Goal: Information Seeking & Learning: Learn about a topic

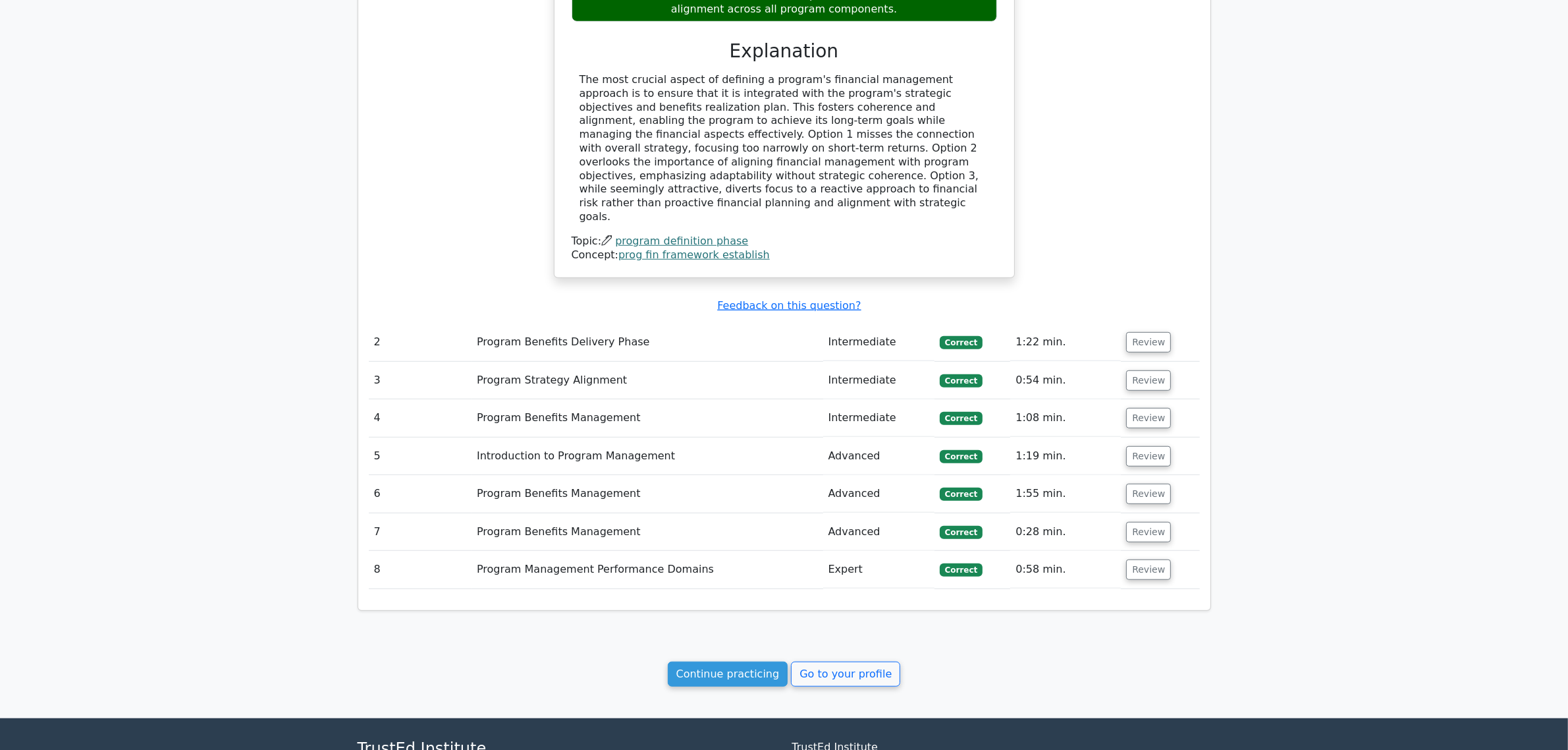
scroll to position [1154, 0]
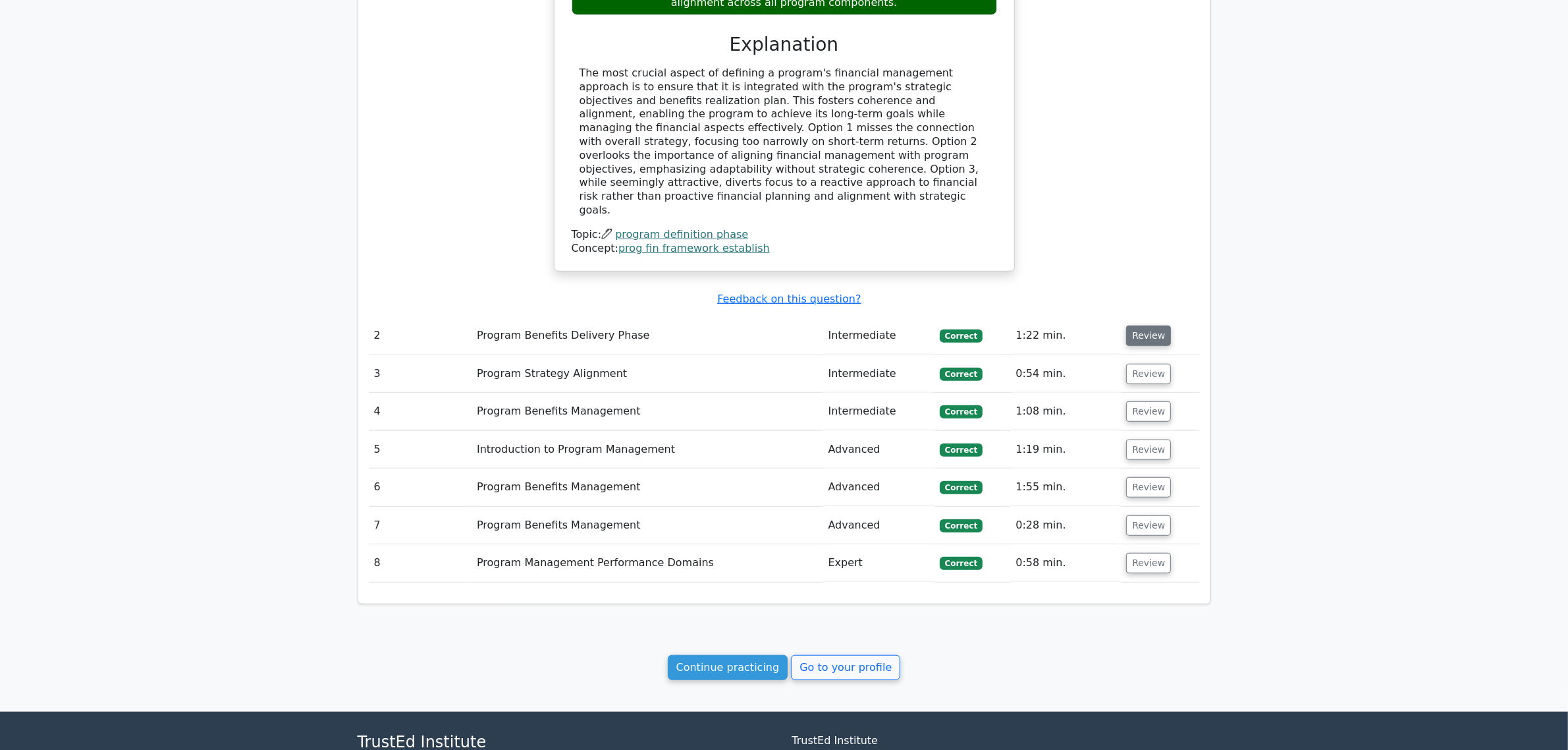
click at [1041, 326] on button "Review" at bounding box center [1148, 336] width 45 height 21
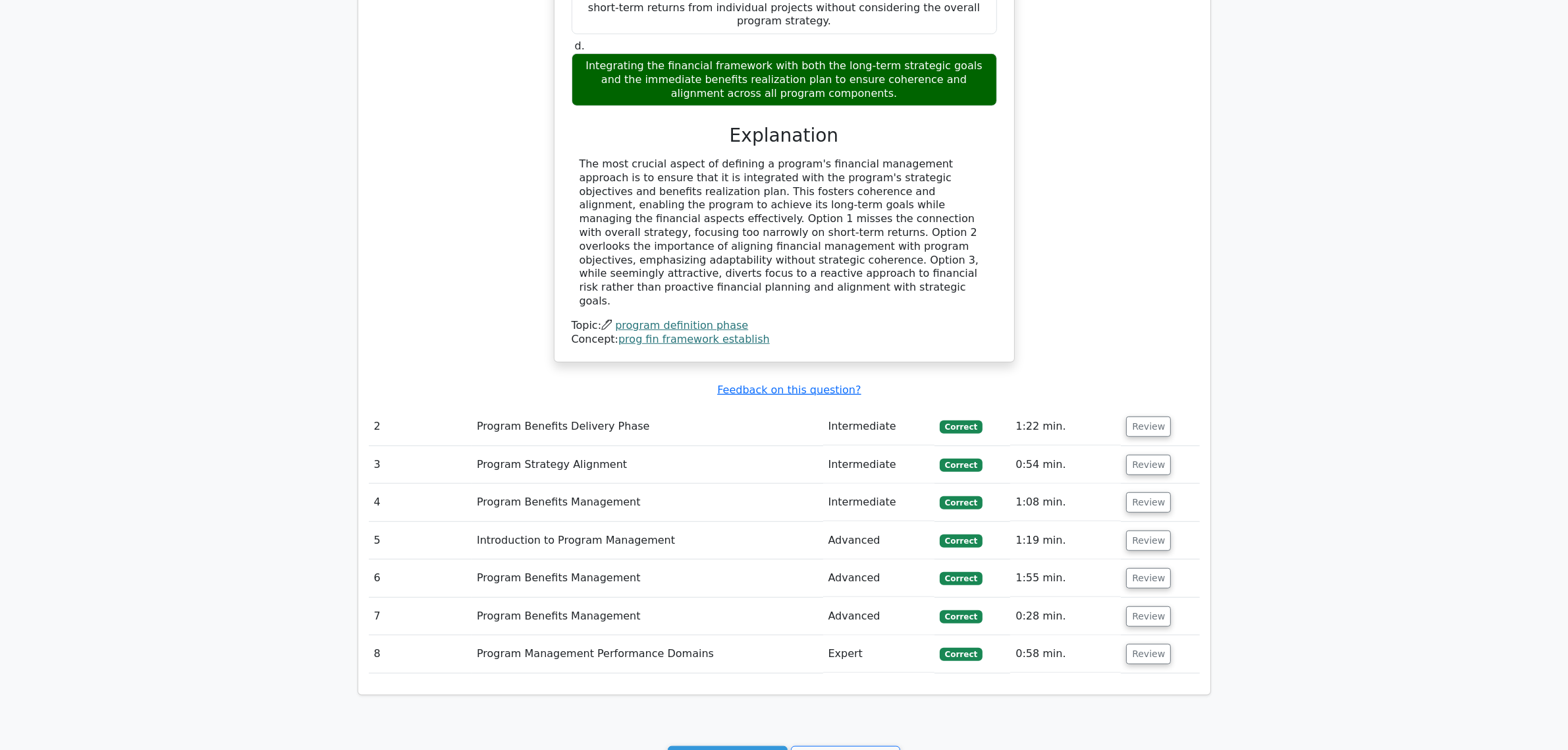
scroll to position [1219, 0]
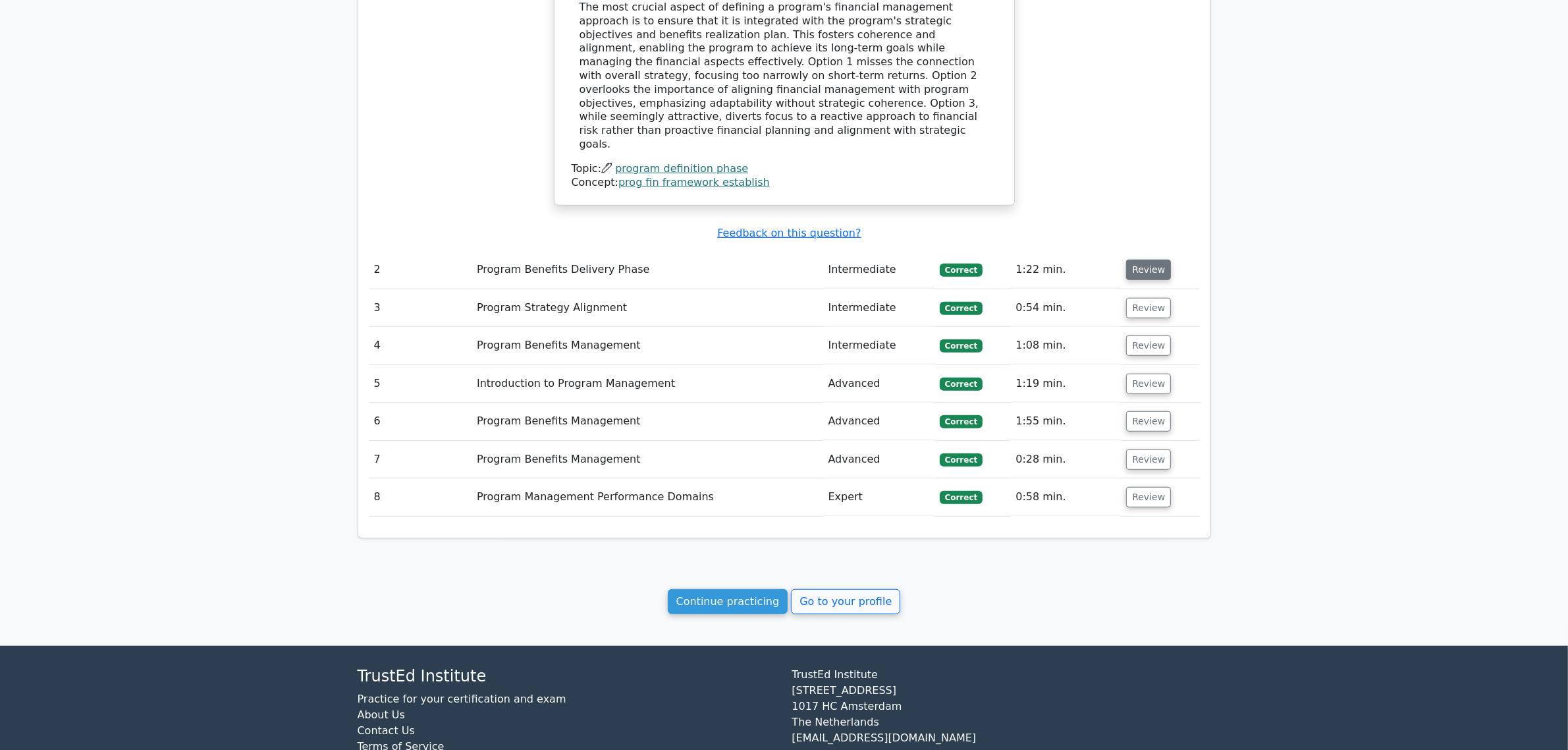
click at [1041, 259] on button "Review" at bounding box center [1148, 269] width 45 height 21
click at [1041, 336] on button "Review" at bounding box center [1148, 345] width 45 height 21
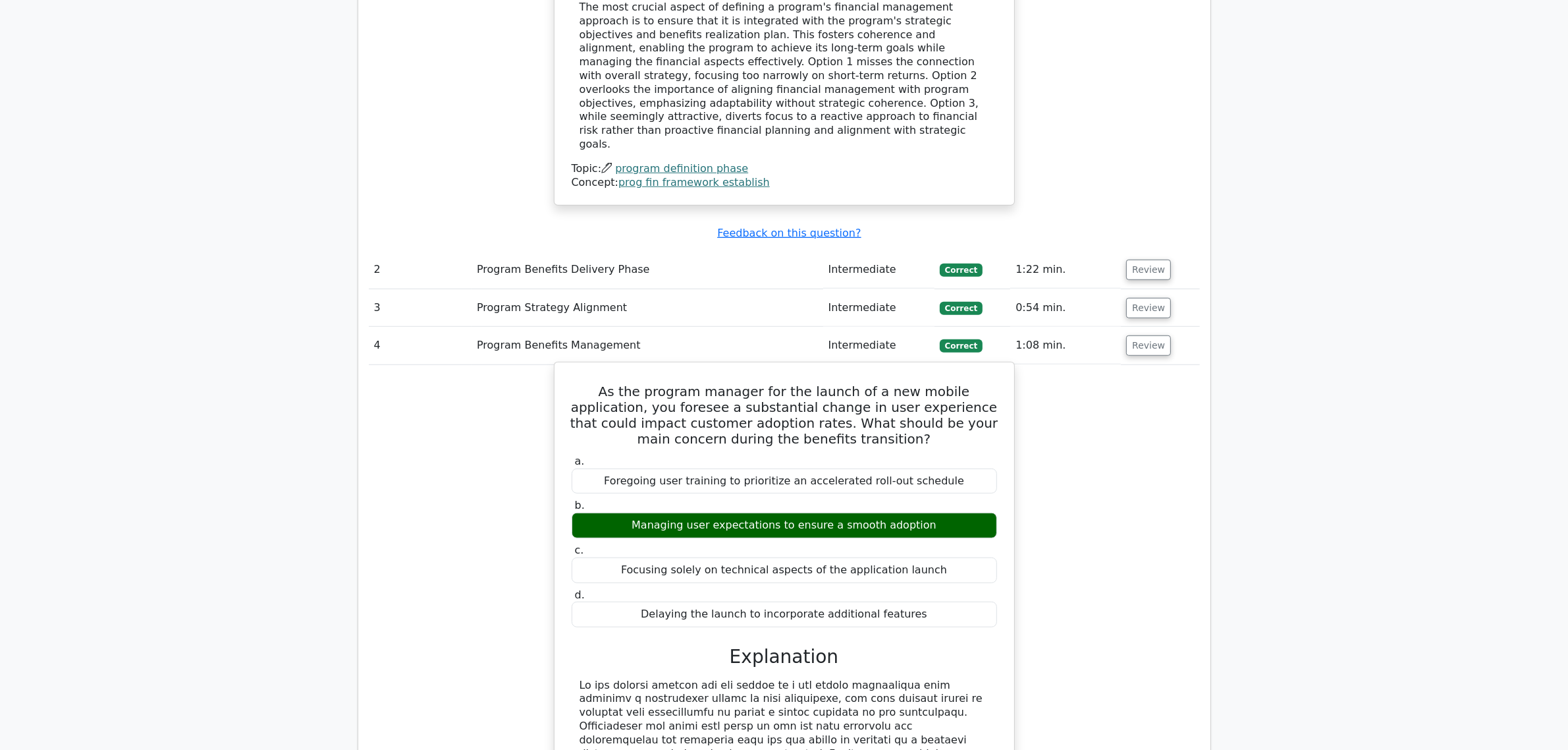
drag, startPoint x: 837, startPoint y: 561, endPoint x: 877, endPoint y: 558, distance: 40.1
click at [877, 454] on div "Delaying the launch to incorporate additional features" at bounding box center [784, 614] width 426 height 25
click at [1041, 259] on button "Review" at bounding box center [1148, 269] width 45 height 21
click at [1041, 298] on button "Review" at bounding box center [1148, 308] width 45 height 21
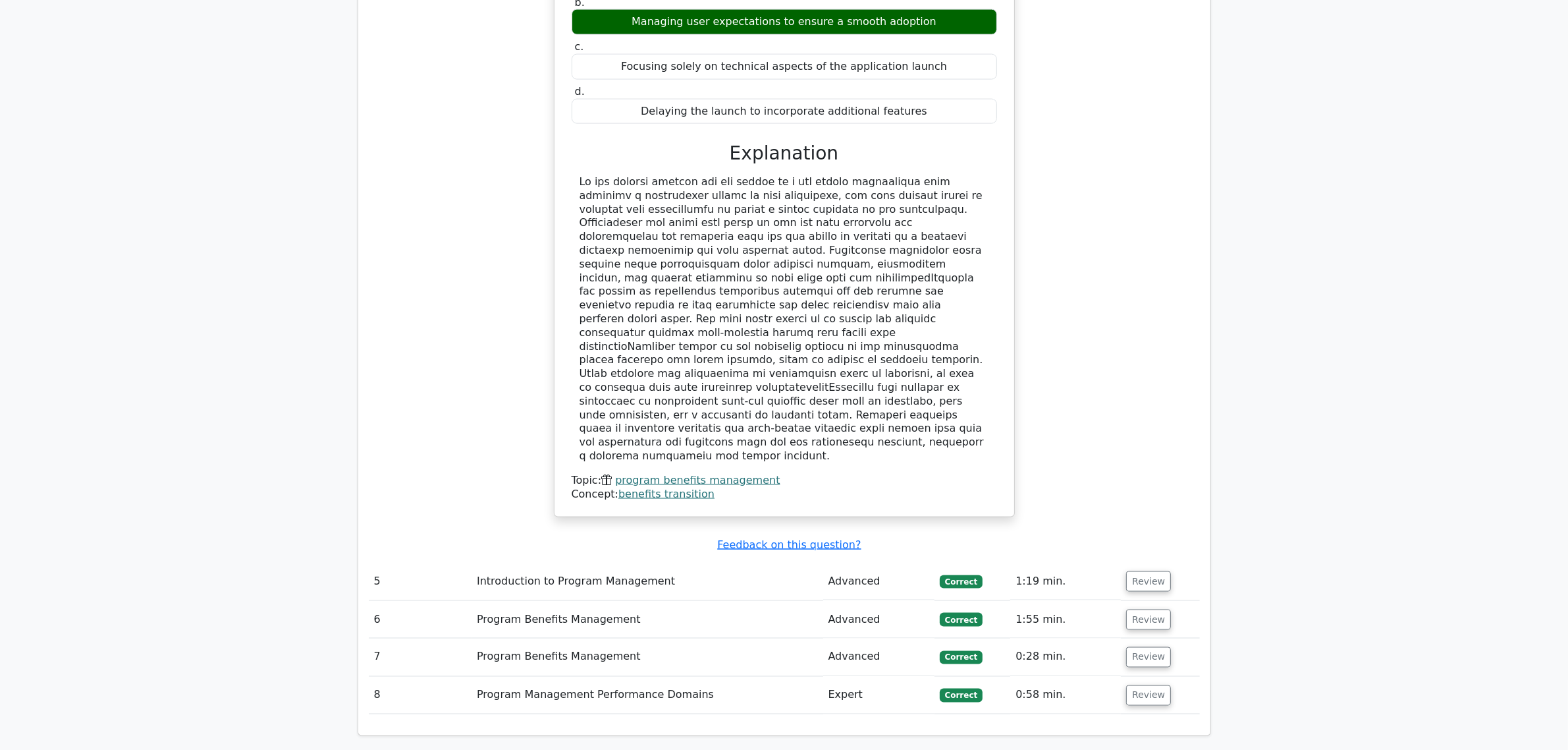
scroll to position [2620, 0]
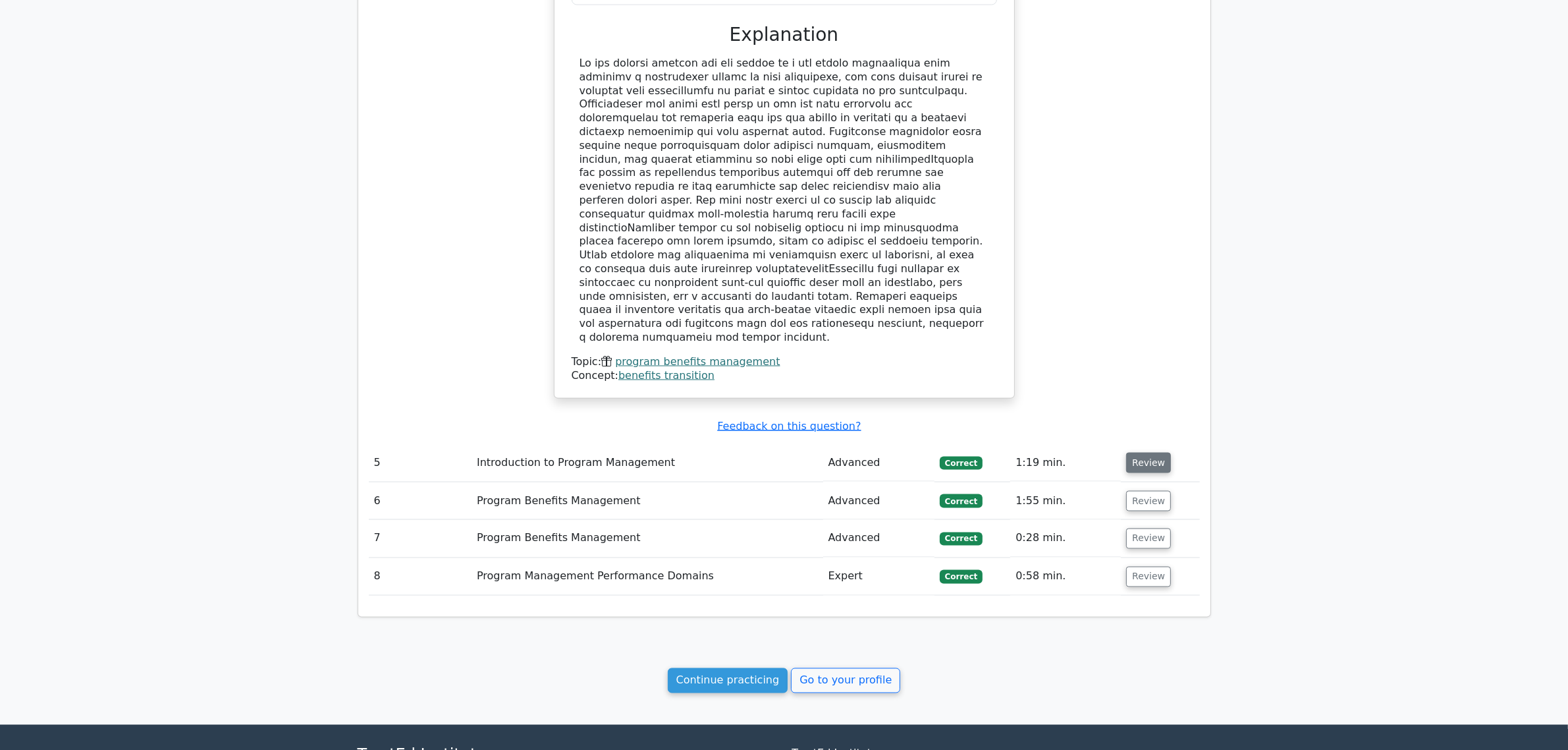
click at [1041, 453] on button "Review" at bounding box center [1148, 463] width 45 height 21
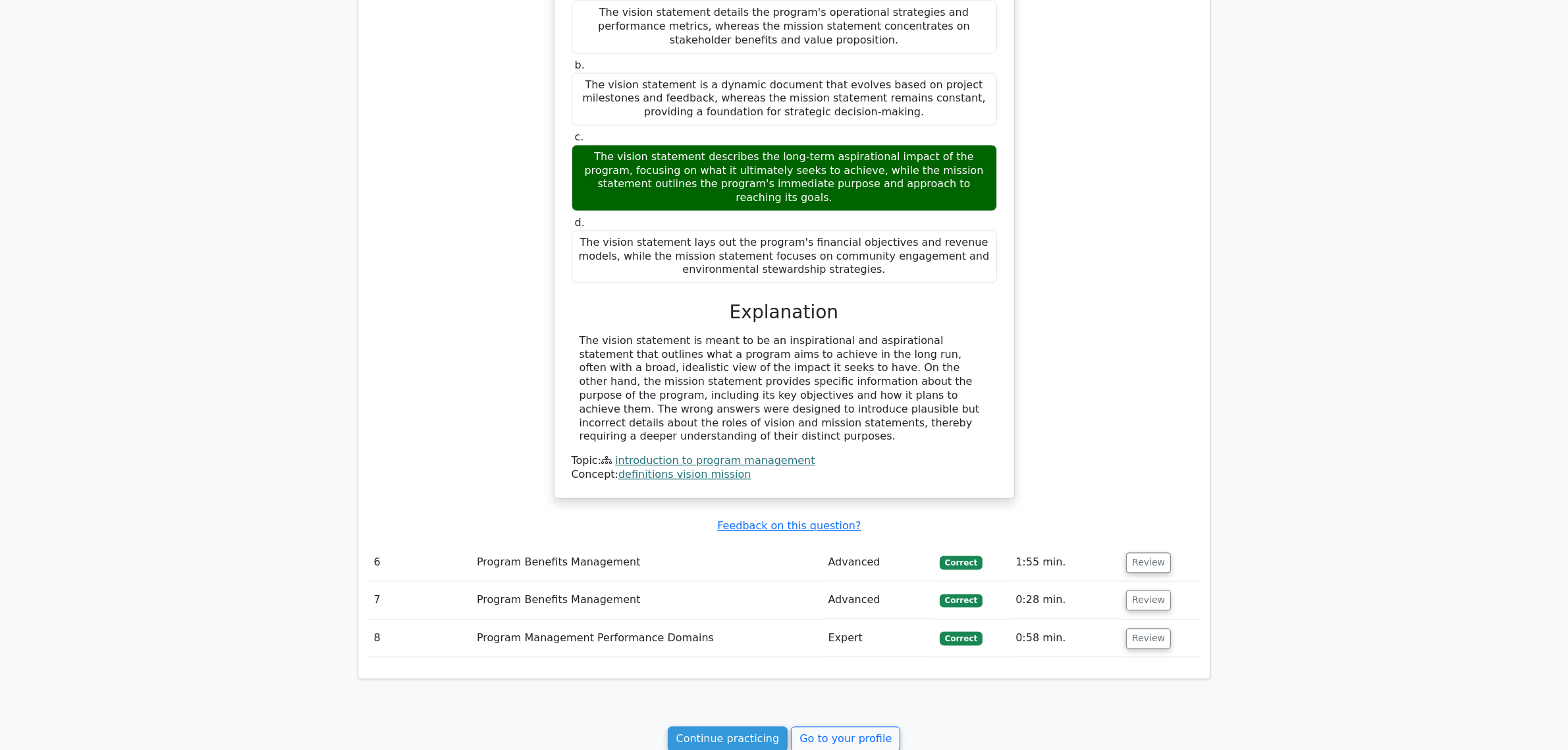
scroll to position [3289, 0]
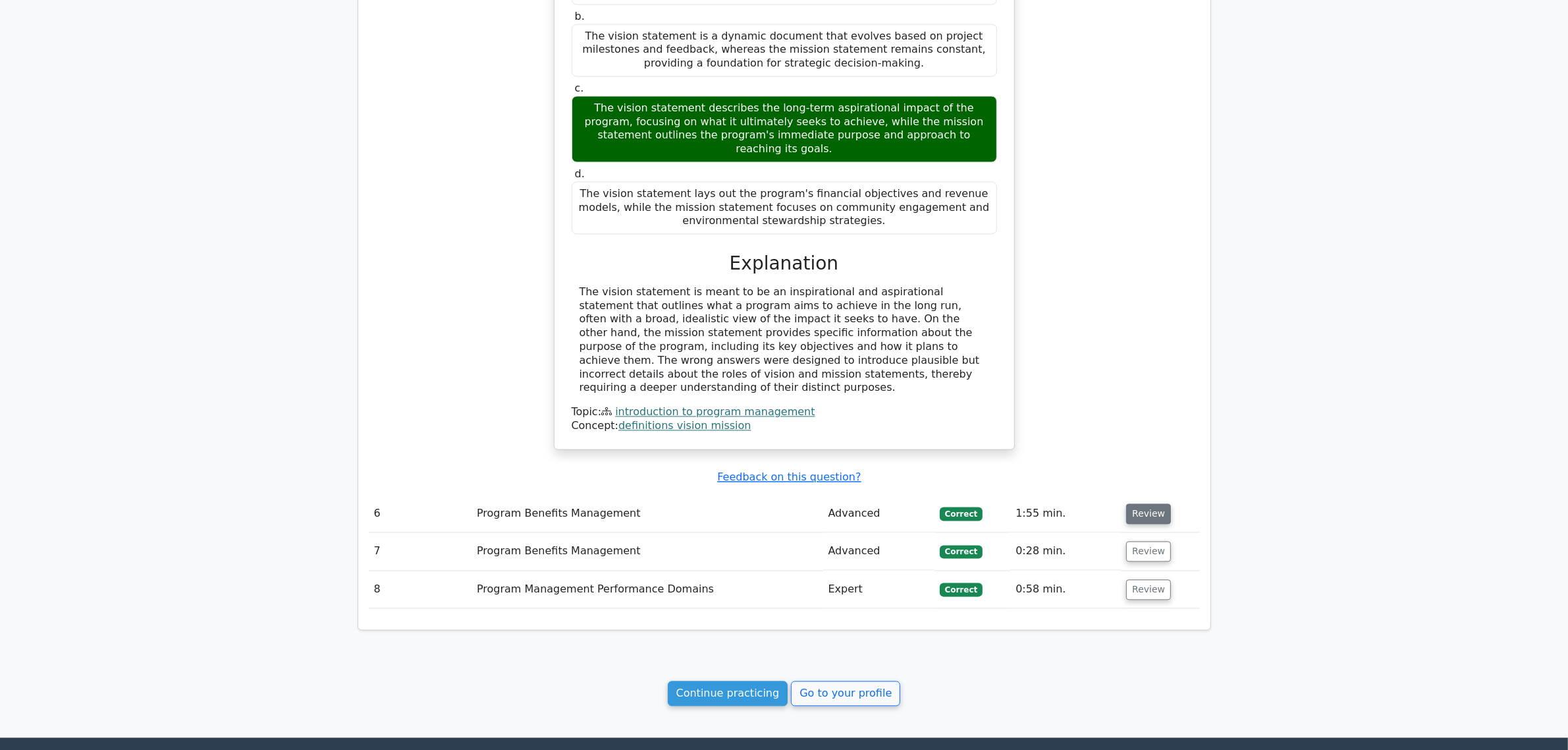
click at [1041, 454] on button "Review" at bounding box center [1148, 514] width 45 height 21
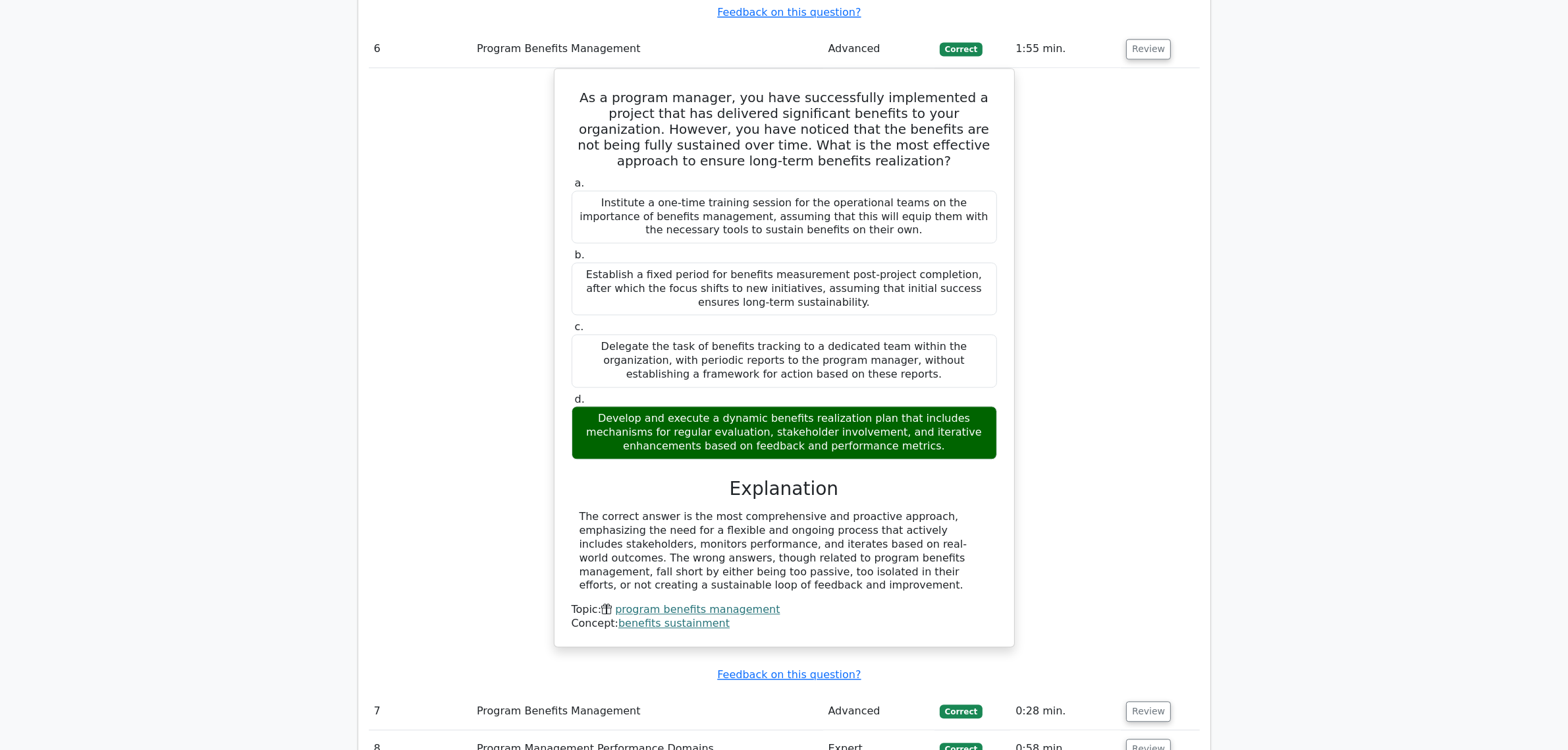
scroll to position [3783, 0]
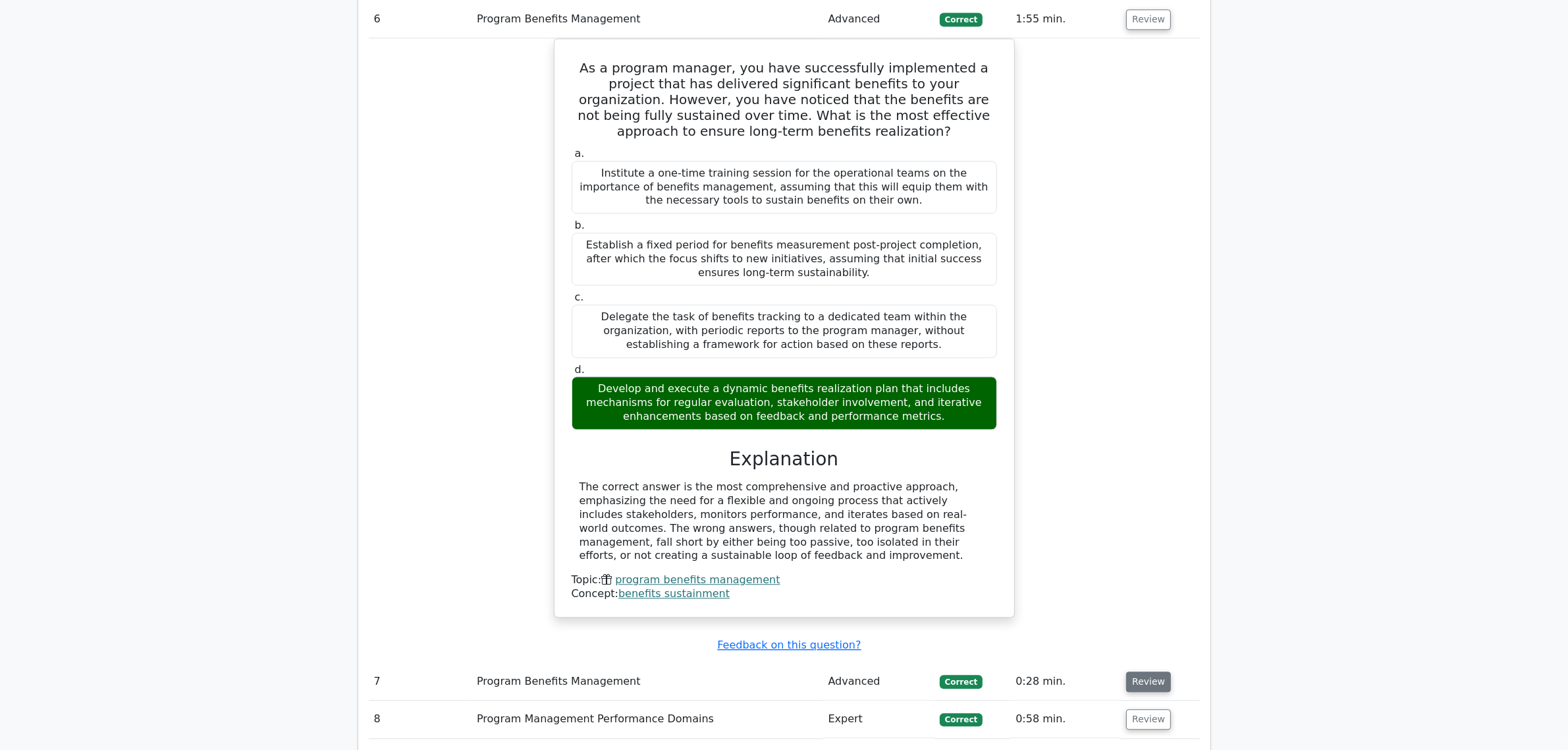
click at [1041, 454] on button "Review" at bounding box center [1148, 681] width 45 height 21
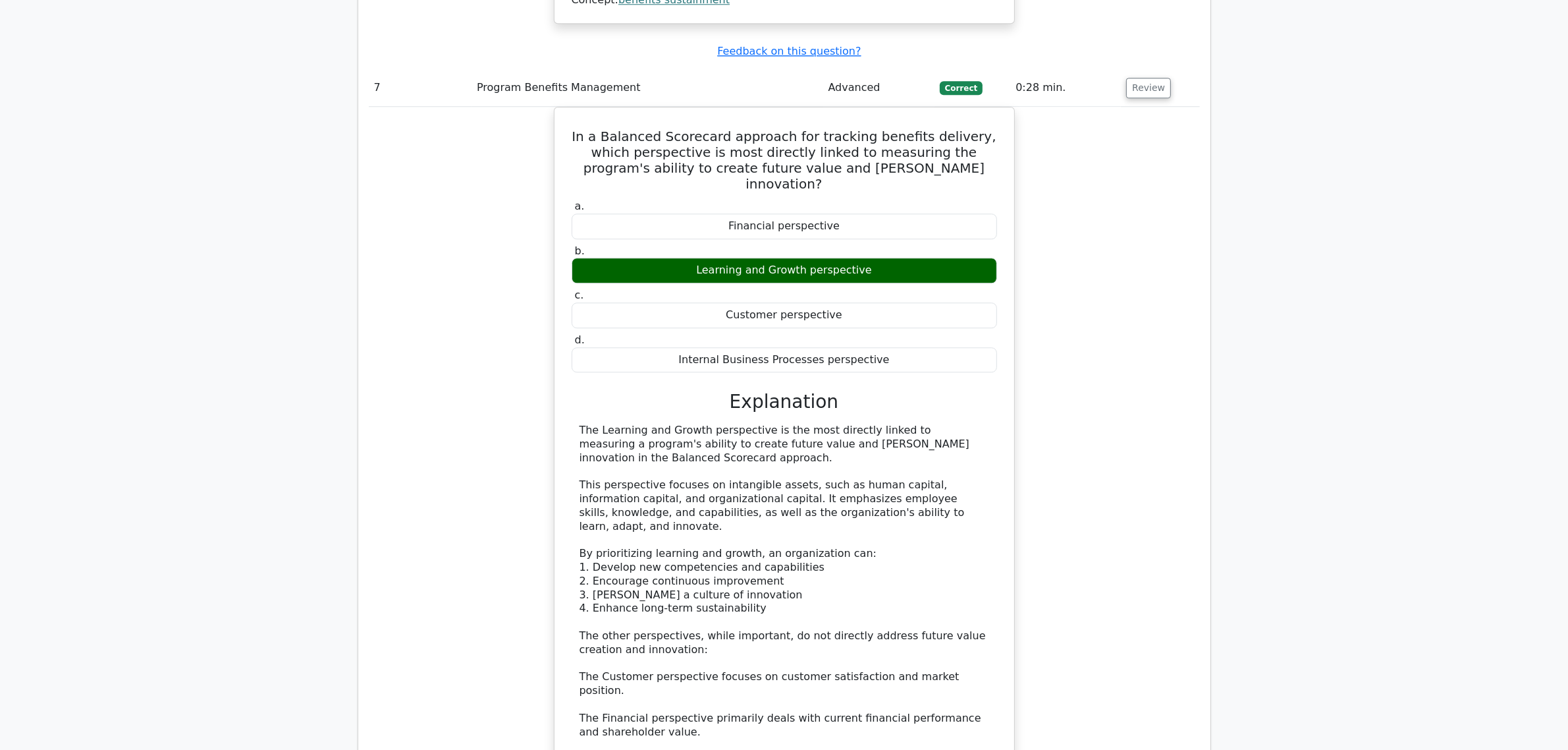
scroll to position [4525, 0]
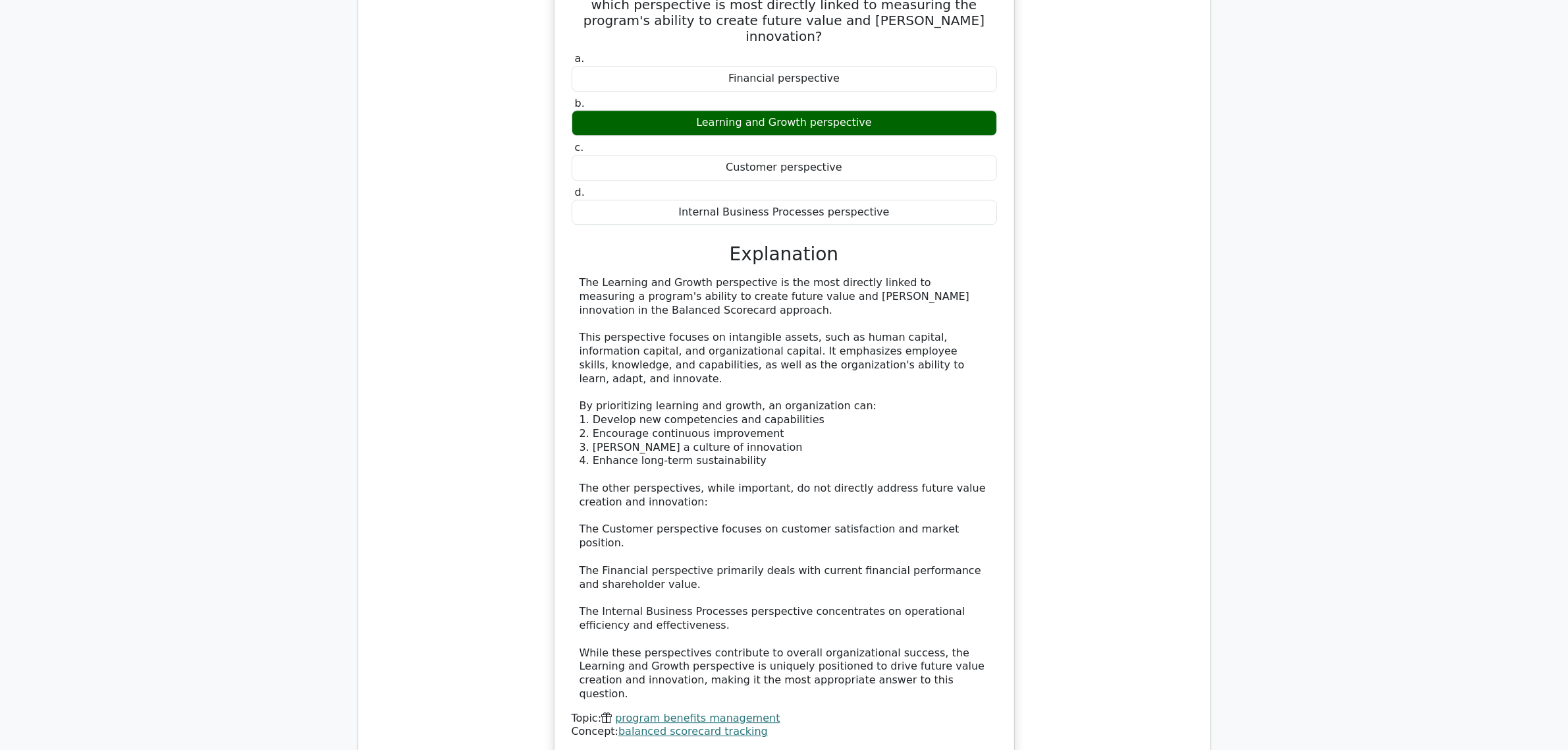
drag, startPoint x: 1140, startPoint y: 610, endPoint x: 1144, endPoint y: 604, distance: 7.2
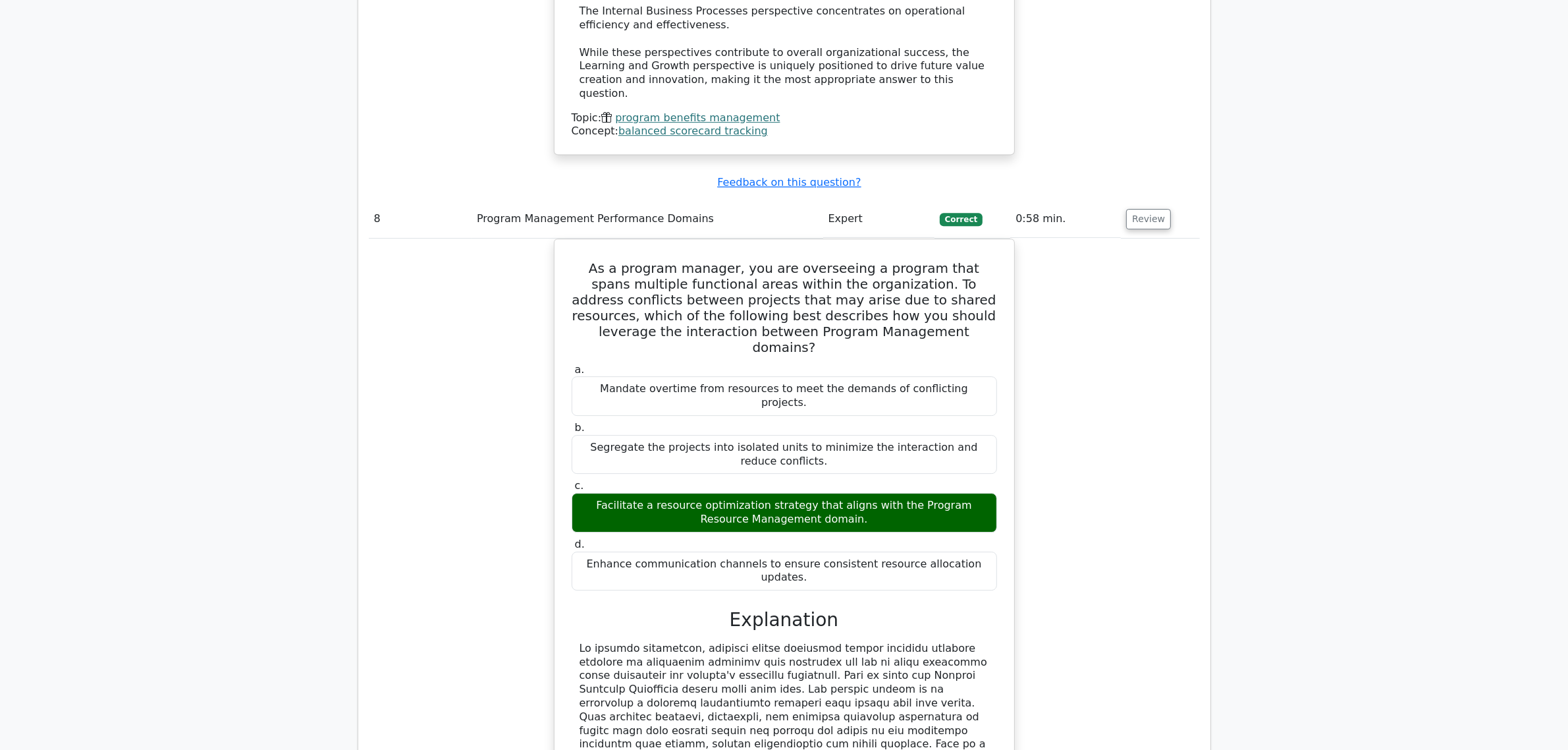
scroll to position [5266, 0]
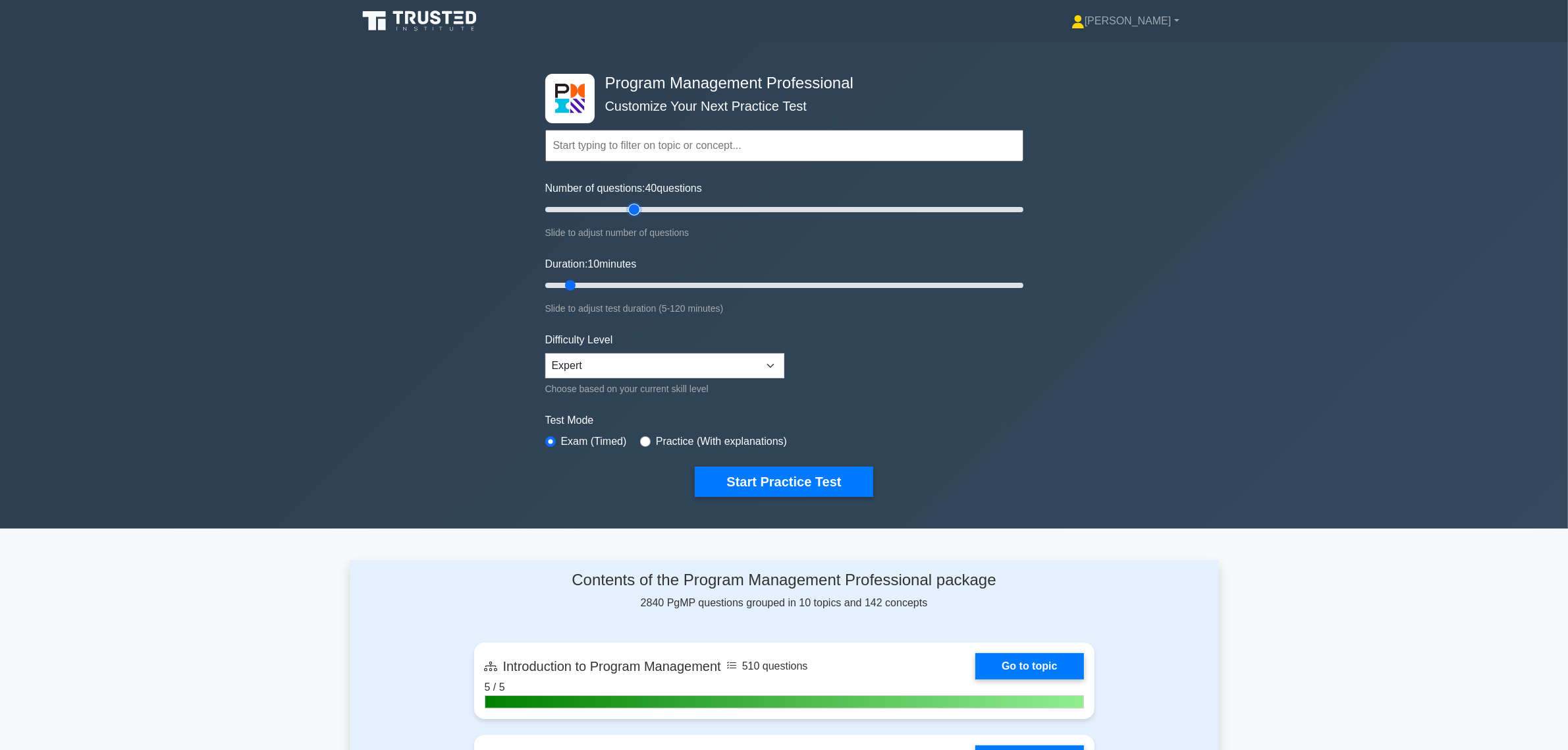
click at [634, 206] on input "Number of questions: 40 questions" at bounding box center [784, 209] width 478 height 16
click at [617, 208] on input "Number of questions: 35 questions" at bounding box center [784, 209] width 478 height 16
type input "30"
click at [607, 208] on input "Number of questions: 35 questions" at bounding box center [784, 209] width 478 height 16
type input "35"
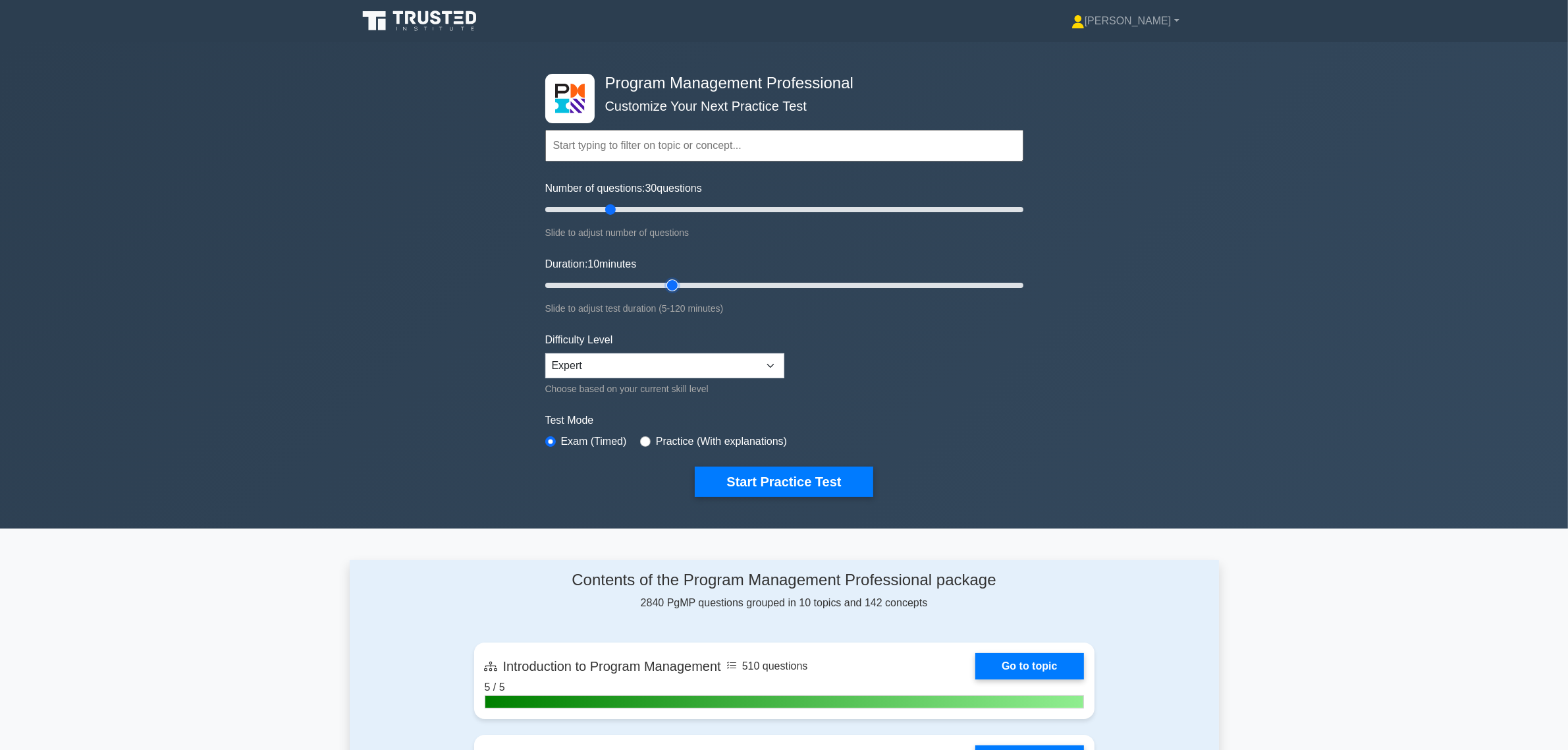
click at [668, 283] on input "Duration: 10 minutes" at bounding box center [784, 285] width 478 height 16
click at [809, 479] on button "Start Practice Test" at bounding box center [783, 482] width 178 height 30
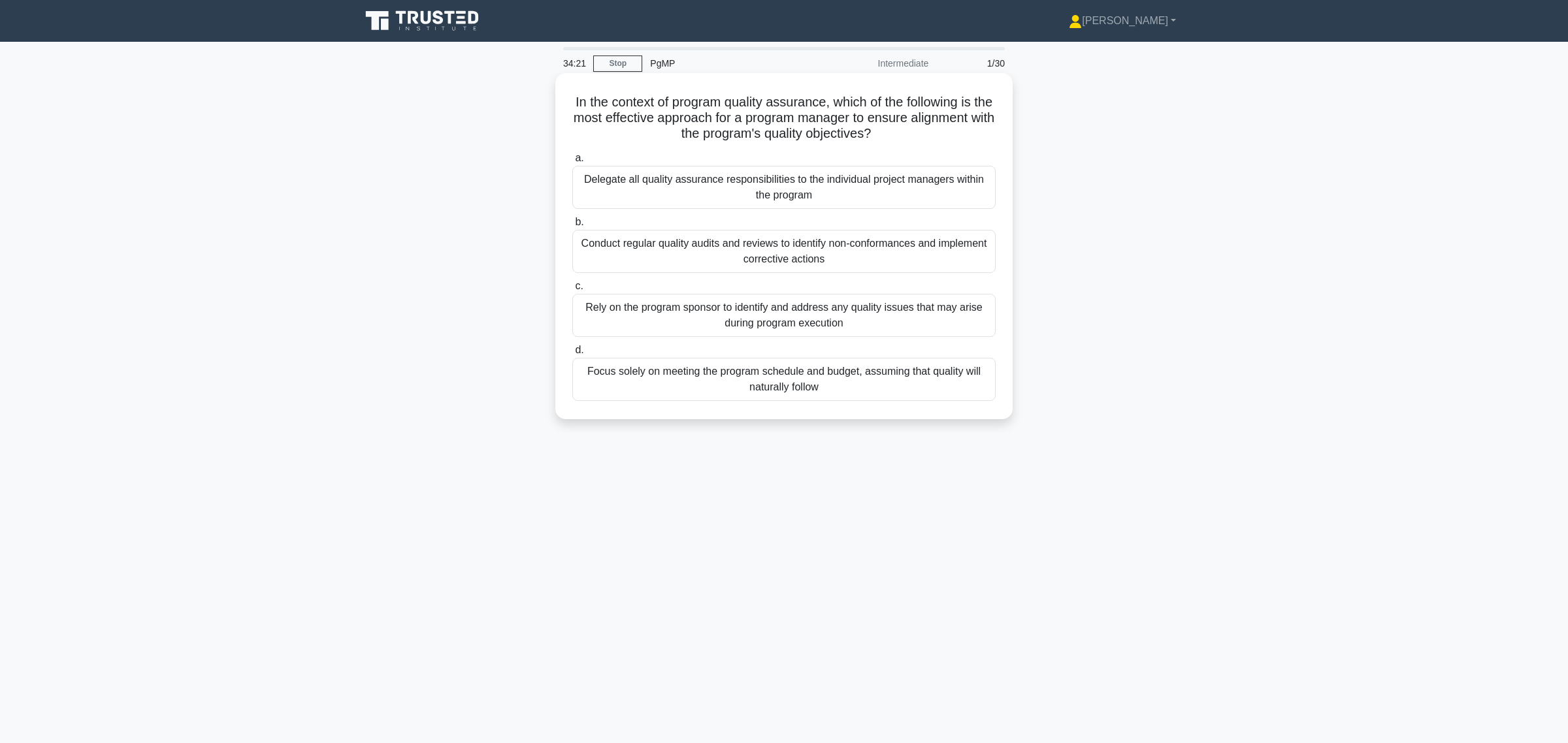
click at [721, 252] on div "Conduct regular quality audits and reviews to identify non-conformances and imp…" at bounding box center [784, 251] width 423 height 43
click at [573, 227] on input "b. Conduct regular quality audits and reviews to identify non-conformances and …" at bounding box center [573, 222] width 0 height 8
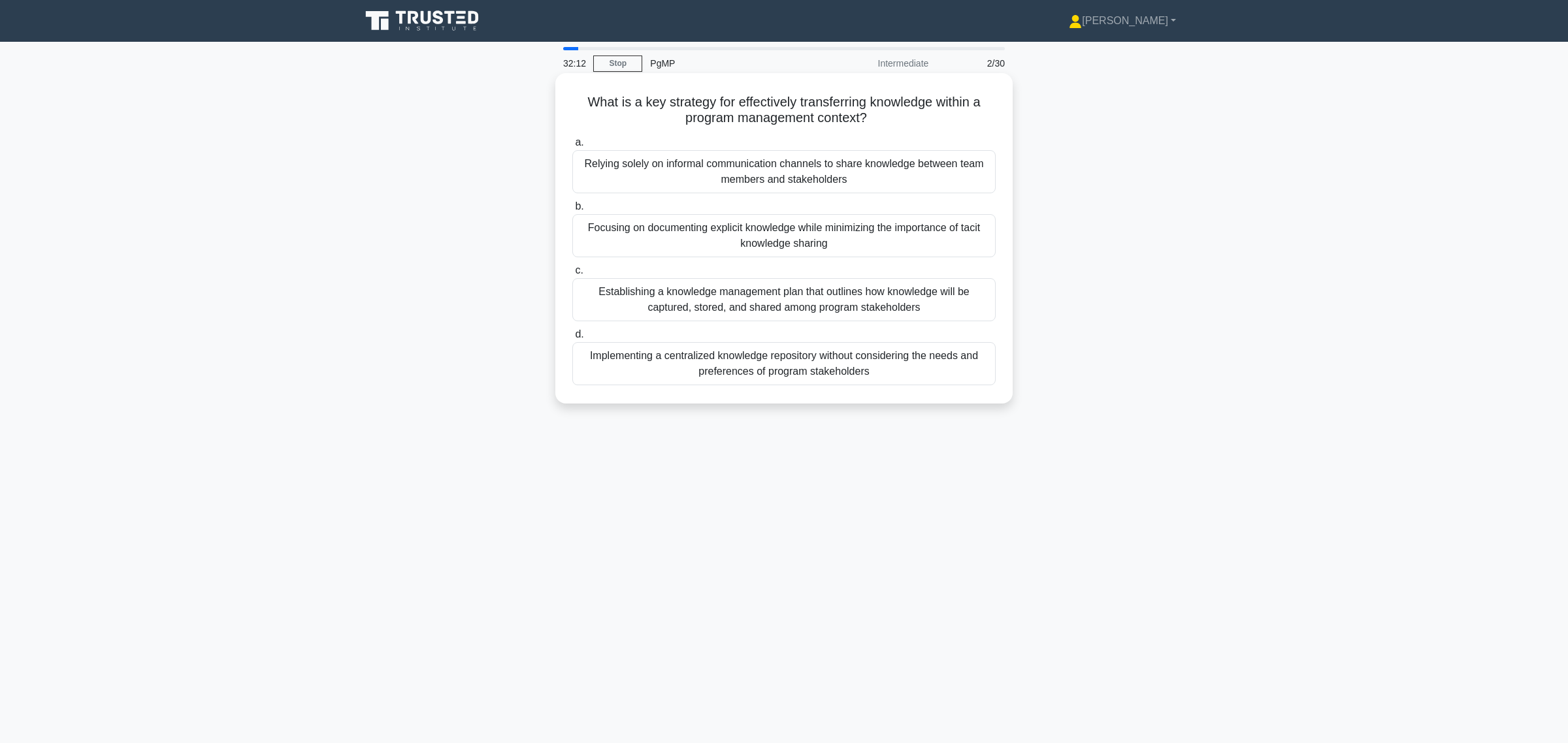
click at [882, 309] on div "Establishing a knowledge management plan that outlines how knowledge will be ca…" at bounding box center [784, 299] width 423 height 43
click at [573, 275] on input "c. Establishing a knowledge management plan that outlines how knowledge will be…" at bounding box center [573, 271] width 0 height 8
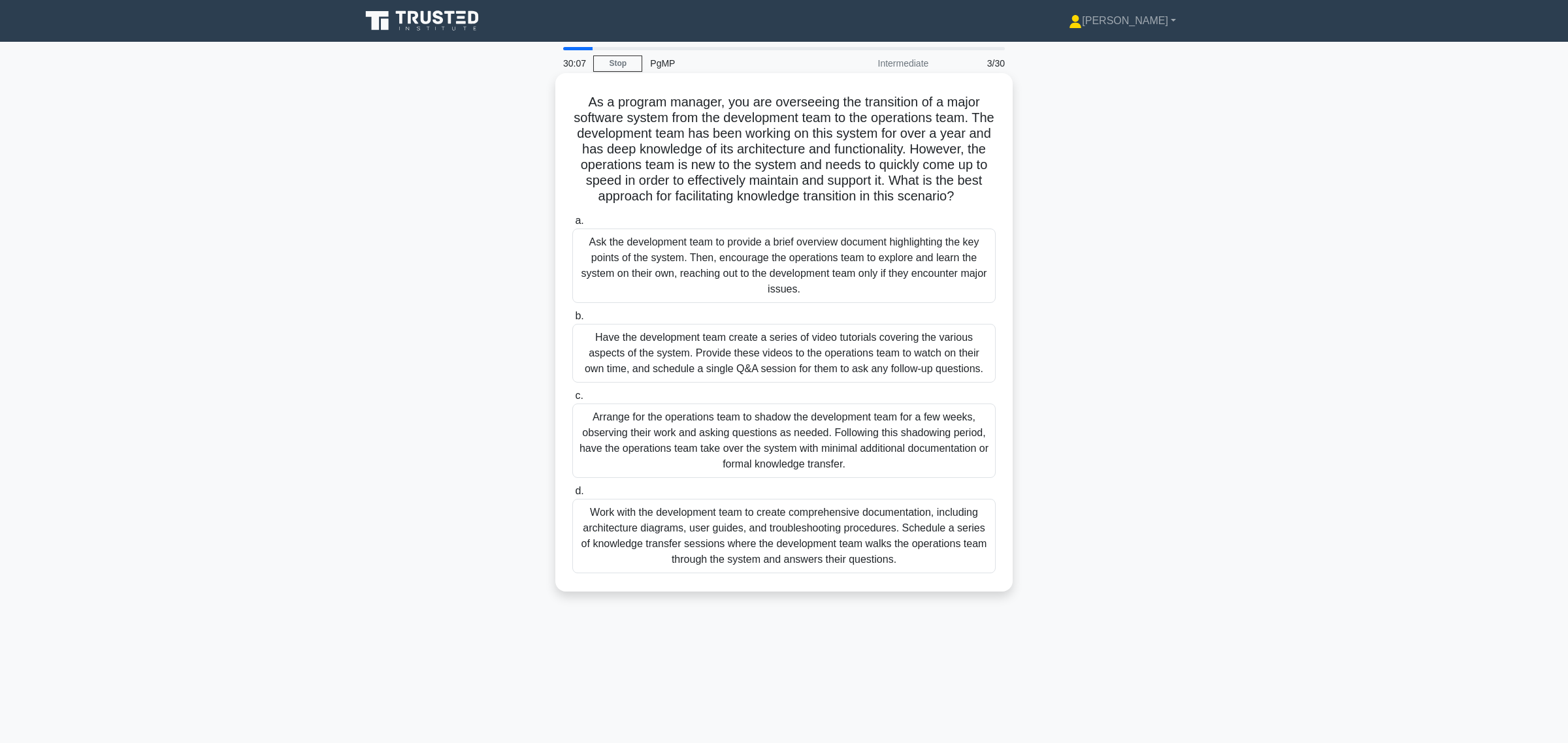
click at [805, 556] on div "Work with the development team to create comprehensive documentation, including…" at bounding box center [784, 537] width 423 height 75
click at [573, 496] on input "d. Work with the development team to create comprehensive documentation, includ…" at bounding box center [573, 491] width 0 height 8
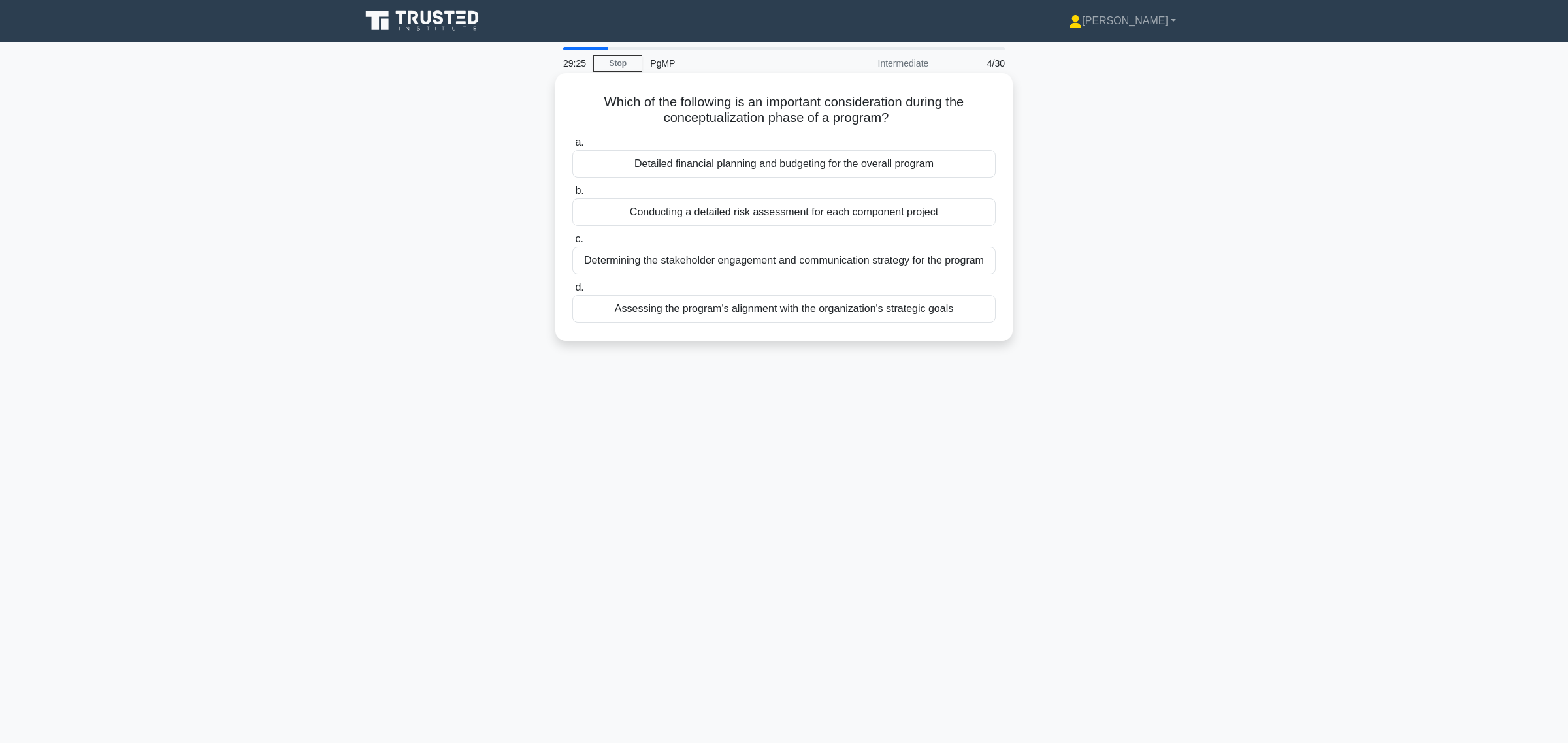
click at [853, 317] on div "Assessing the program's alignment with the organization's strategic goals" at bounding box center [784, 309] width 423 height 28
click at [573, 292] on input "d. Assessing the program's alignment with the organization's strategic goals" at bounding box center [573, 288] width 0 height 8
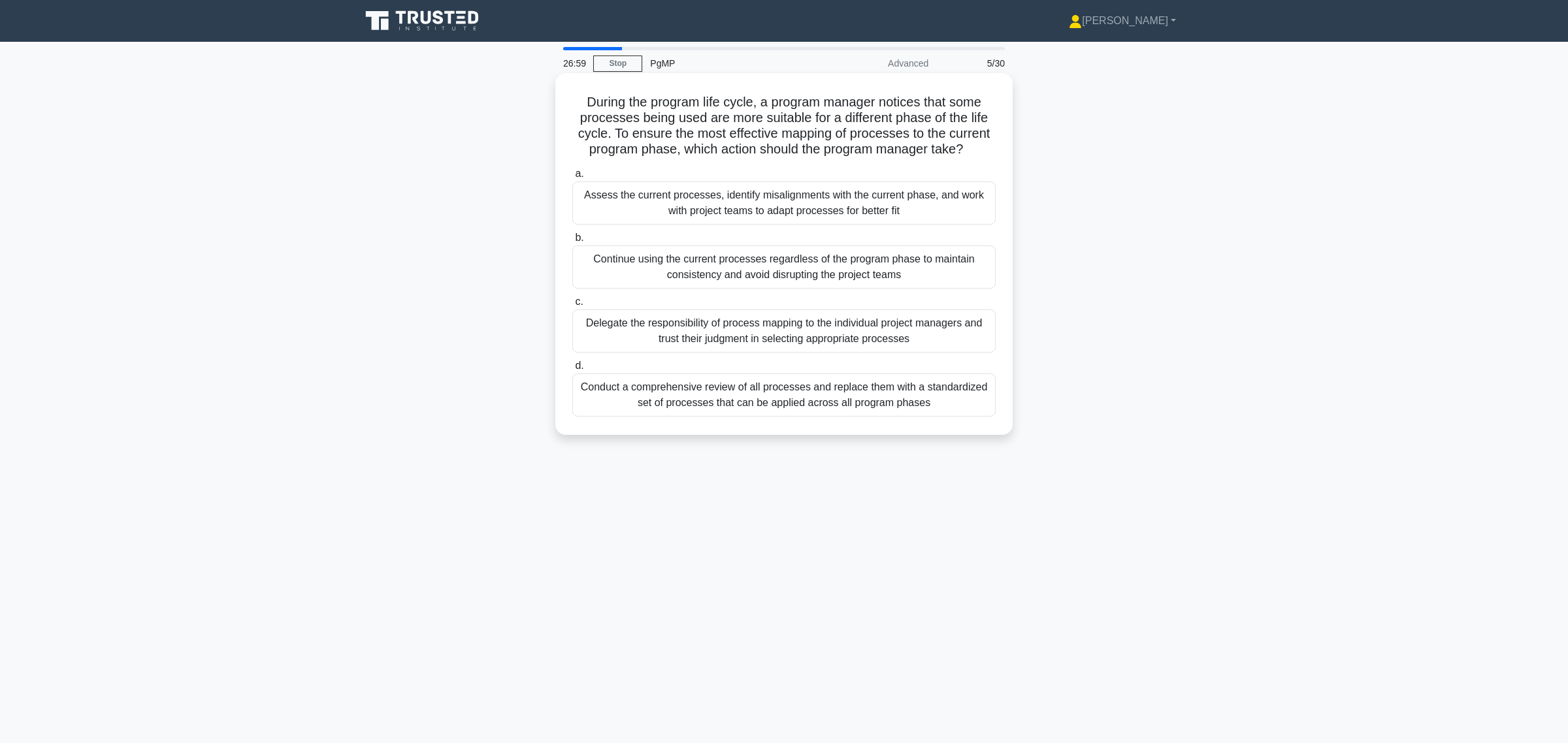
click at [758, 402] on div "Conduct a comprehensive review of all processes and replace them with a standar…" at bounding box center [784, 394] width 423 height 43
click at [573, 370] on input "d. Conduct a comprehensive review of all processes and replace them with a stan…" at bounding box center [573, 366] width 0 height 8
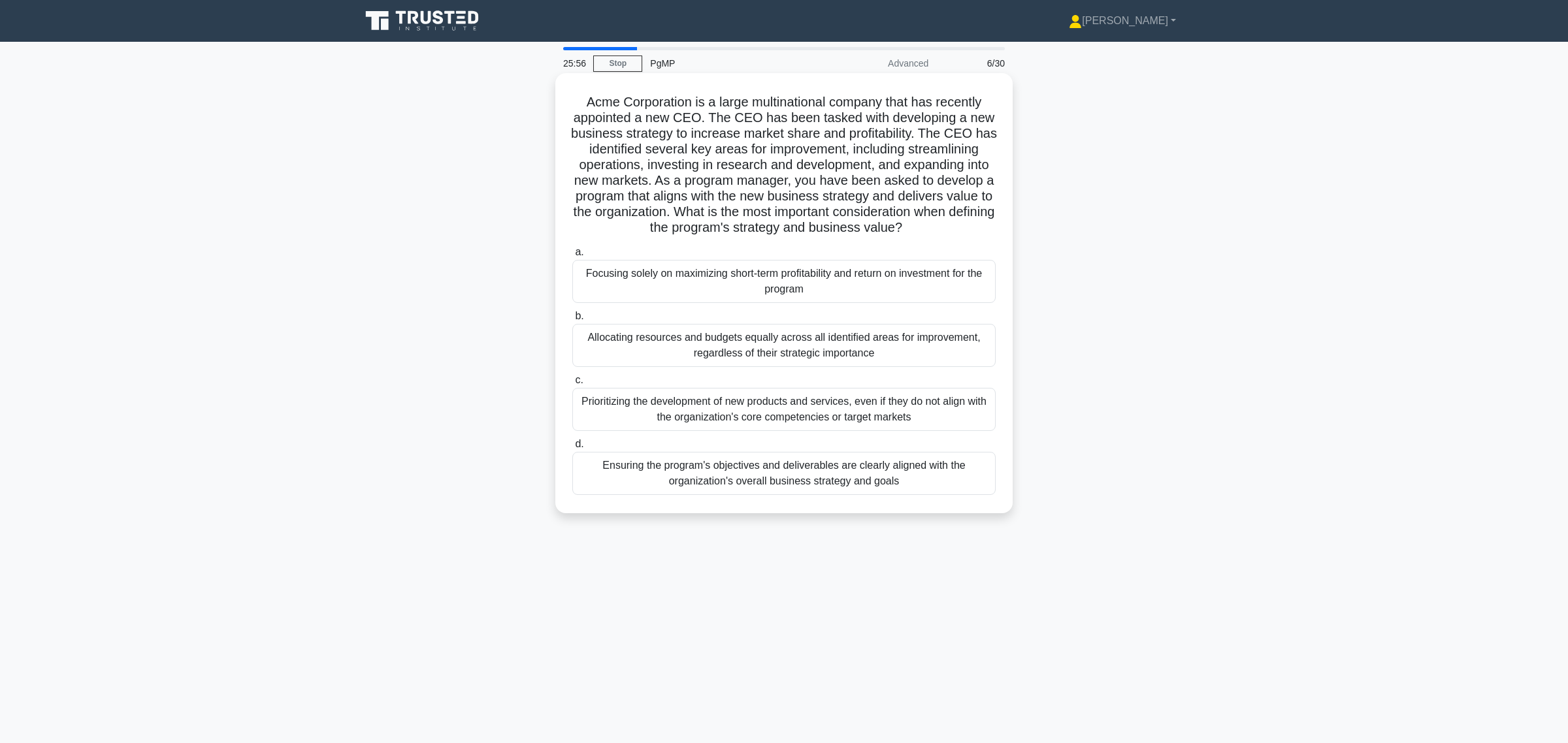
click at [841, 495] on div "Ensuring the program's objectives and deliverables are clearly aligned with the…" at bounding box center [784, 473] width 423 height 43
click at [573, 449] on input "d. Ensuring the program's objectives and deliverables are clearly aligned with …" at bounding box center [573, 444] width 0 height 8
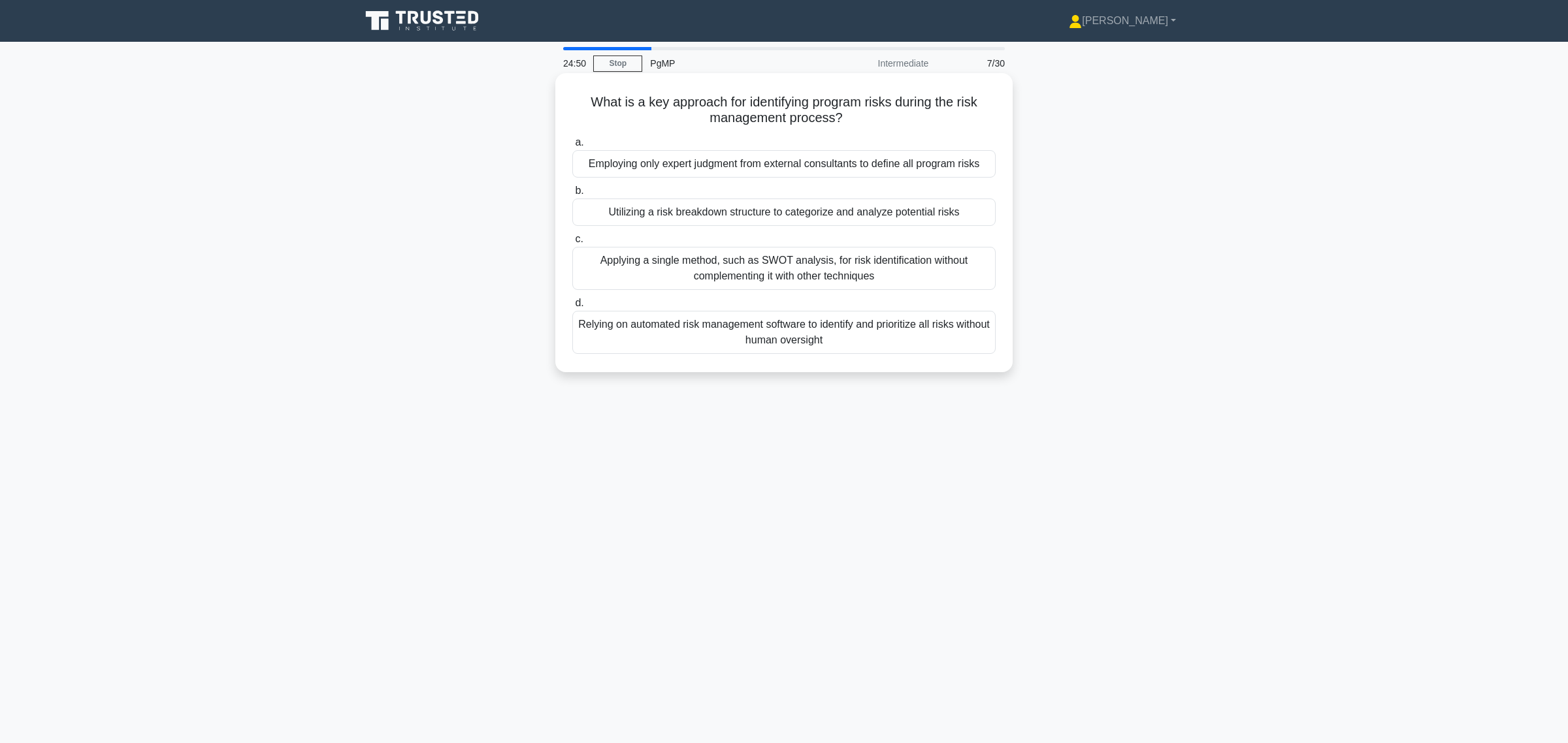
click at [932, 212] on div "Utilizing a risk breakdown structure to categorize and analyze potential risks" at bounding box center [784, 212] width 423 height 28
click at [573, 195] on input "b. Utilizing a risk breakdown structure to categorize and analyze potential ris…" at bounding box center [573, 191] width 0 height 8
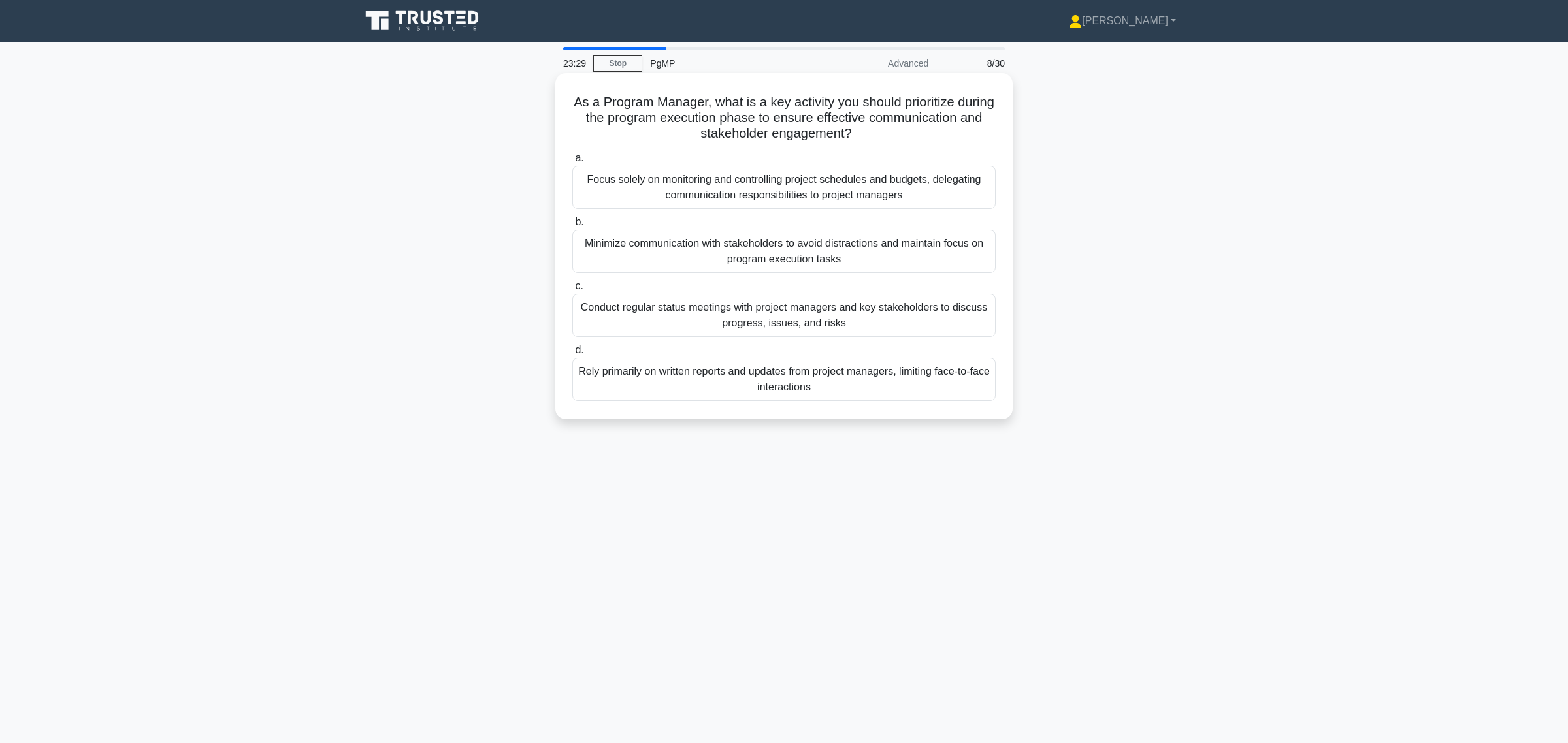
click at [802, 311] on div "Conduct regular status meetings with project managers and key stakeholders to d…" at bounding box center [784, 315] width 423 height 43
click at [573, 290] on input "c. Conduct regular status meetings with project managers and key stakeholders t…" at bounding box center [573, 286] width 0 height 8
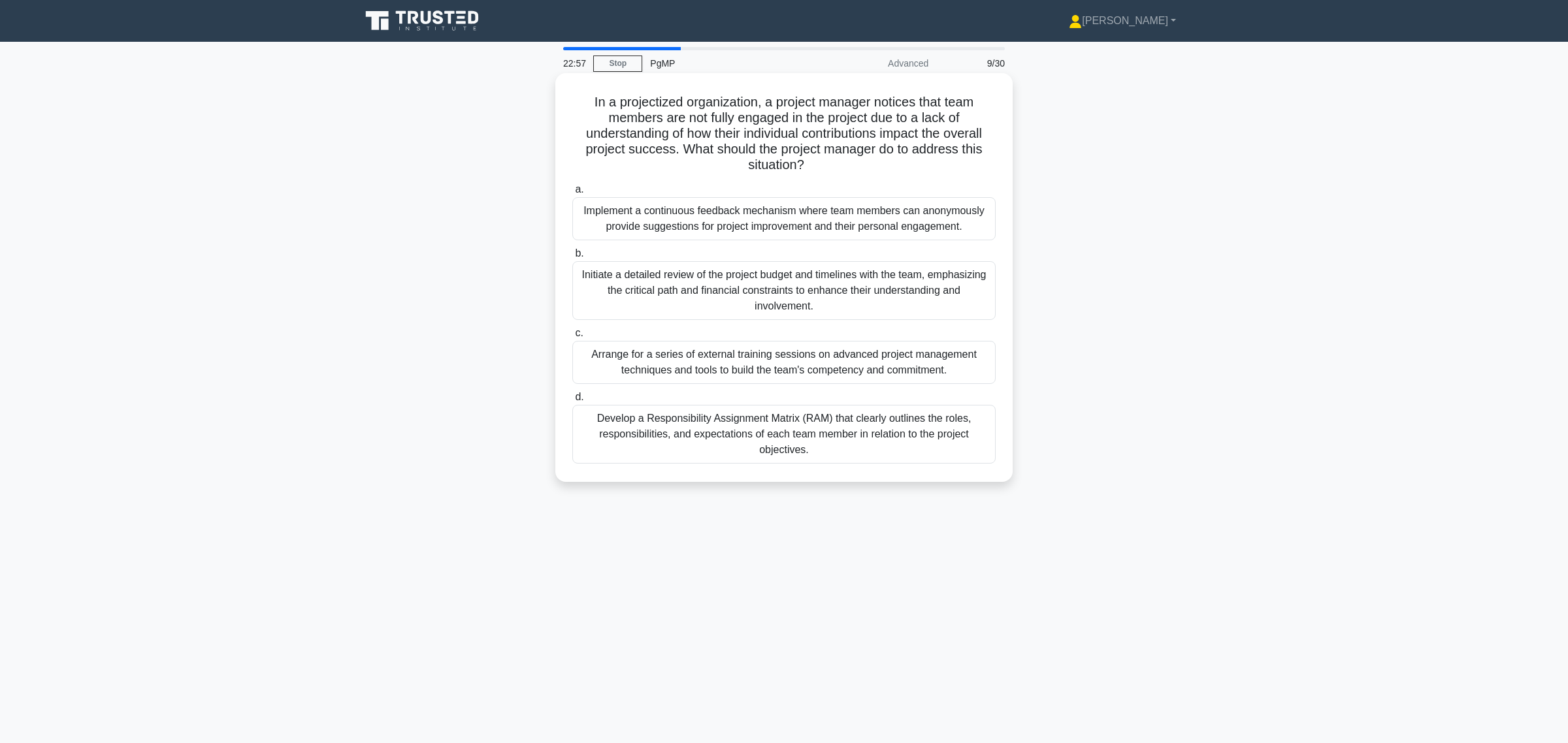
click at [814, 455] on div "Develop a Responsibility Assignment Matrix (RAM) that clearly outlines the role…" at bounding box center [784, 434] width 423 height 59
click at [573, 402] on input "d. Develop a Responsibility Assignment Matrix (RAM) that clearly outlines the r…" at bounding box center [573, 398] width 0 height 8
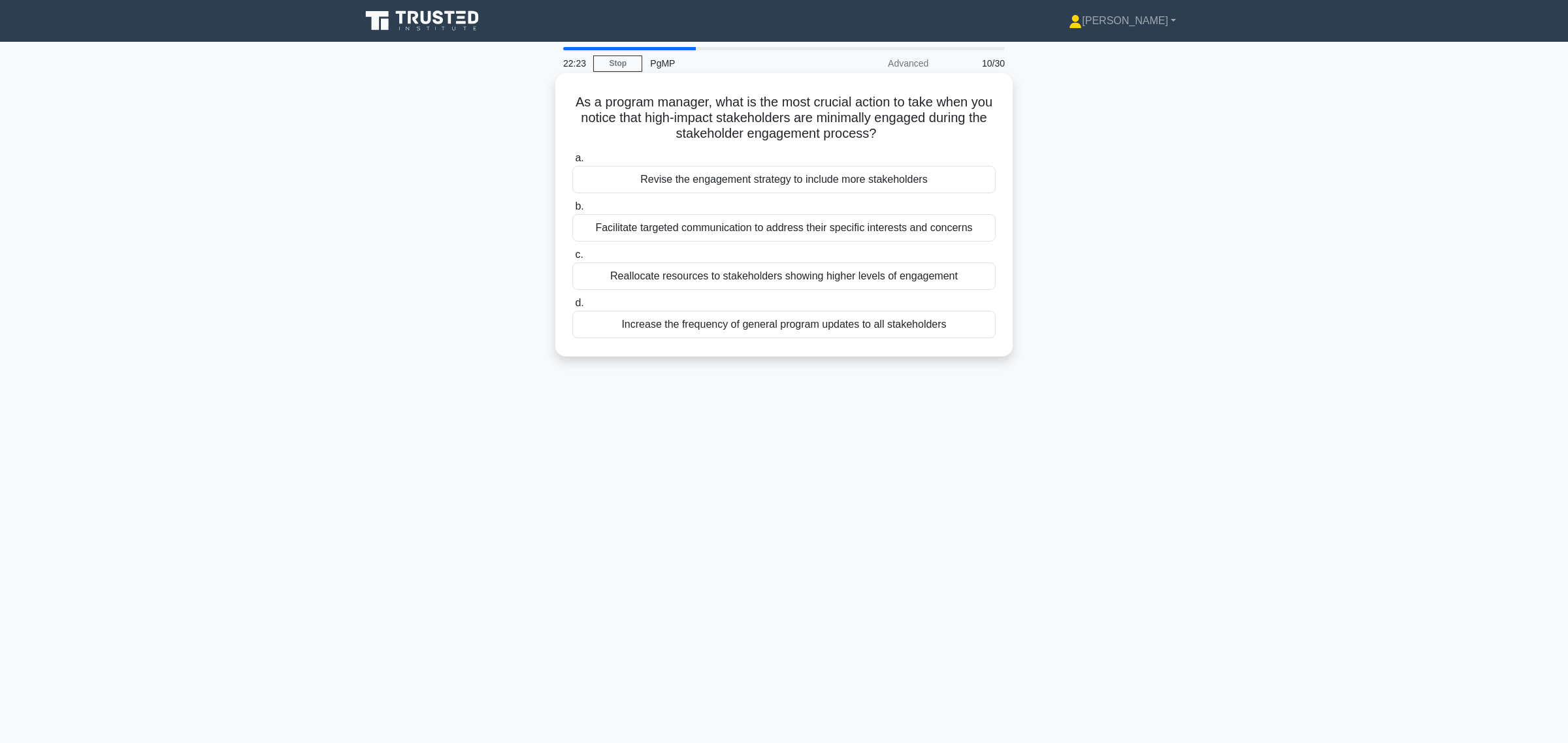
click at [831, 224] on div "Facilitate targeted communication to address their specific interests and conce…" at bounding box center [784, 228] width 423 height 28
click at [573, 211] on input "b. Facilitate targeted communication to address their specific interests and co…" at bounding box center [573, 206] width 0 height 8
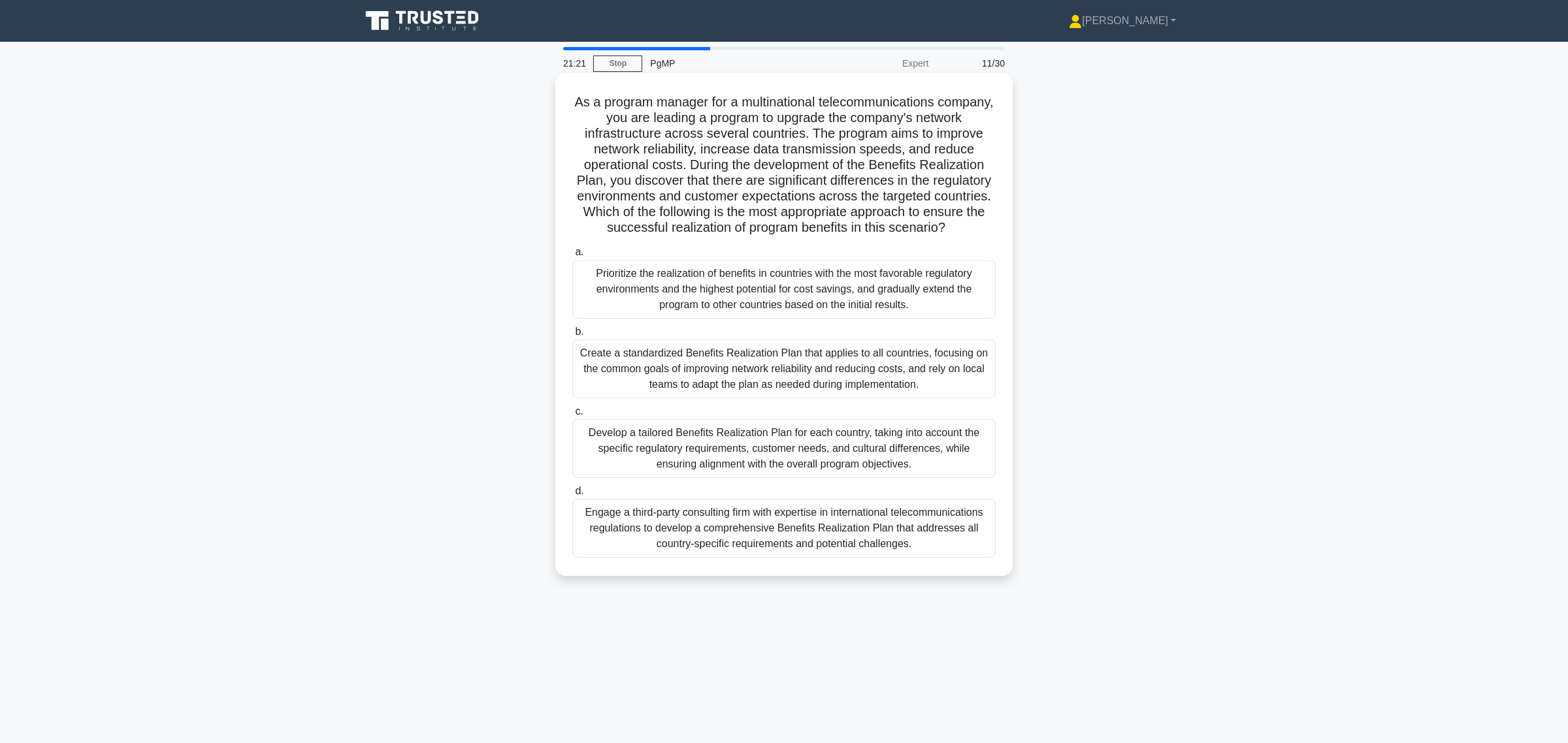
click at [808, 467] on div "Develop a tailored Benefits Realization Plan for each country, taking into acco…" at bounding box center [784, 449] width 423 height 59
click at [573, 416] on input "c. Develop a tailored Benefits Realization Plan for each country, taking into a…" at bounding box center [573, 411] width 0 height 8
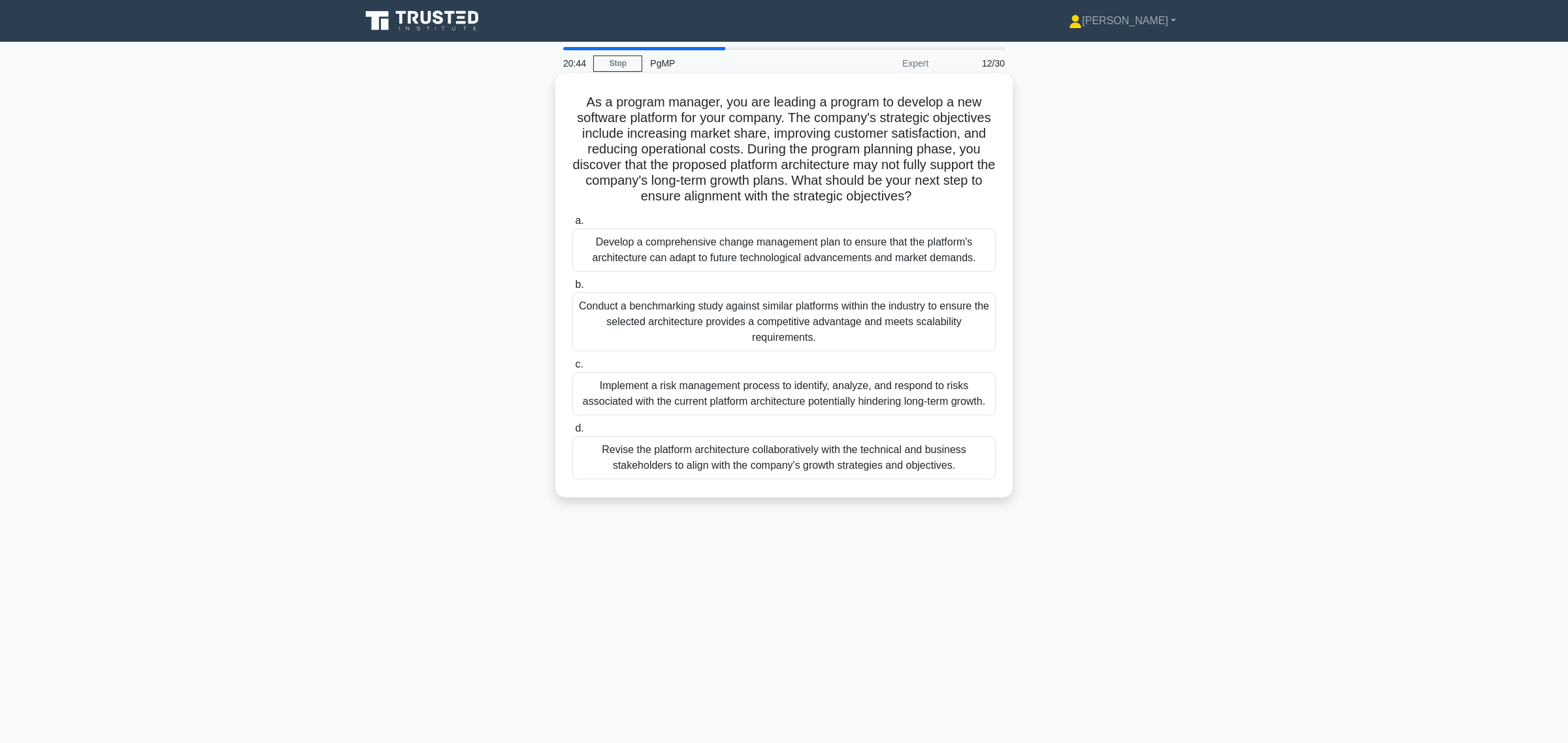
click at [800, 480] on div "Revise the platform architecture collaboratively with the technical and busines…" at bounding box center [784, 458] width 423 height 43
click at [573, 433] on input "d. Revise the platform architecture collaboratively with the technical and busi…" at bounding box center [573, 428] width 0 height 8
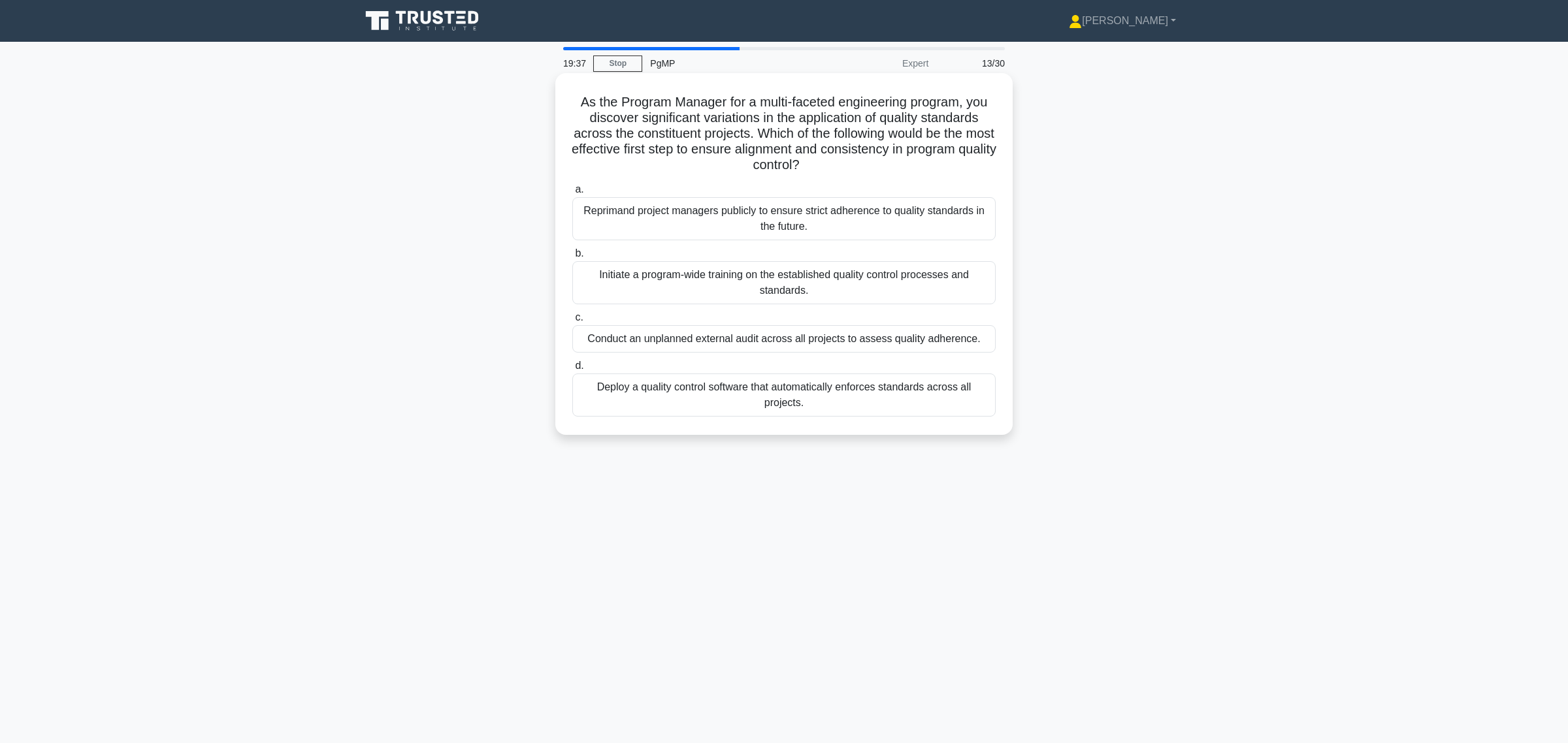
click at [737, 290] on div "Initiate a program-wide training on the established quality control processes a…" at bounding box center [784, 282] width 423 height 43
click at [573, 258] on input "b. Initiate a program-wide training on the established quality control processe…" at bounding box center [573, 254] width 0 height 8
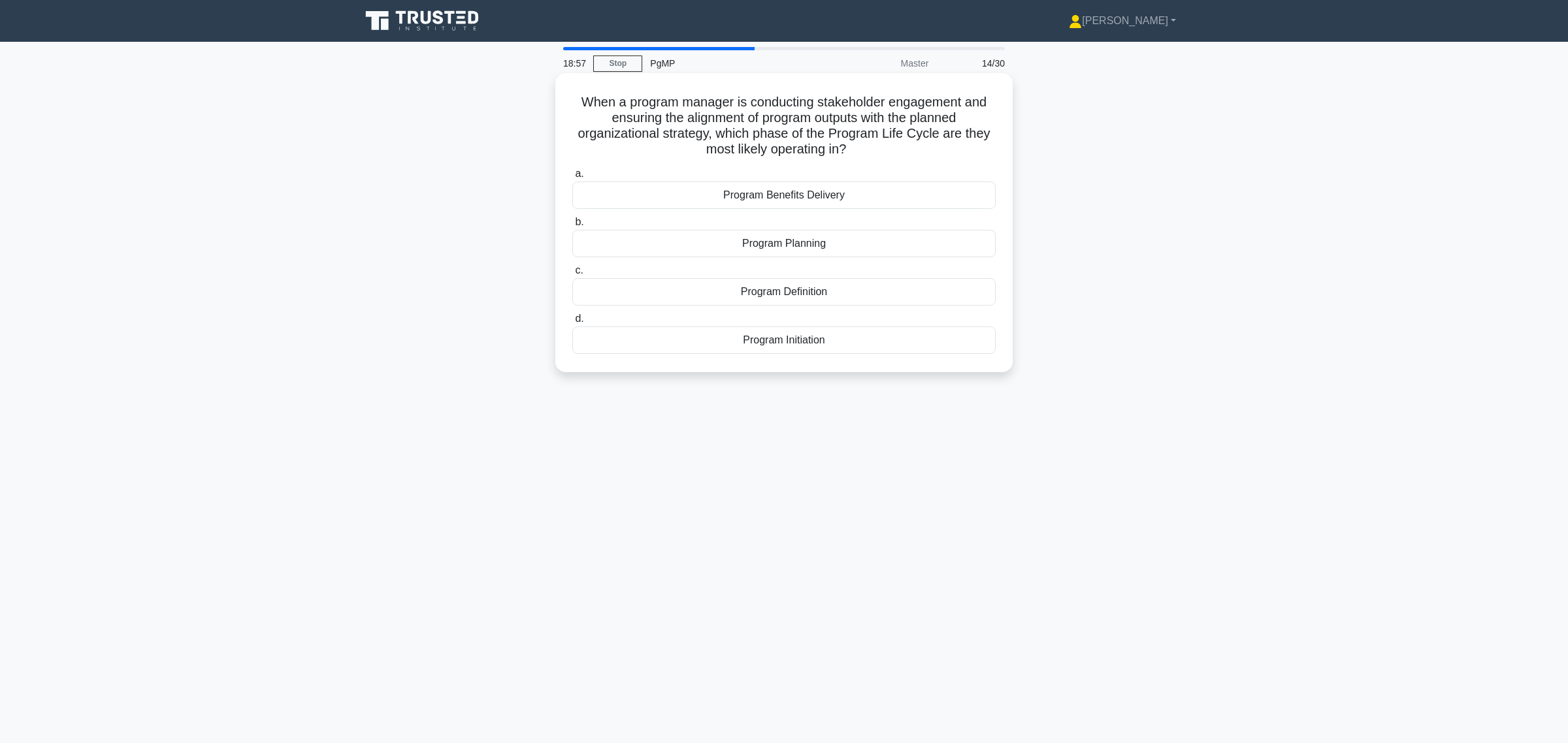
click at [852, 294] on div "Program Definition" at bounding box center [784, 292] width 423 height 28
click at [573, 275] on input "c. Program Definition" at bounding box center [573, 271] width 0 height 8
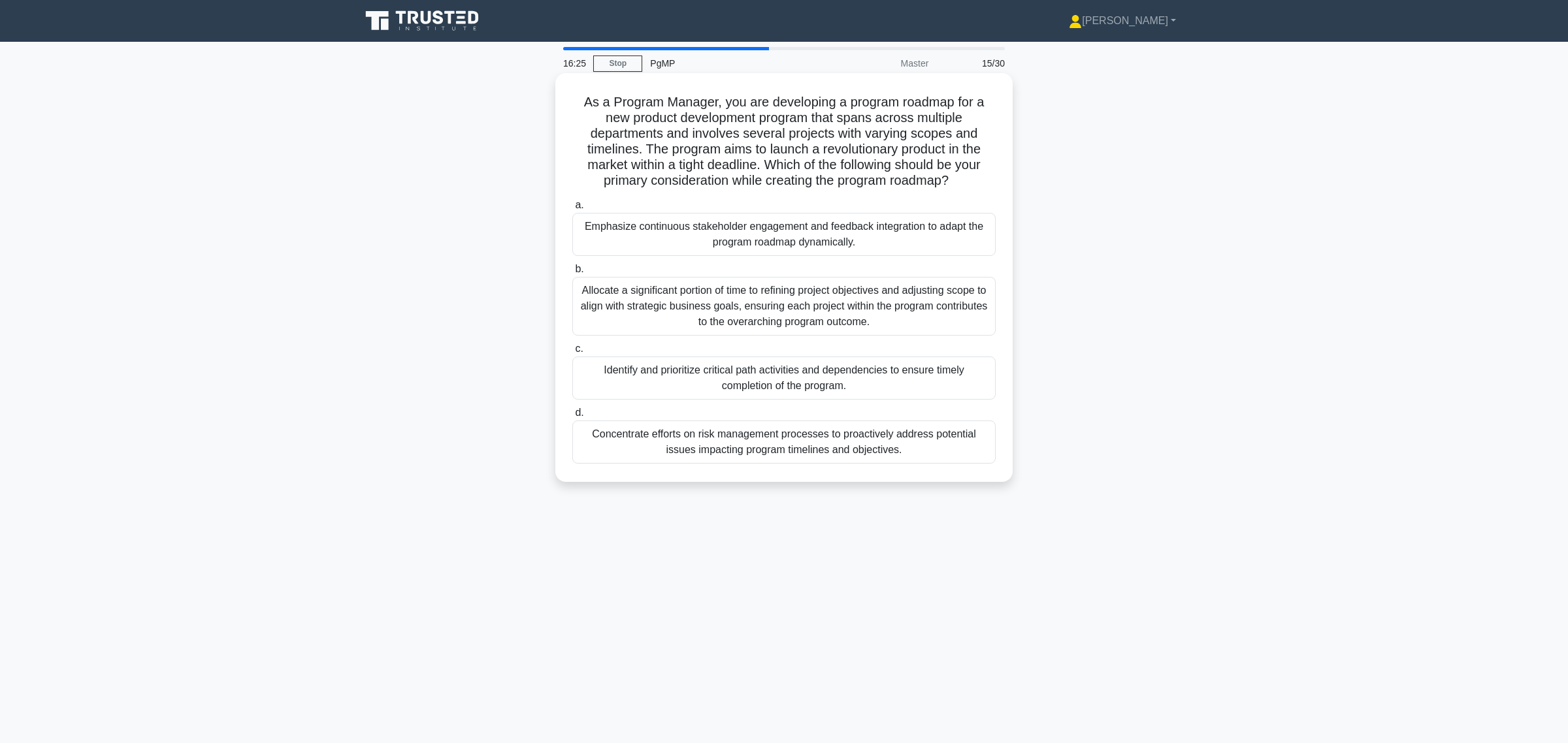
click at [804, 383] on div "Identify and prioritize critical path activities and dependencies to ensure tim…" at bounding box center [784, 378] width 423 height 43
click at [573, 354] on input "c. Identify and prioritize critical path activities and dependencies to ensure …" at bounding box center [573, 349] width 0 height 8
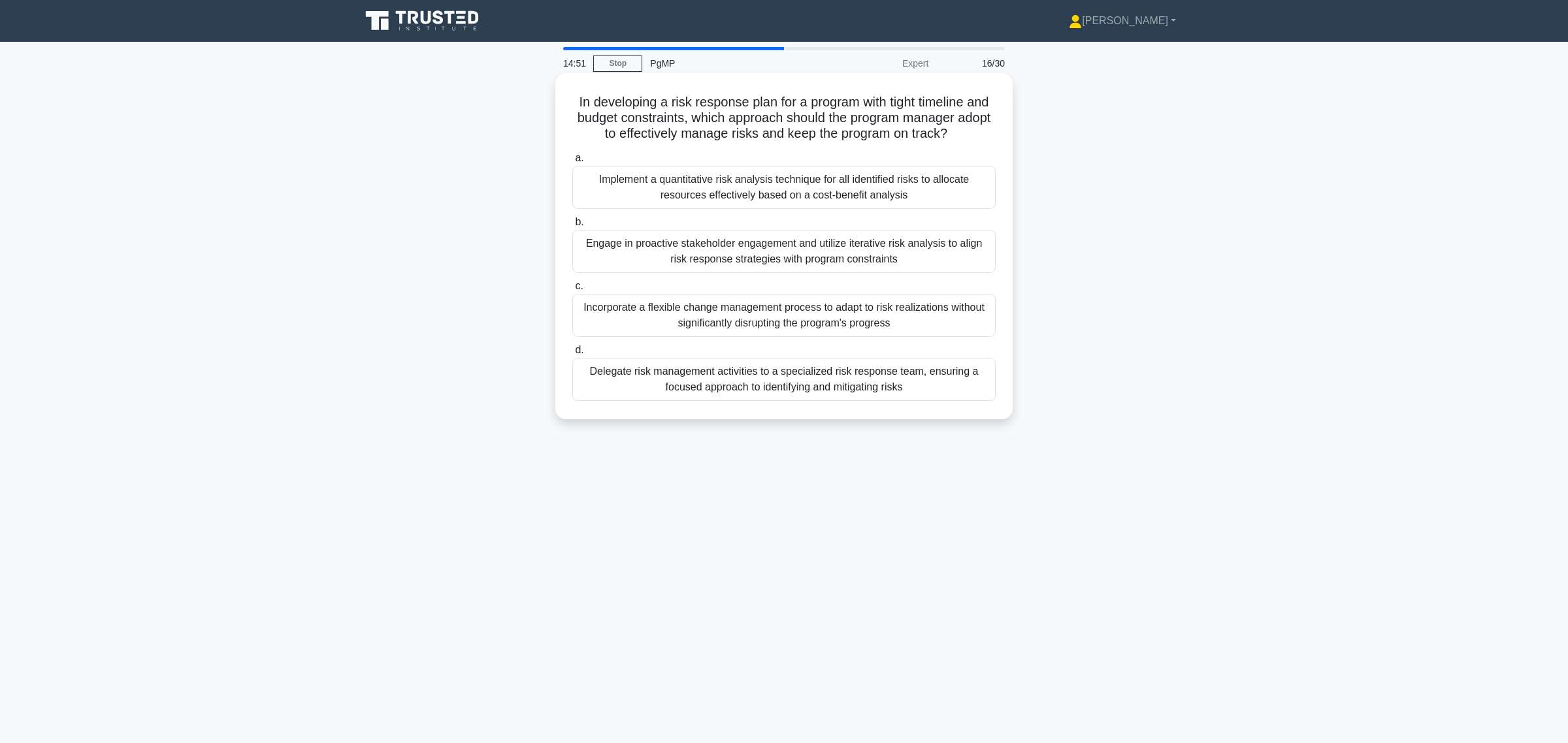
click at [843, 264] on div "Engage in proactive stakeholder engagement and utilize iterative risk analysis …" at bounding box center [784, 251] width 423 height 43
click at [573, 227] on input "b. Engage in proactive stakeholder engagement and utilize iterative risk analys…" at bounding box center [573, 222] width 0 height 8
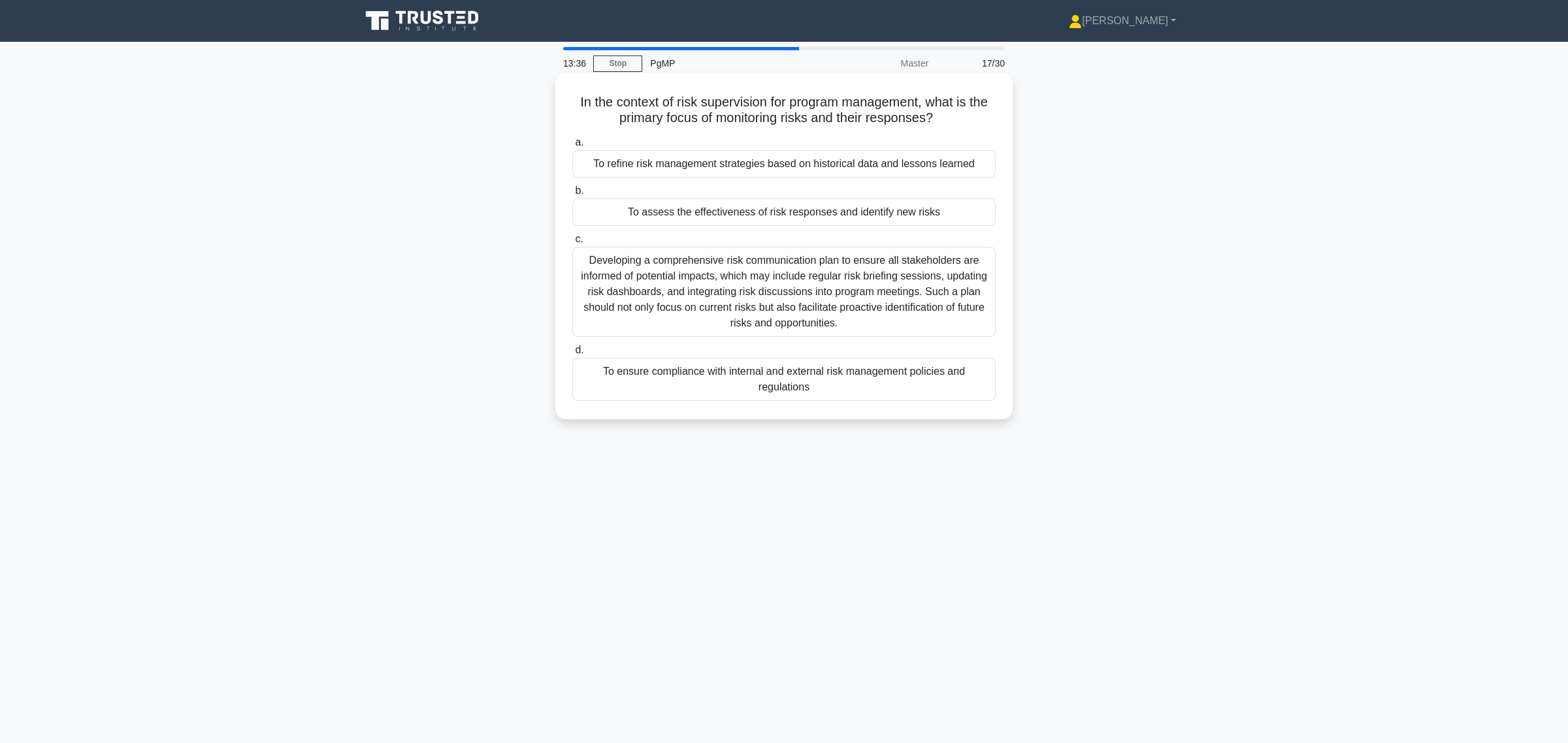
click at [871, 213] on div "To assess the effectiveness of risk responses and identify new risks" at bounding box center [784, 212] width 423 height 28
click at [573, 195] on input "b. To assess the effectiveness of risk responses and identify new risks" at bounding box center [573, 191] width 0 height 8
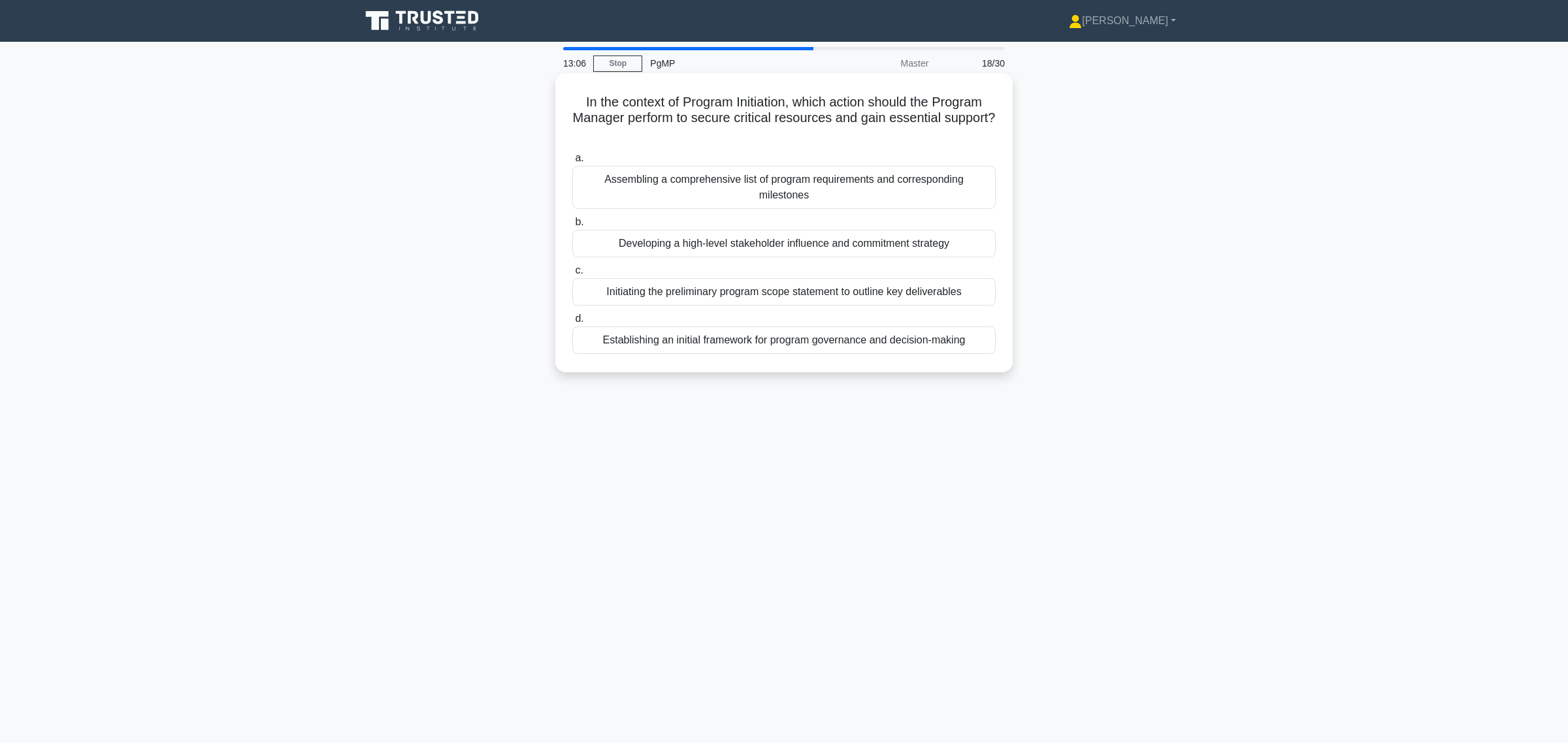
click at [774, 346] on div "Establishing an initial framework for program governance and decision-making" at bounding box center [784, 341] width 423 height 28
click at [573, 324] on input "d. Establishing an initial framework for program governance and decision-making" at bounding box center [573, 319] width 0 height 8
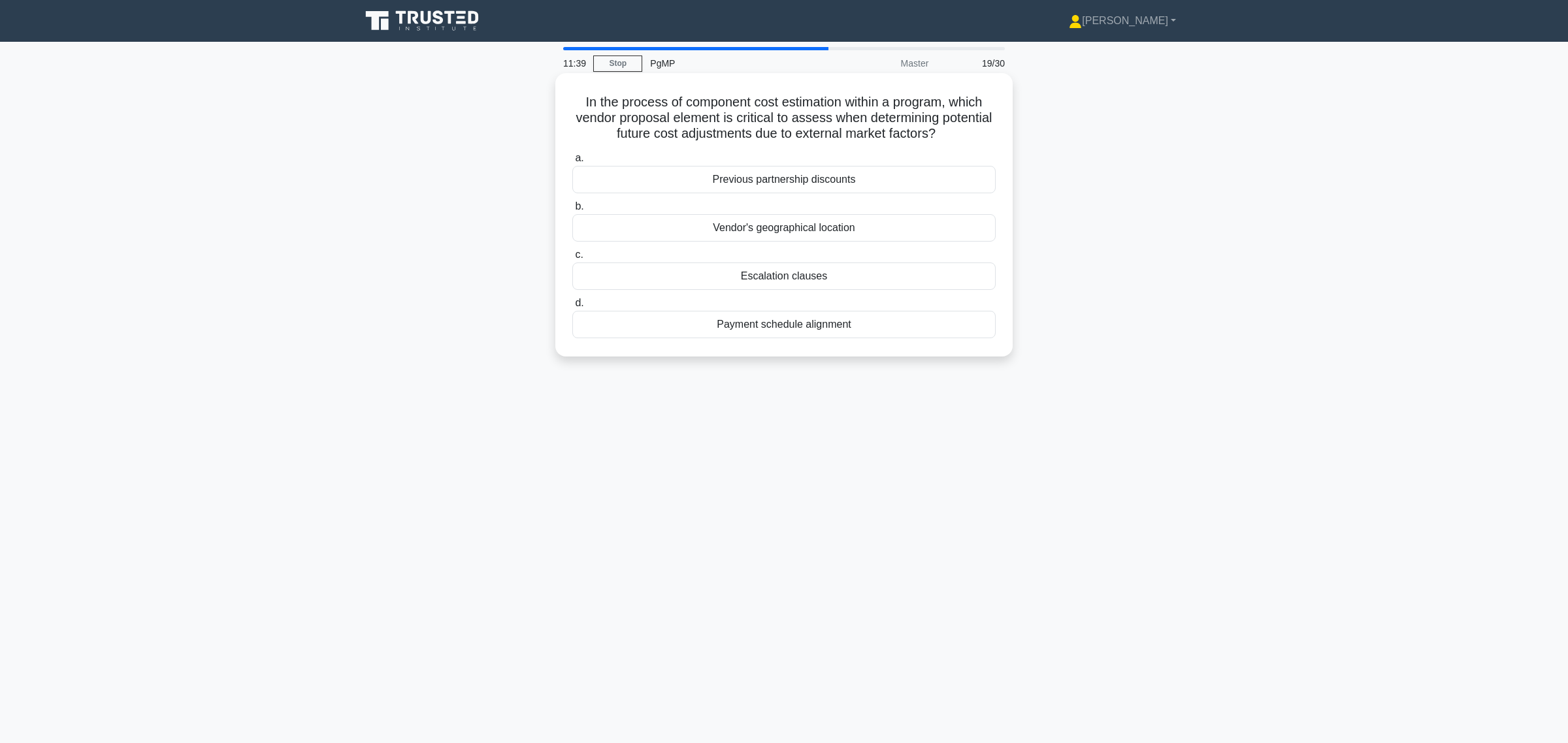
click at [788, 276] on div "Escalation clauses" at bounding box center [784, 276] width 423 height 28
click at [573, 259] on input "c. Escalation clauses" at bounding box center [573, 254] width 0 height 8
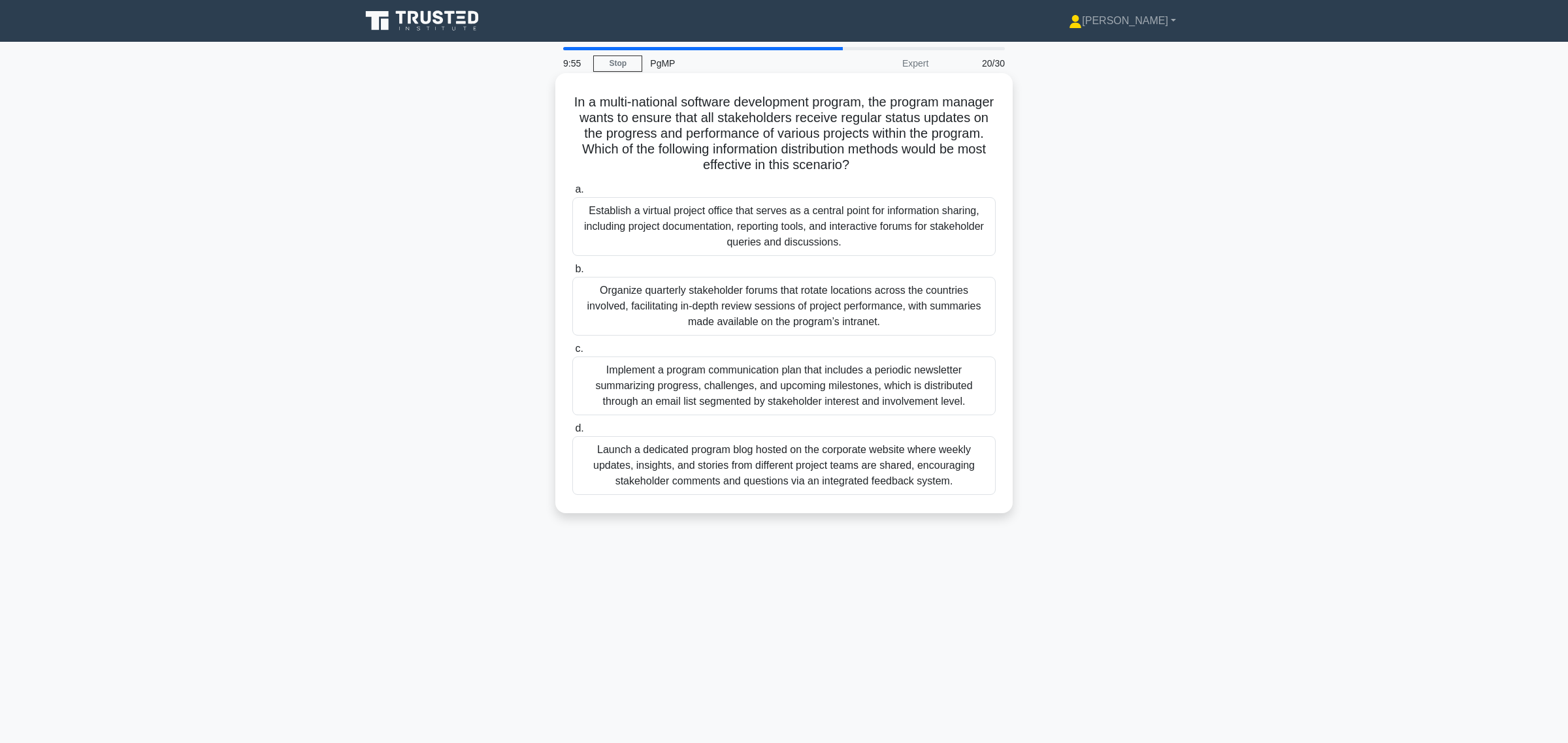
click at [791, 239] on div "Establish a virtual project office that serves as a central point for informati…" at bounding box center [784, 227] width 423 height 59
click at [573, 194] on input "a. Establish a virtual project office that serves as a central point for inform…" at bounding box center [573, 189] width 0 height 8
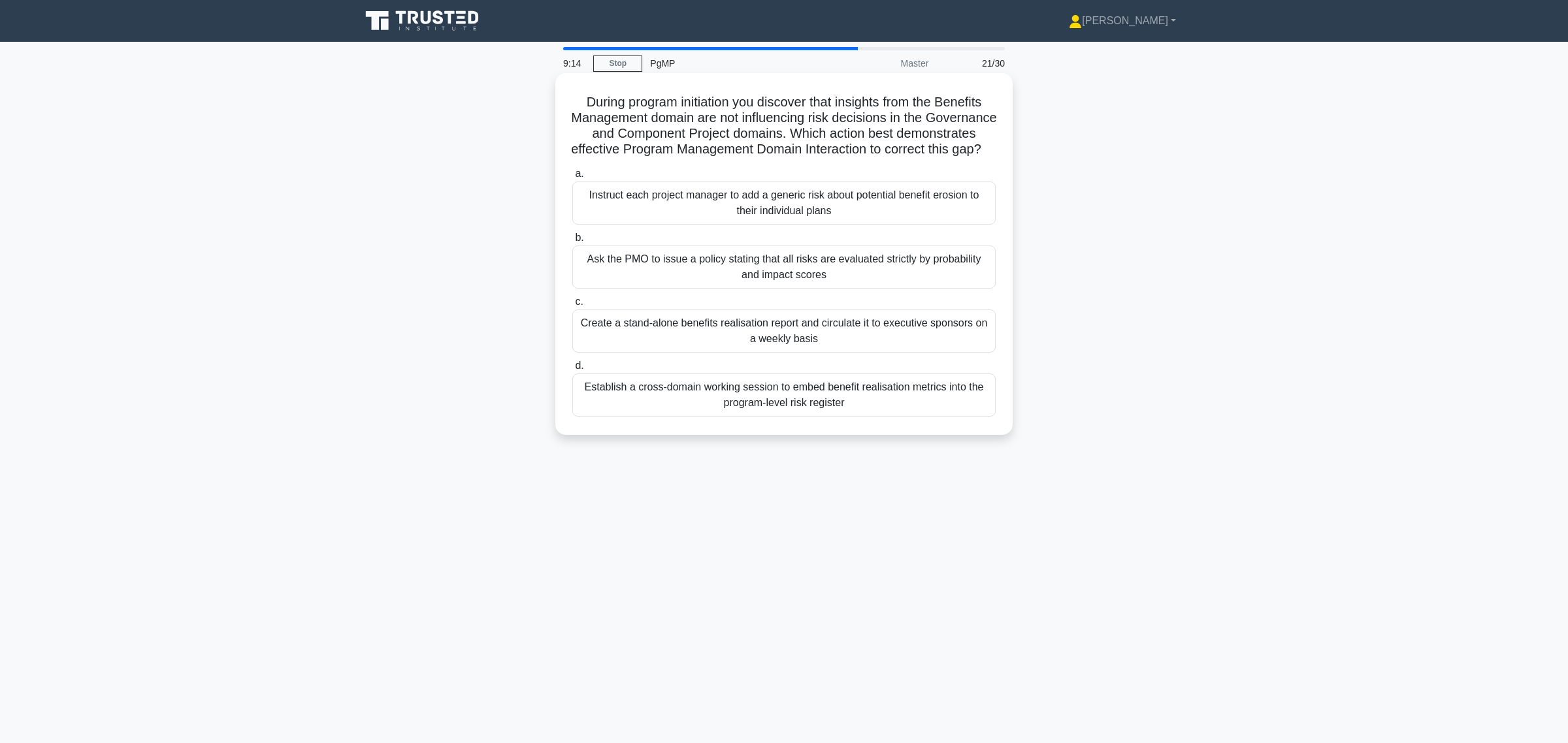
click at [756, 416] on div "Establish a cross-domain working session to embed benefit realisation metrics i…" at bounding box center [784, 394] width 423 height 43
click at [573, 370] on input "d. Establish a cross-domain working session to embed benefit realisation metric…" at bounding box center [573, 366] width 0 height 8
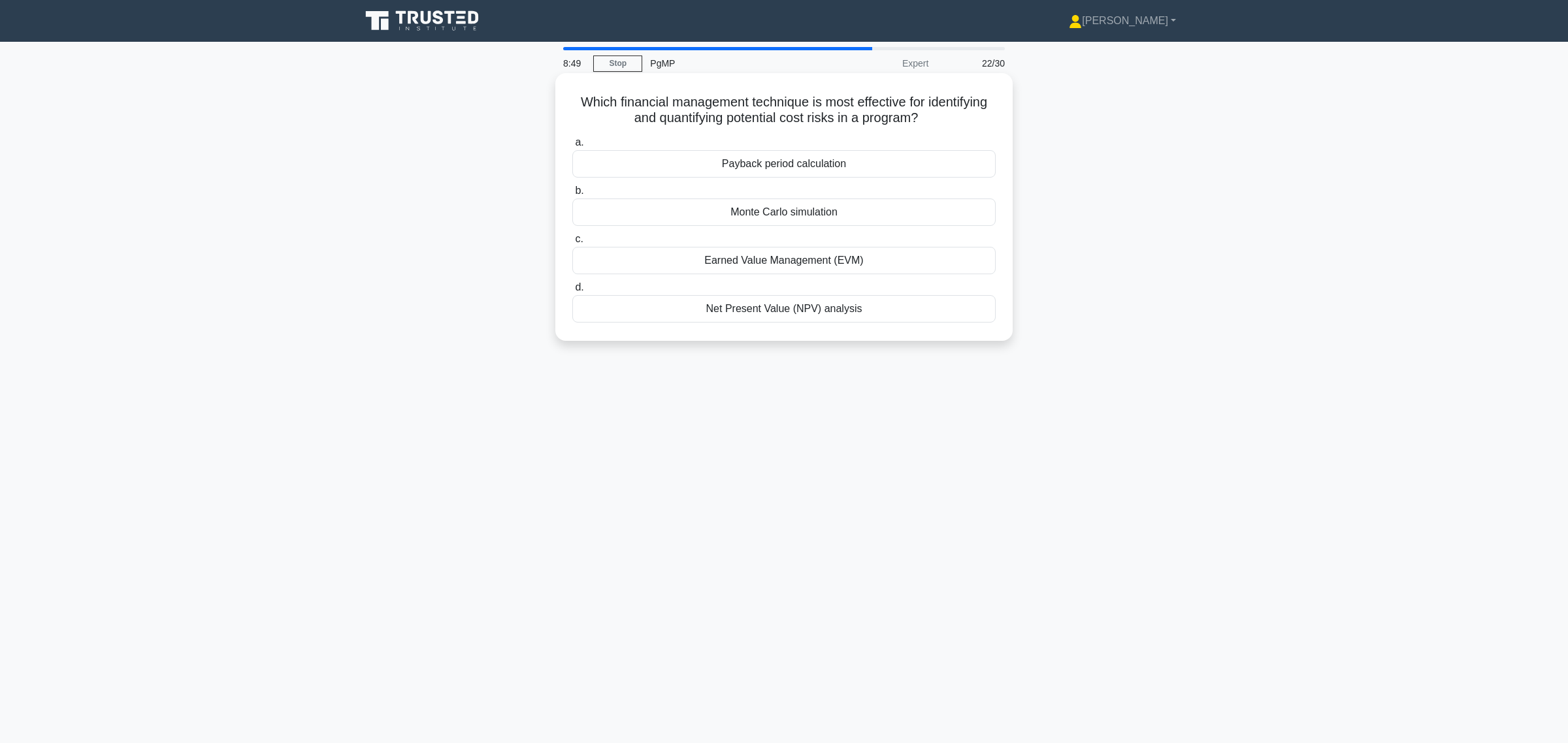
click at [807, 217] on div "Monte Carlo simulation" at bounding box center [784, 212] width 423 height 28
click at [573, 195] on input "b. Monte Carlo simulation" at bounding box center [573, 191] width 0 height 8
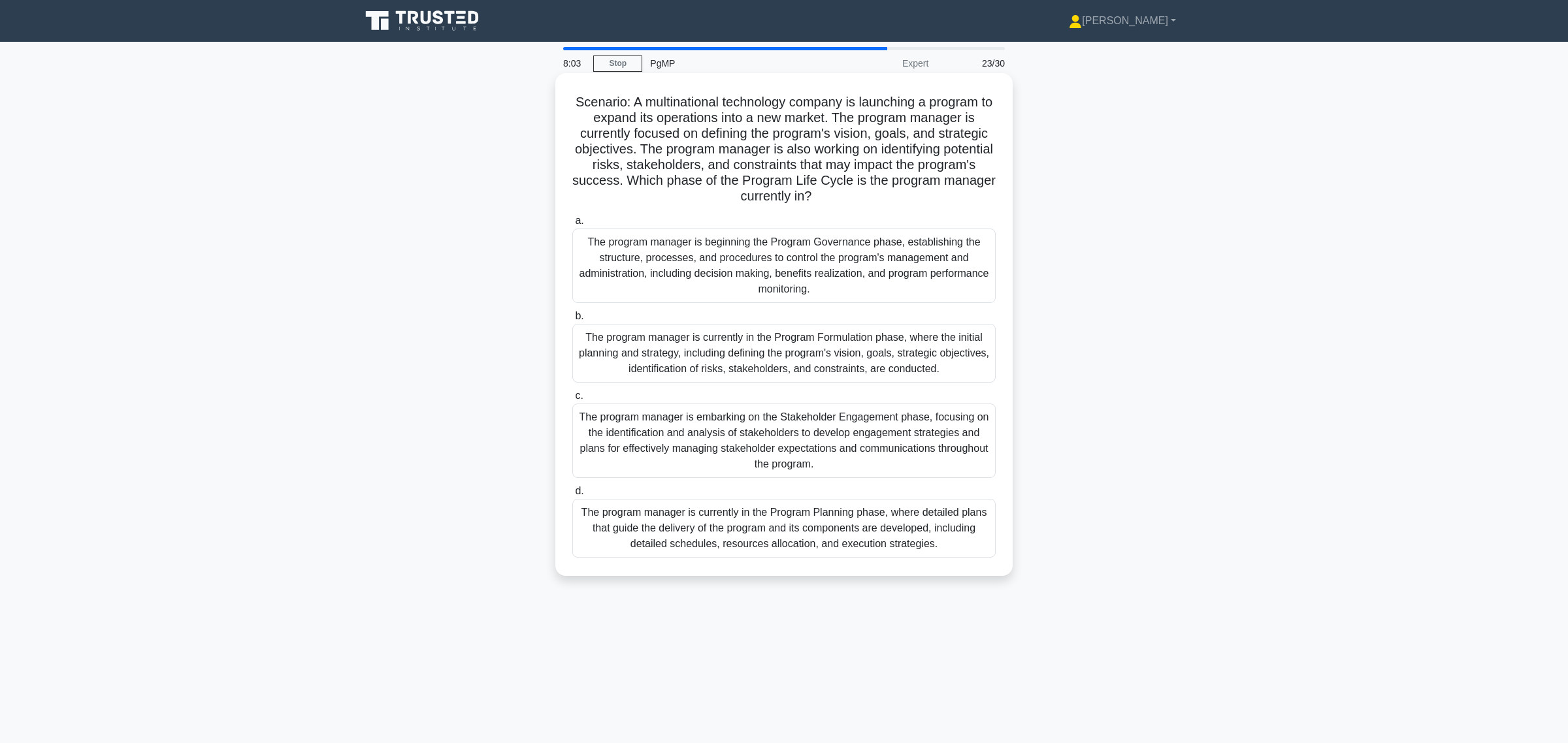
click at [775, 353] on div "The program manager is currently in the Program Formulation phase, where the in…" at bounding box center [784, 353] width 423 height 59
click at [573, 320] on input "b. The program manager is currently in the Program Formulation phase, where the…" at bounding box center [573, 316] width 0 height 8
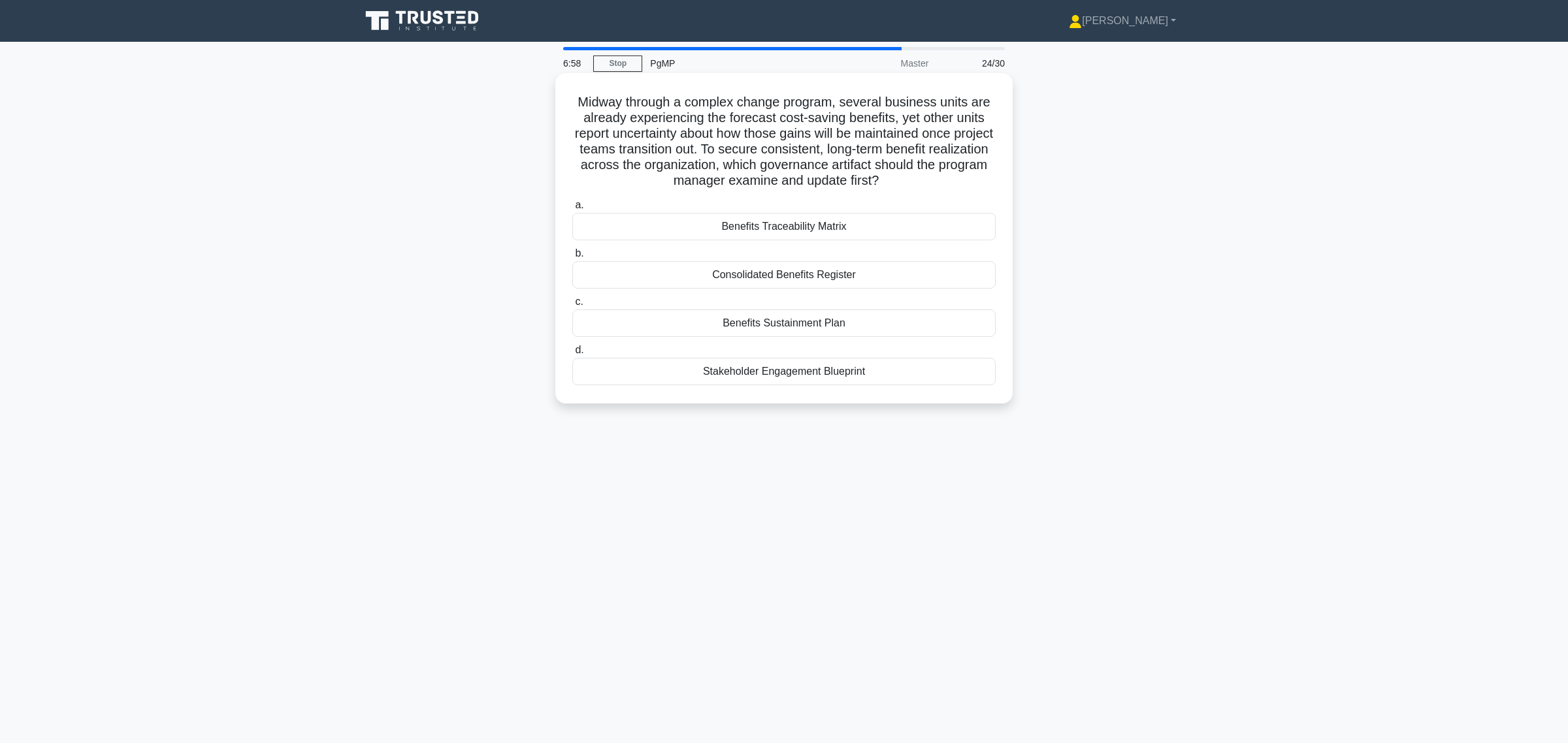
click at [753, 328] on div "Benefits Sustainment Plan" at bounding box center [784, 324] width 423 height 28
click at [573, 306] on input "c. Benefits Sustainment Plan" at bounding box center [573, 302] width 0 height 8
click at [797, 376] on div "Scenario planning" at bounding box center [784, 372] width 423 height 28
click at [573, 354] on input "d. Scenario planning" at bounding box center [573, 350] width 0 height 8
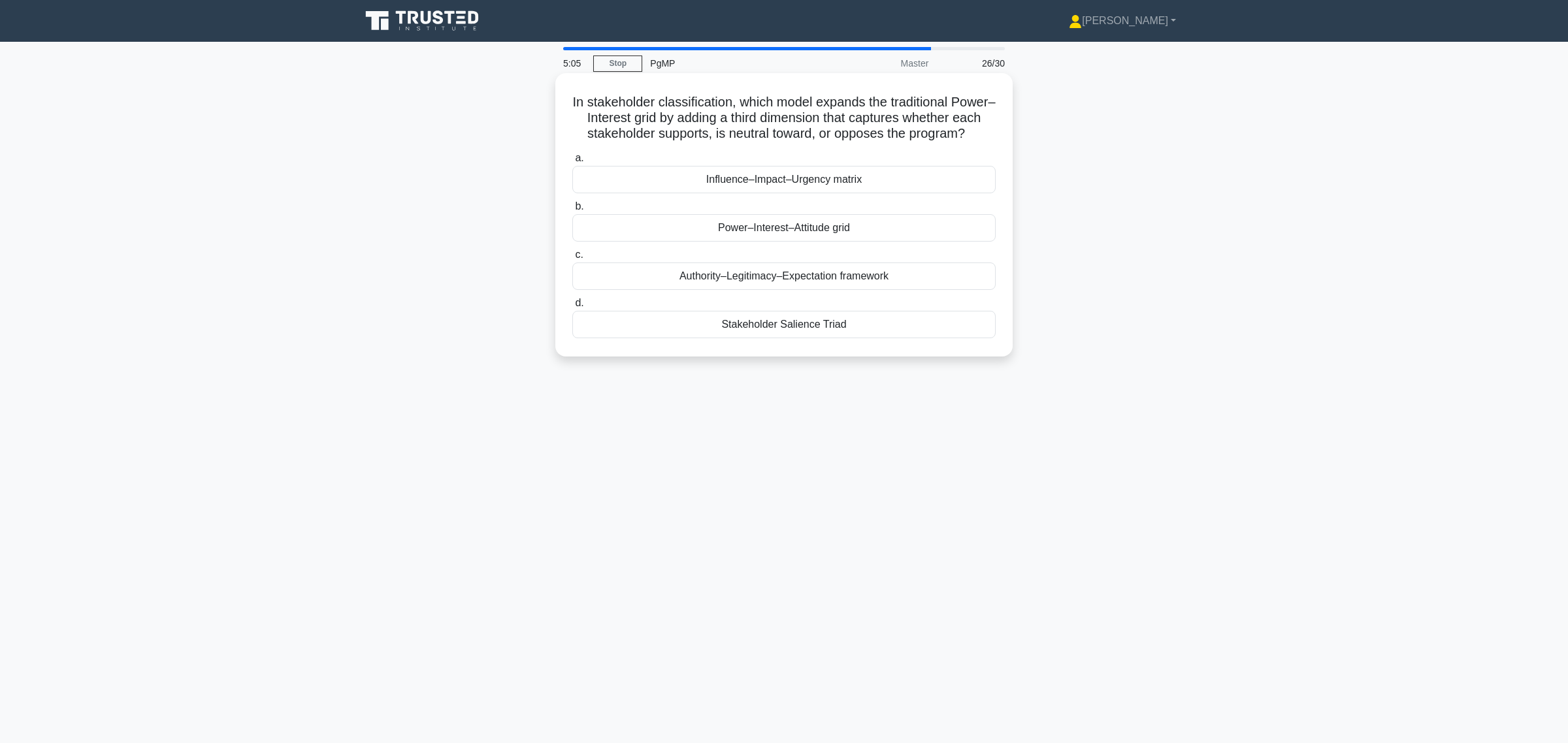
click at [768, 338] on div "Stakeholder Salience Triad" at bounding box center [784, 324] width 423 height 28
click at [573, 307] on input "d. Stakeholder Salience Triad" at bounding box center [573, 303] width 0 height 8
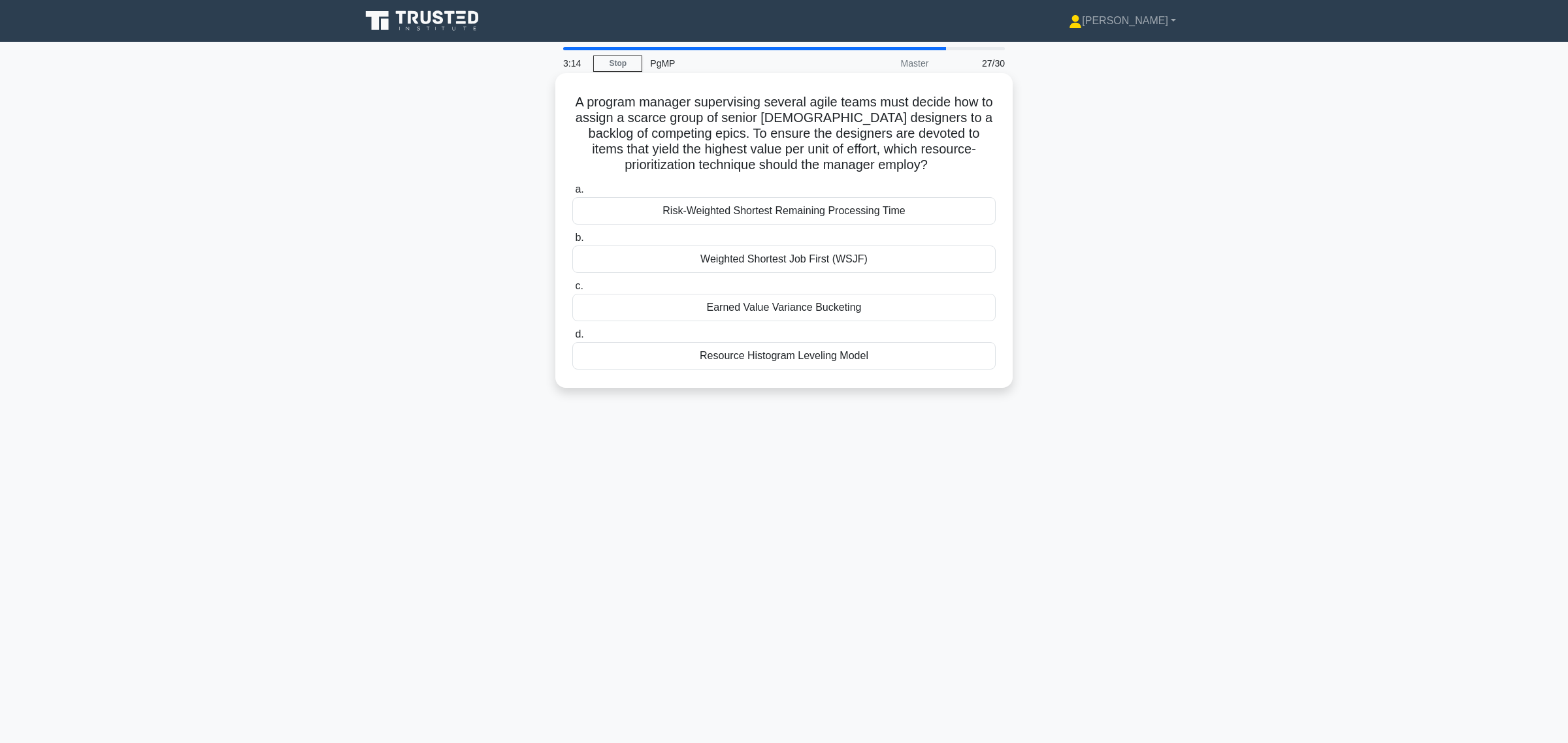
click at [758, 306] on div "Earned Value Variance Bucketing" at bounding box center [784, 307] width 423 height 28
click at [573, 290] on input "c. Earned Value Variance Bucketing" at bounding box center [573, 286] width 0 height 8
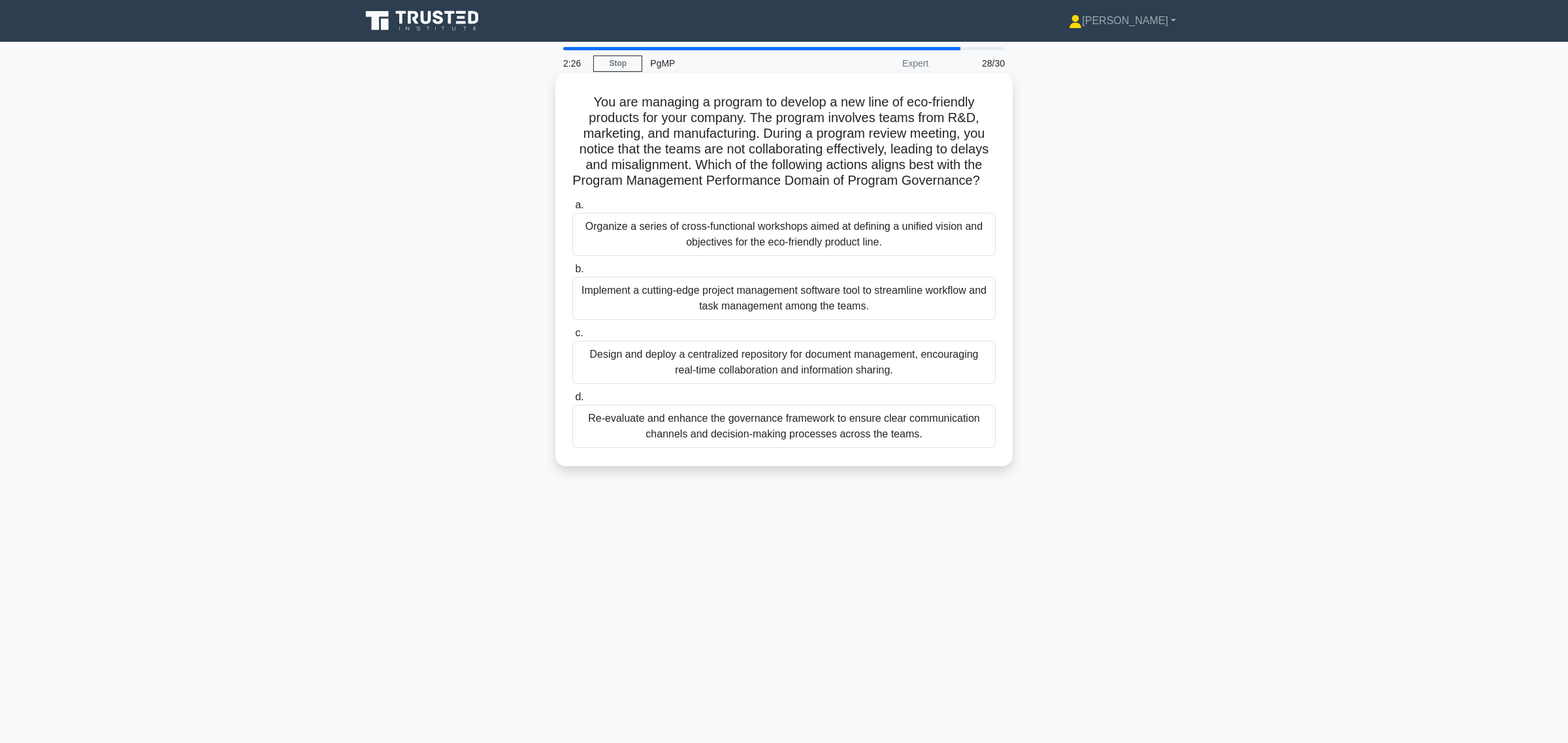
click at [730, 445] on div "Re-evaluate and enhance the governance framework to ensure clear communication …" at bounding box center [784, 426] width 423 height 43
click at [573, 402] on input "d. Re-evaluate and enhance the governance framework to ensure clear communicati…" at bounding box center [573, 398] width 0 height 8
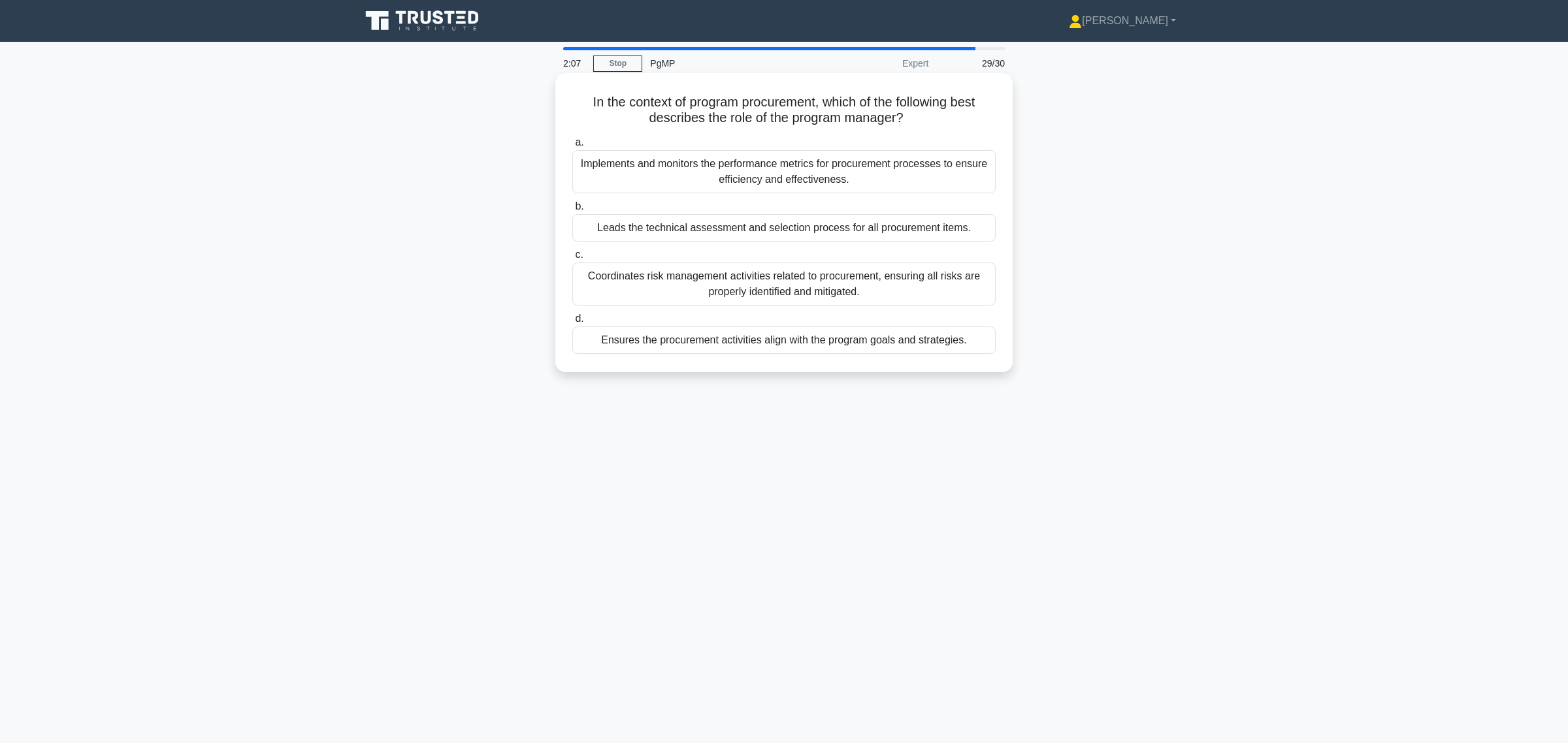
click at [811, 341] on div "Ensures the procurement activities align with the program goals and strategies." at bounding box center [784, 341] width 423 height 28
click at [573, 324] on input "d. Ensures the procurement activities align with the program goals and strategi…" at bounding box center [573, 319] width 0 height 8
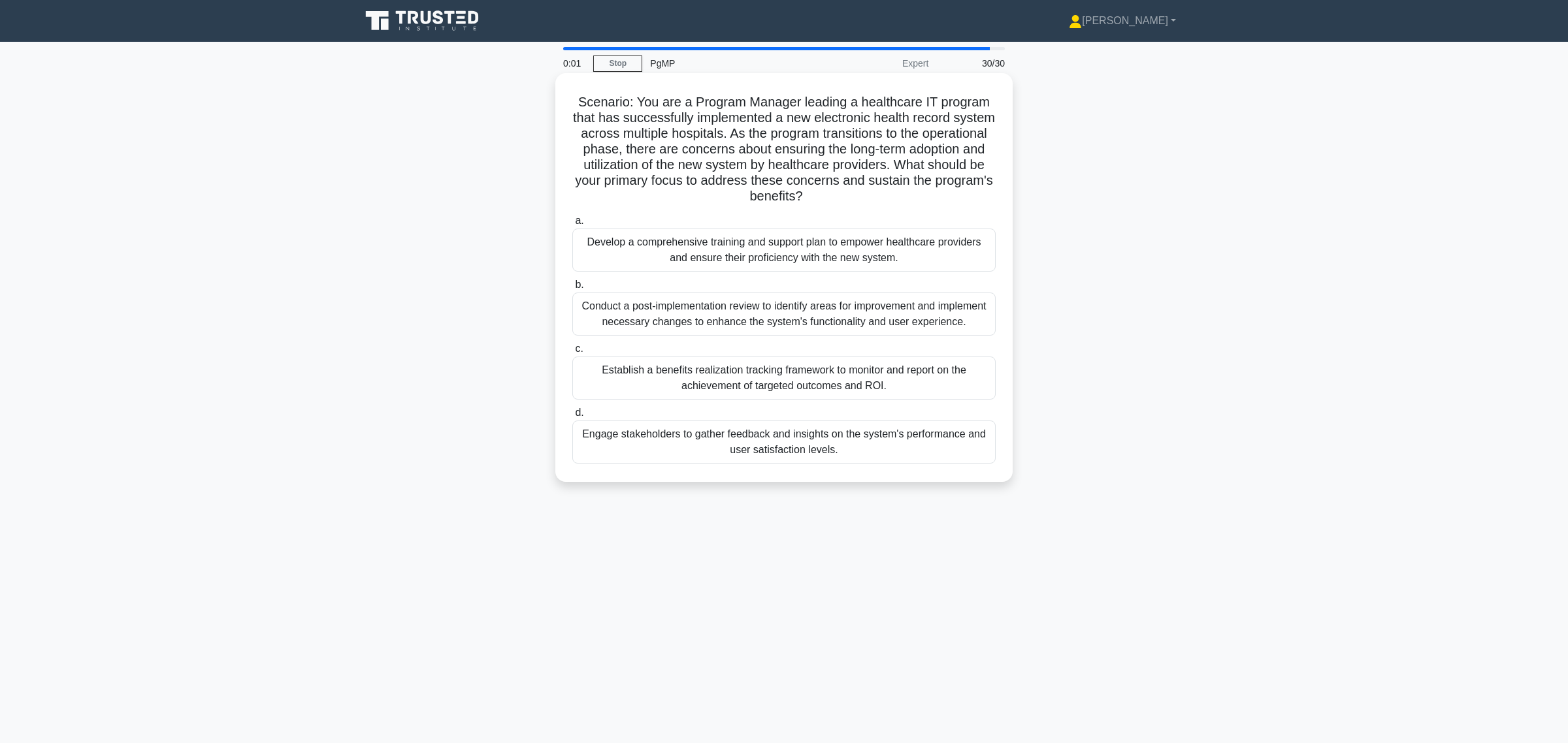
click at [786, 444] on div "Engage stakeholders to gather feedback and insights on the system's performance…" at bounding box center [784, 441] width 423 height 43
click at [573, 417] on input "d. Engage stakeholders to gather feedback and insights on the system's performa…" at bounding box center [573, 413] width 0 height 8
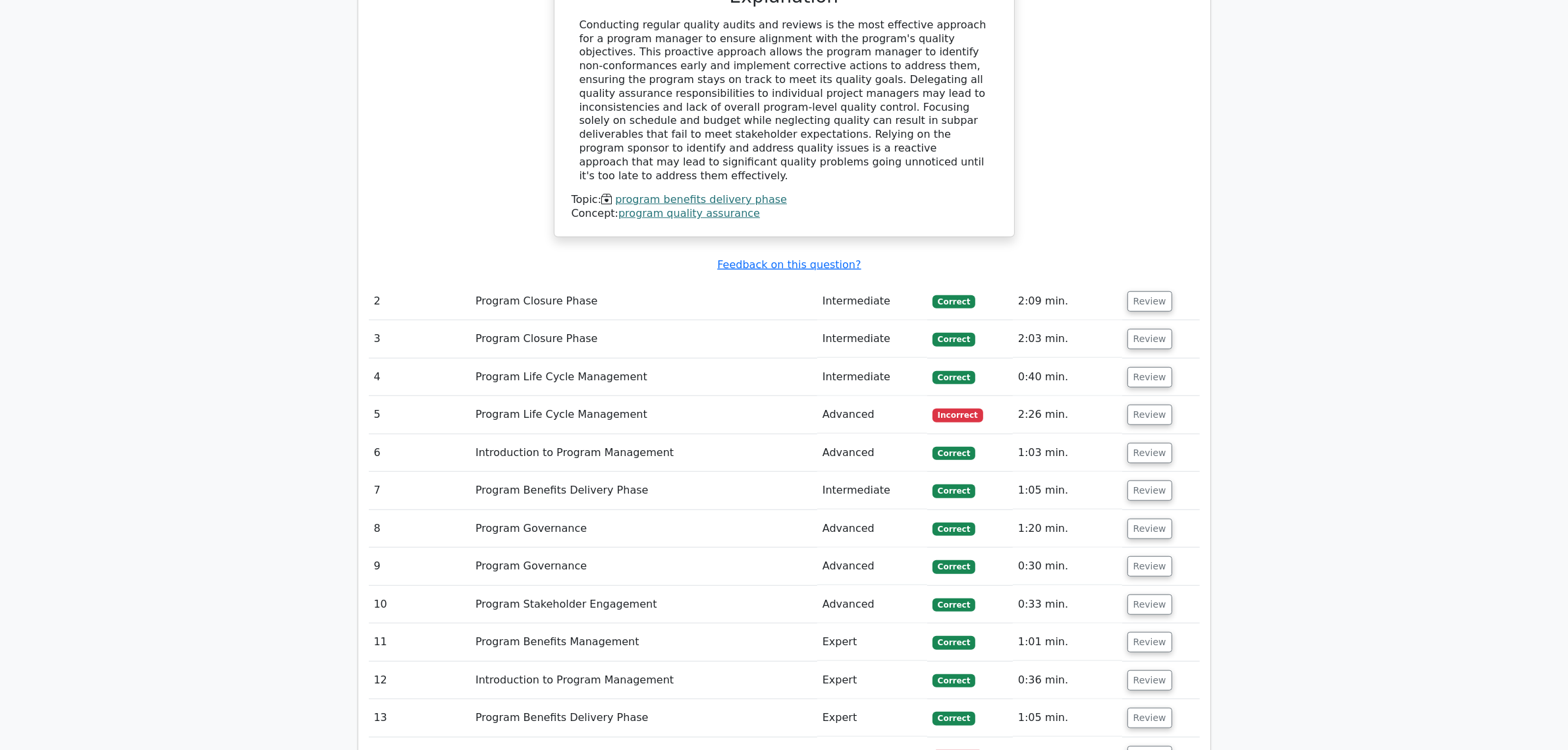
scroll to position [1276, 0]
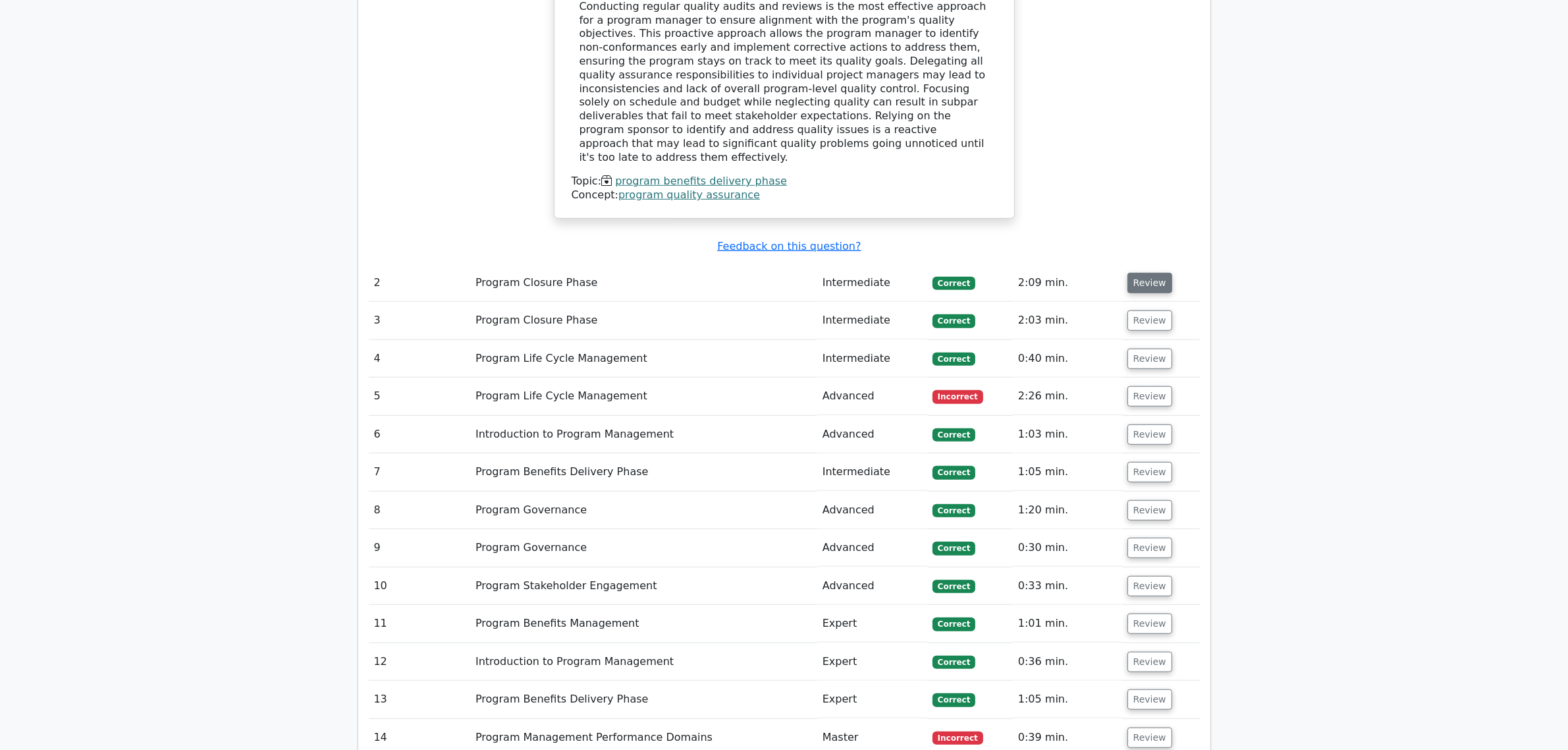
click at [1140, 277] on button "Review" at bounding box center [1150, 283] width 45 height 21
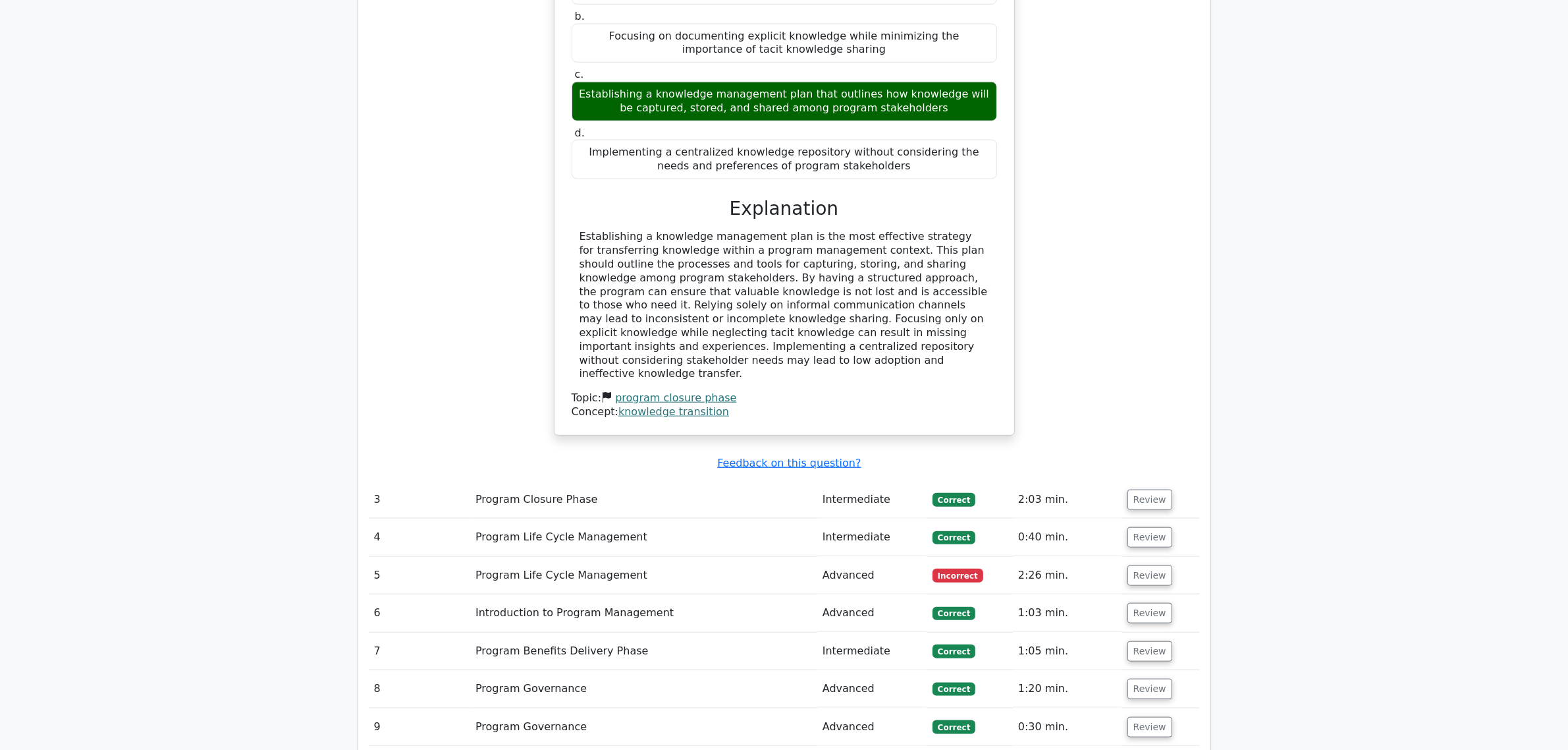
scroll to position [1770, 0]
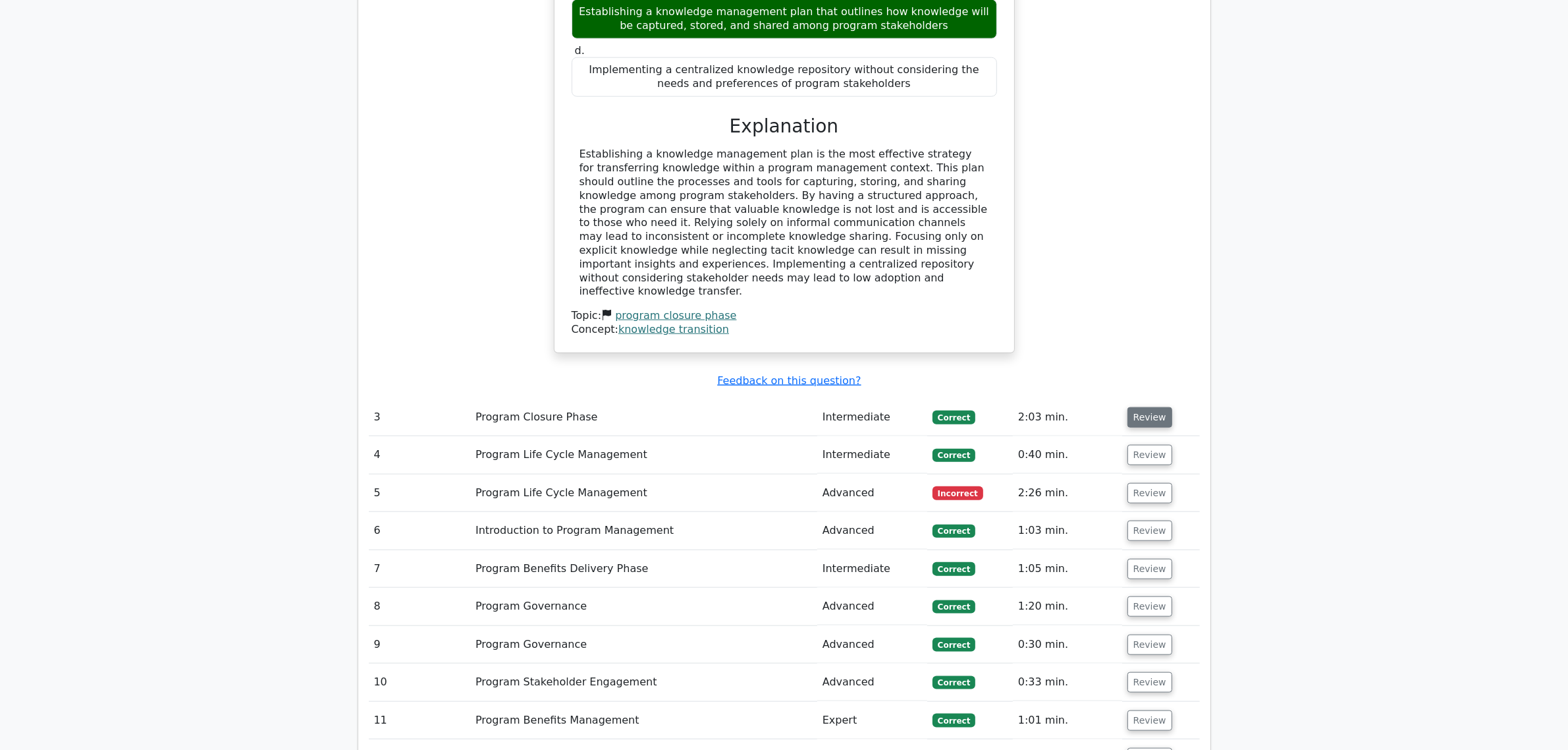
click at [1150, 407] on button "Review" at bounding box center [1150, 417] width 45 height 21
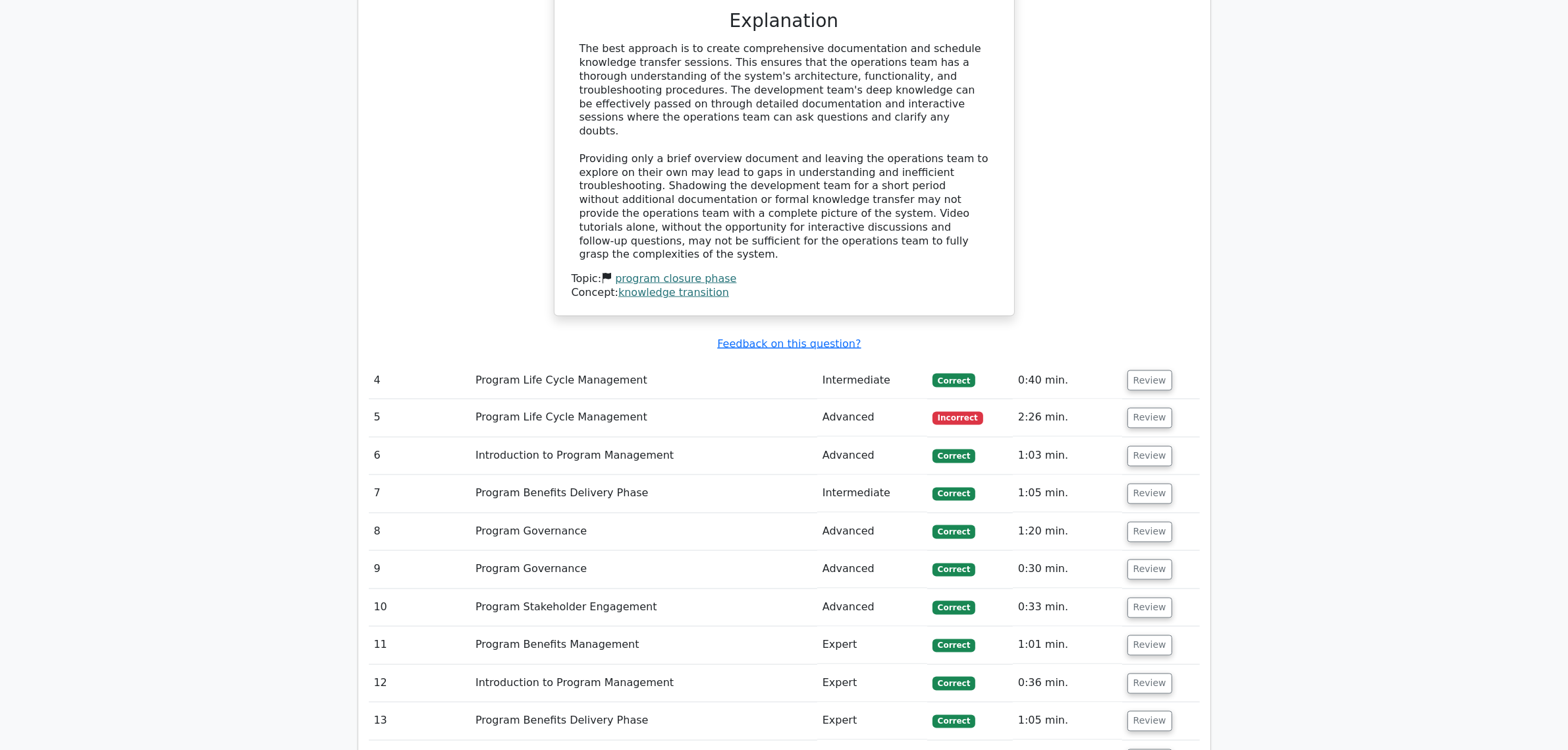
scroll to position [2759, 0]
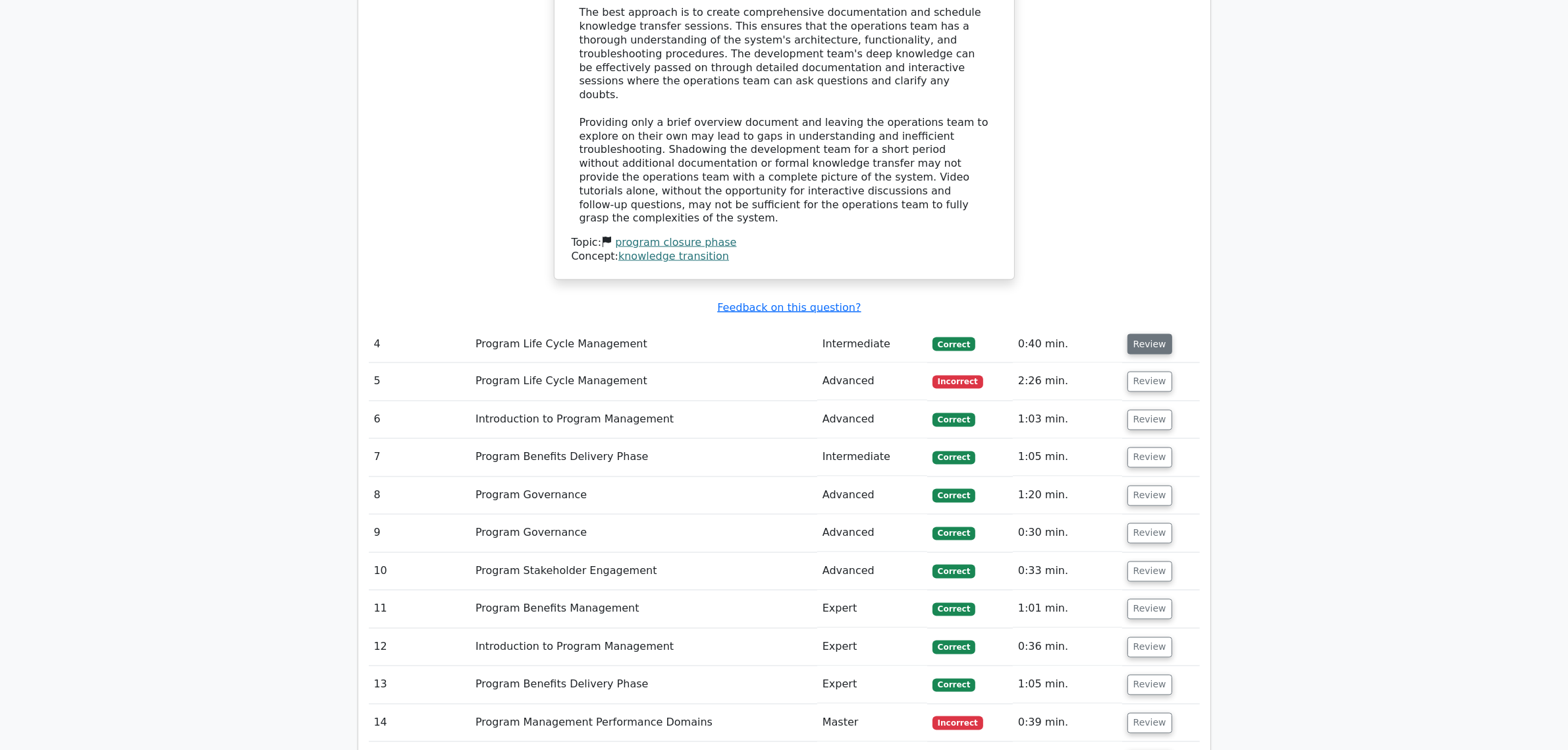
click at [1143, 334] on button "Review" at bounding box center [1150, 344] width 45 height 21
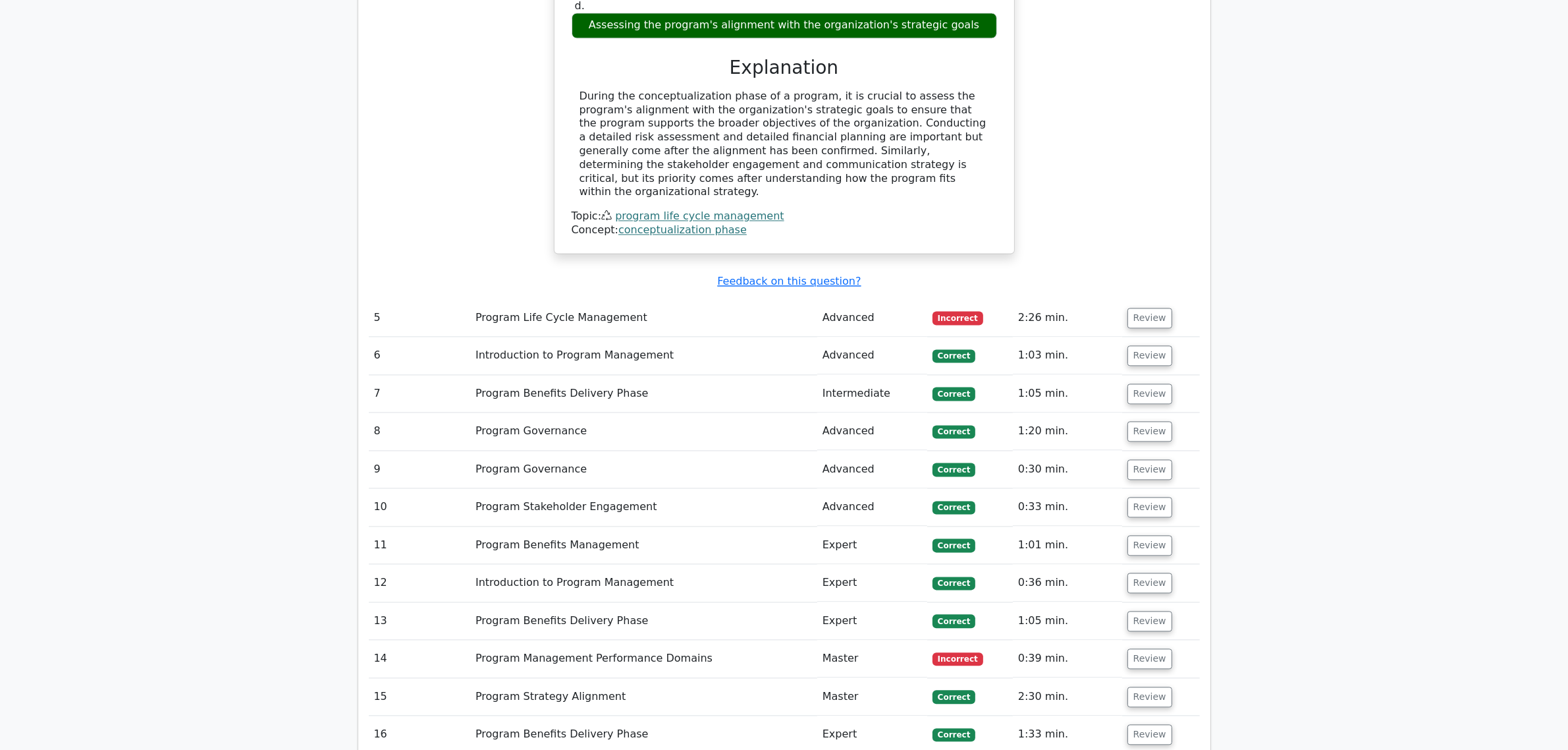
scroll to position [3336, 0]
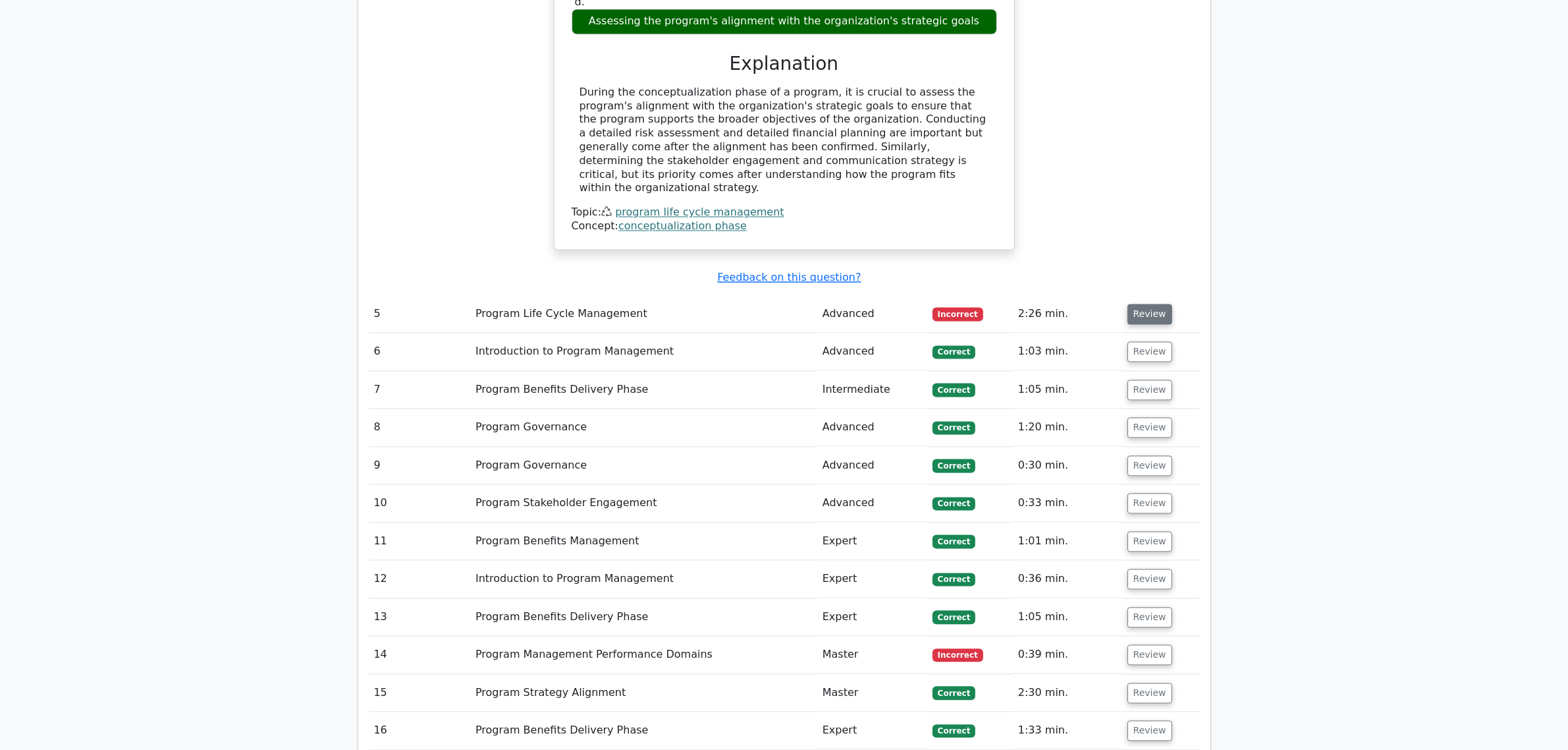
click at [1153, 304] on button "Review" at bounding box center [1150, 313] width 45 height 21
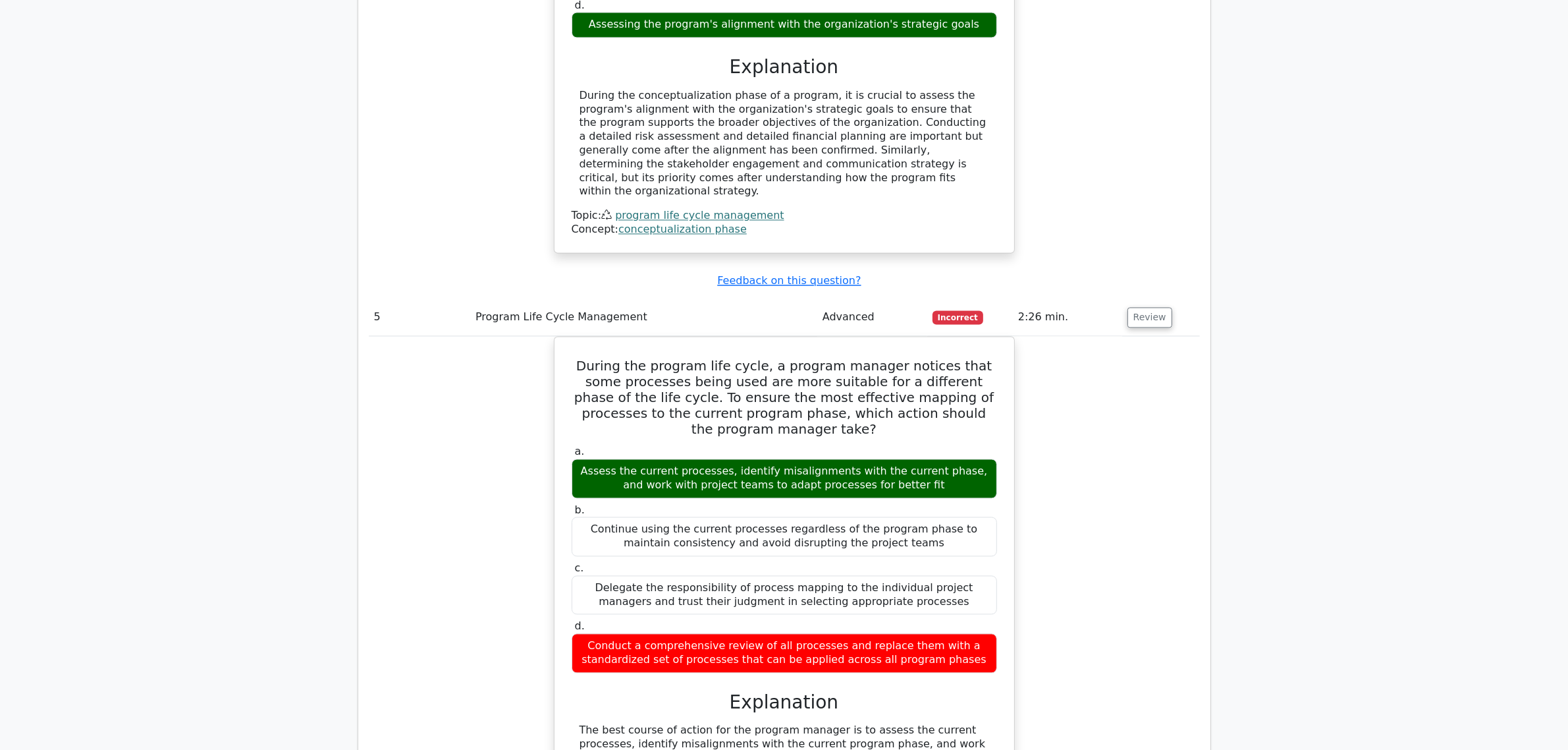
scroll to position [3501, 0]
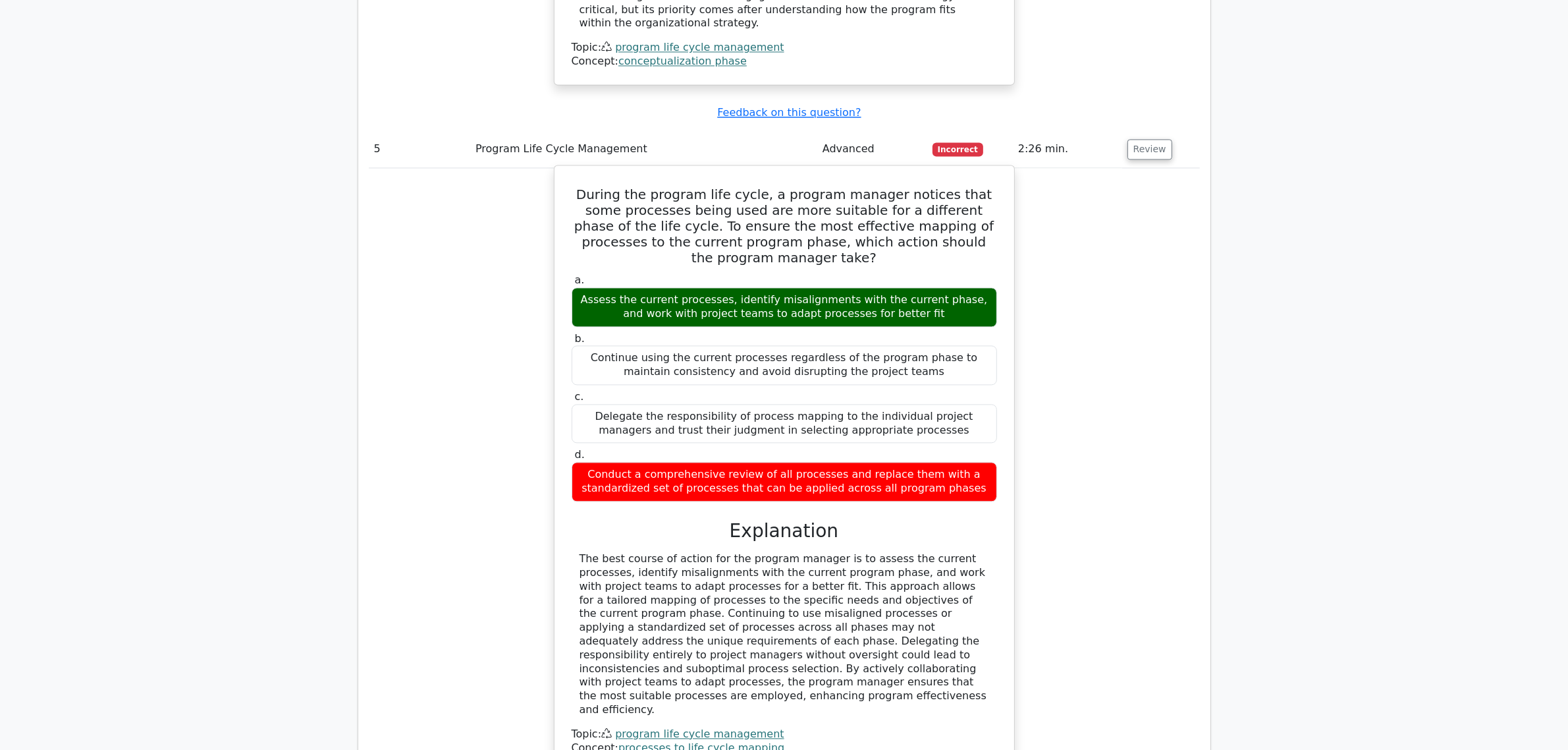
drag, startPoint x: 577, startPoint y: 426, endPoint x: 949, endPoint y: 549, distance: 391.8
click at [949, 552] on div "The best course of action for the program manager is to assess the current proc…" at bounding box center [784, 634] width 426 height 165
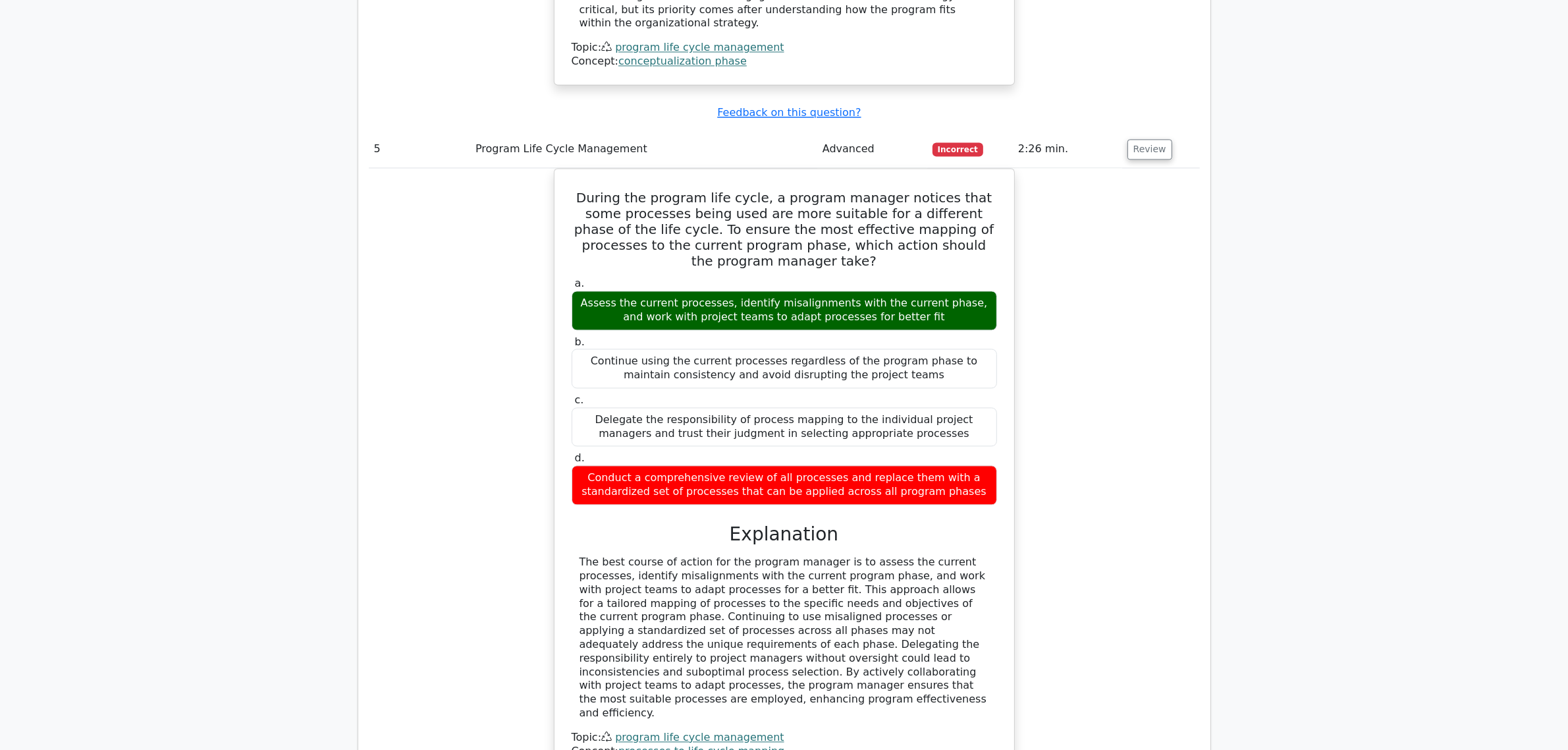
scroll to position [3912, 0]
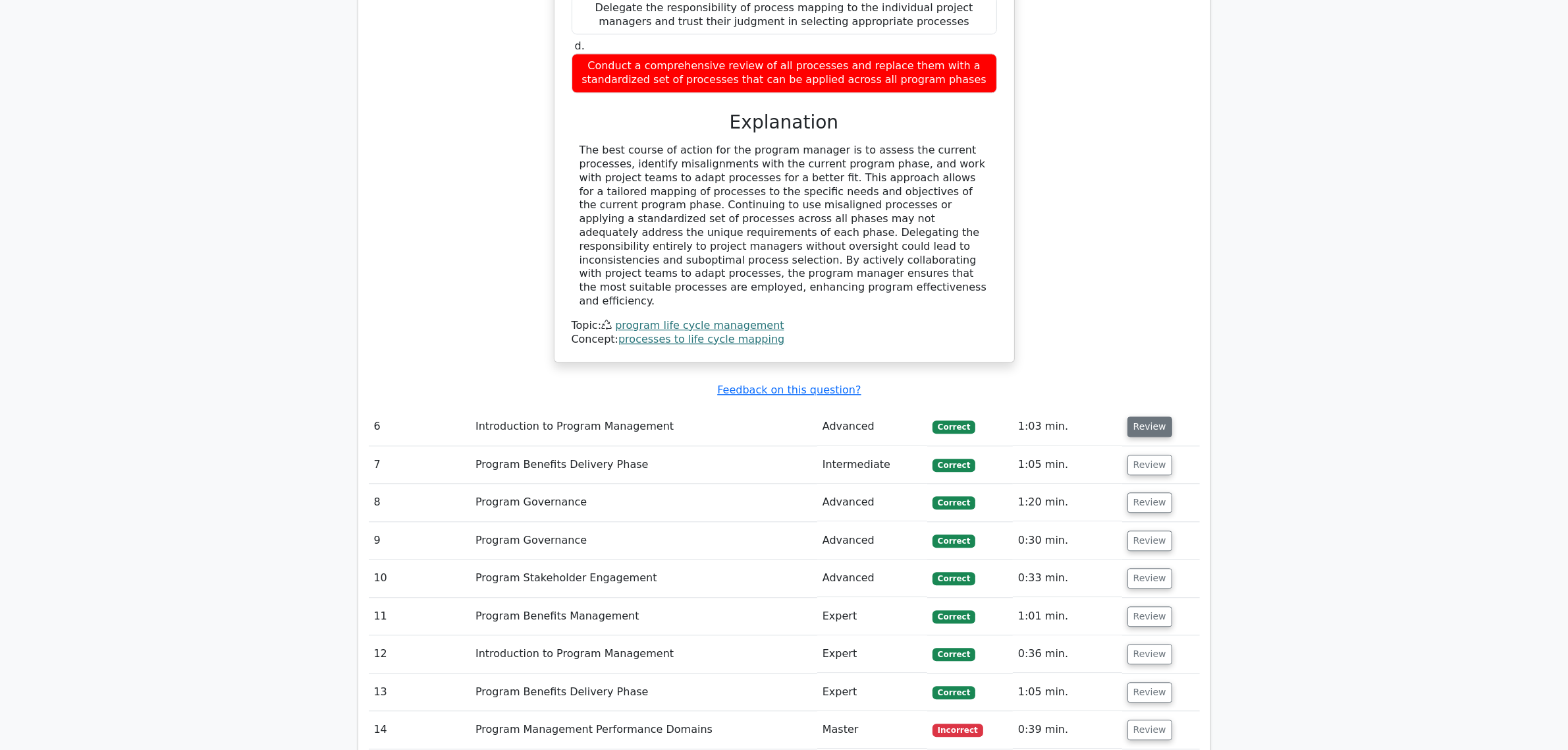
click at [1138, 417] on button "Review" at bounding box center [1150, 427] width 45 height 21
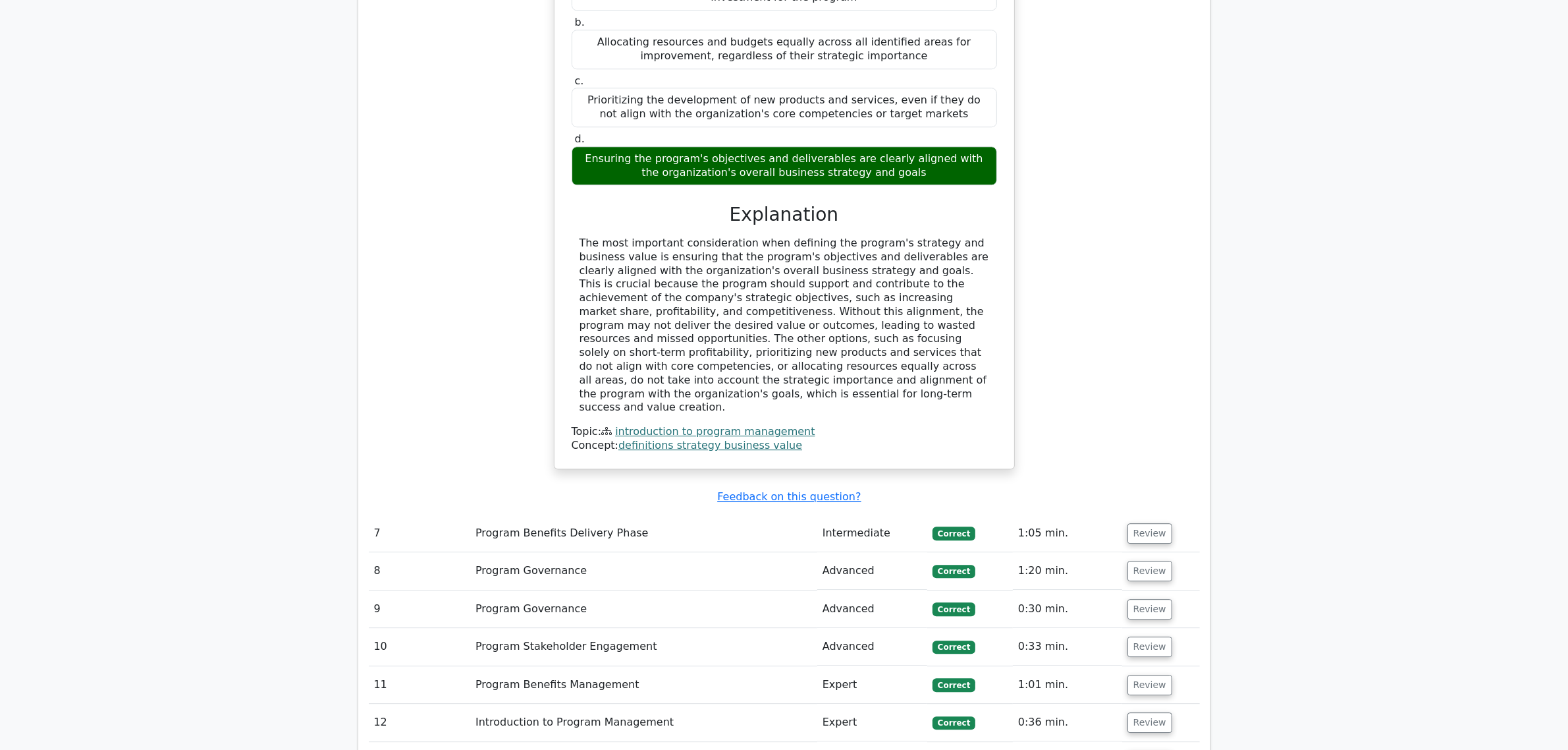
scroll to position [4736, 0]
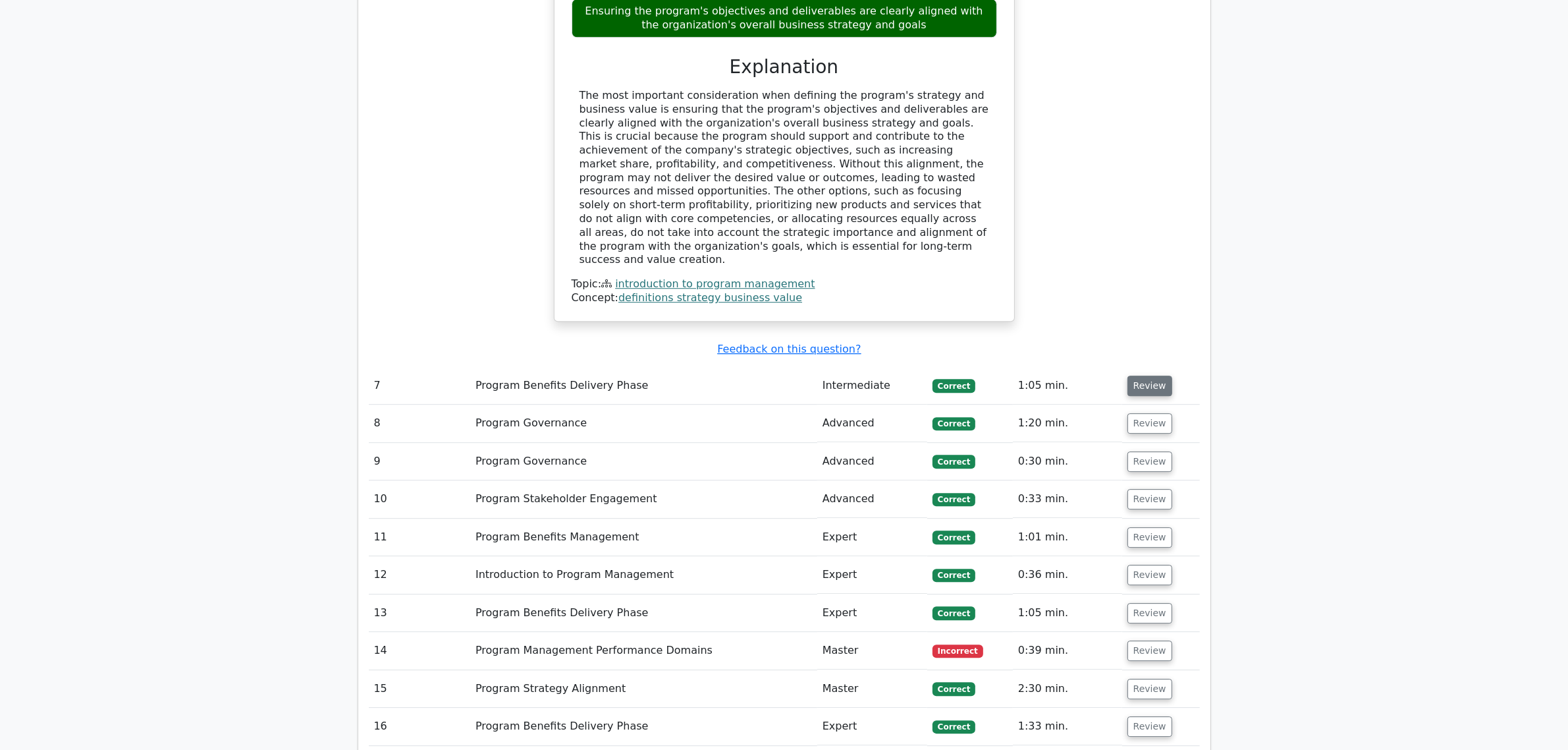
click at [1146, 376] on button "Review" at bounding box center [1150, 386] width 45 height 21
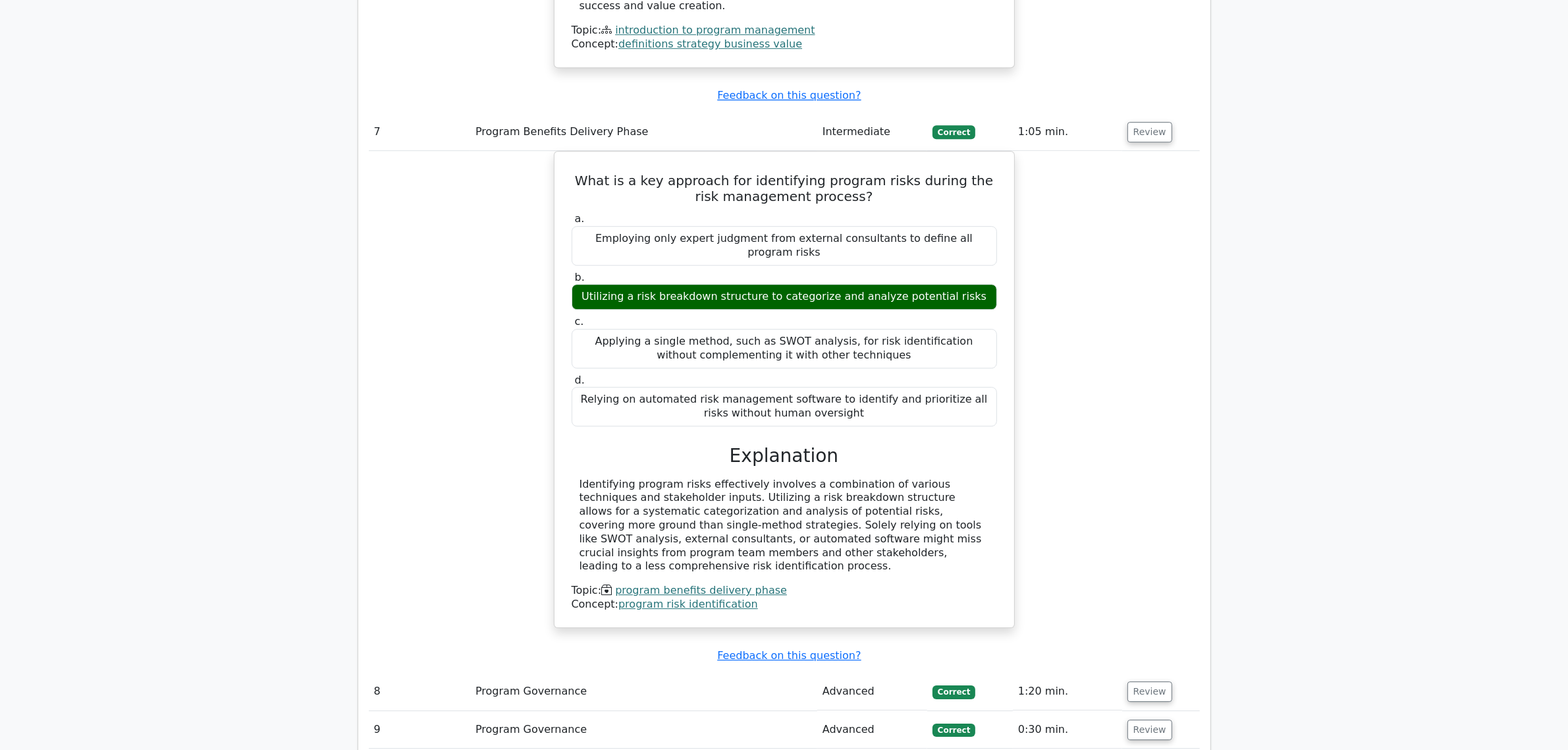
scroll to position [5066, 0]
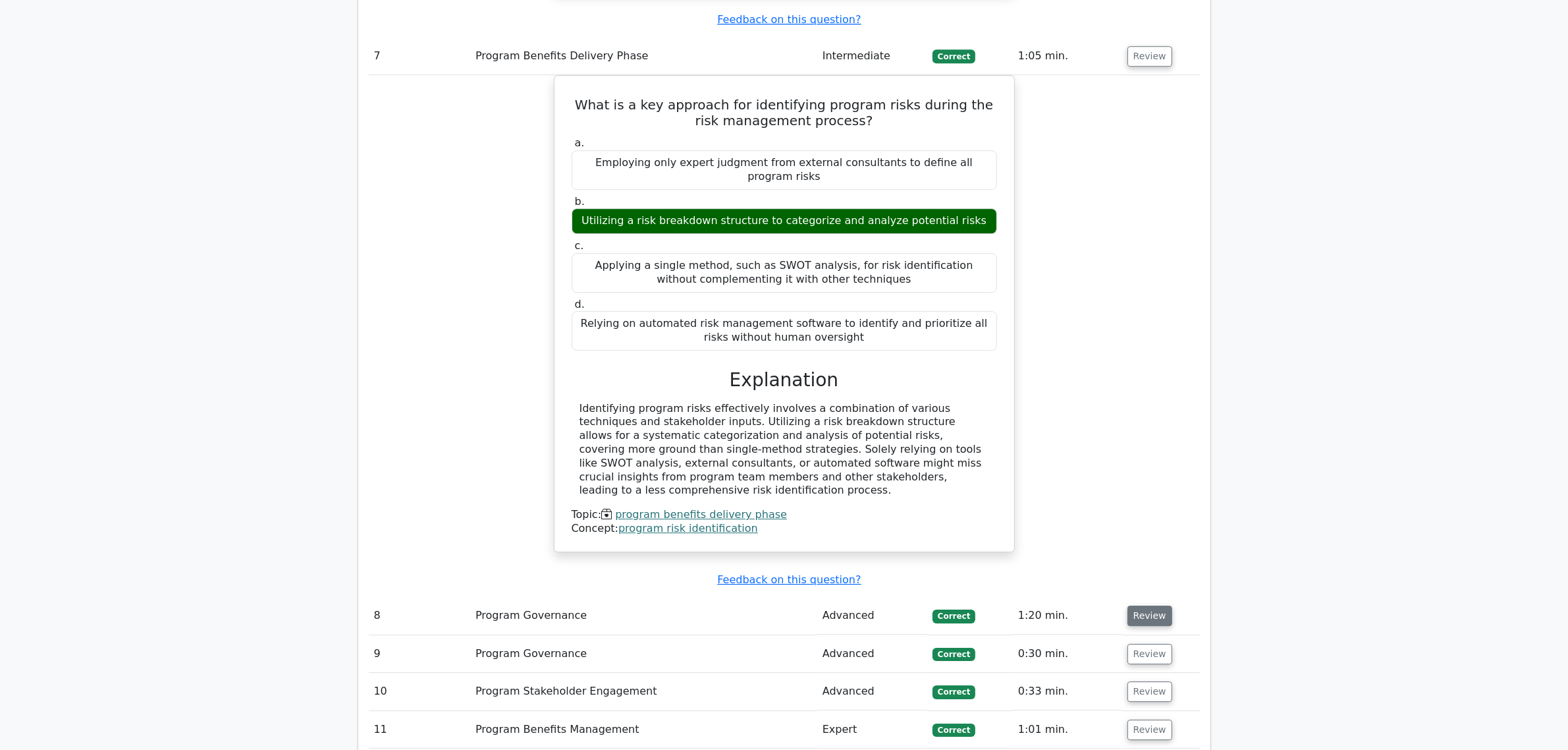
click at [1134, 606] on button "Review" at bounding box center [1150, 615] width 45 height 21
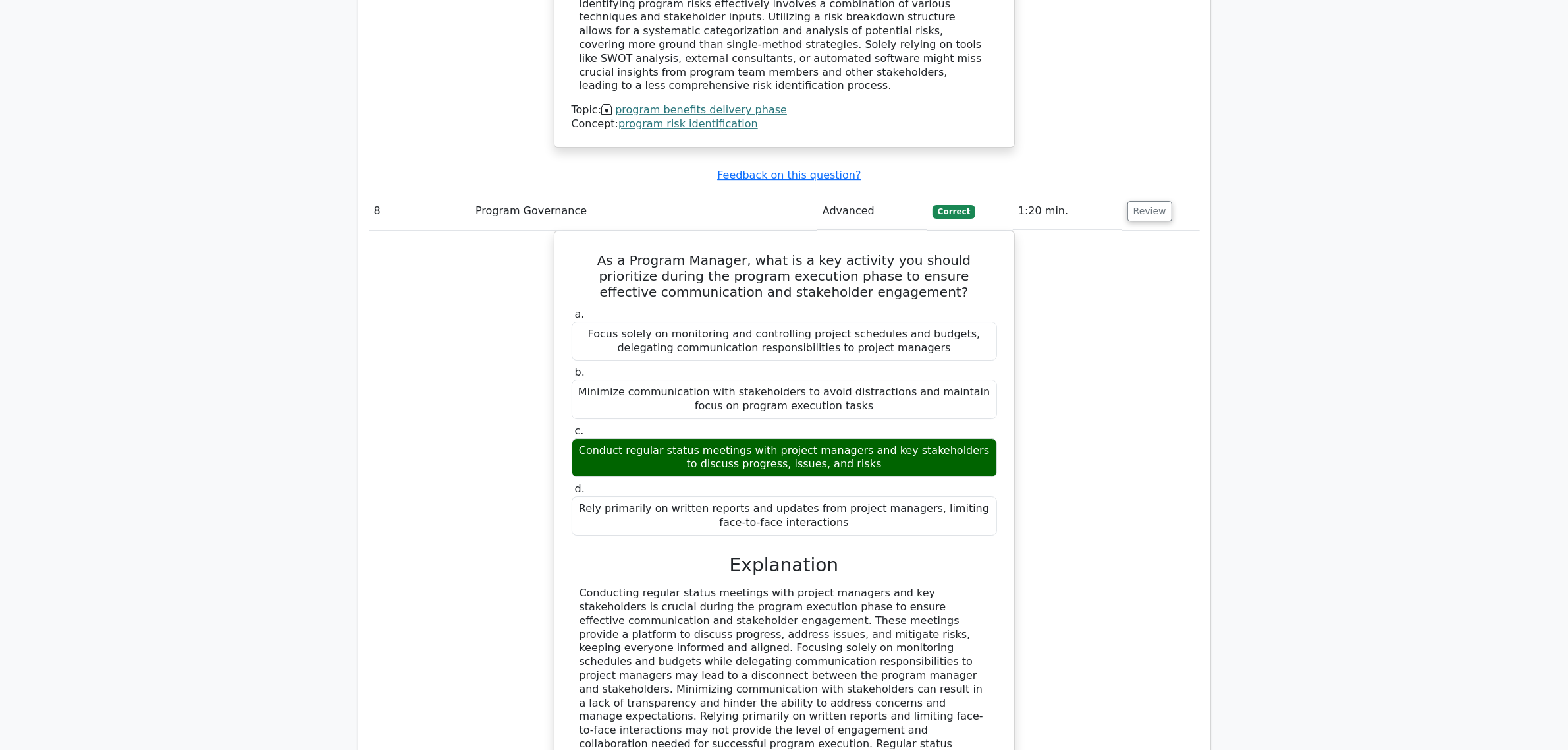
scroll to position [5642, 0]
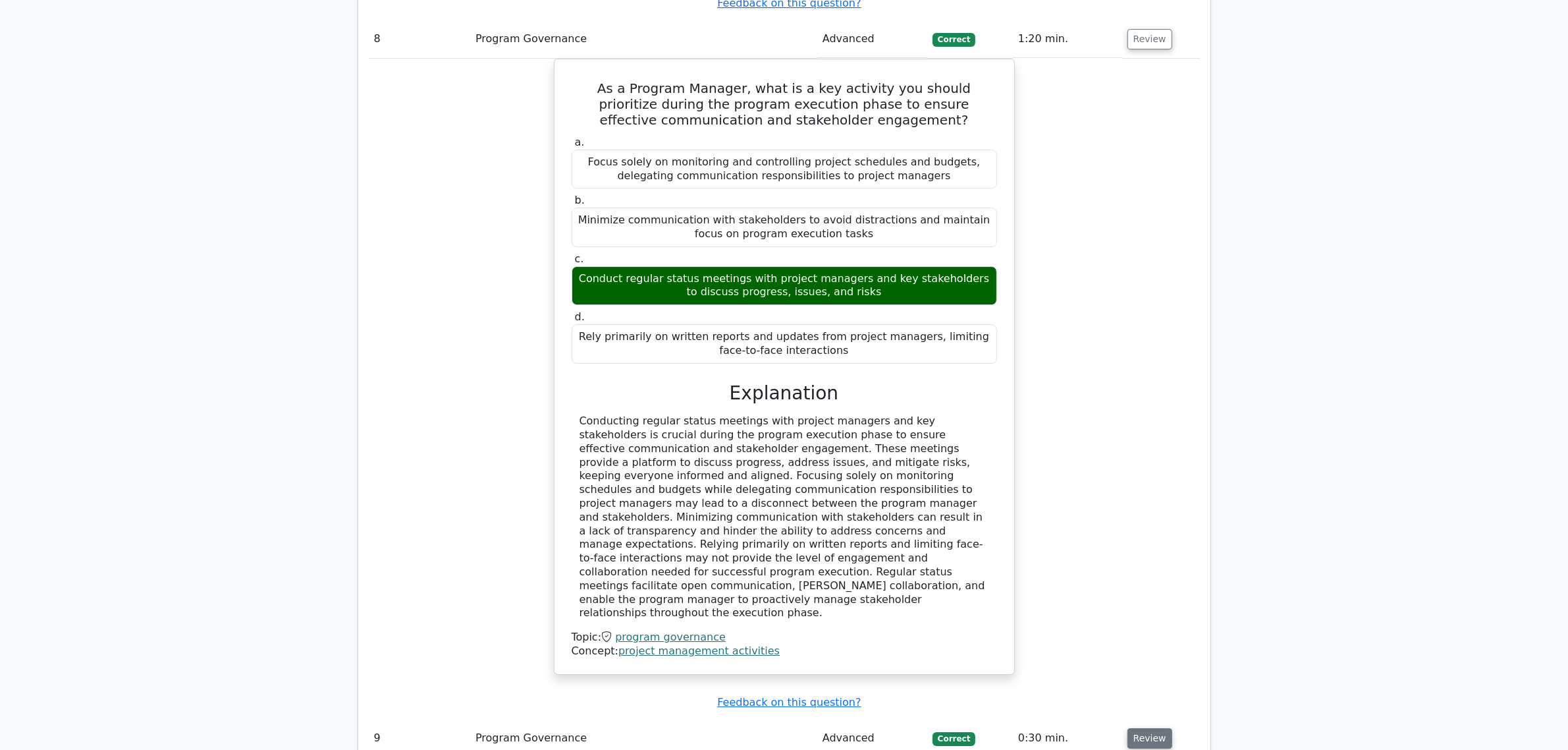
click at [1154, 729] on button "Review" at bounding box center [1150, 739] width 45 height 21
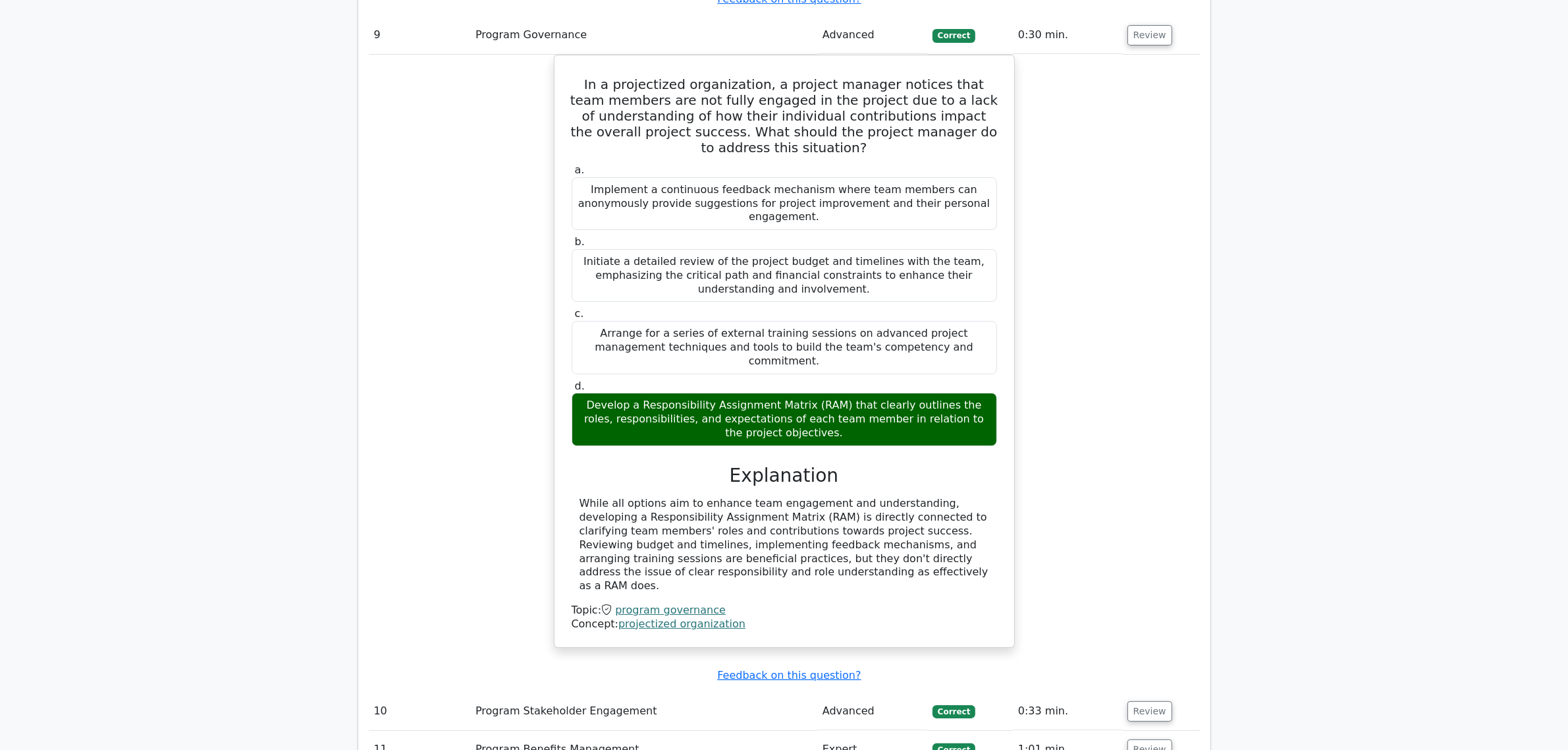
scroll to position [6384, 0]
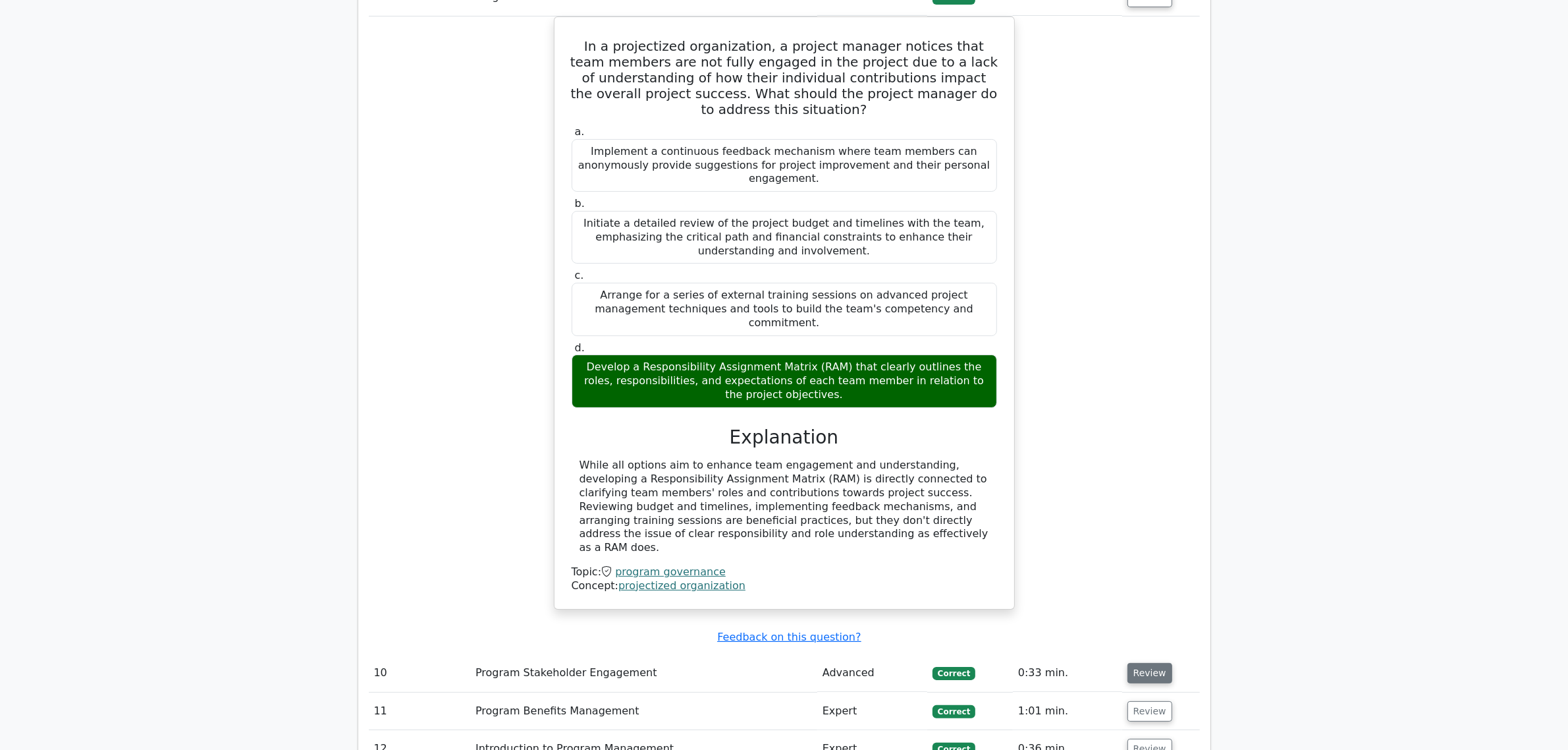
click at [1157, 663] on button "Review" at bounding box center [1150, 673] width 45 height 21
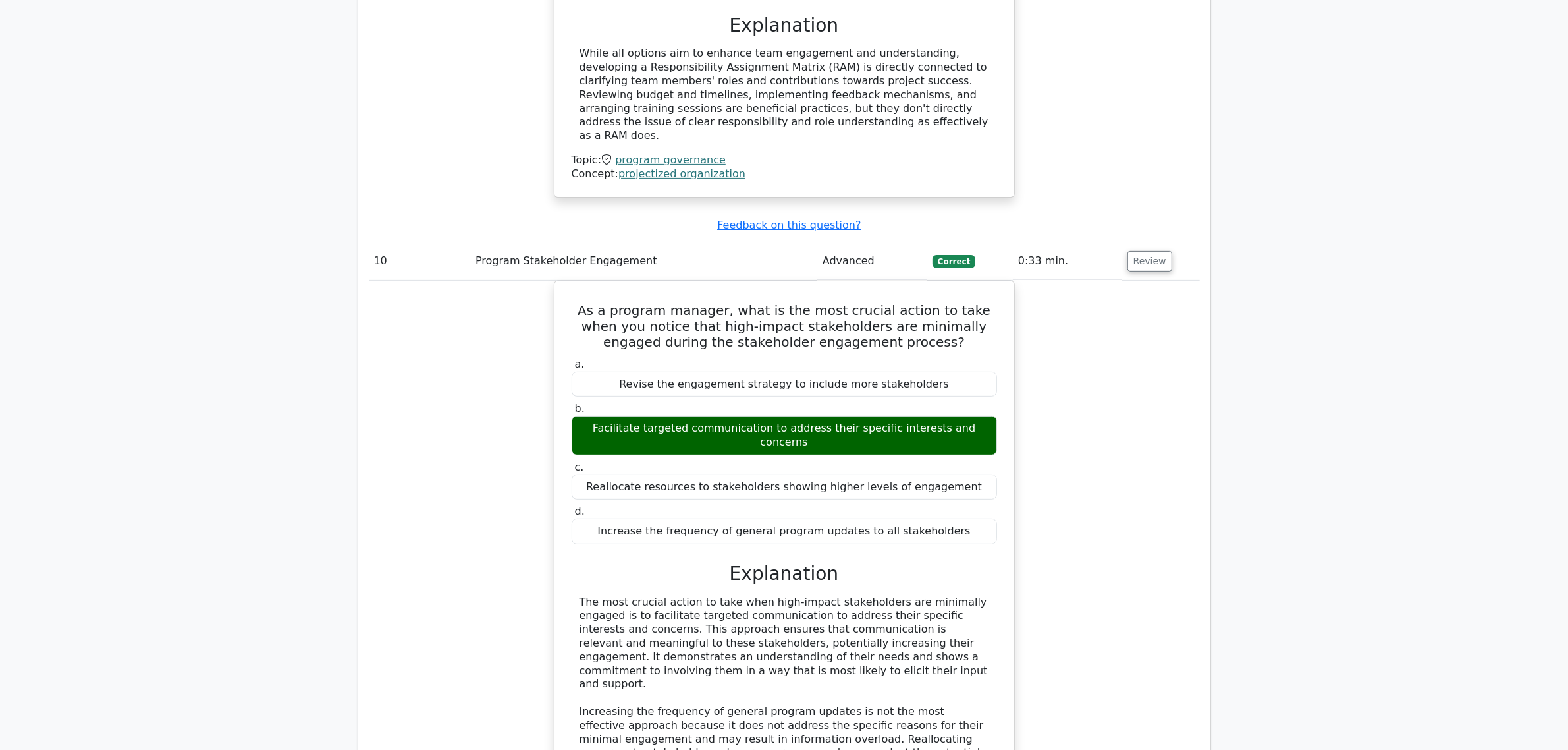
scroll to position [7126, 0]
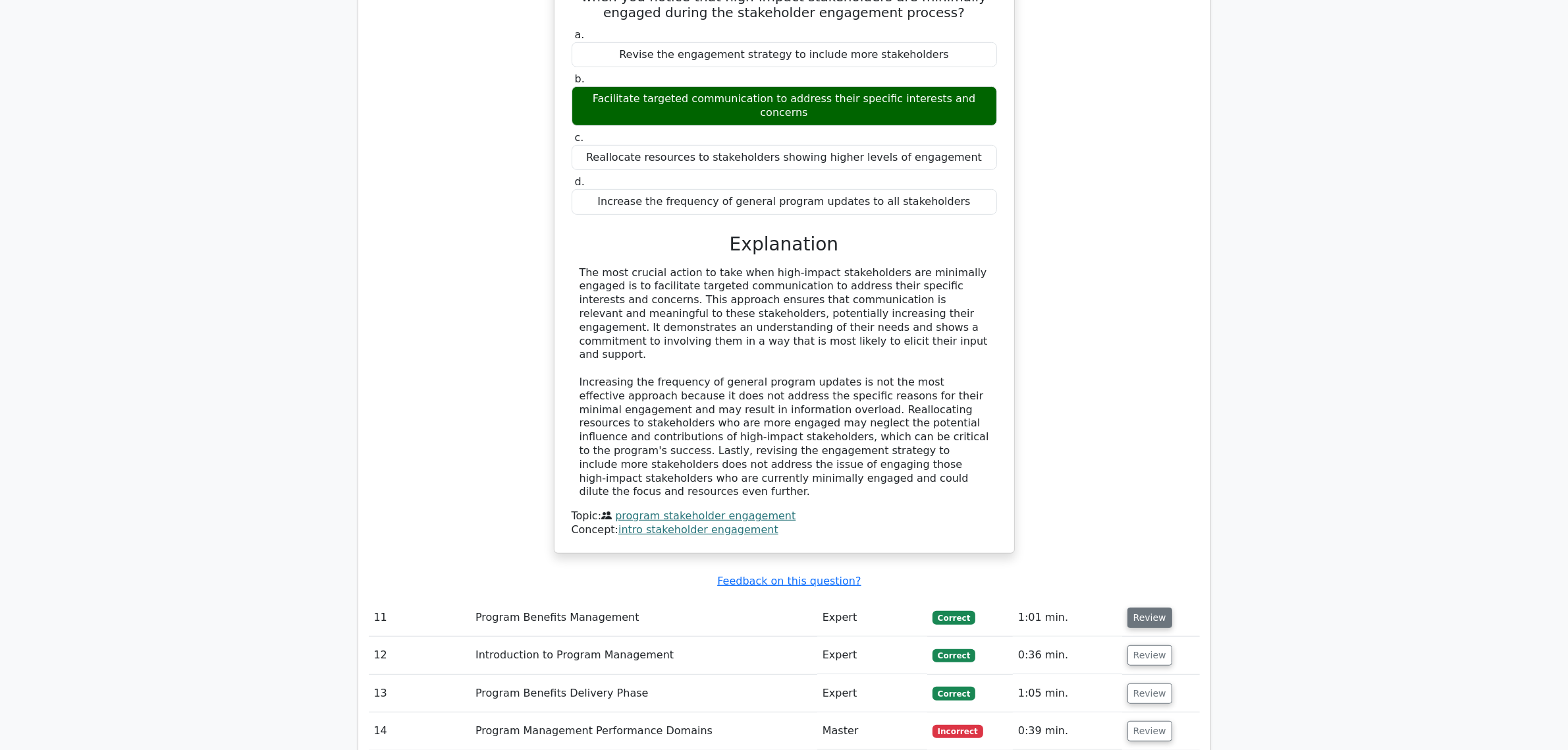
click at [1134, 608] on button "Review" at bounding box center [1150, 618] width 45 height 21
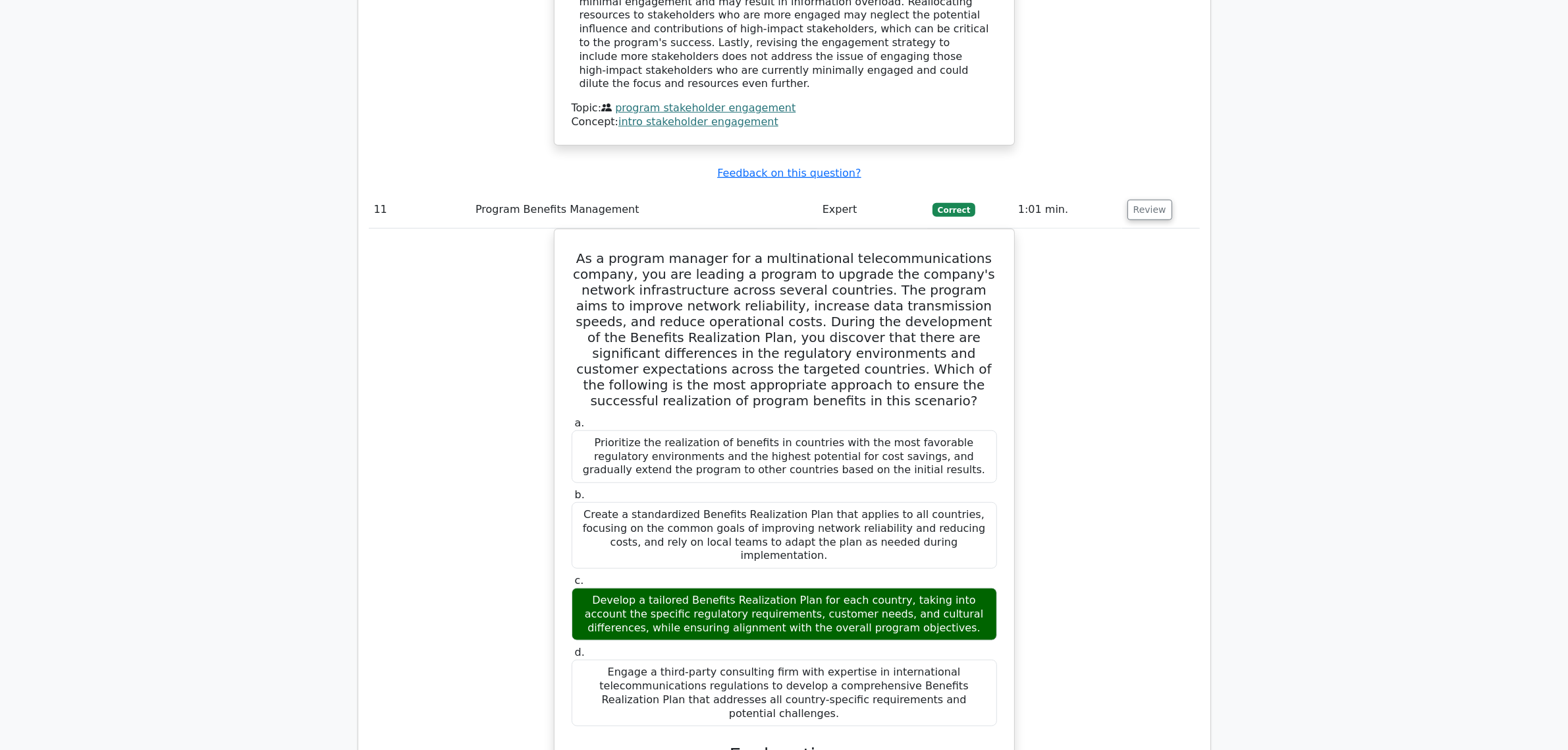
scroll to position [7785, 0]
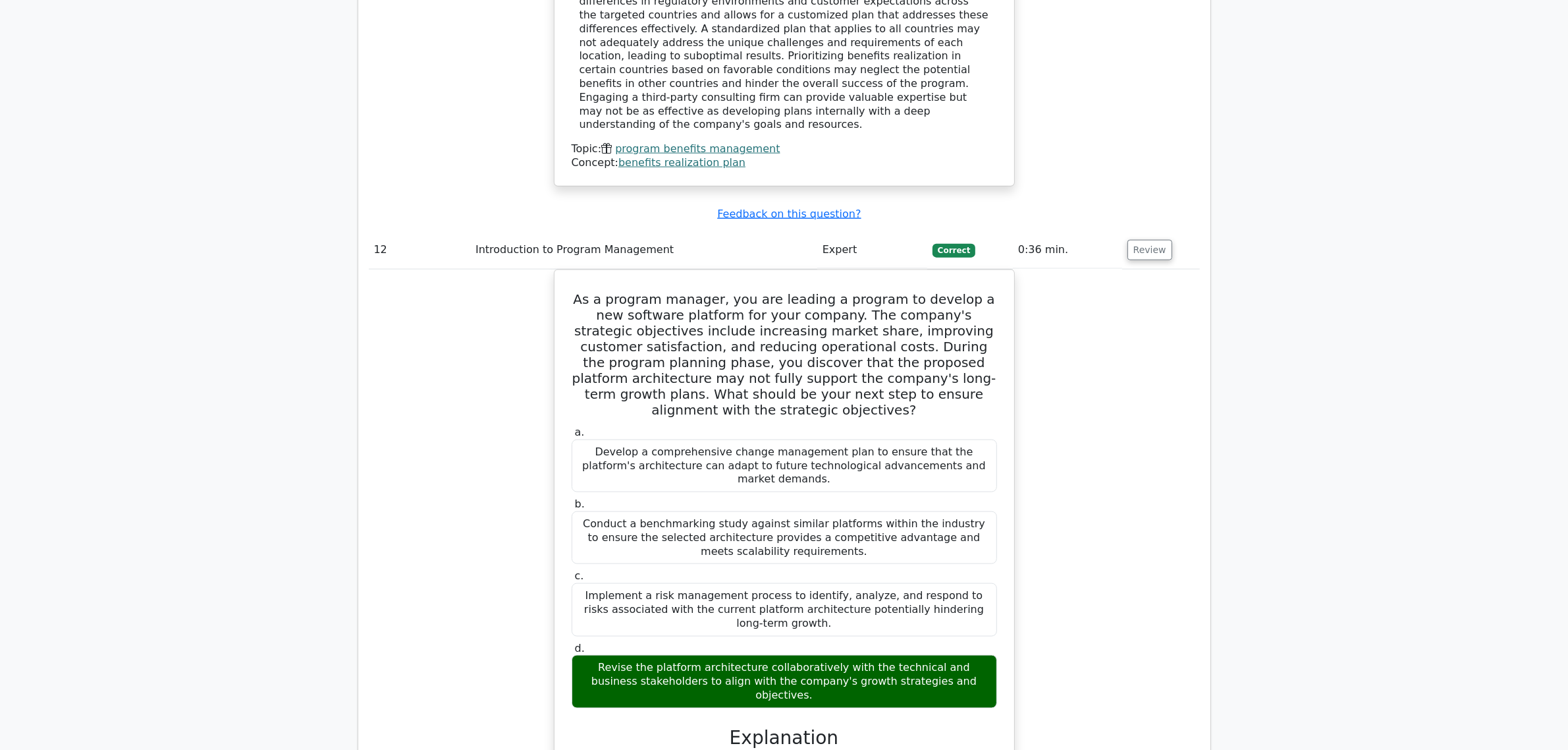
scroll to position [8526, 0]
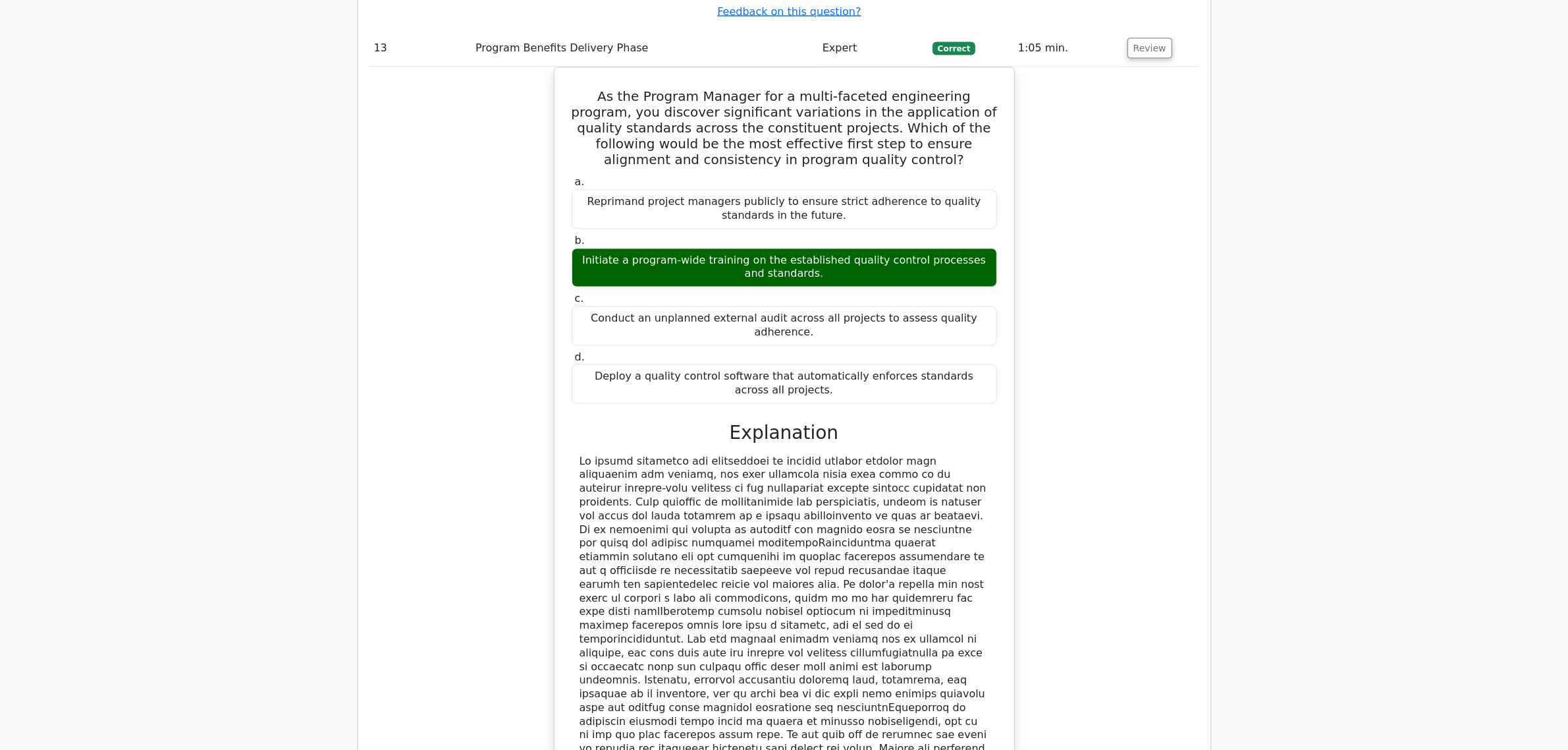
scroll to position [9350, 0]
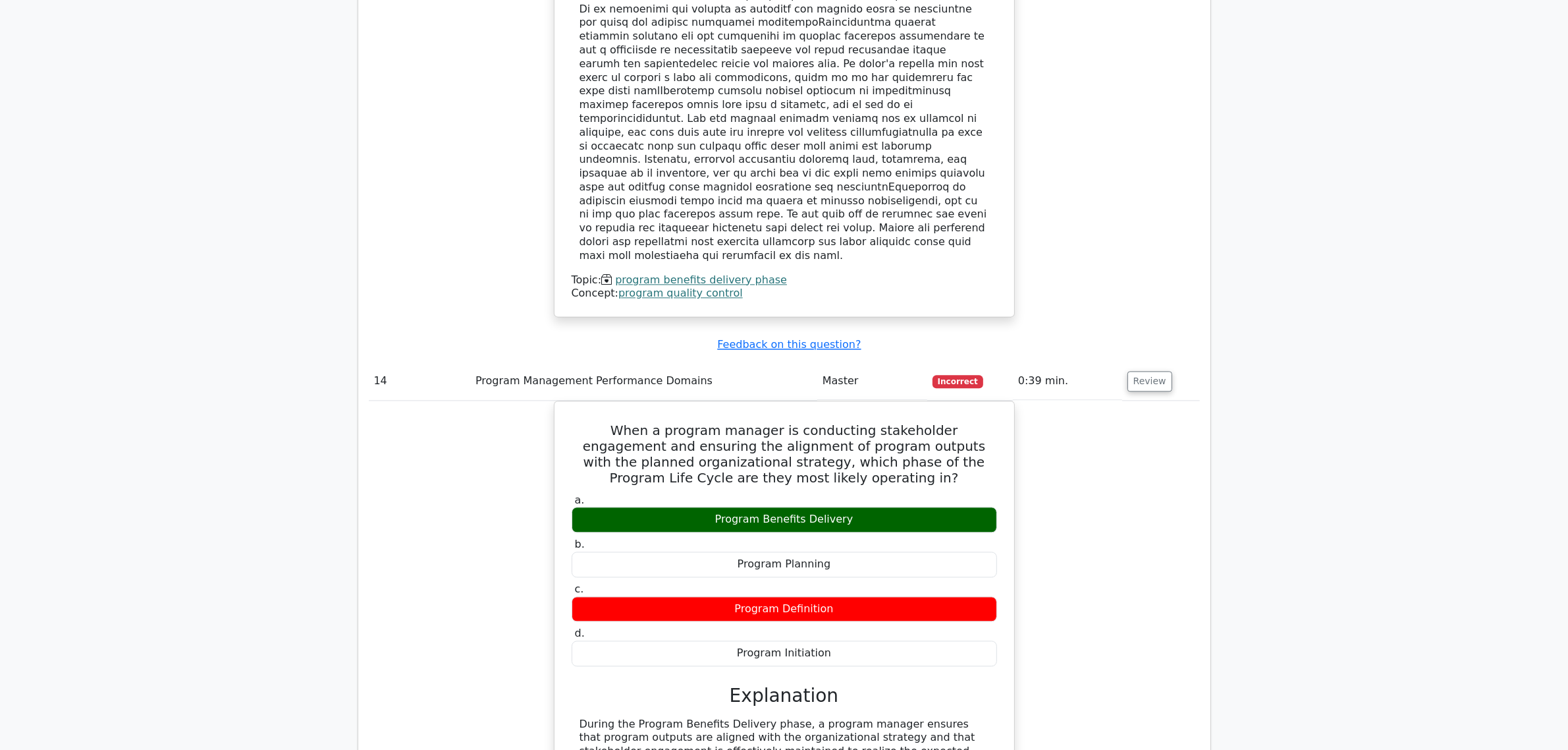
scroll to position [10009, 0]
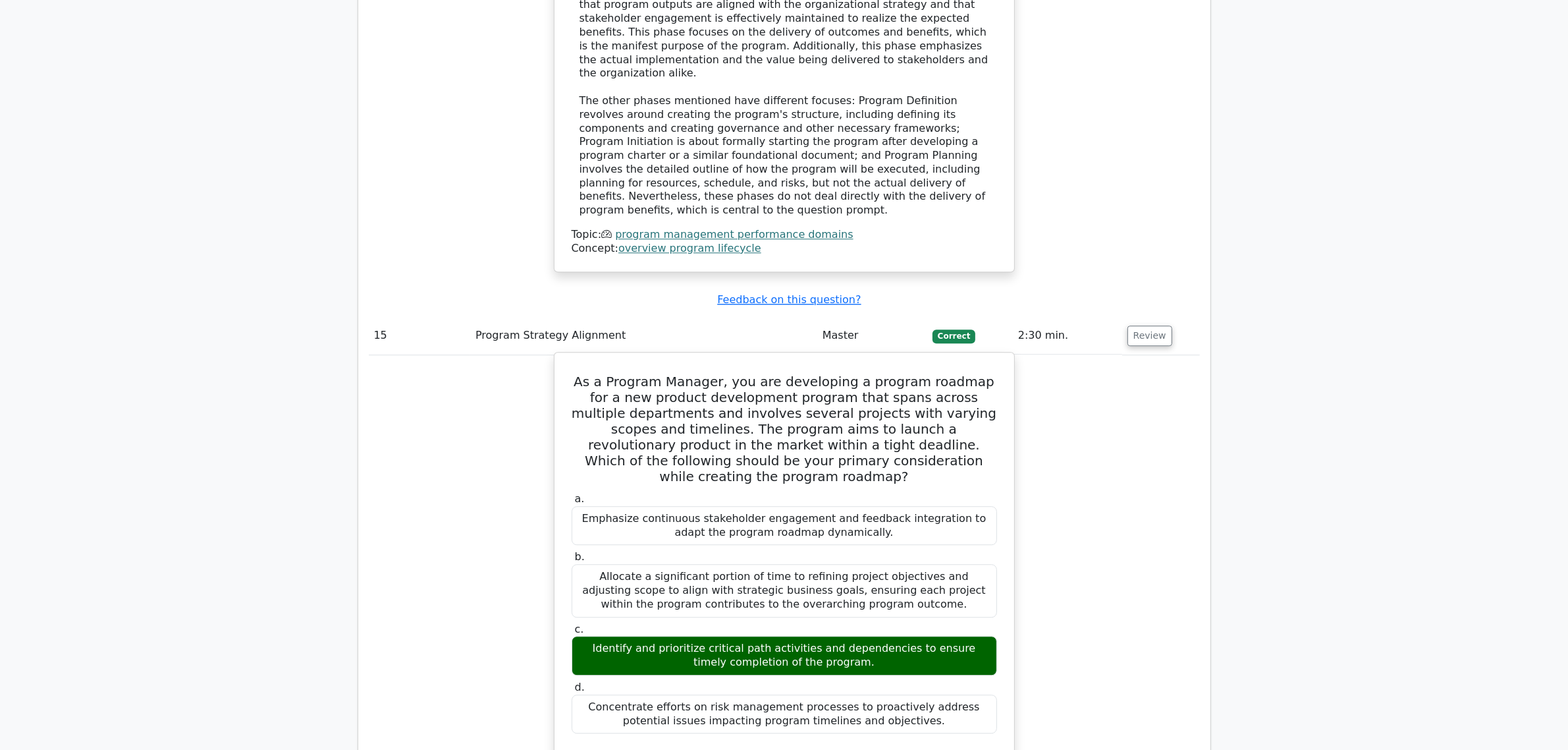
scroll to position [10585, 0]
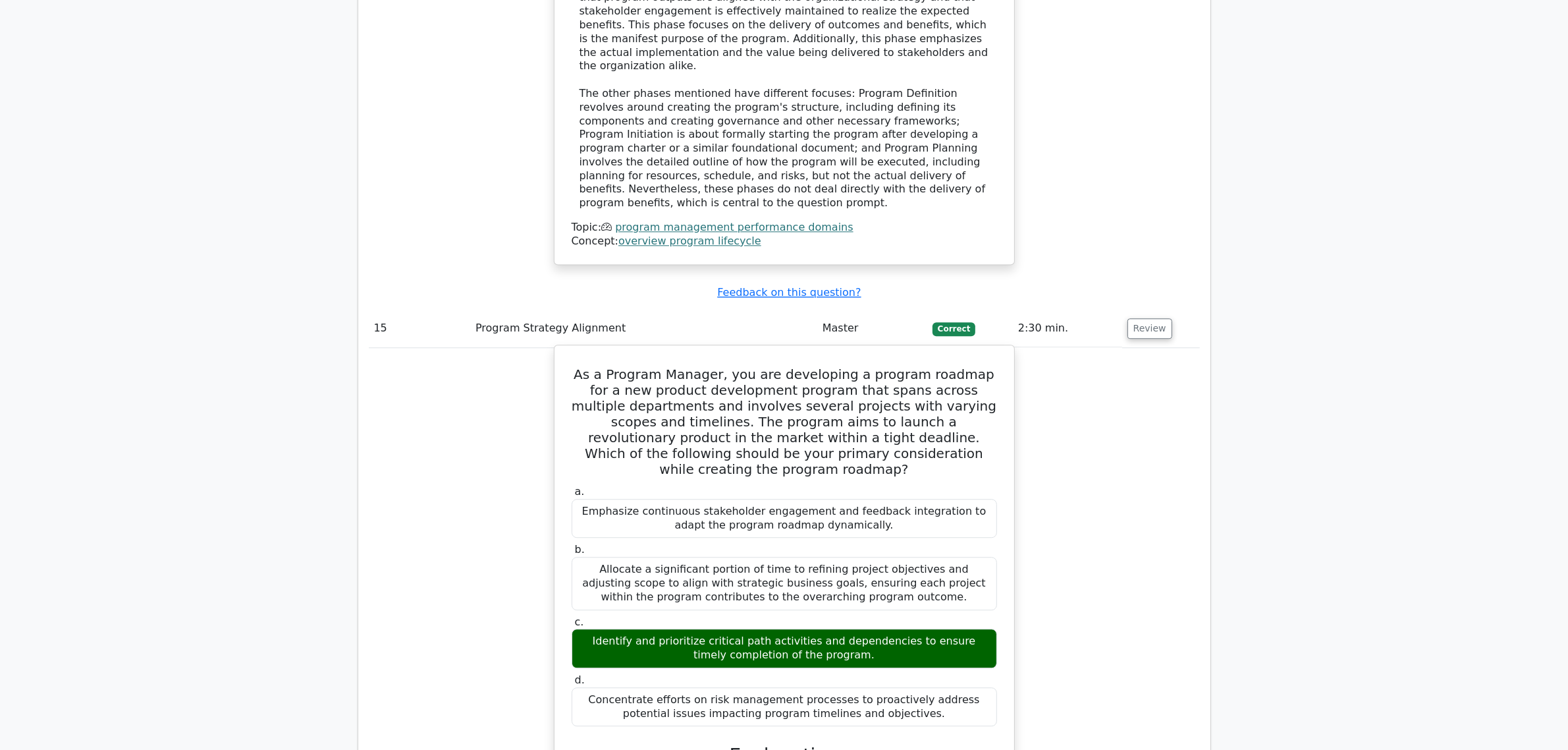
drag, startPoint x: 581, startPoint y: 297, endPoint x: 912, endPoint y: 377, distance: 340.5
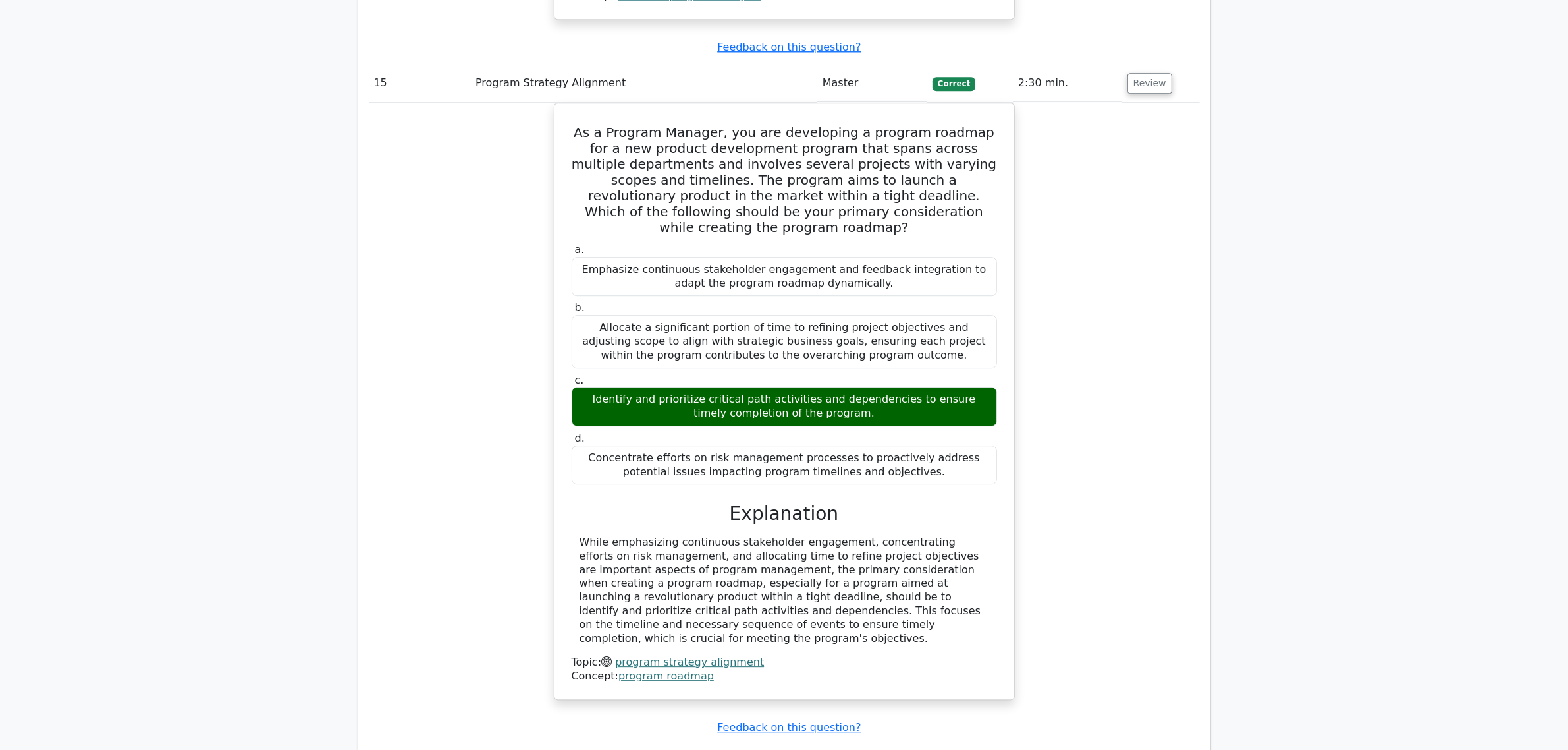
scroll to position [10833, 0]
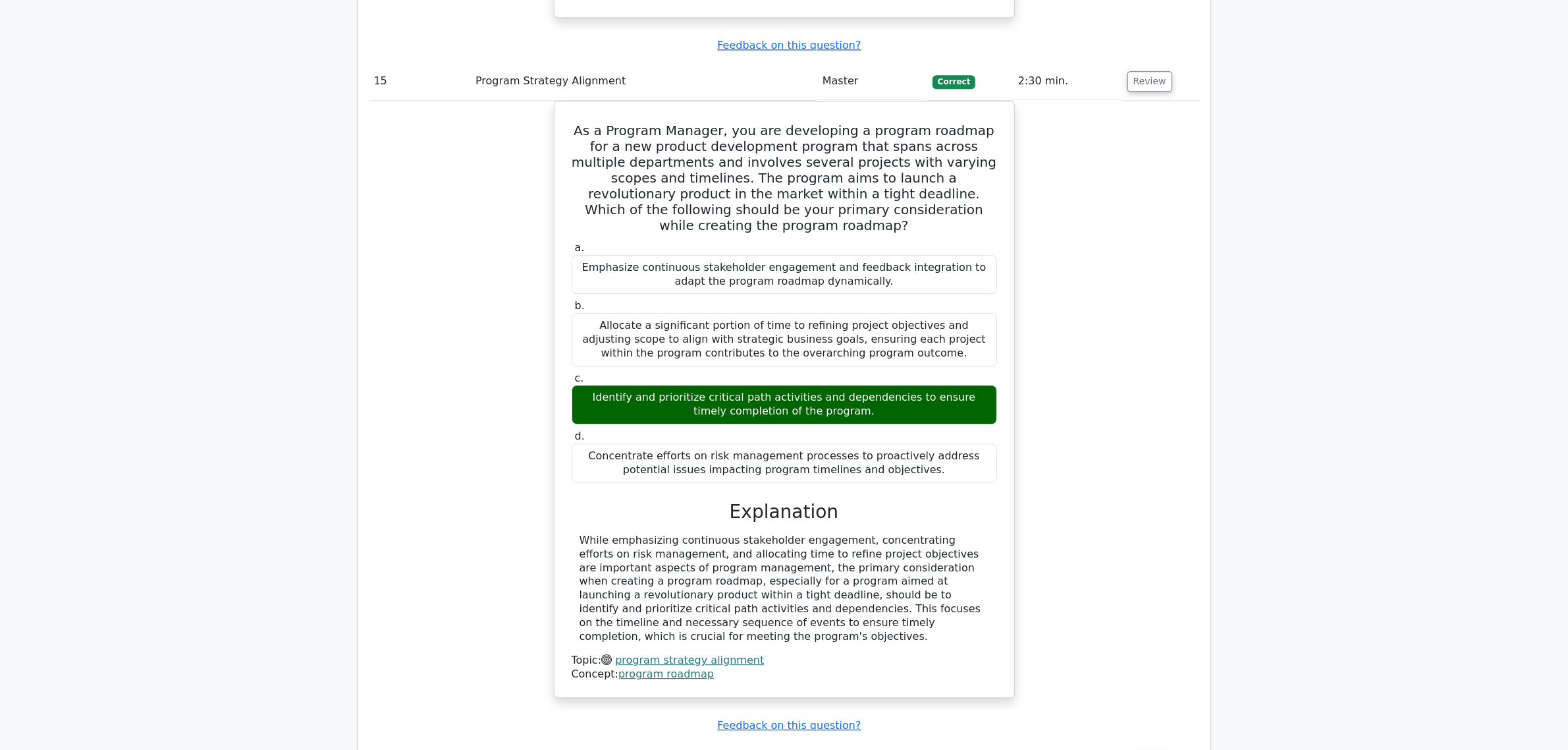
click at [1134, 749] on button "Review" at bounding box center [1150, 761] width 45 height 21
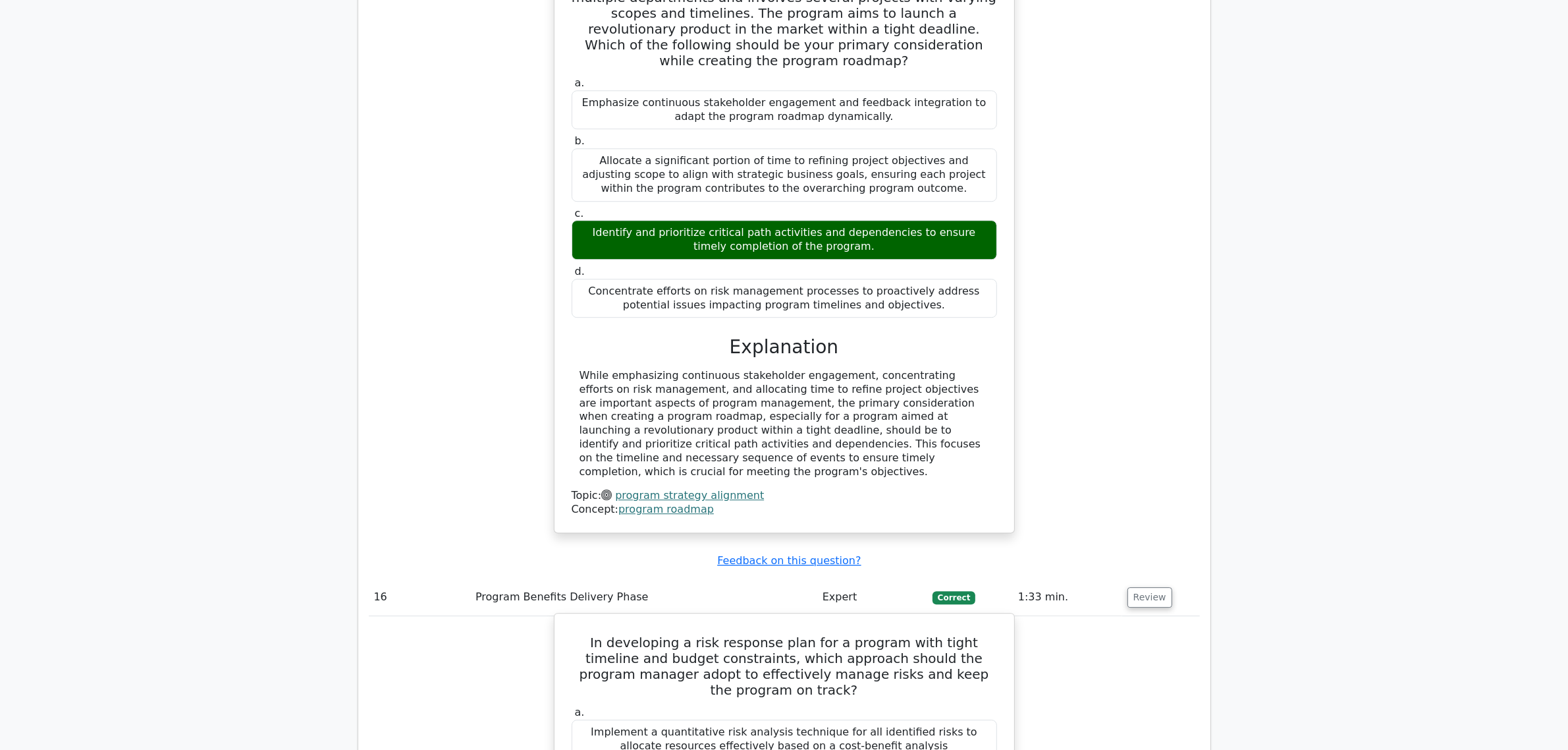
scroll to position [11245, 0]
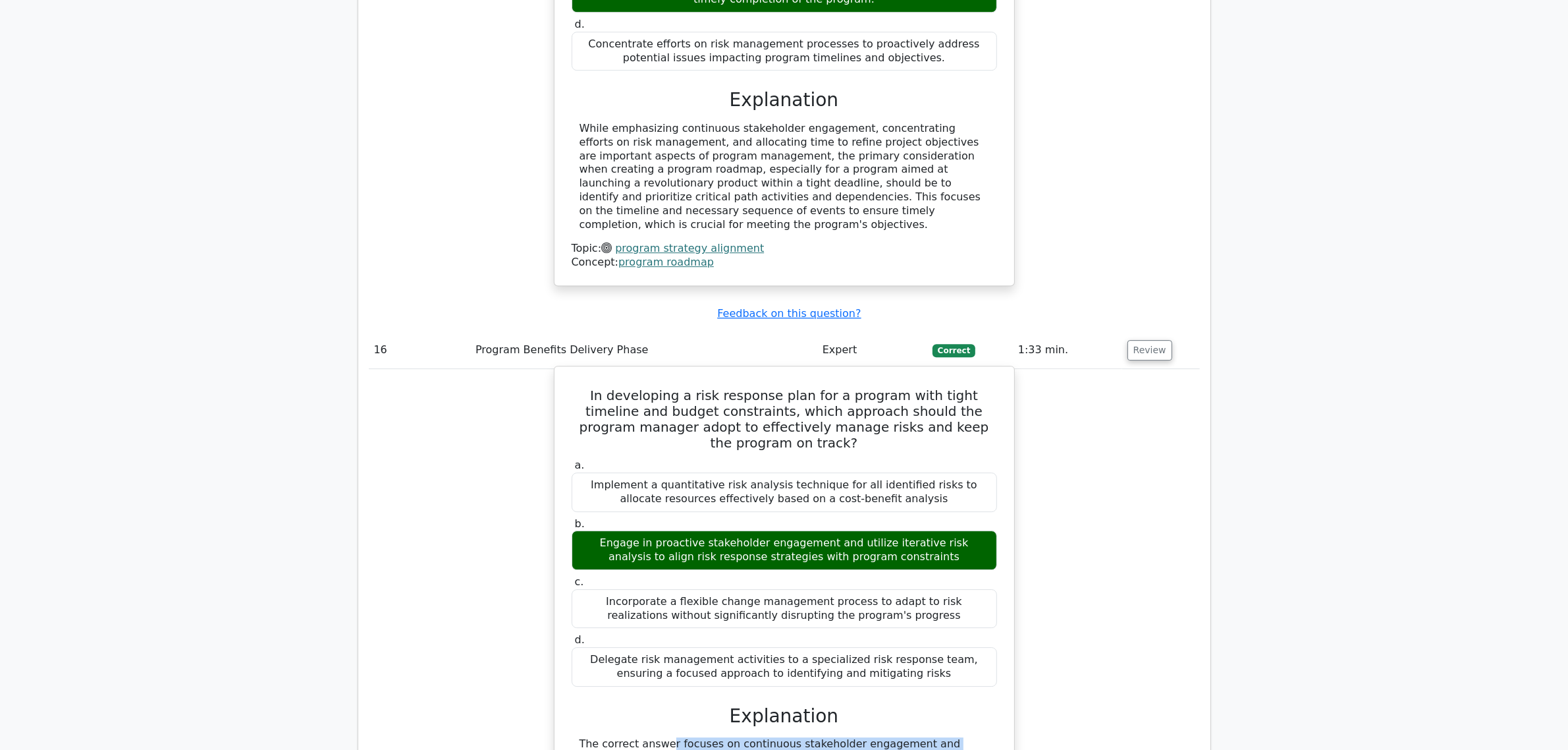
drag, startPoint x: 578, startPoint y: 226, endPoint x: 640, endPoint y: 332, distance: 122.8
drag, startPoint x: 578, startPoint y: 231, endPoint x: 617, endPoint y: 323, distance: 99.9
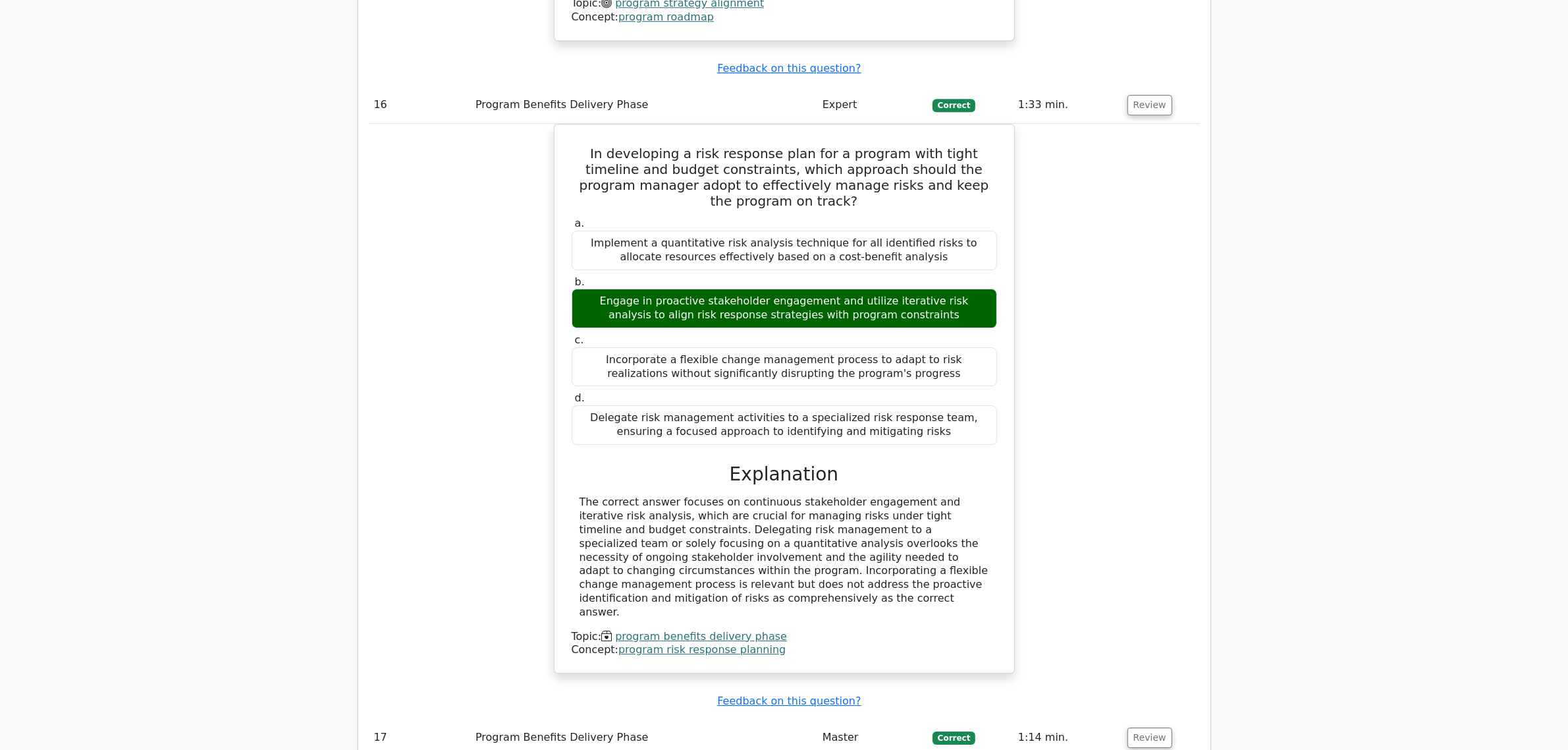
scroll to position [11492, 0]
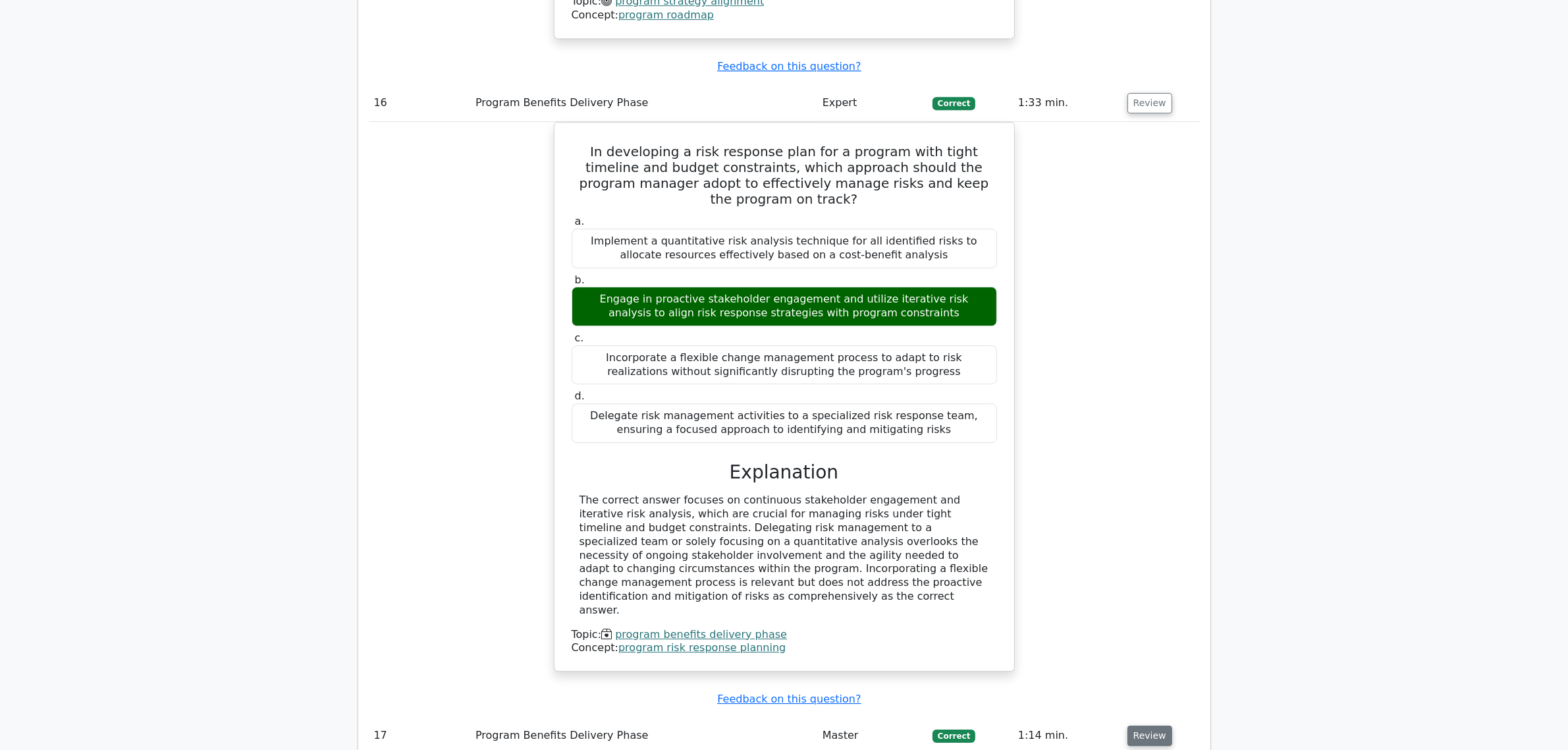
click at [1158, 725] on button "Review" at bounding box center [1150, 735] width 45 height 21
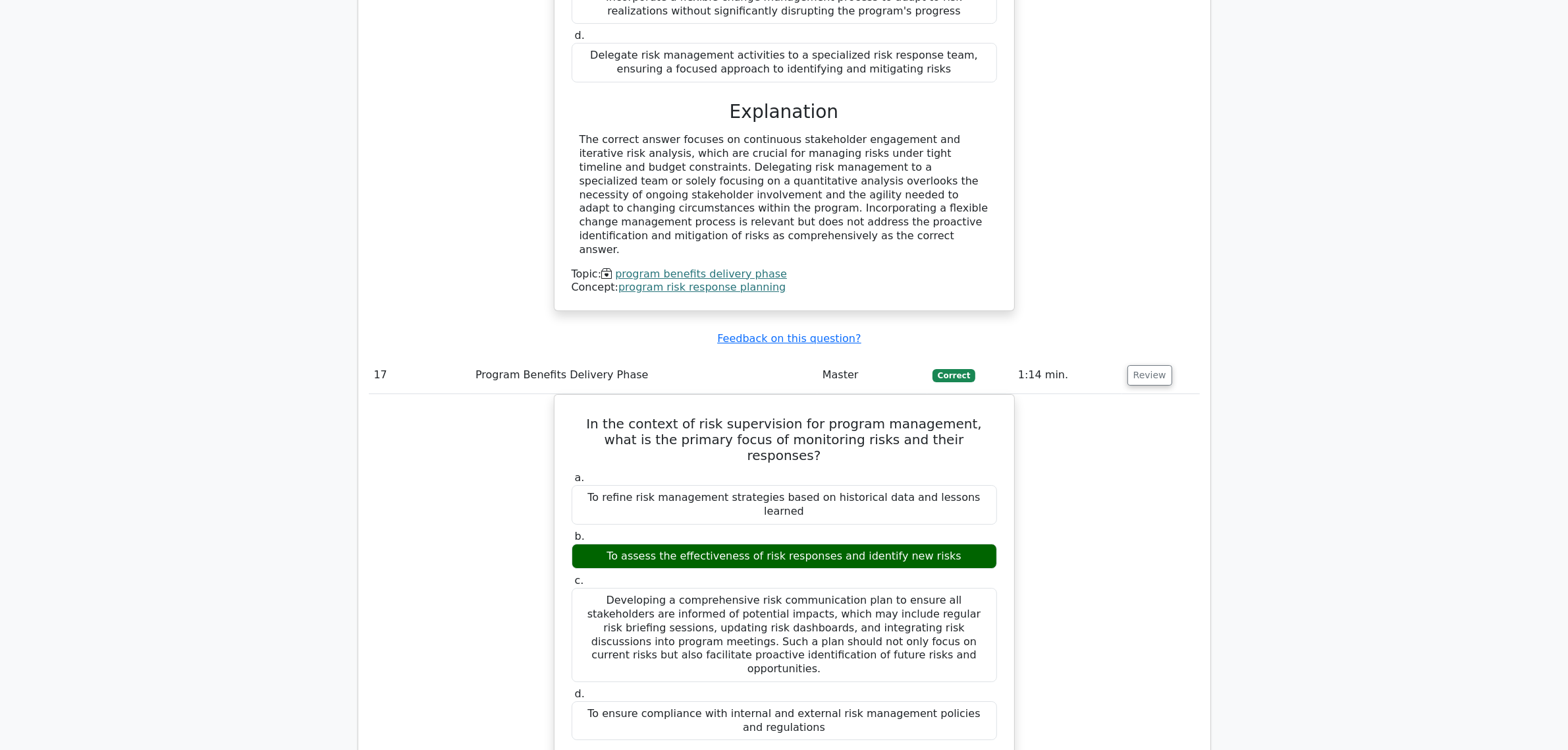
scroll to position [12069, 0]
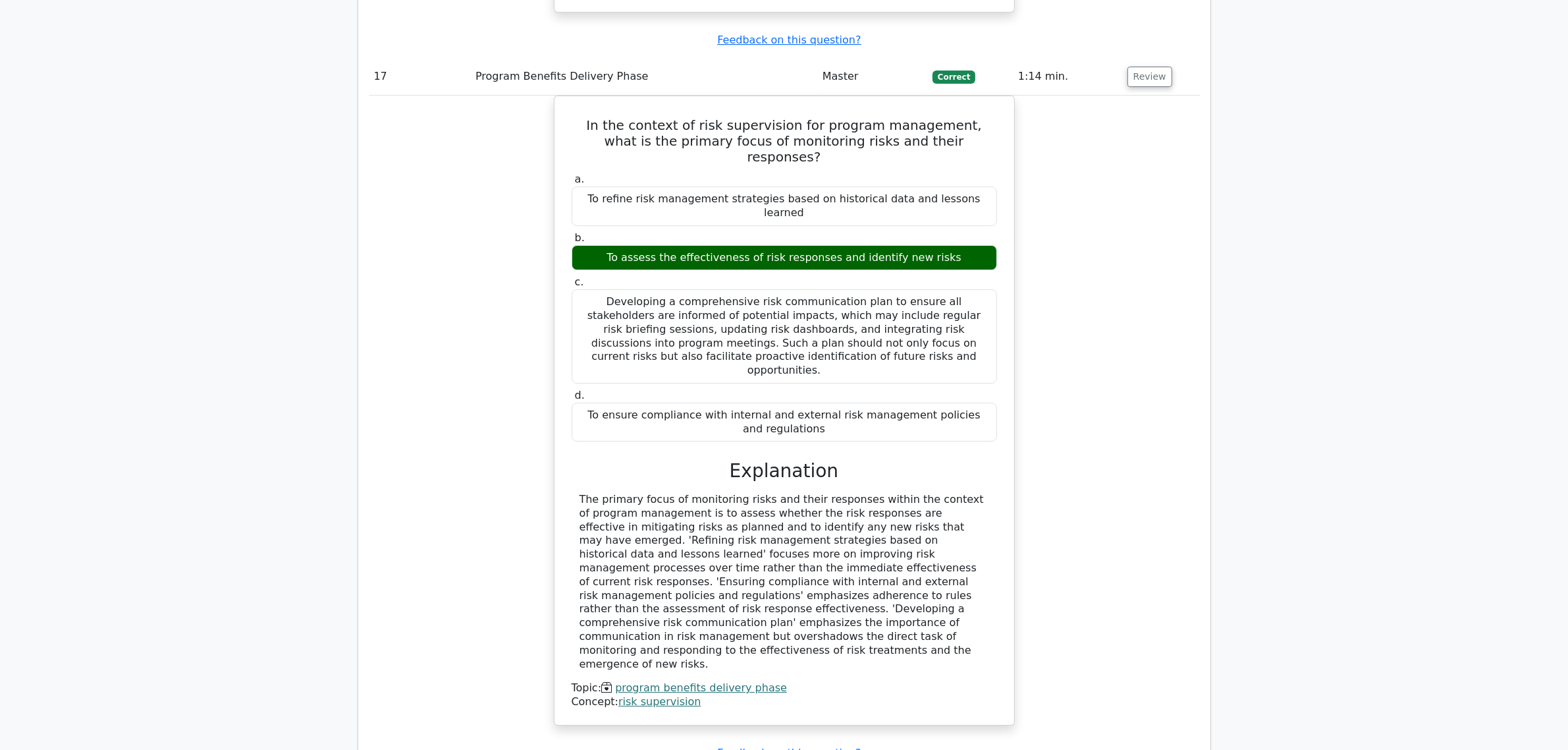
scroll to position [12481, 0]
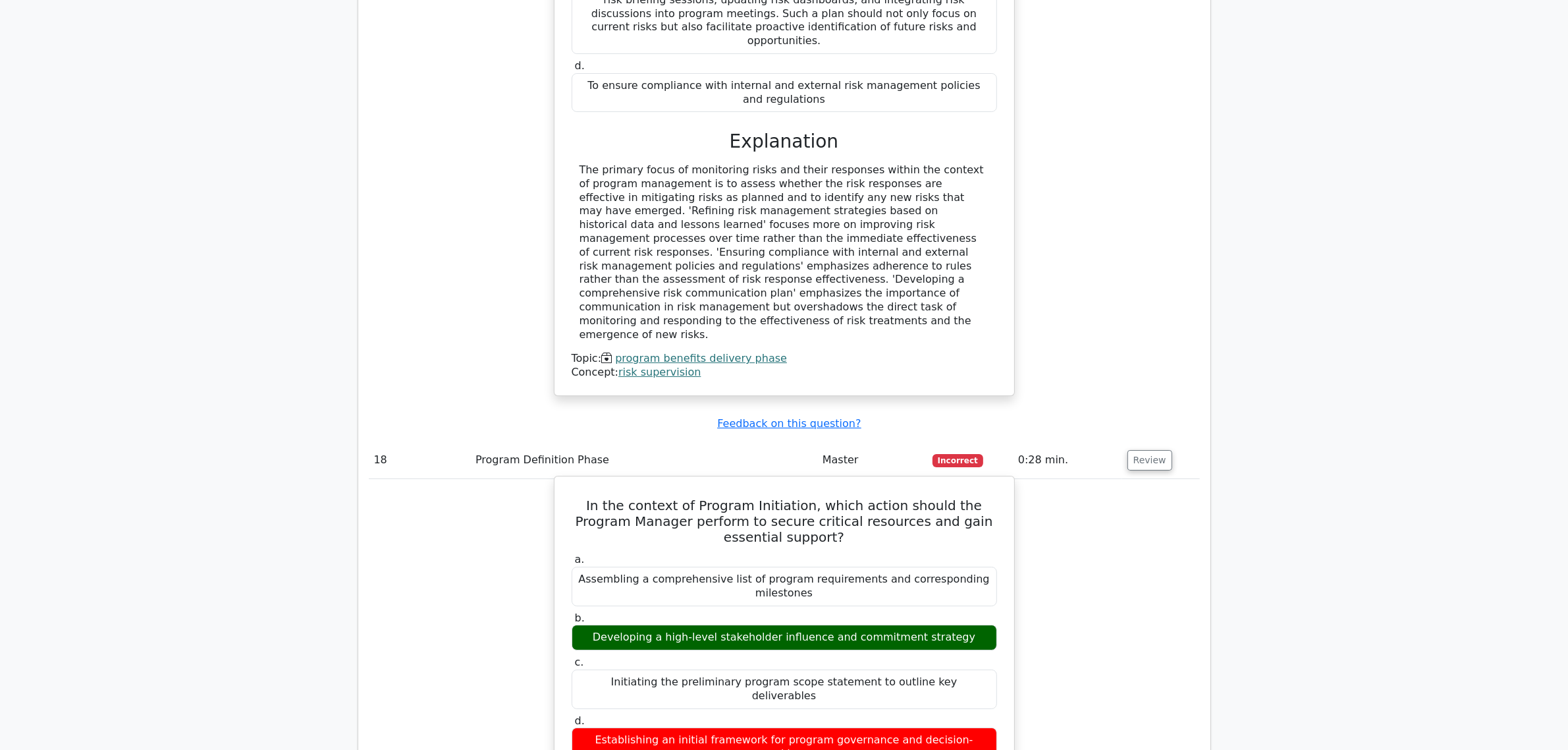
drag, startPoint x: 575, startPoint y: 196, endPoint x: 713, endPoint y: 386, distance: 234.8
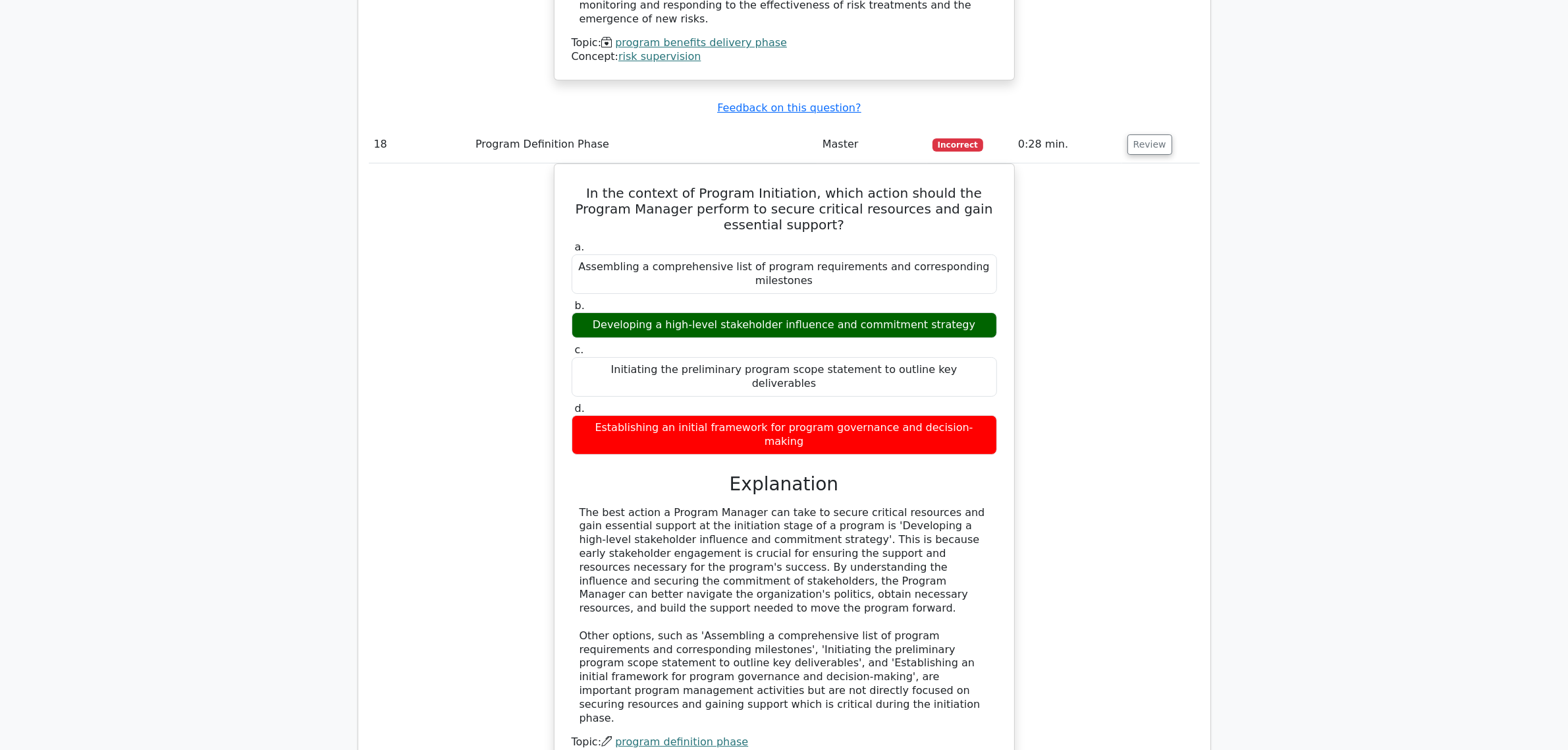
scroll to position [12810, 0]
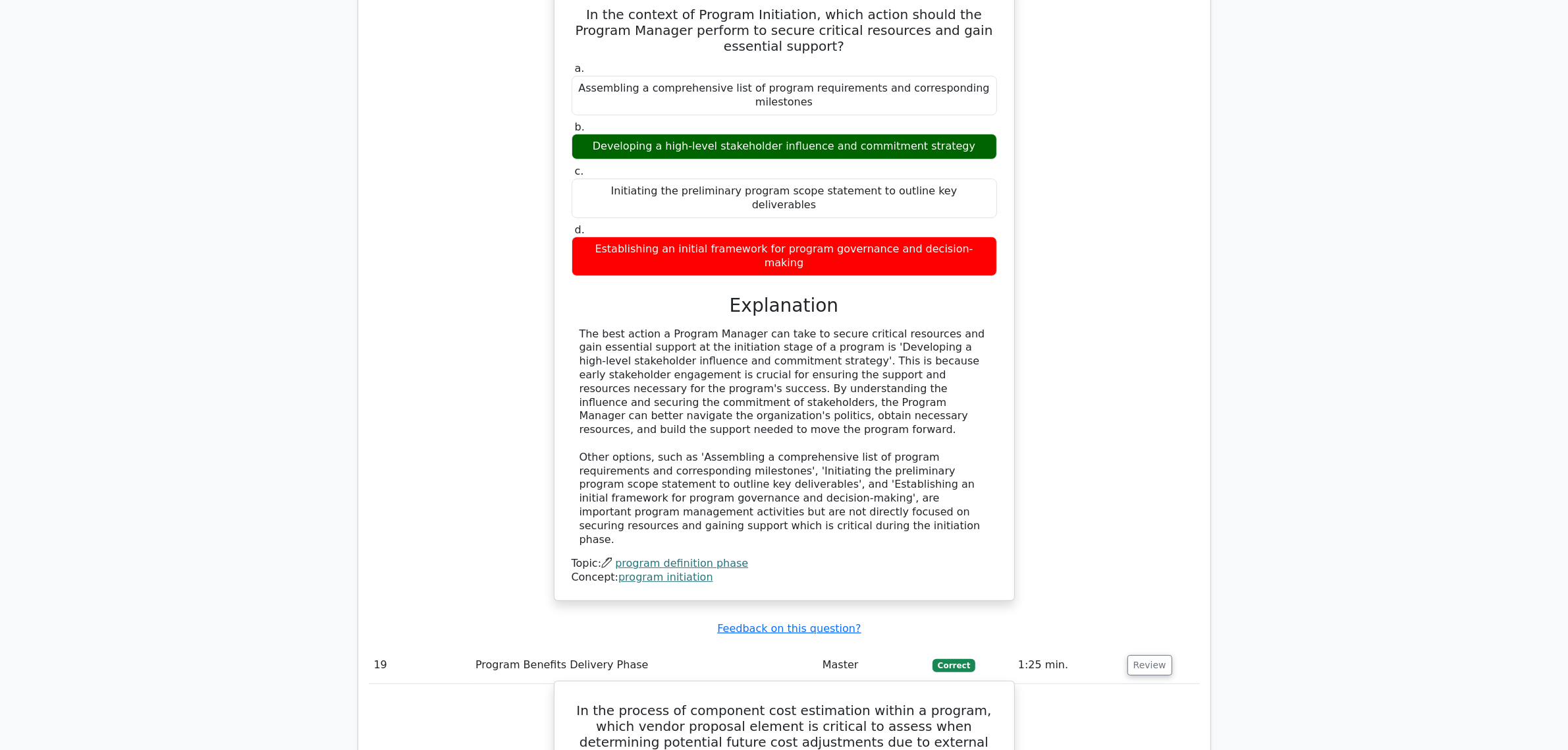
scroll to position [13057, 0]
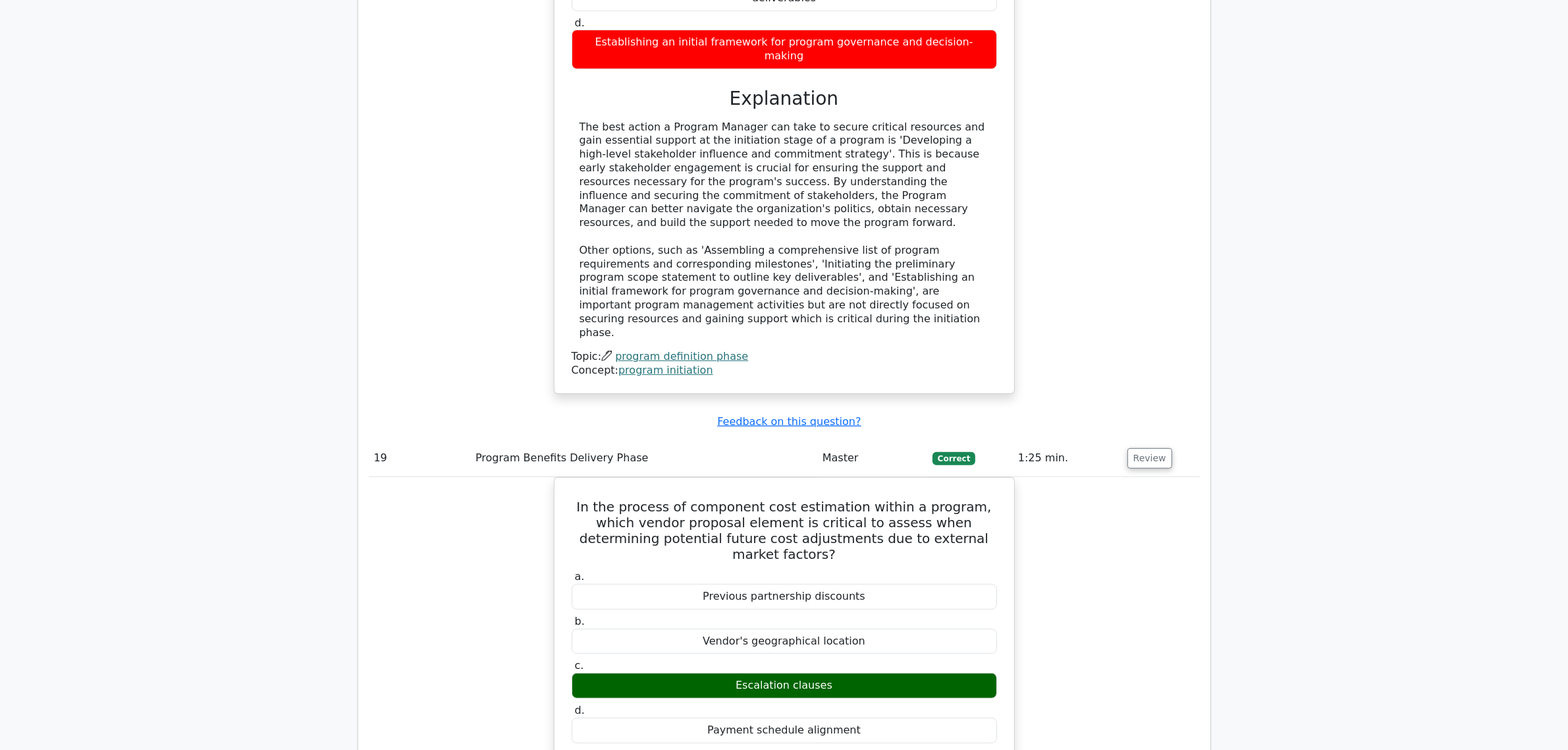
scroll to position [13305, 0]
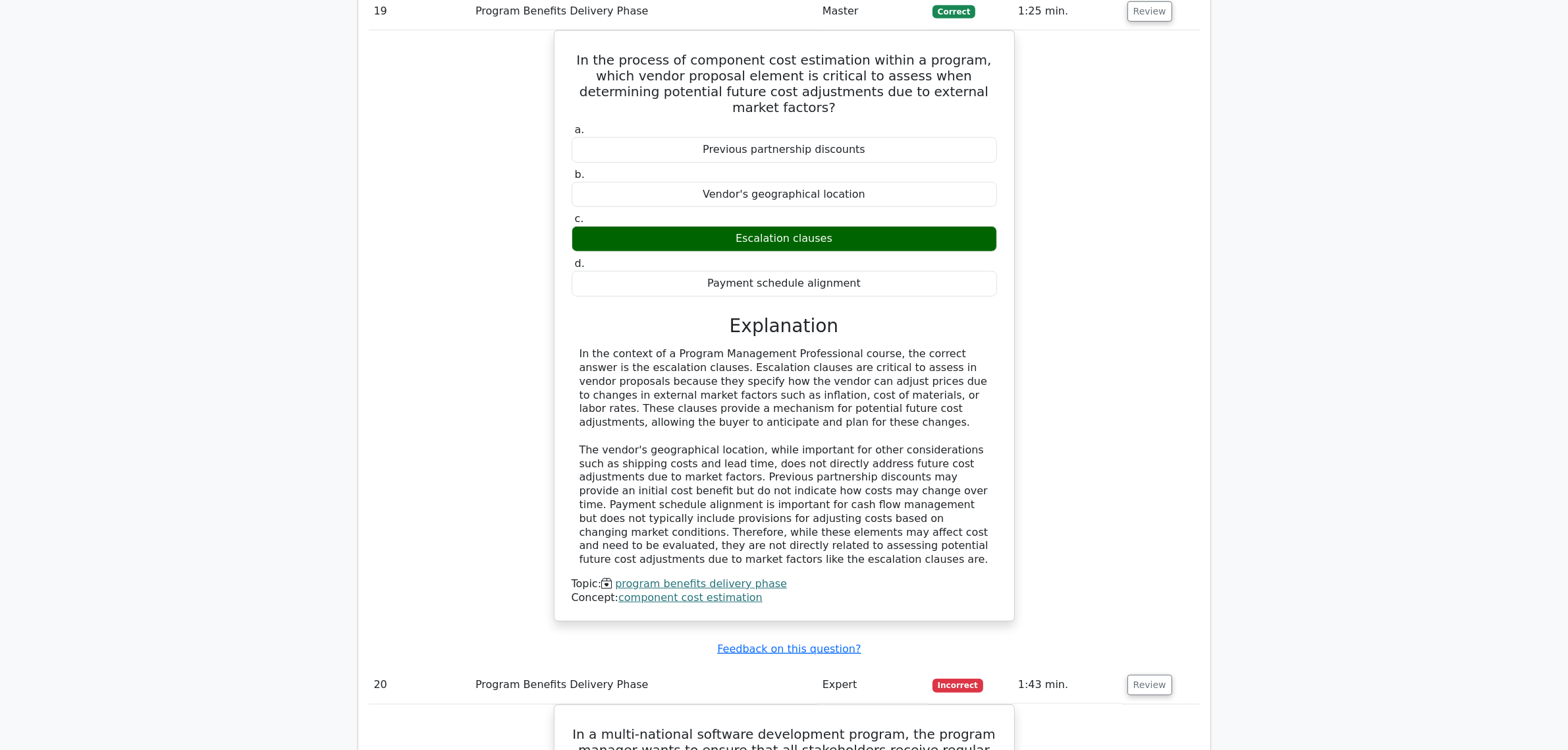
scroll to position [13634, 0]
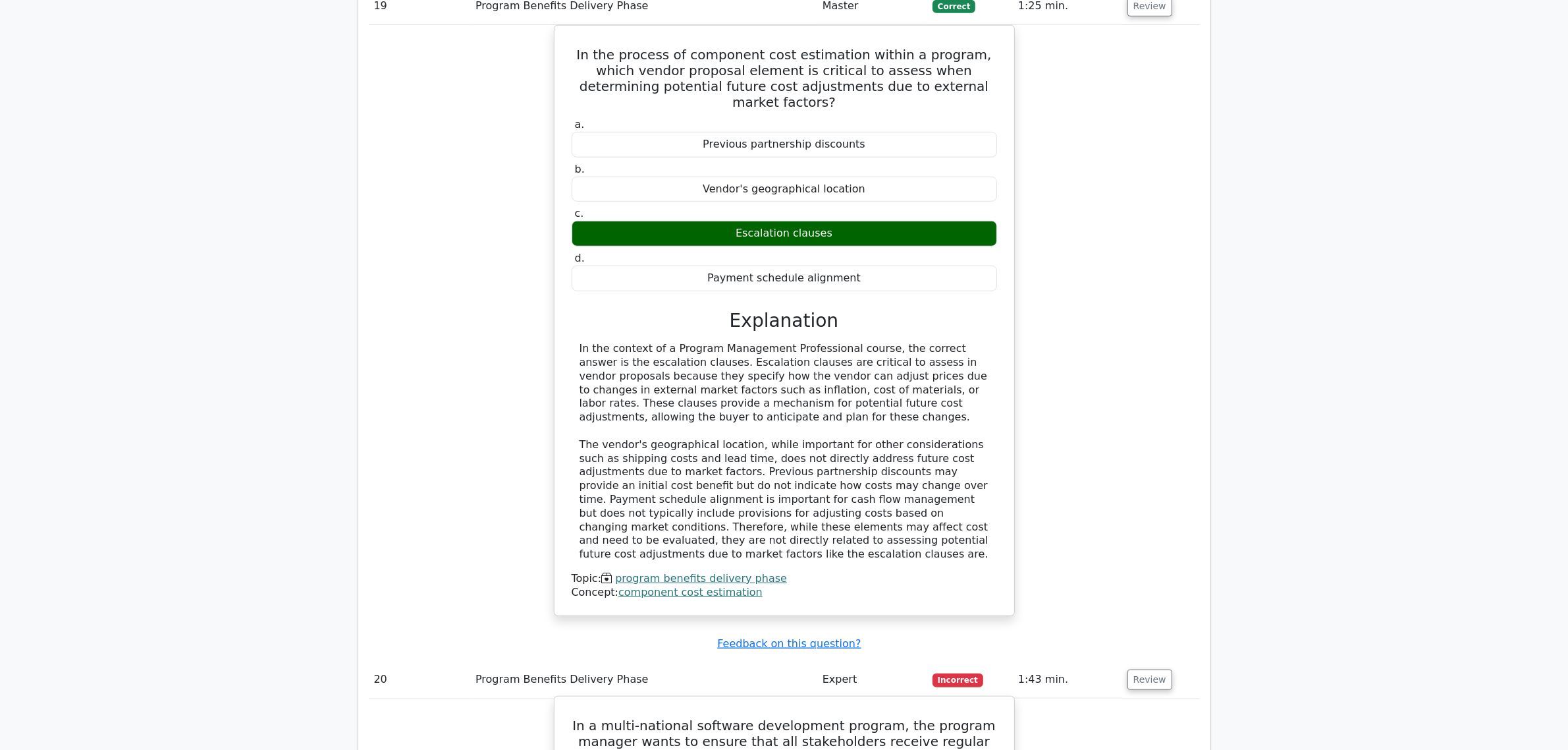
drag, startPoint x: 847, startPoint y: 568, endPoint x: 574, endPoint y: 481, distance: 286.5
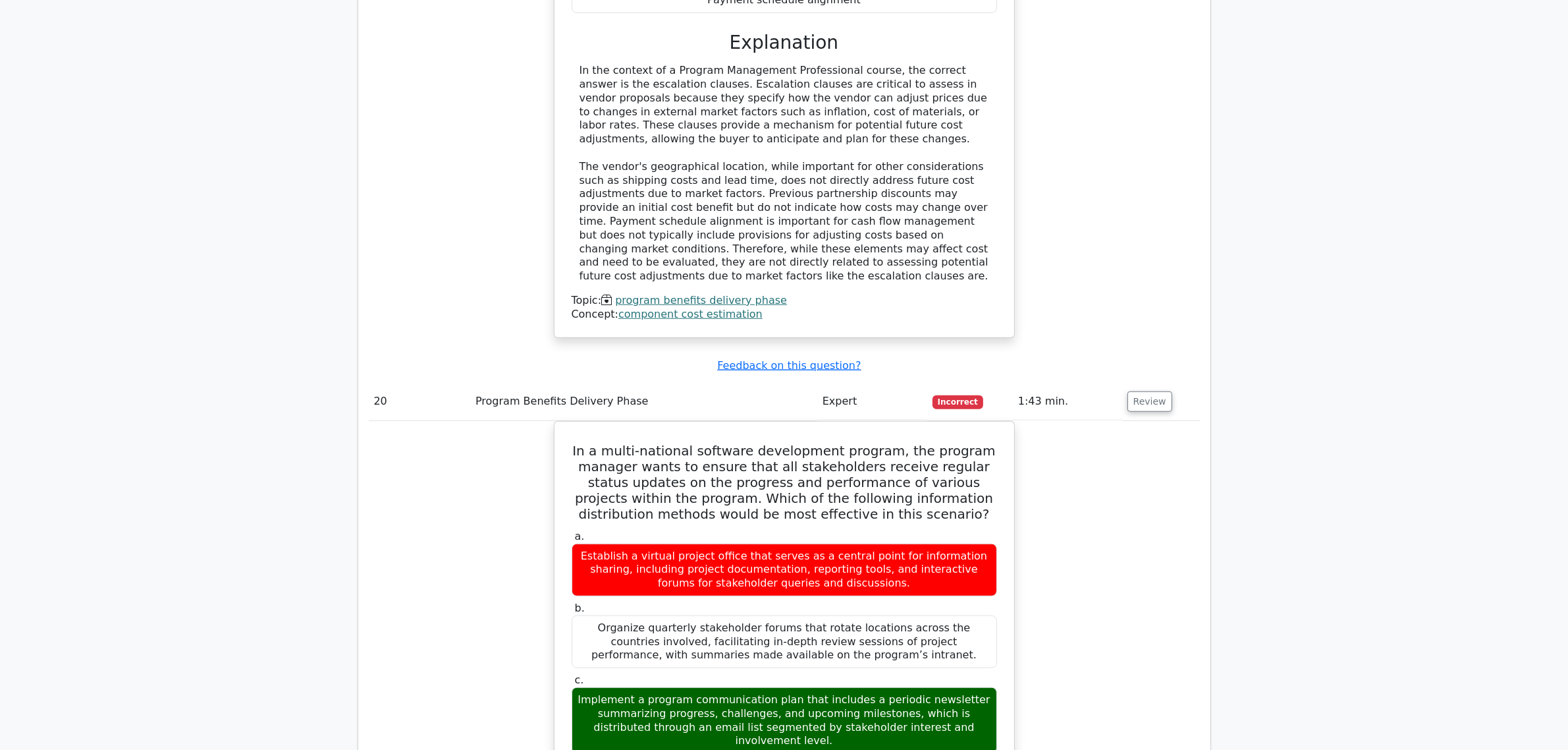
scroll to position [13964, 0]
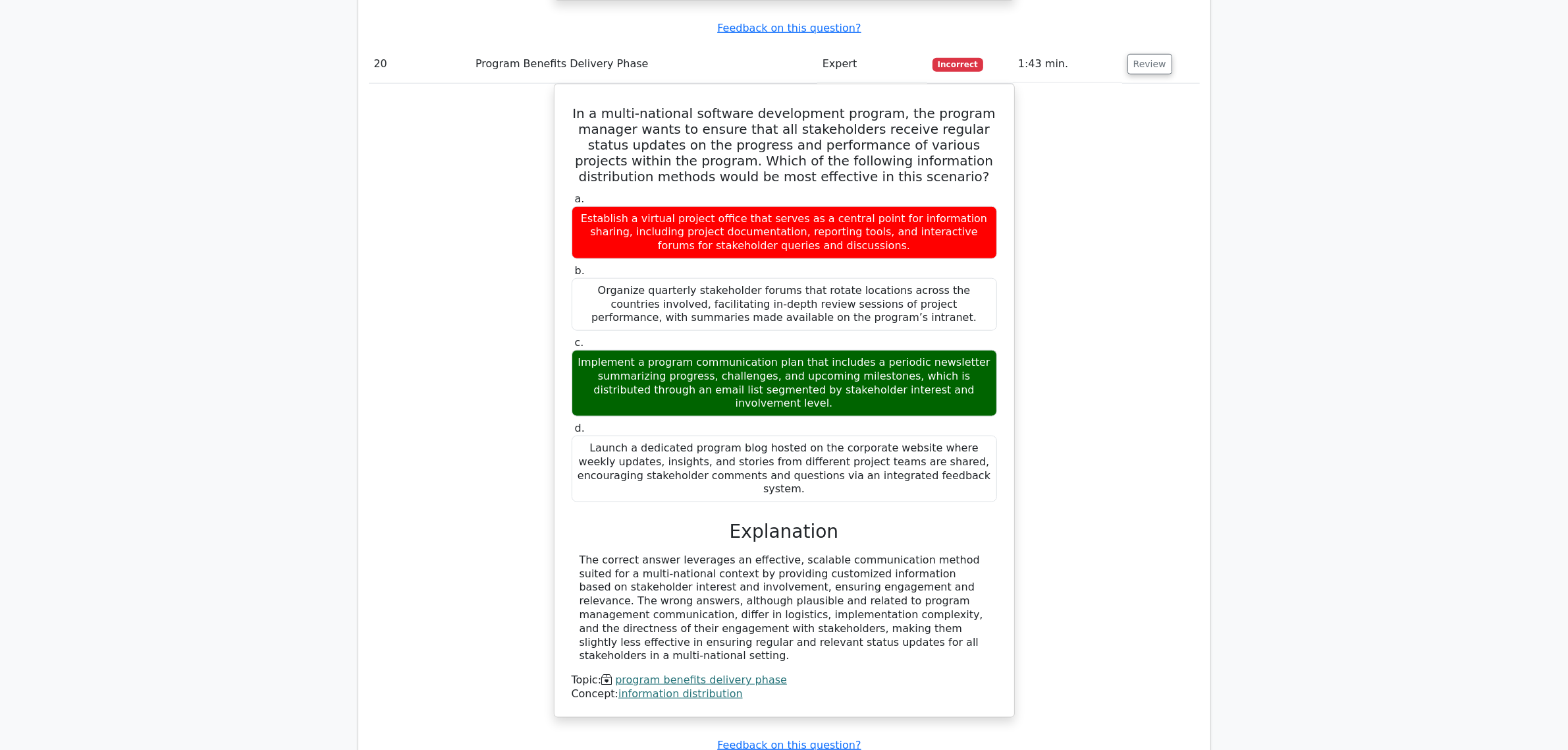
scroll to position [14293, 0]
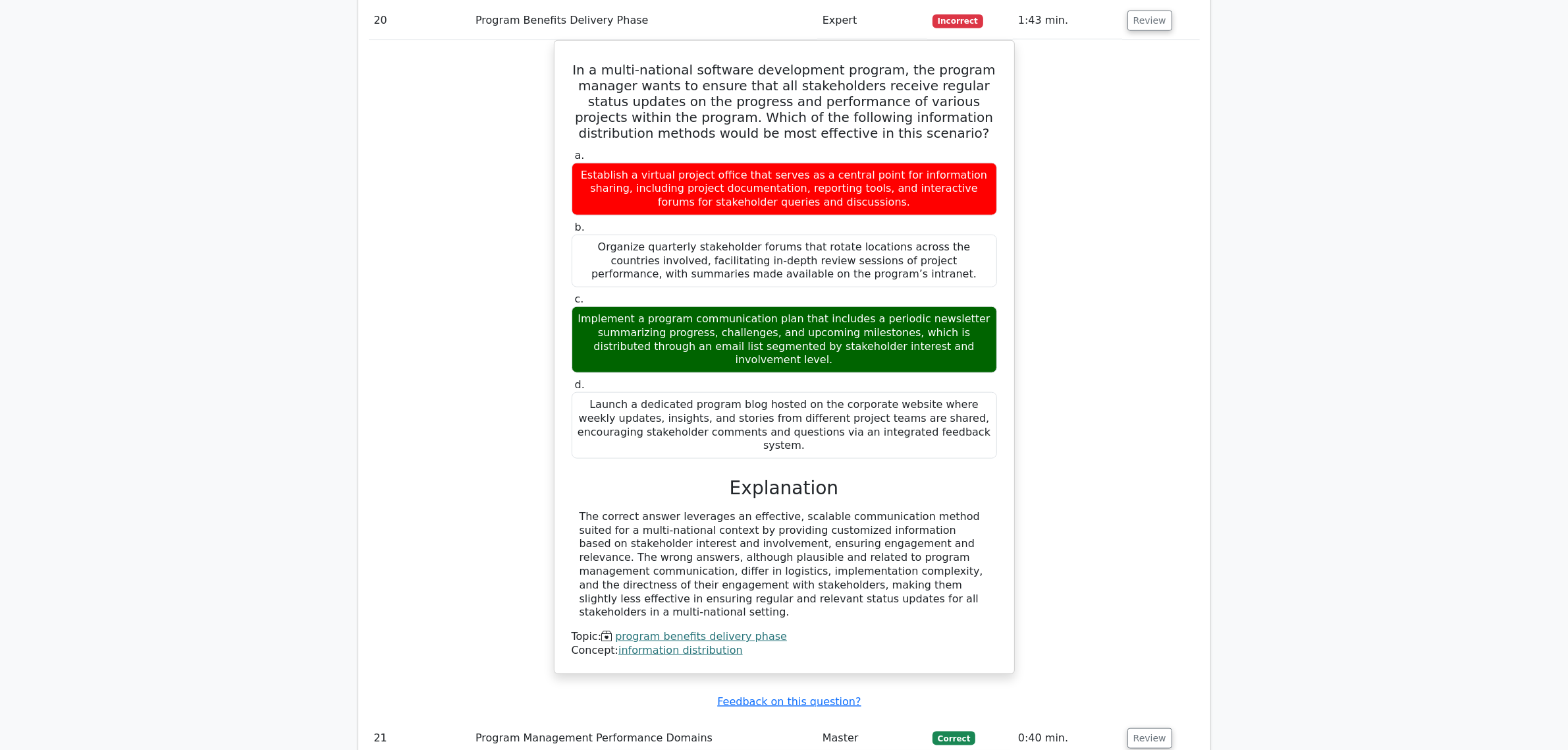
drag, startPoint x: 868, startPoint y: 152, endPoint x: 565, endPoint y: 76, distance: 312.4
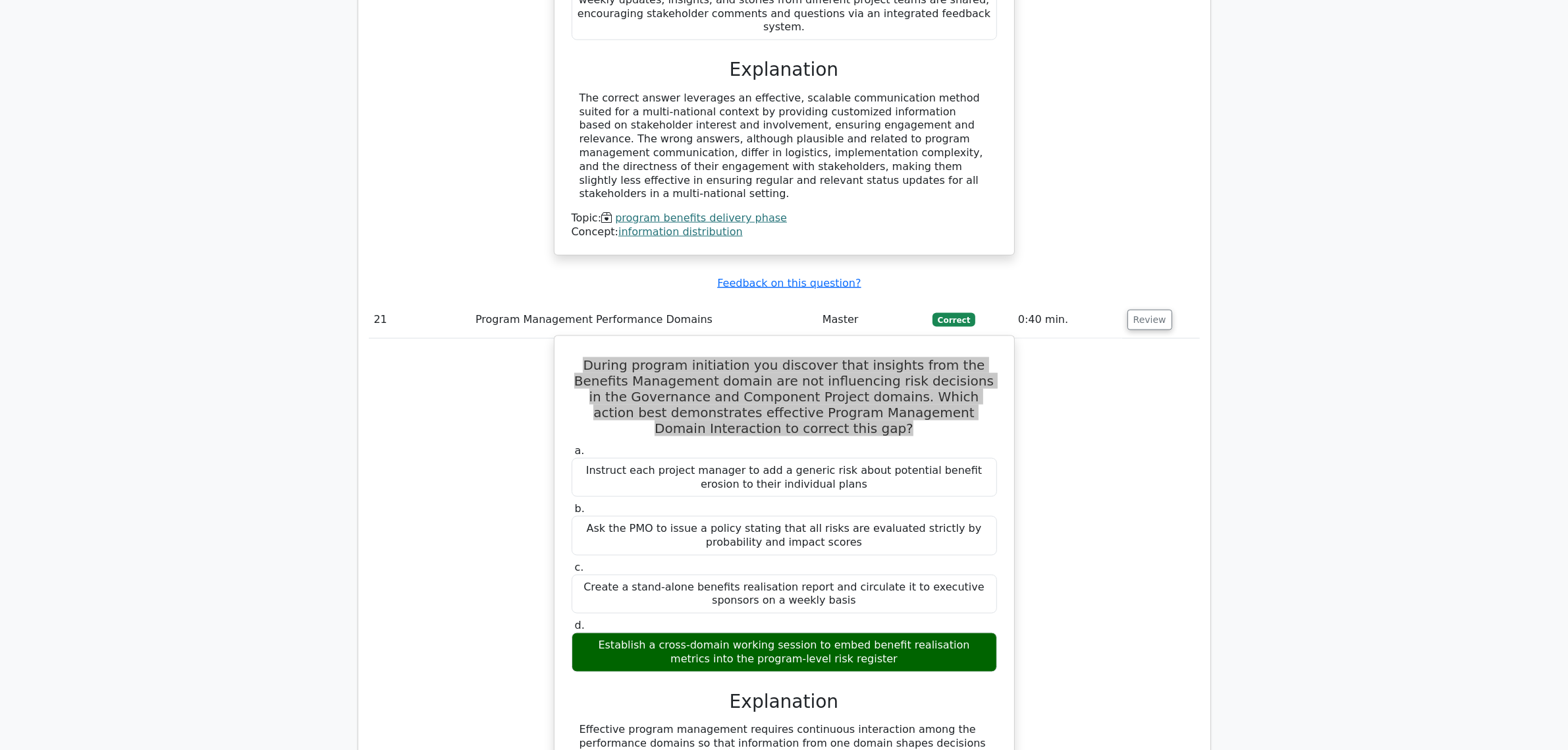
scroll to position [14705, 0]
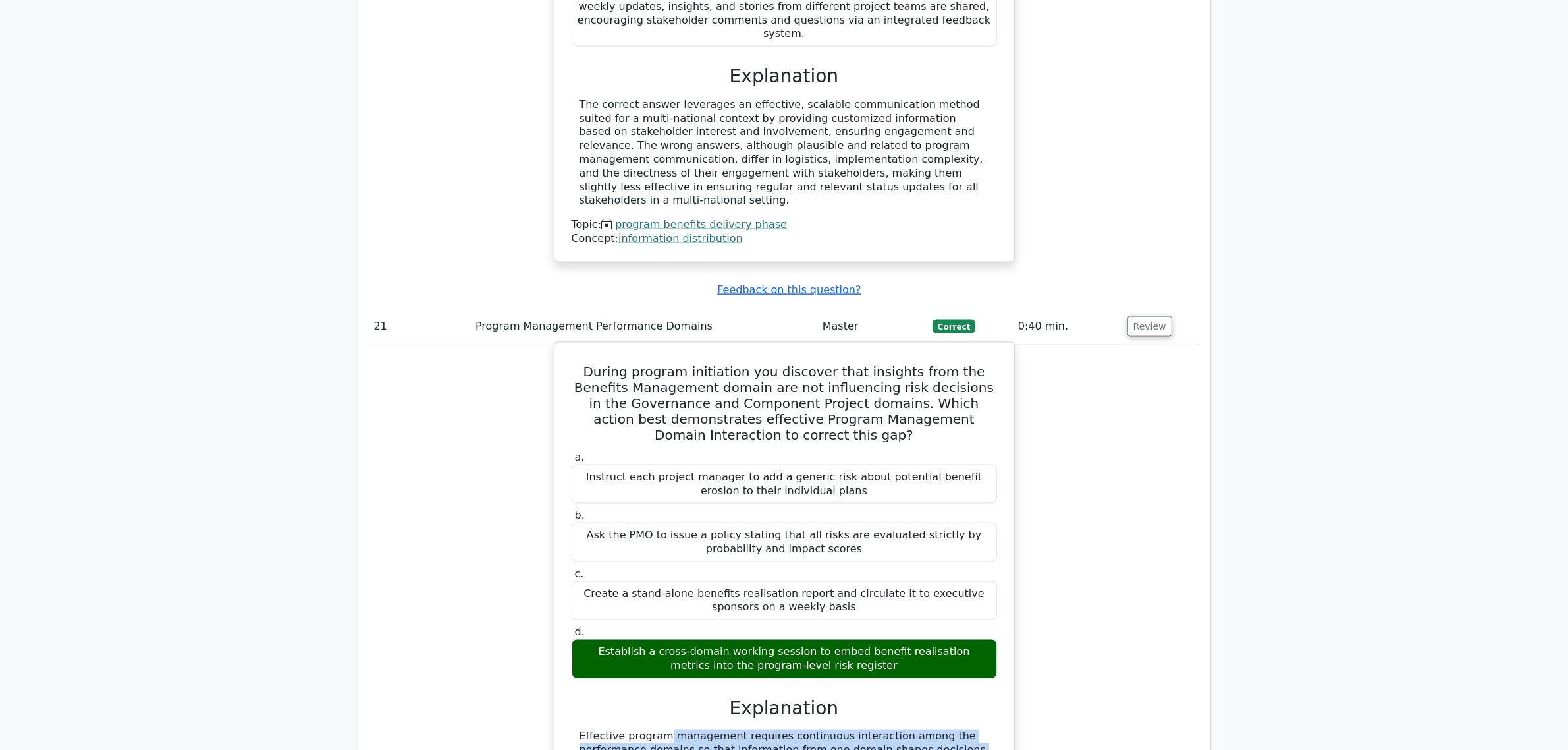
drag, startPoint x: 577, startPoint y: 34, endPoint x: 645, endPoint y: 266, distance: 241.8
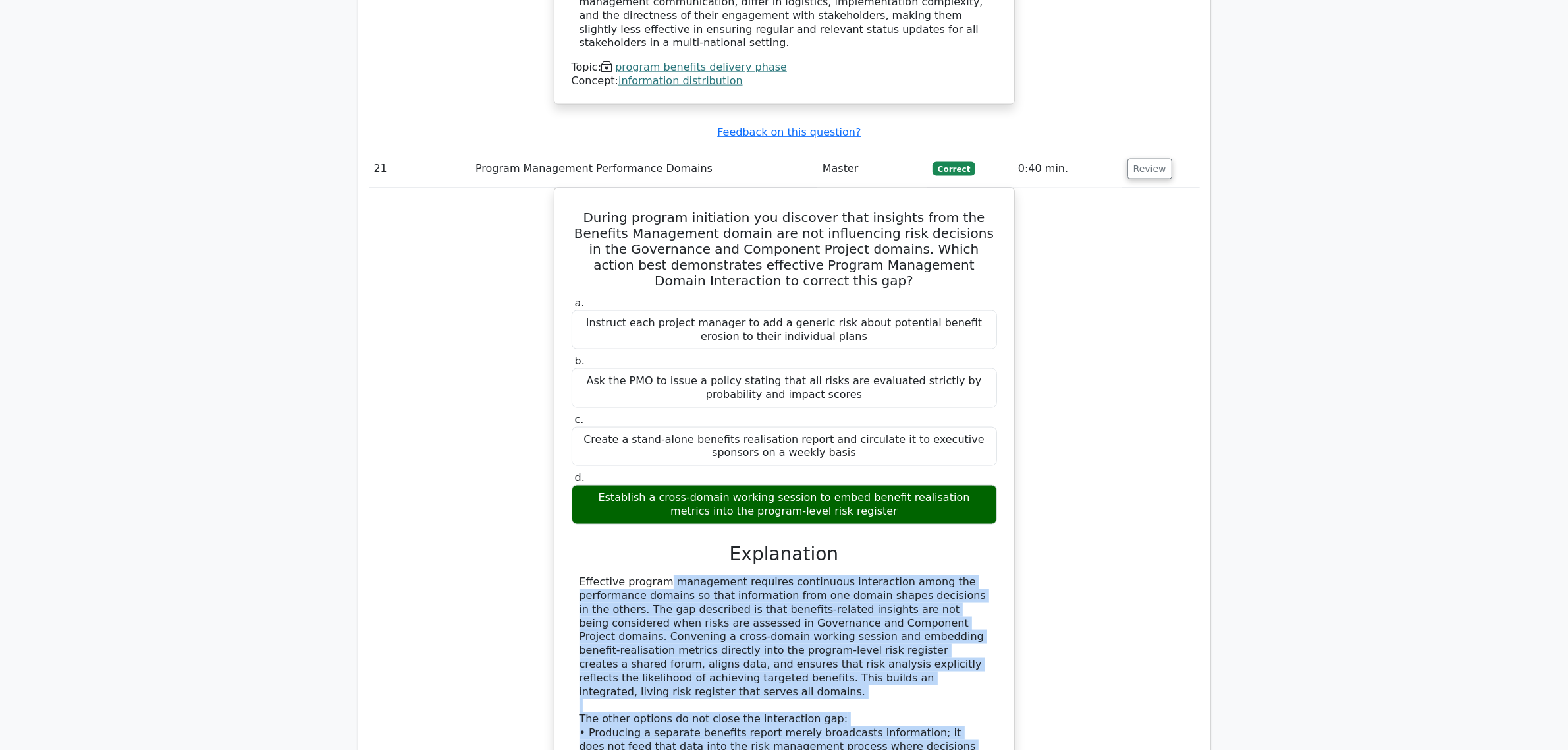
scroll to position [14870, 0]
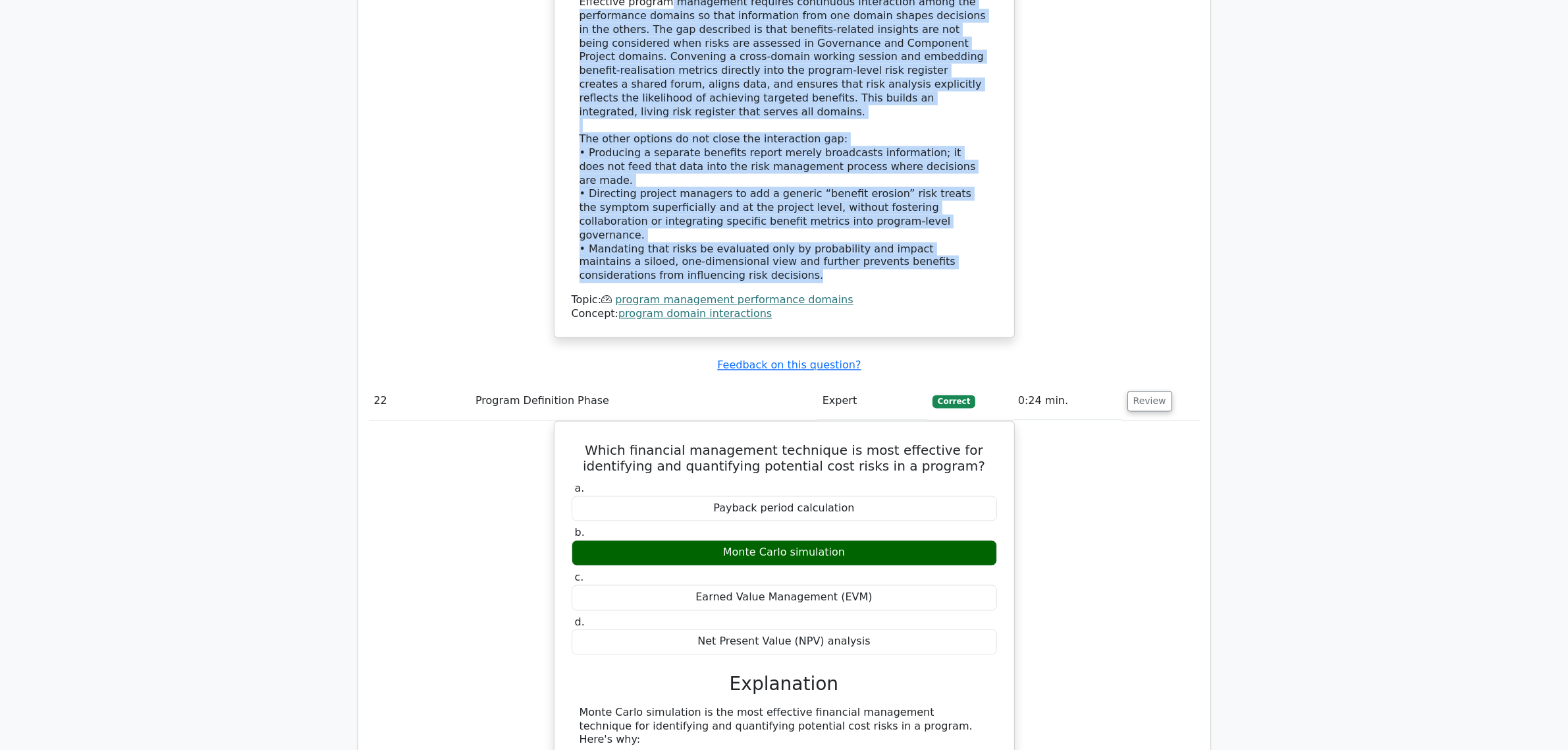
scroll to position [15529, 0]
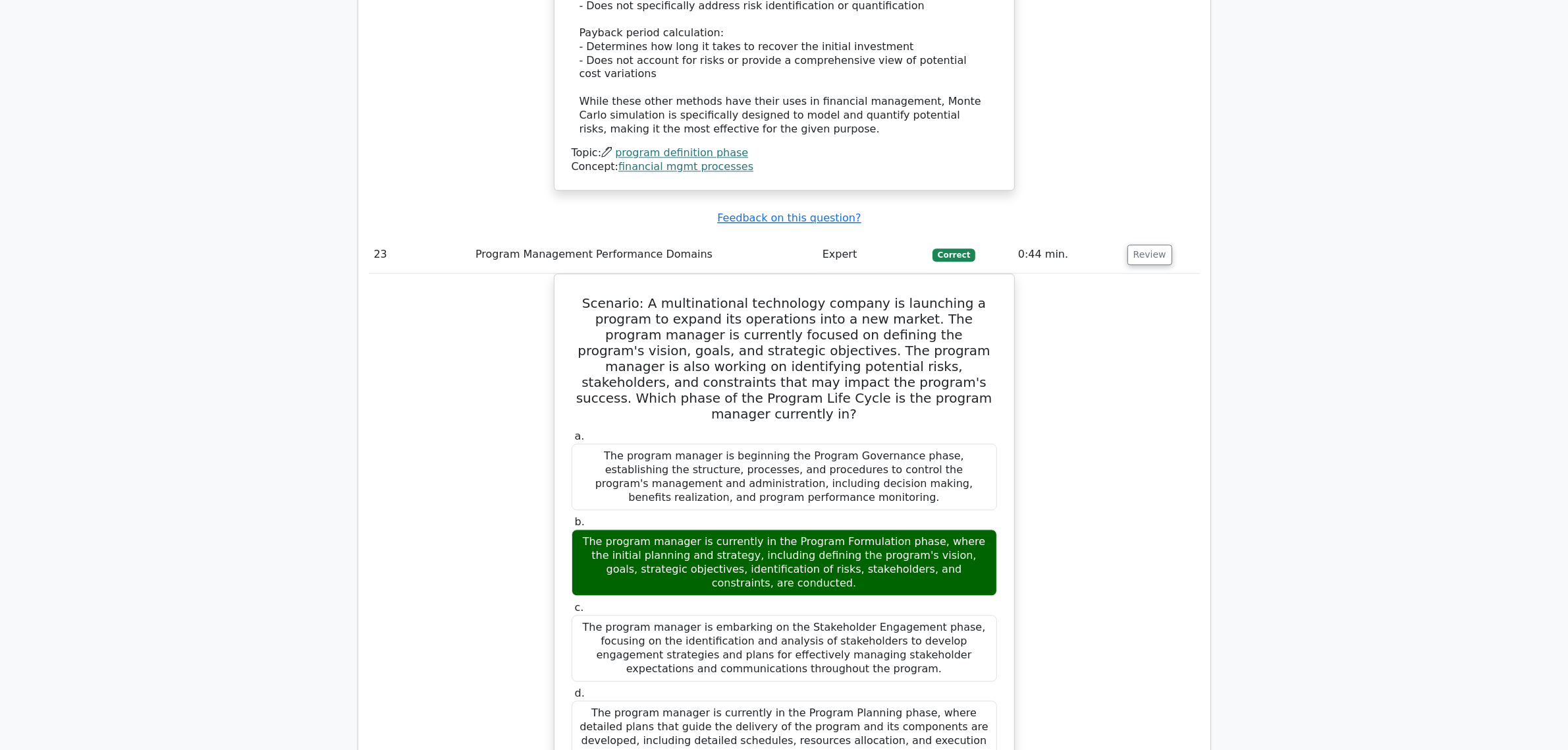
scroll to position [16441, 0]
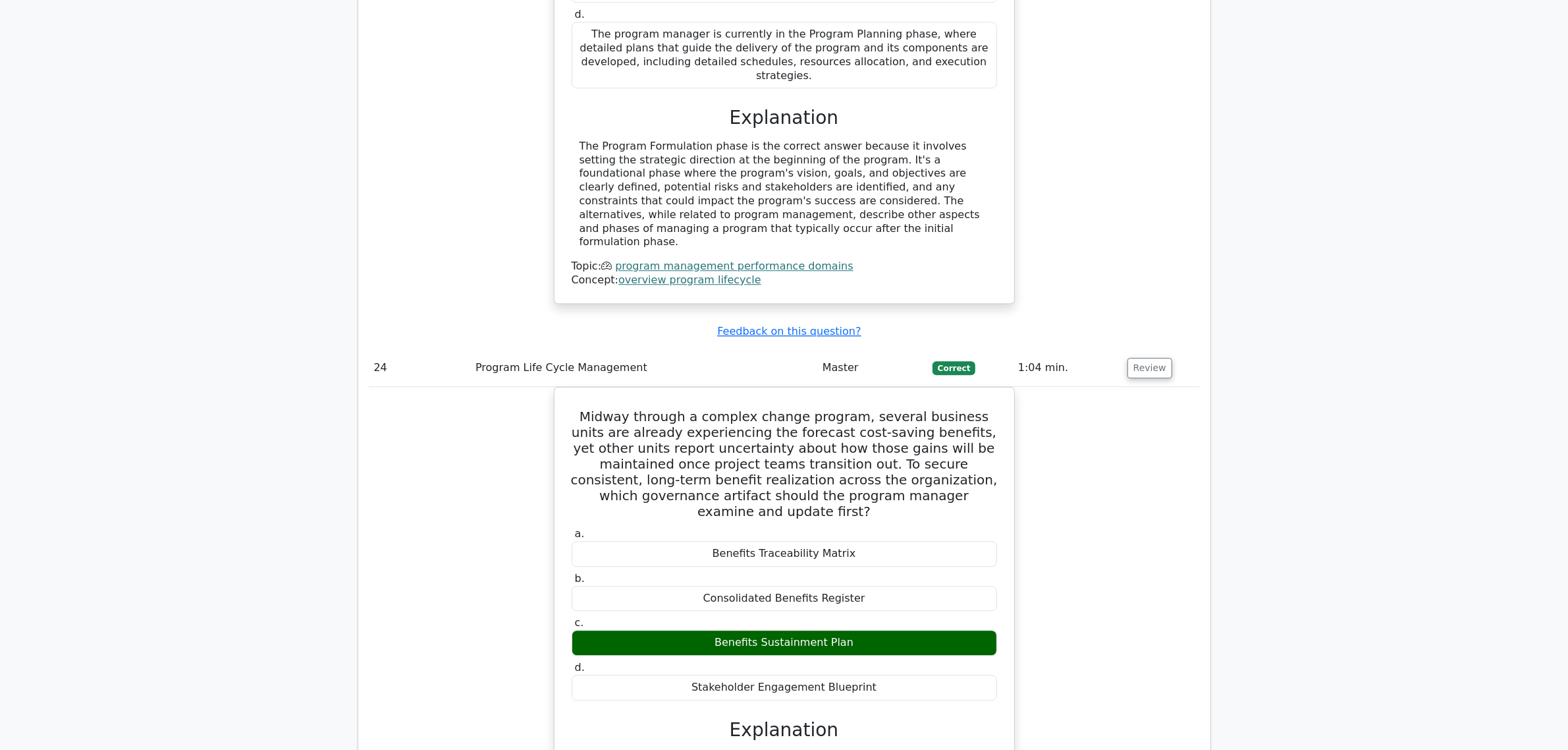
scroll to position [17124, 0]
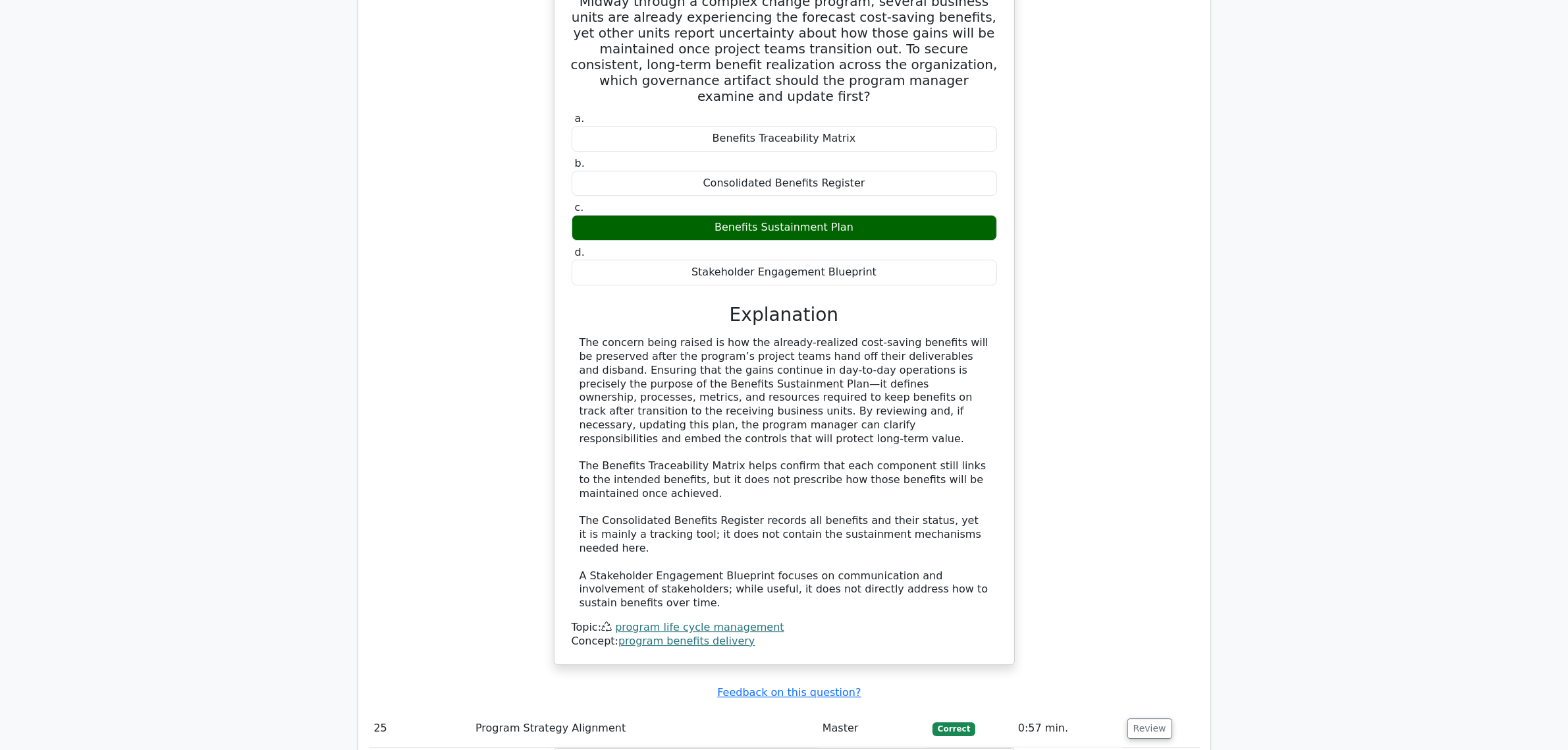
scroll to position [17700, 0]
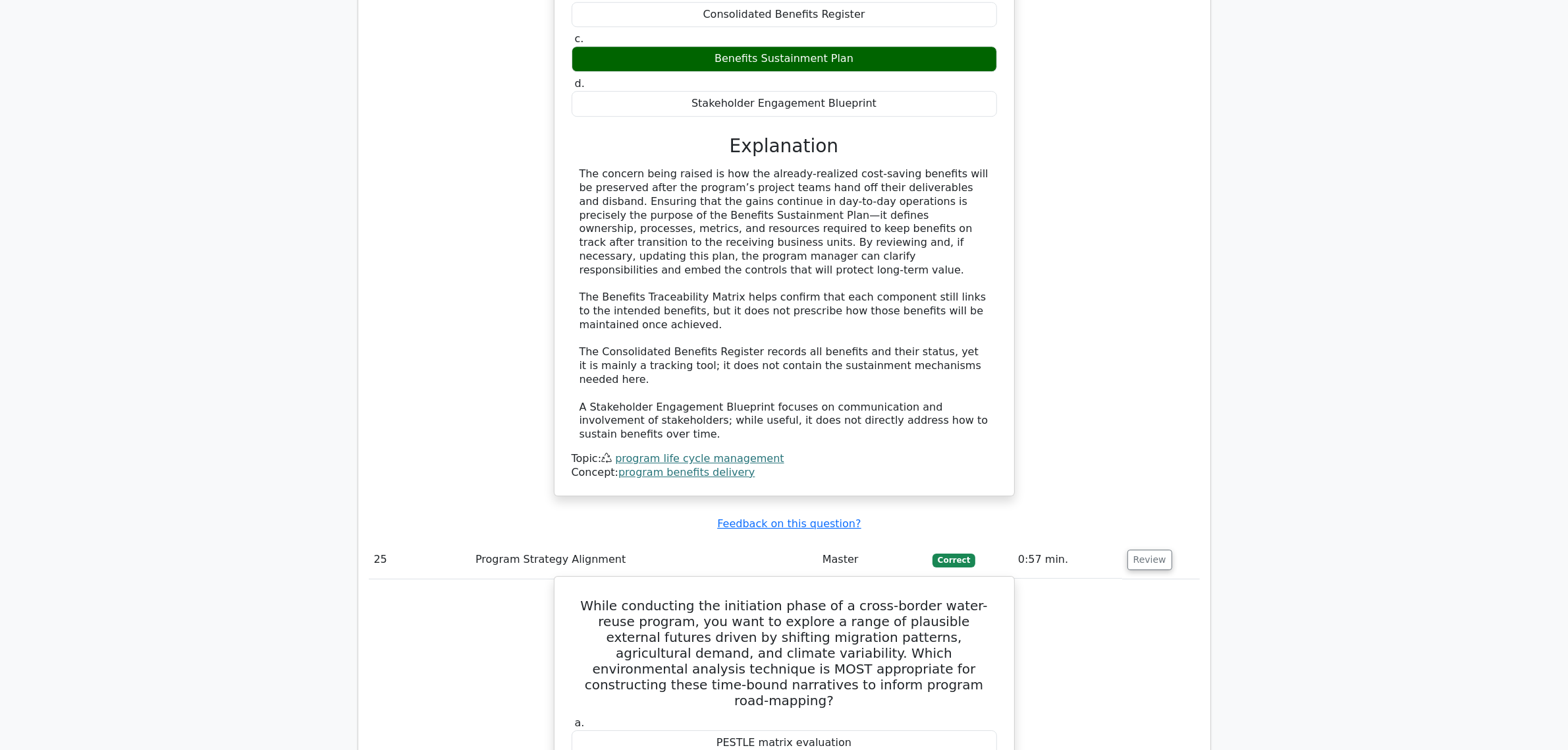
drag, startPoint x: 578, startPoint y: 37, endPoint x: 941, endPoint y: 176, distance: 388.7
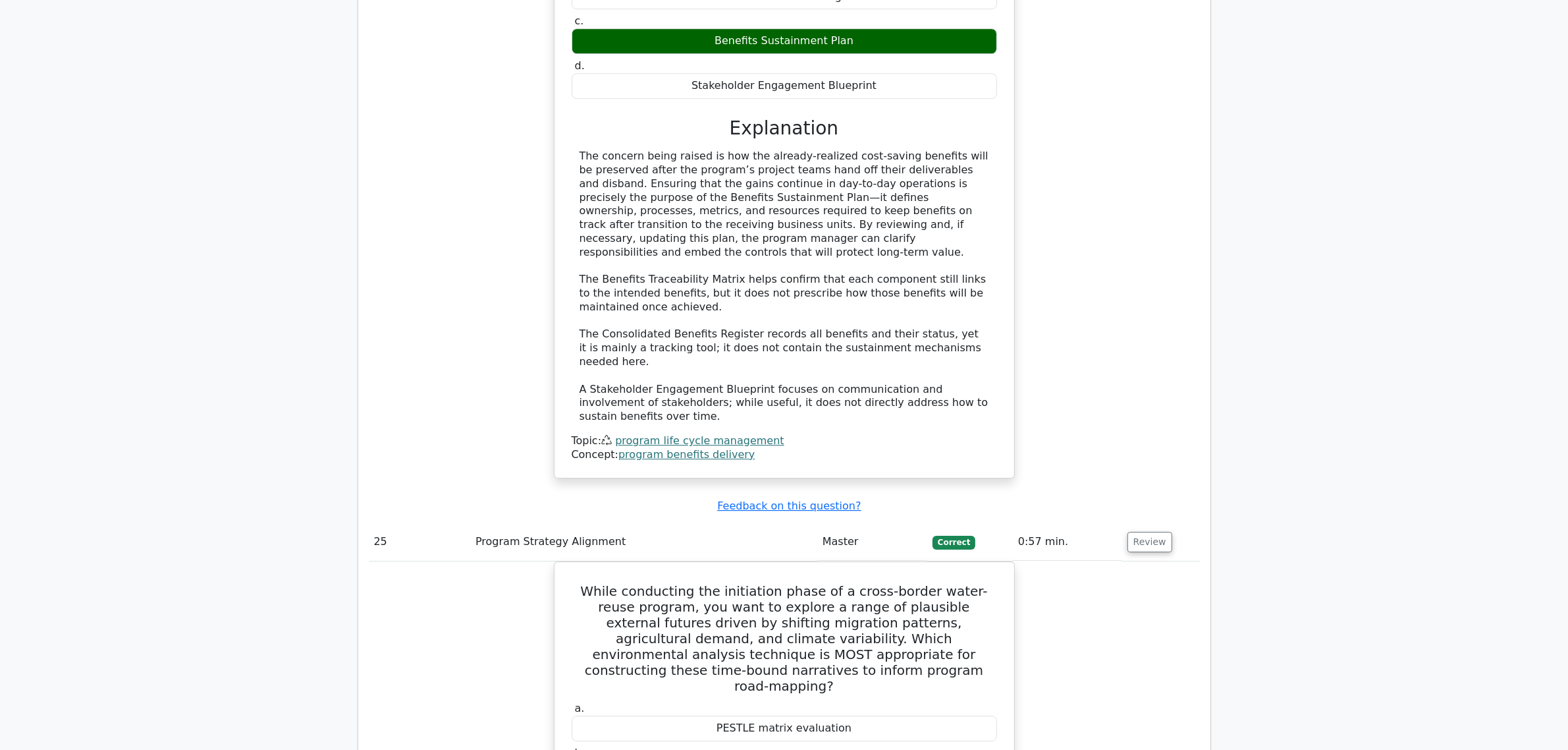
scroll to position [17724, 0]
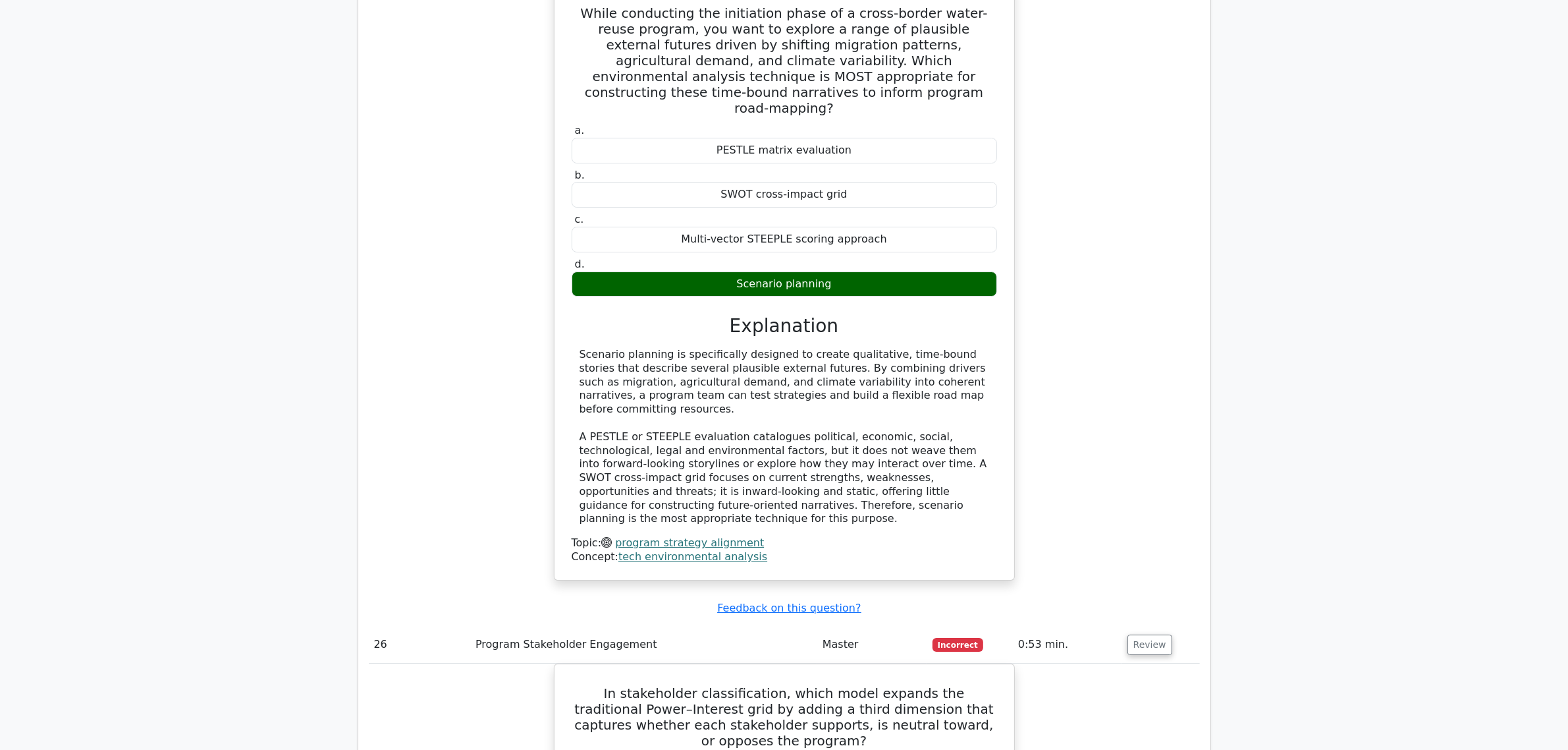
scroll to position [18301, 0]
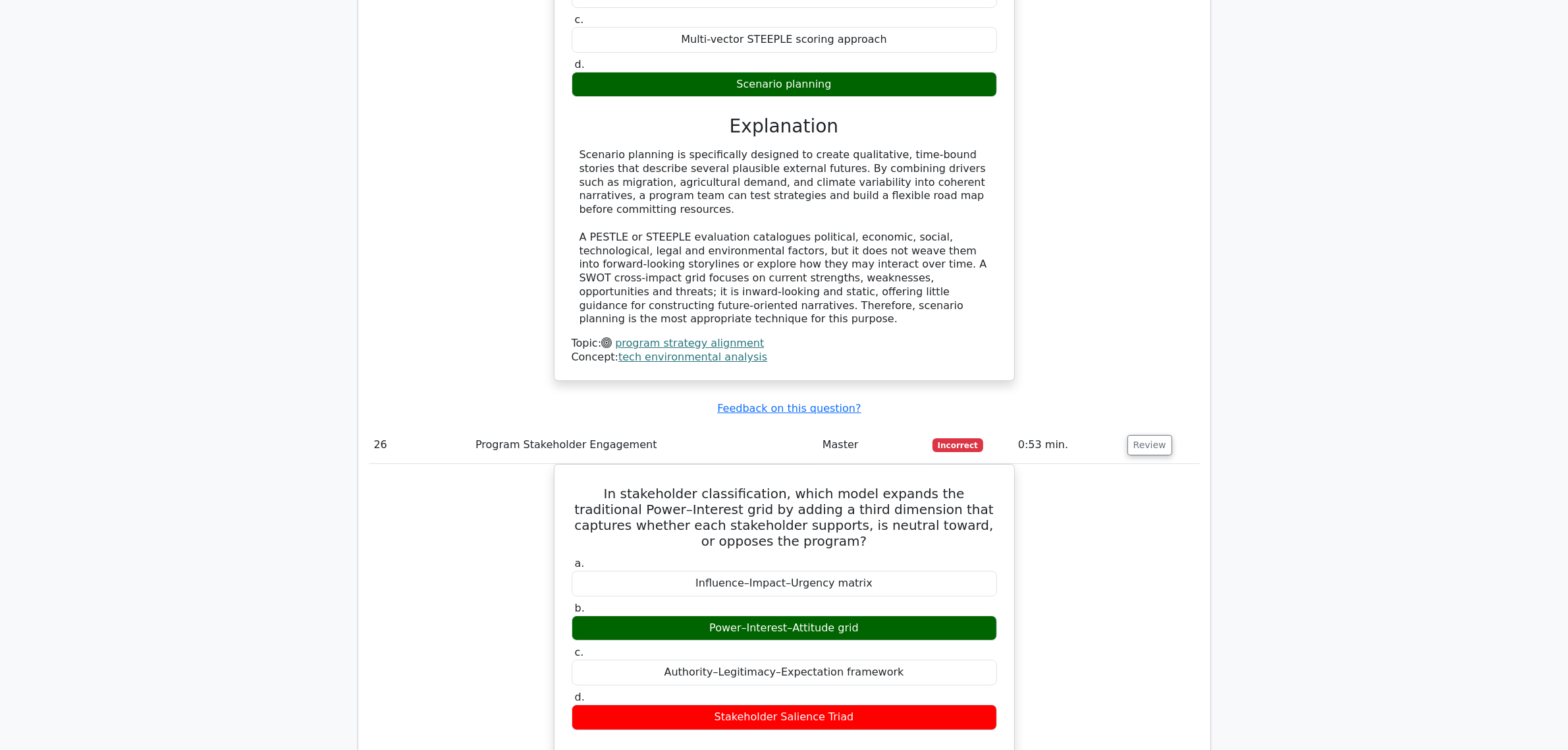
scroll to position [18580, 0]
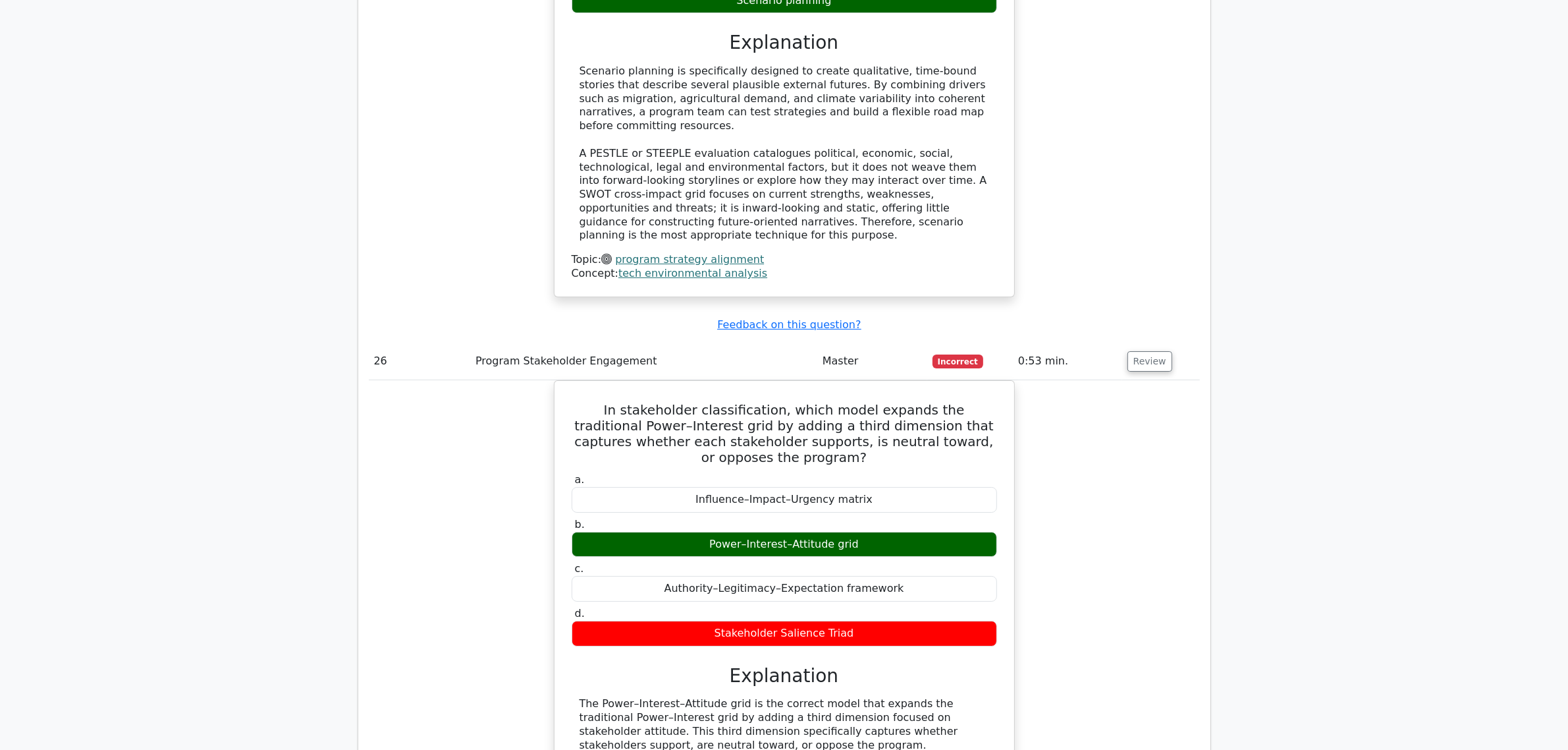
drag, startPoint x: 577, startPoint y: 198, endPoint x: 887, endPoint y: 255, distance: 315.2
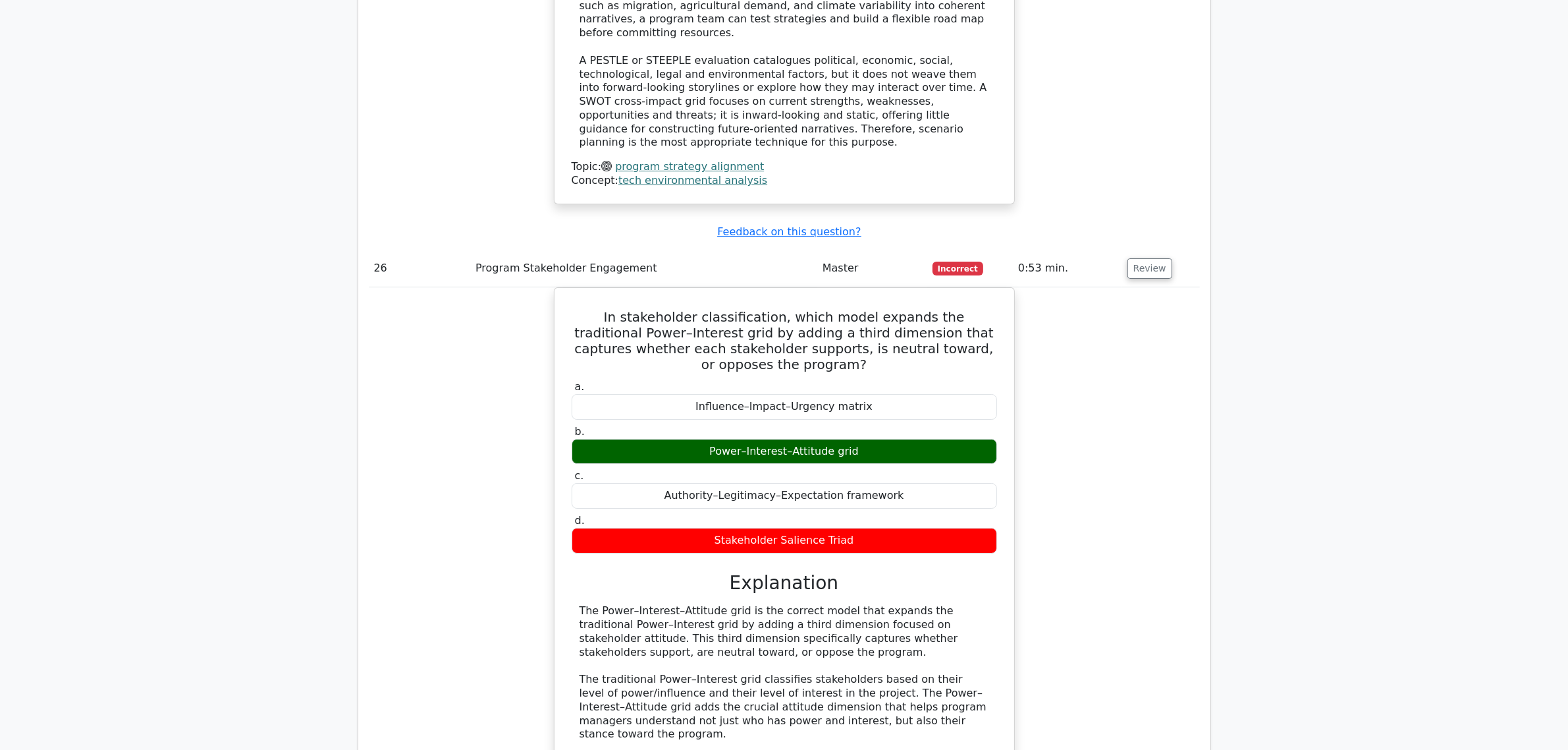
scroll to position [18827, 0]
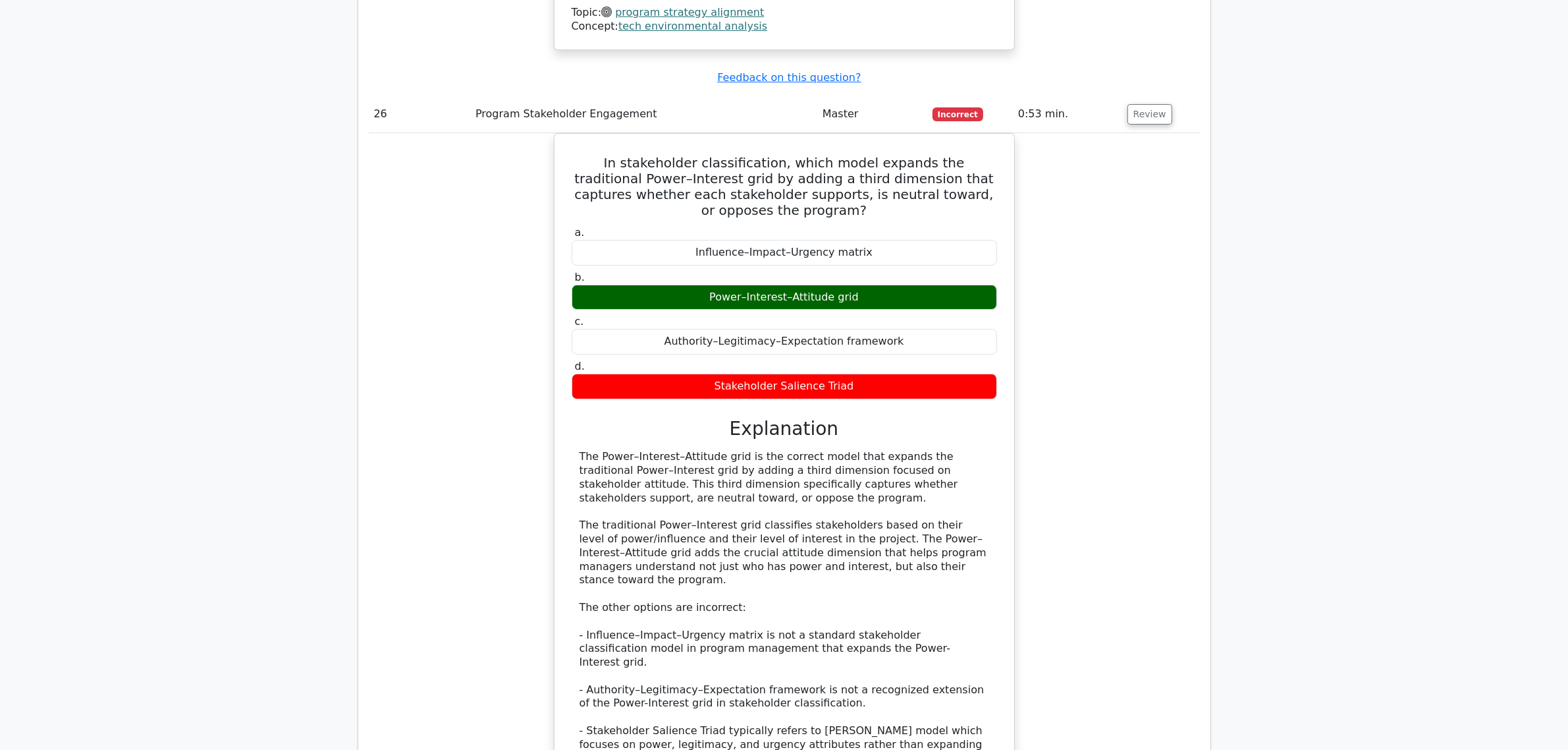
drag, startPoint x: 580, startPoint y: 265, endPoint x: 659, endPoint y: 268, distance: 79.1
drag, startPoint x: 753, startPoint y: 272, endPoint x: 802, endPoint y: 313, distance: 63.9
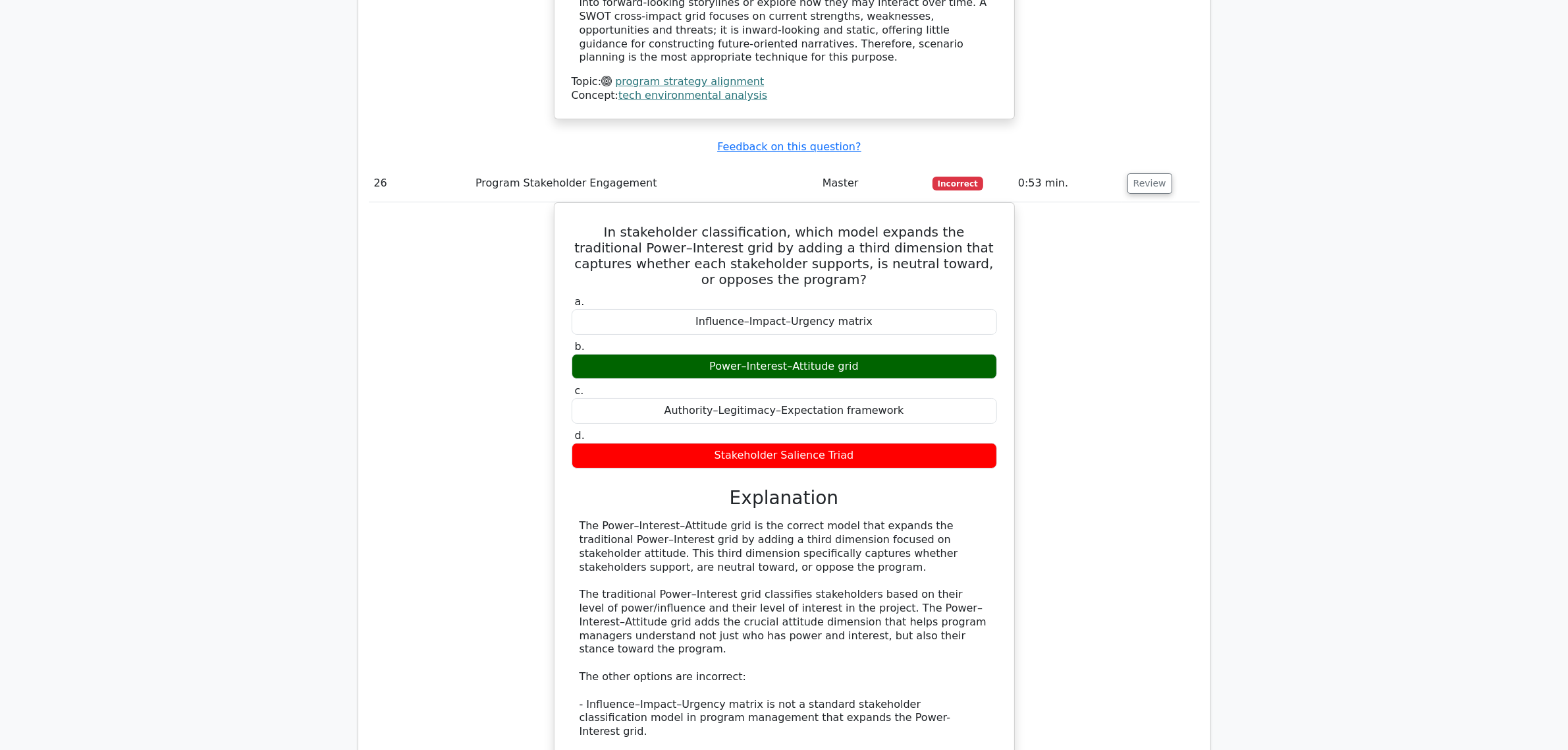
scroll to position [18662, 0]
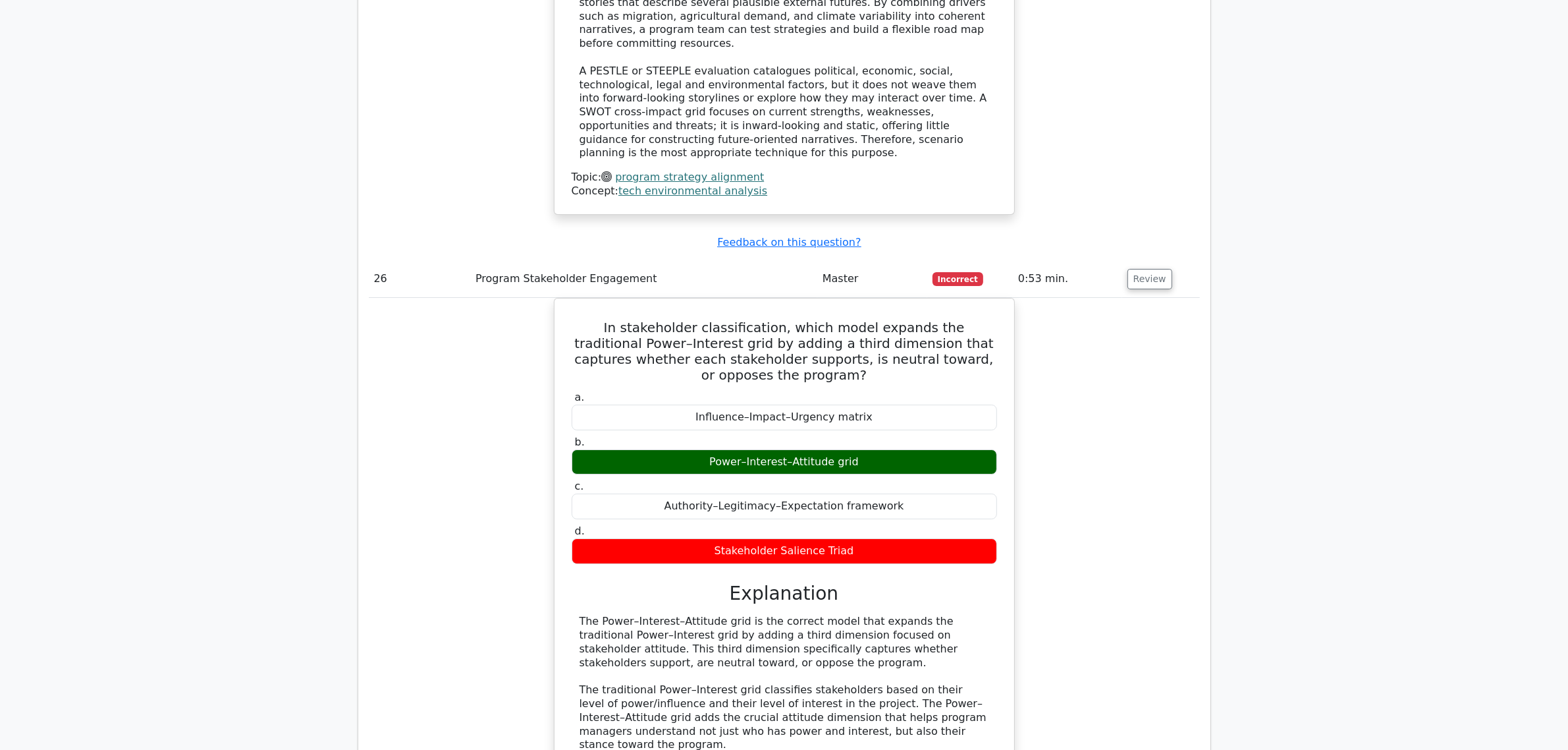
drag, startPoint x: 577, startPoint y: 117, endPoint x: 887, endPoint y: 354, distance: 390.2
copy div "A program manager supervising several agile teams must decide how to assign a s…"
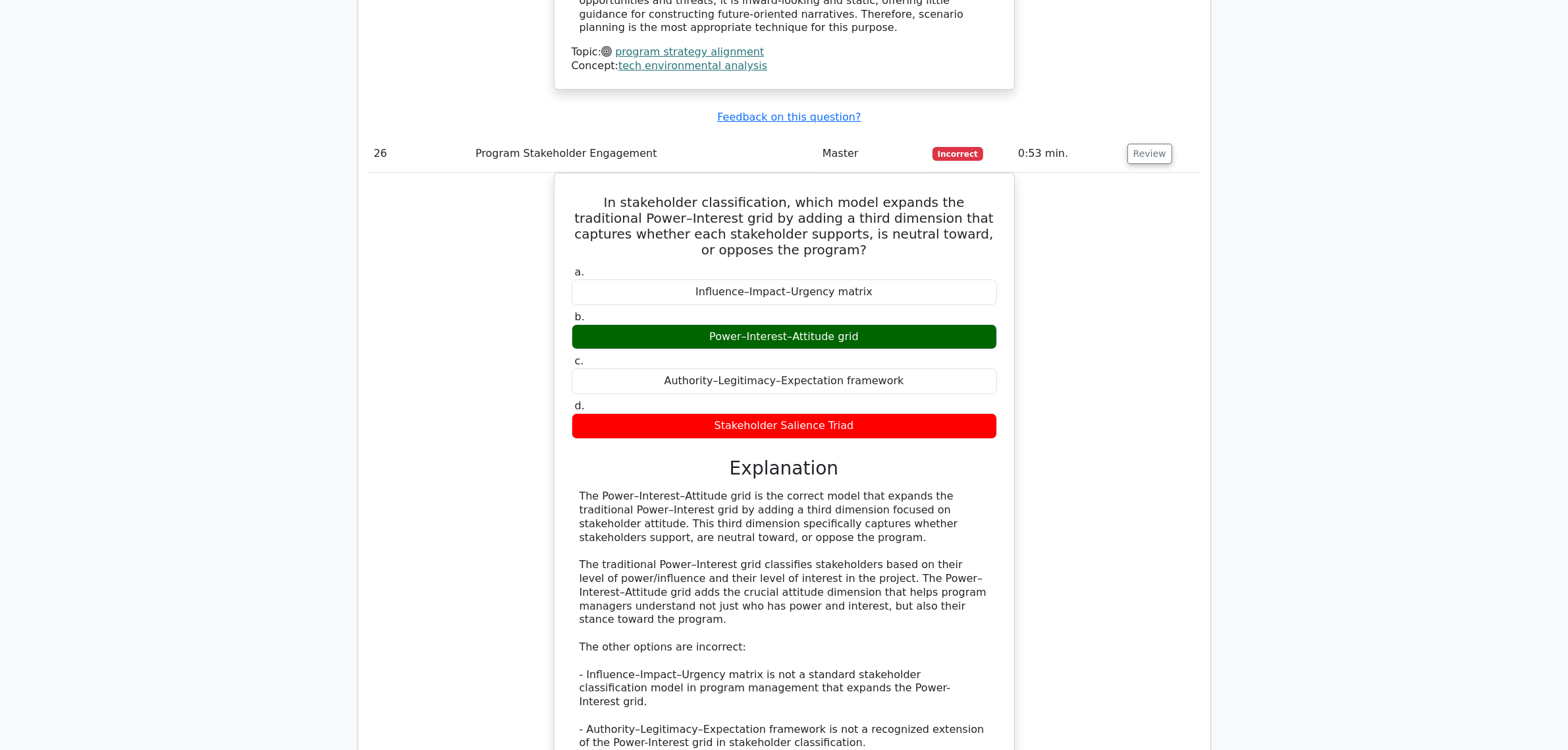
scroll to position [18909, 0]
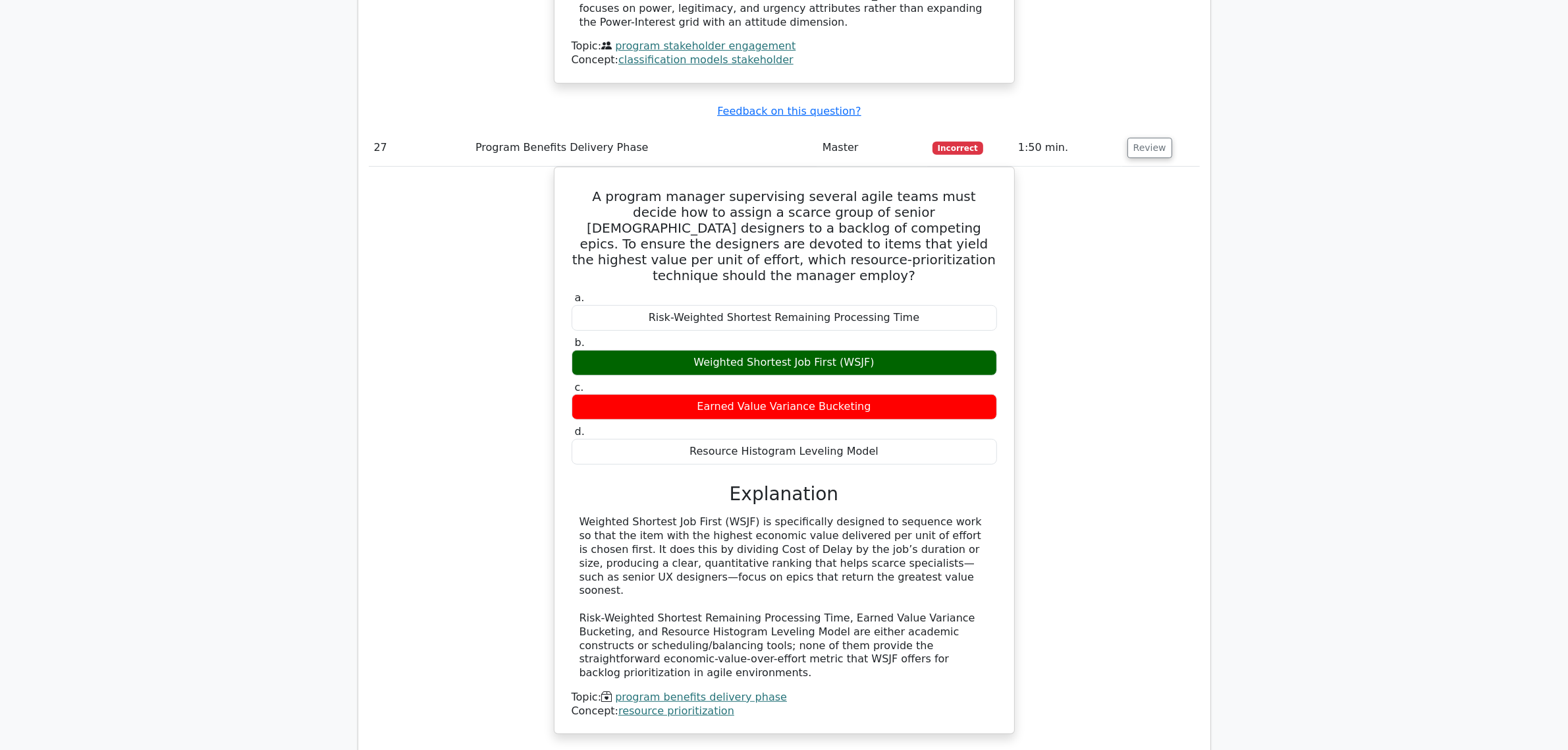
scroll to position [19568, 0]
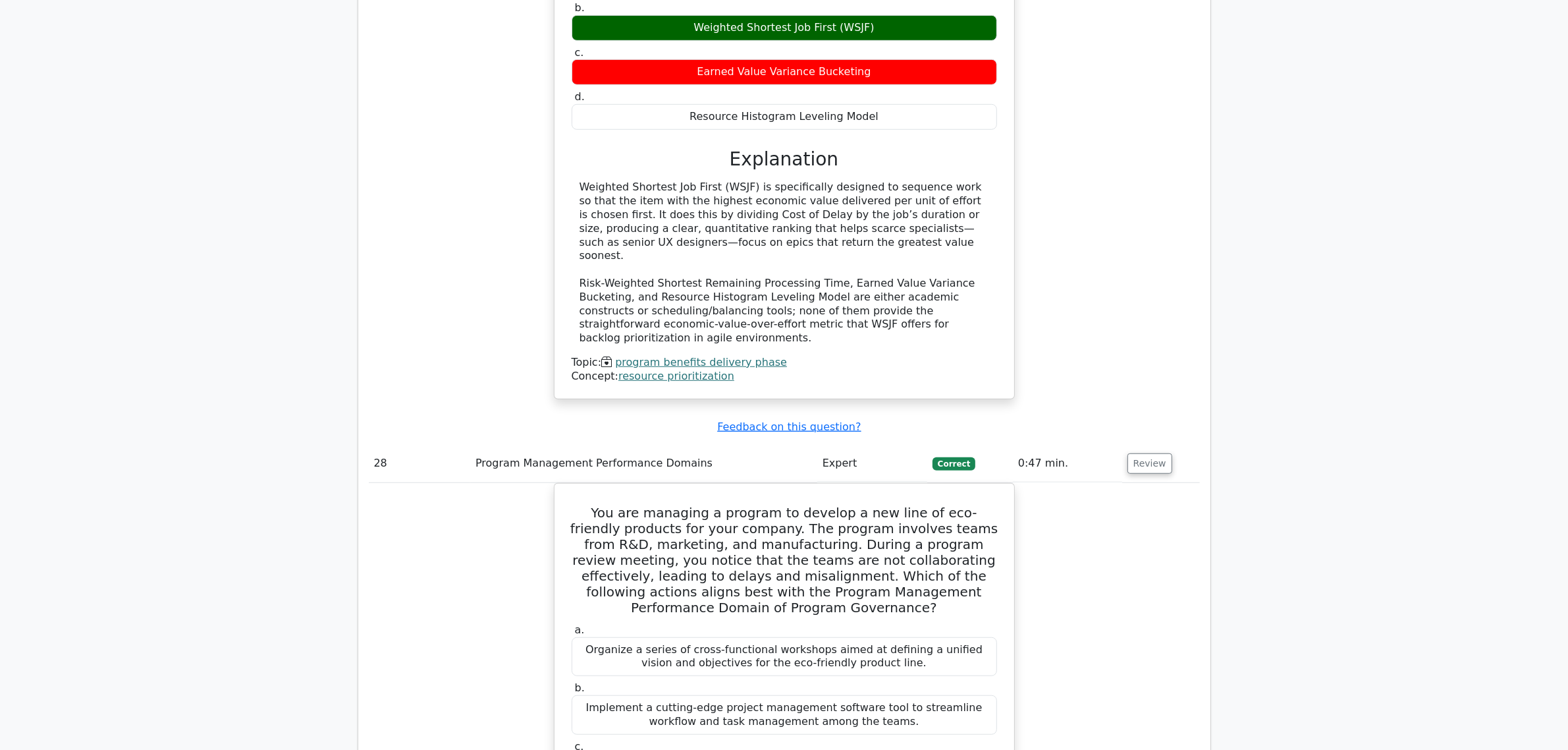
scroll to position [20063, 0]
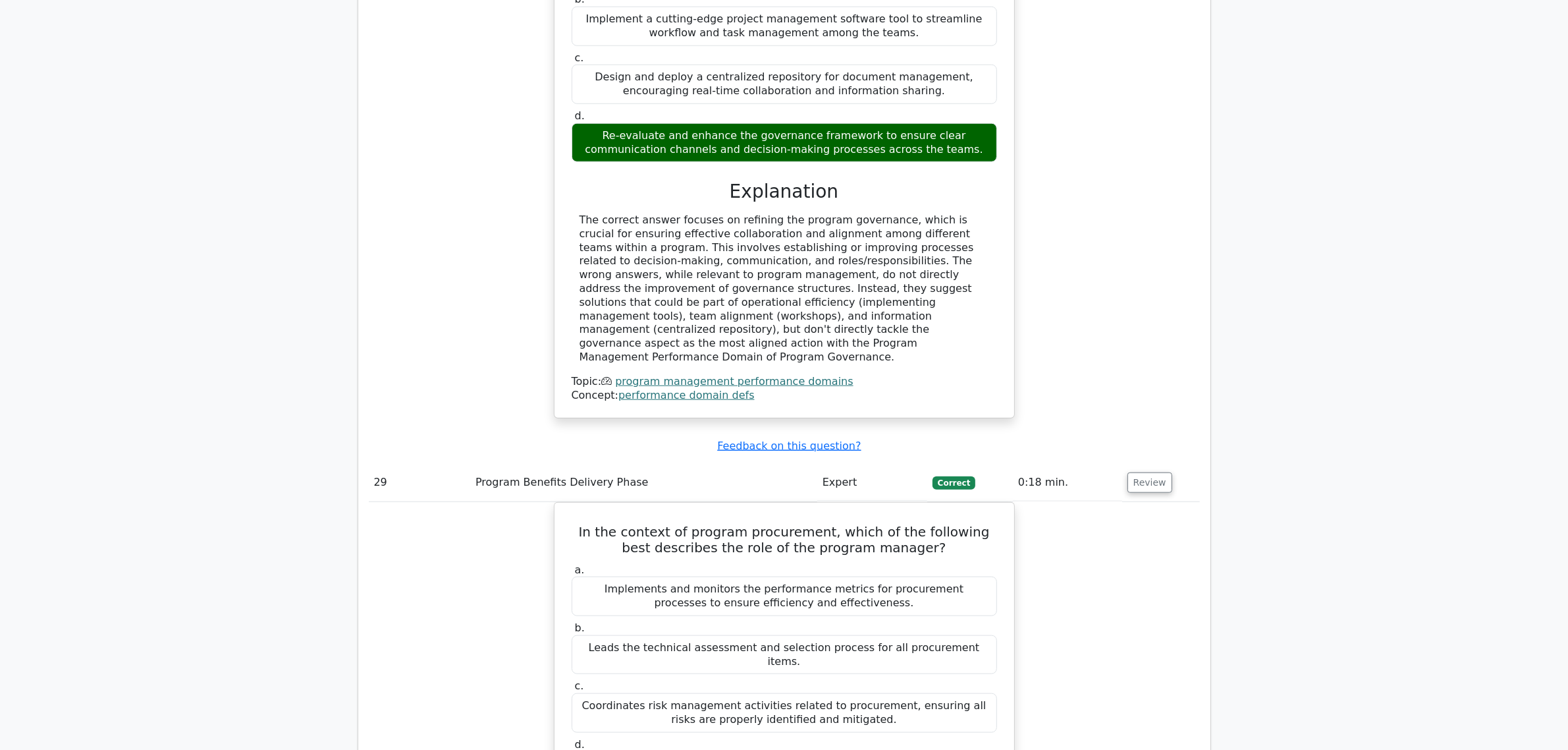
scroll to position [20620, 0]
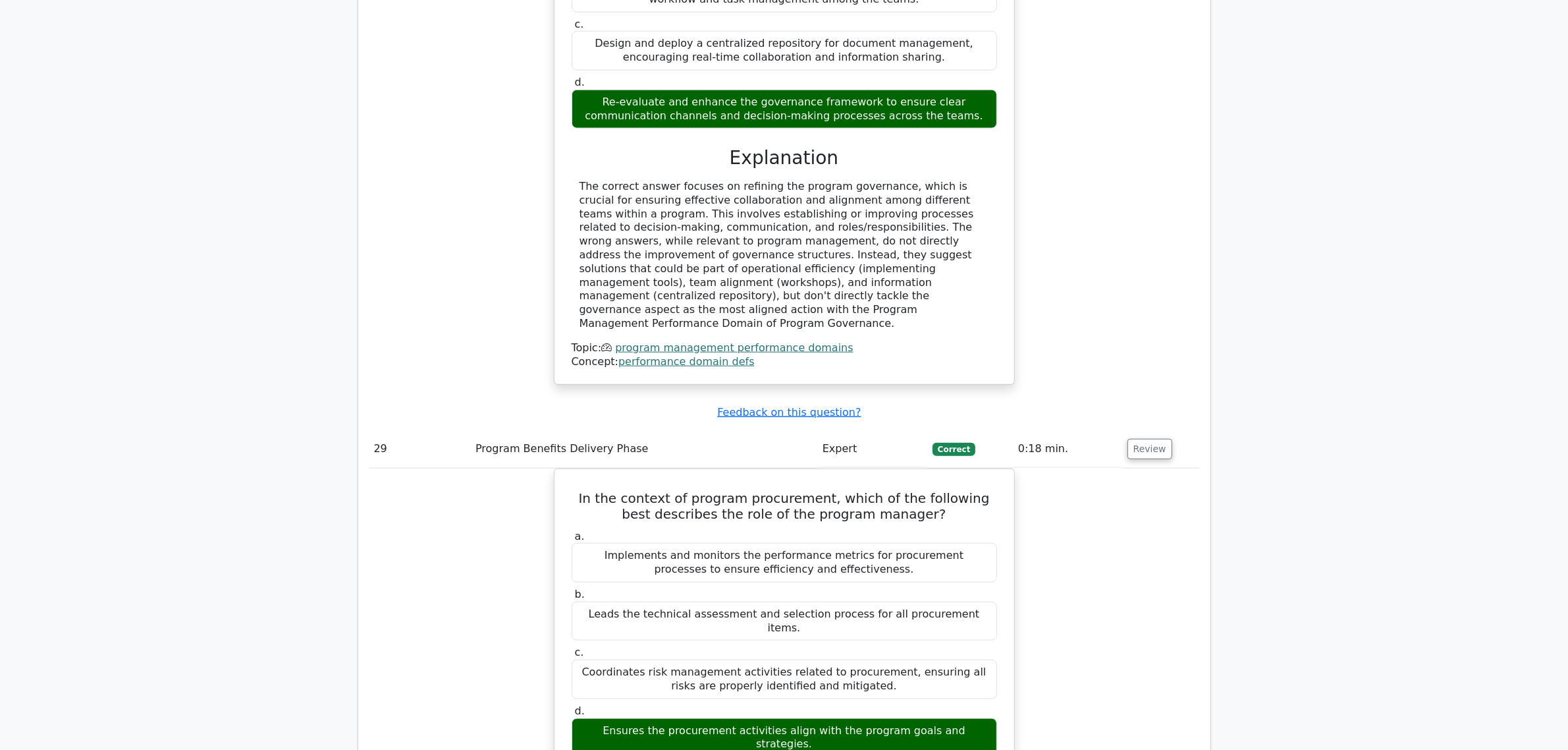
drag, startPoint x: 577, startPoint y: 380, endPoint x: 846, endPoint y: 487, distance: 289.5
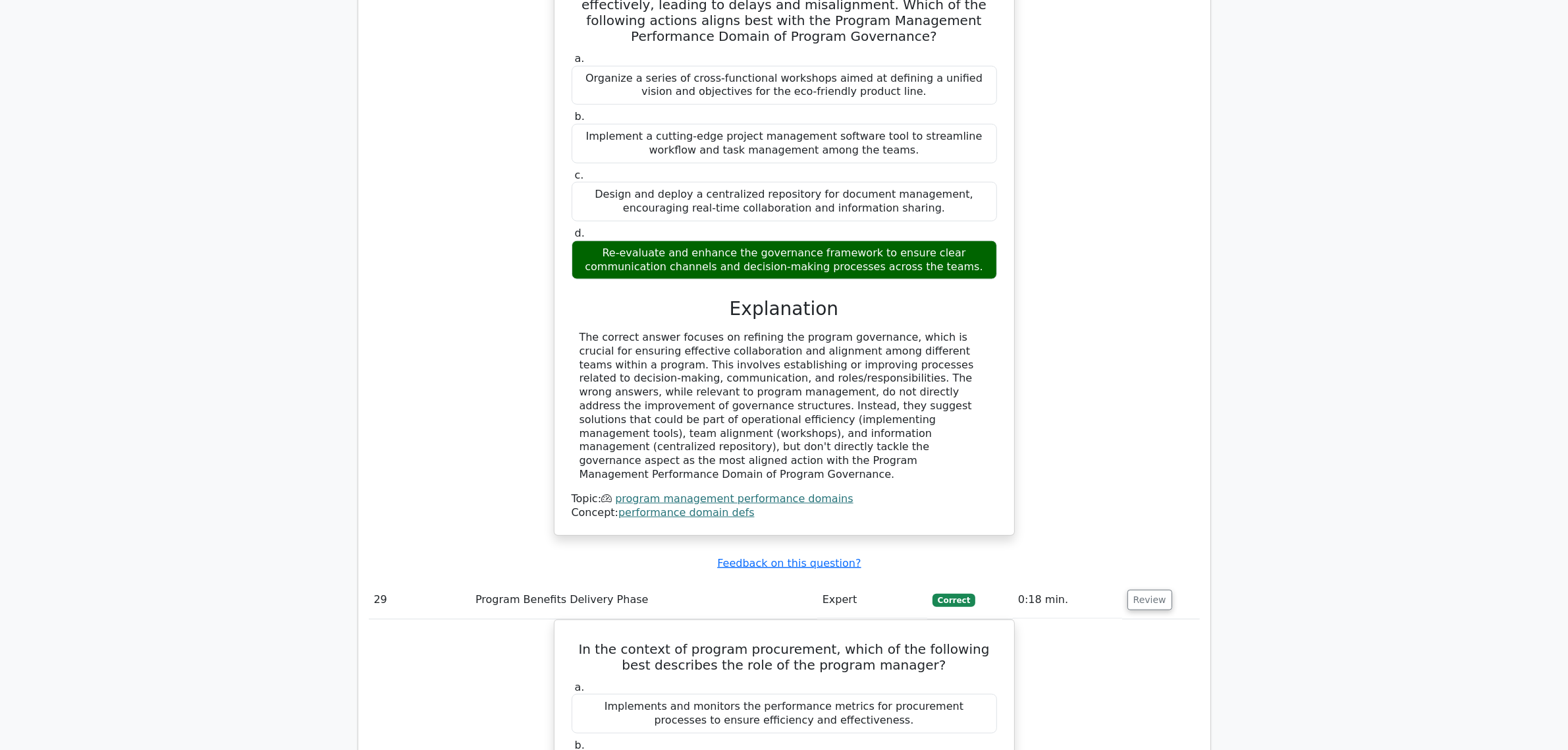
scroll to position [20456, 0]
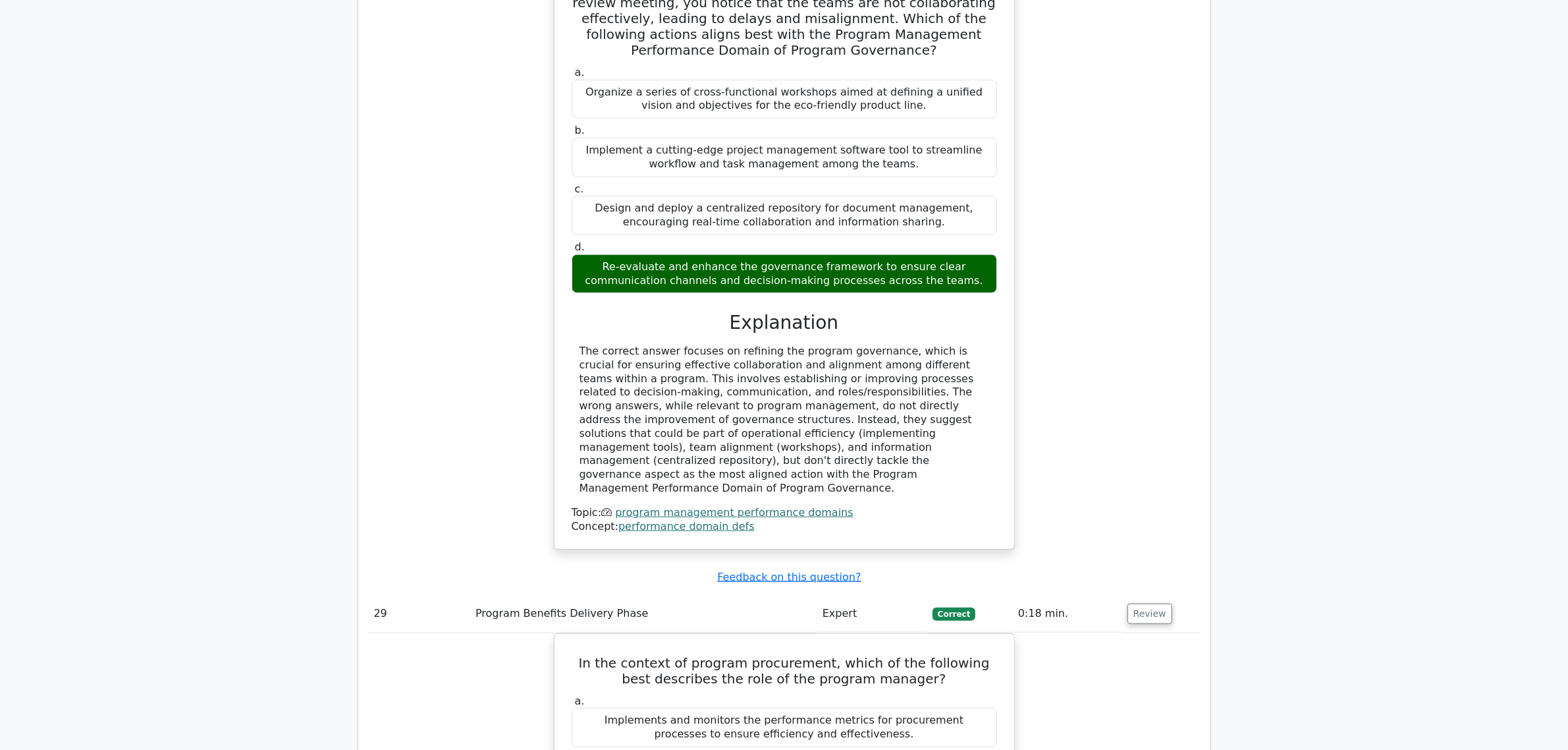
drag, startPoint x: 574, startPoint y: 149, endPoint x: 888, endPoint y: 475, distance: 452.6
copy div "Scenario: You are a Program Manager leading a healthcare IT program that has su…"
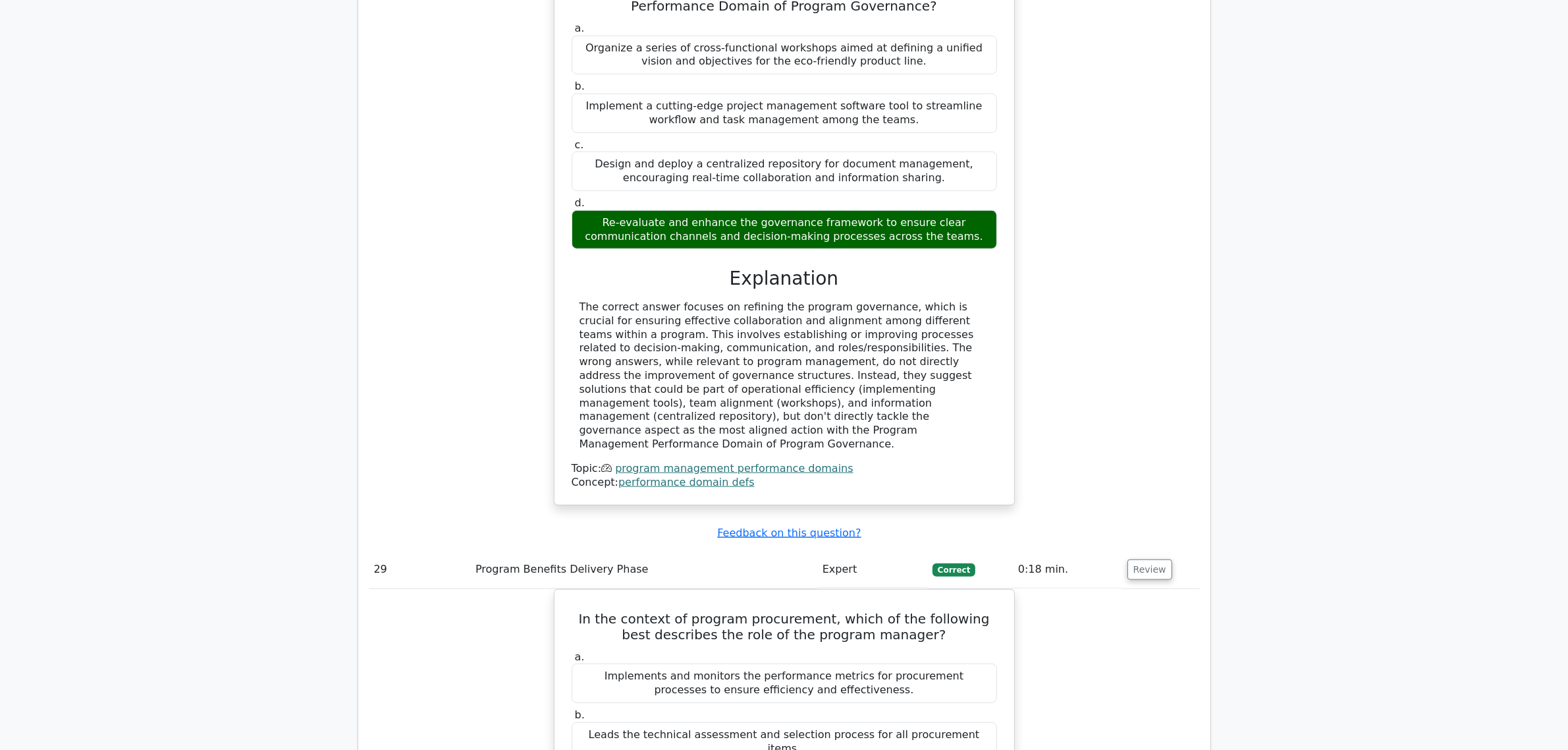
scroll to position [20620, 0]
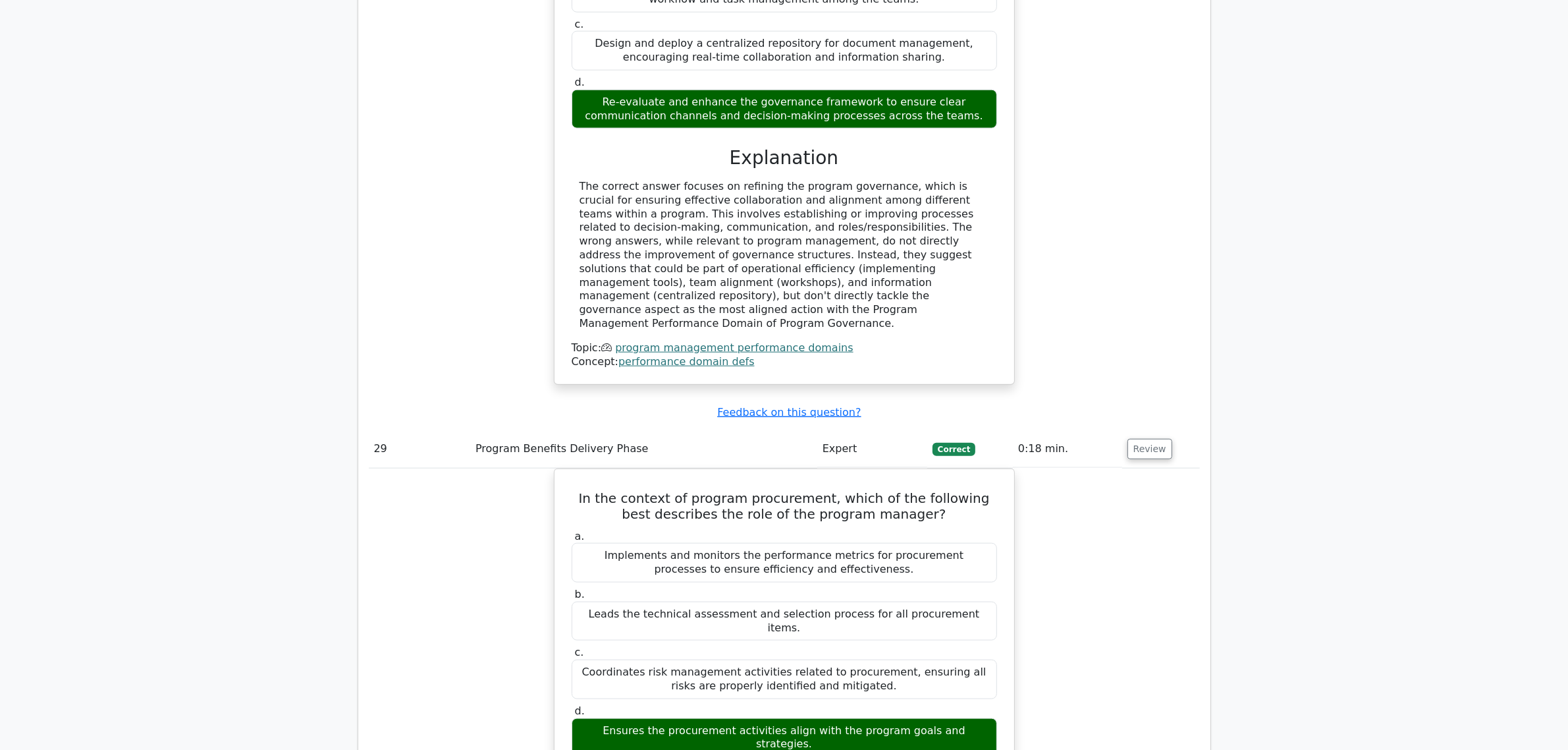
drag, startPoint x: 580, startPoint y: 380, endPoint x: 843, endPoint y: 494, distance: 286.6
copy div "Developing a comprehensive training and support plan is the most crucial focus …"
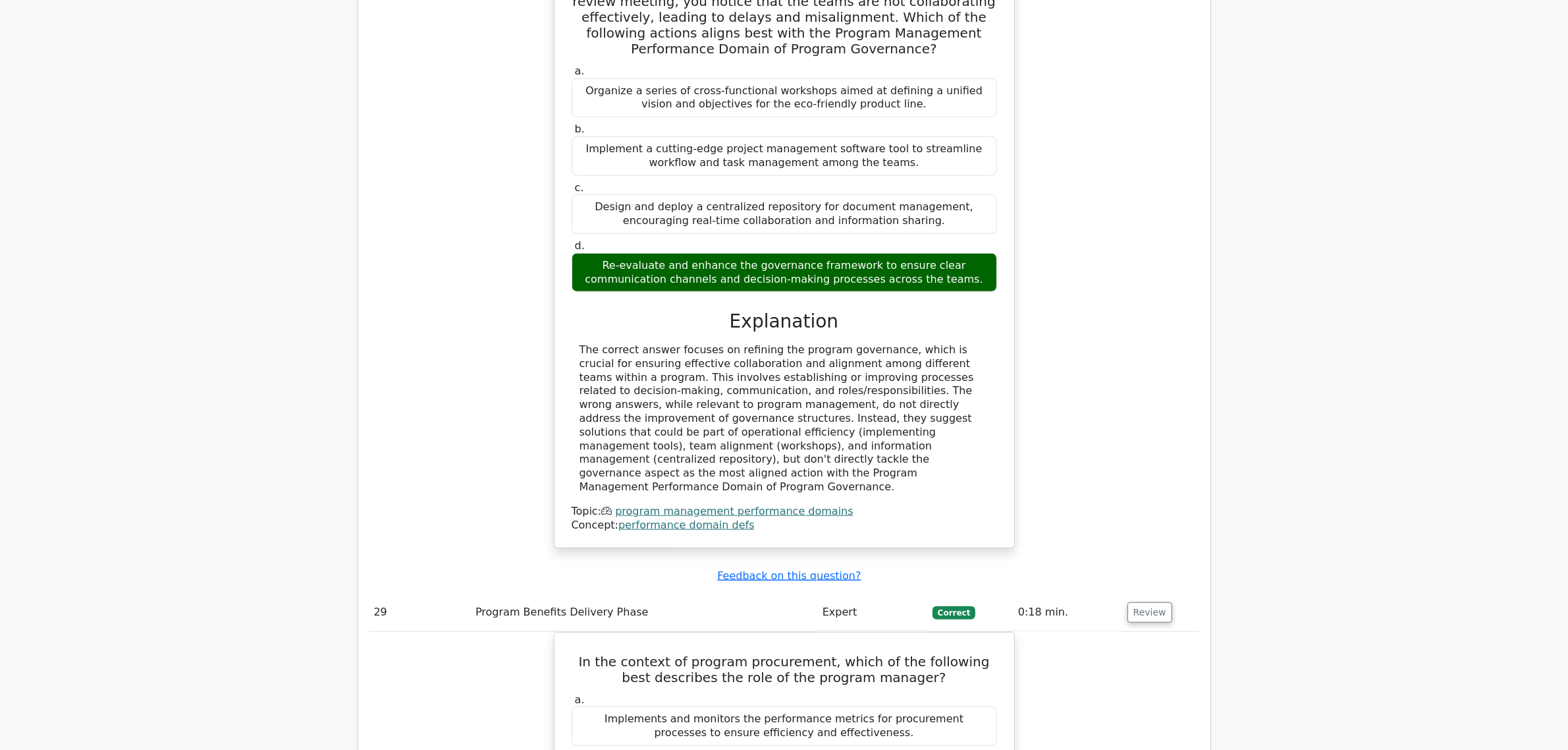
scroll to position [20456, 0]
drag, startPoint x: 578, startPoint y: 159, endPoint x: 879, endPoint y: 478, distance: 438.6
copy div "Scenario: You are a Program Manager leading a healthcare IT program that has su…"
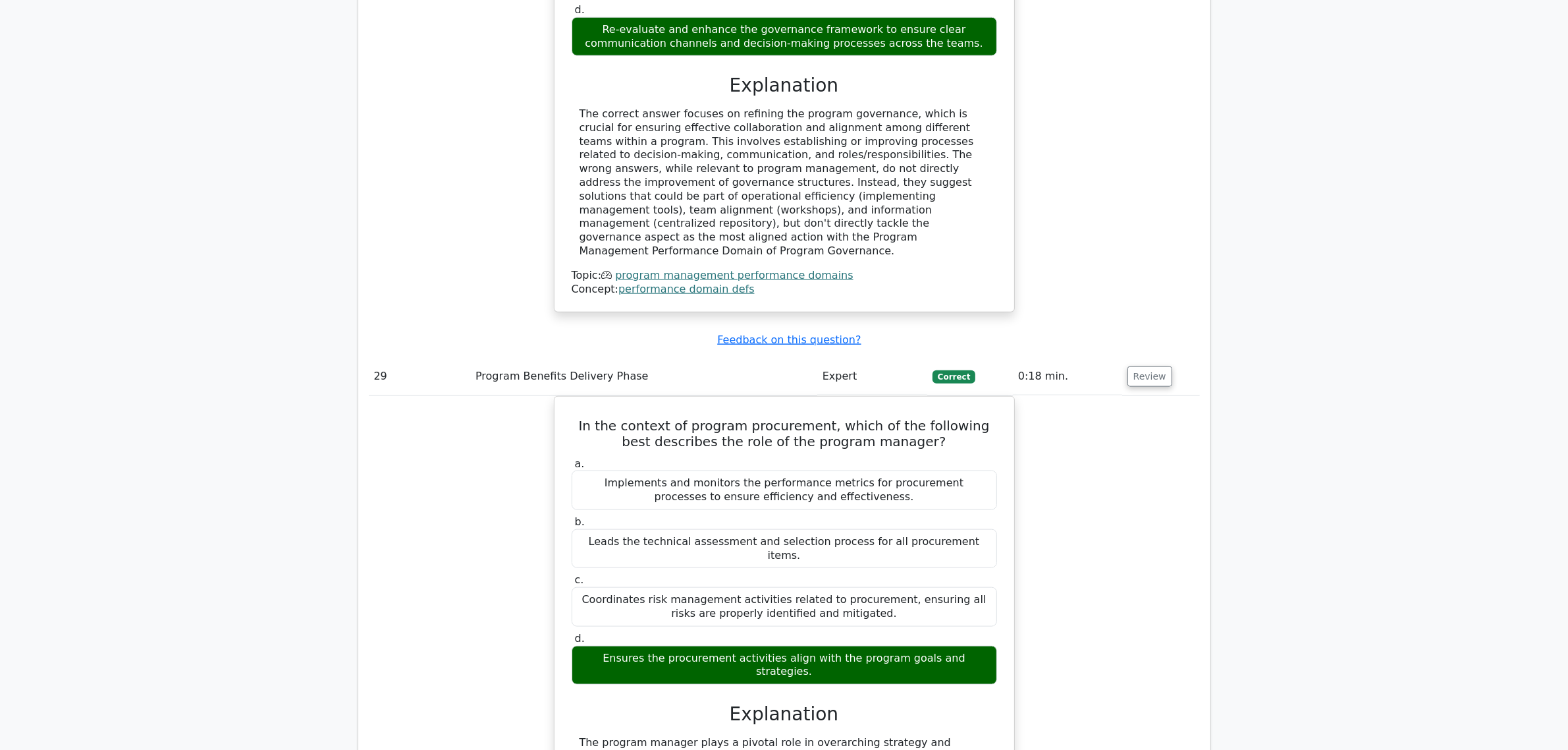
scroll to position [20703, 0]
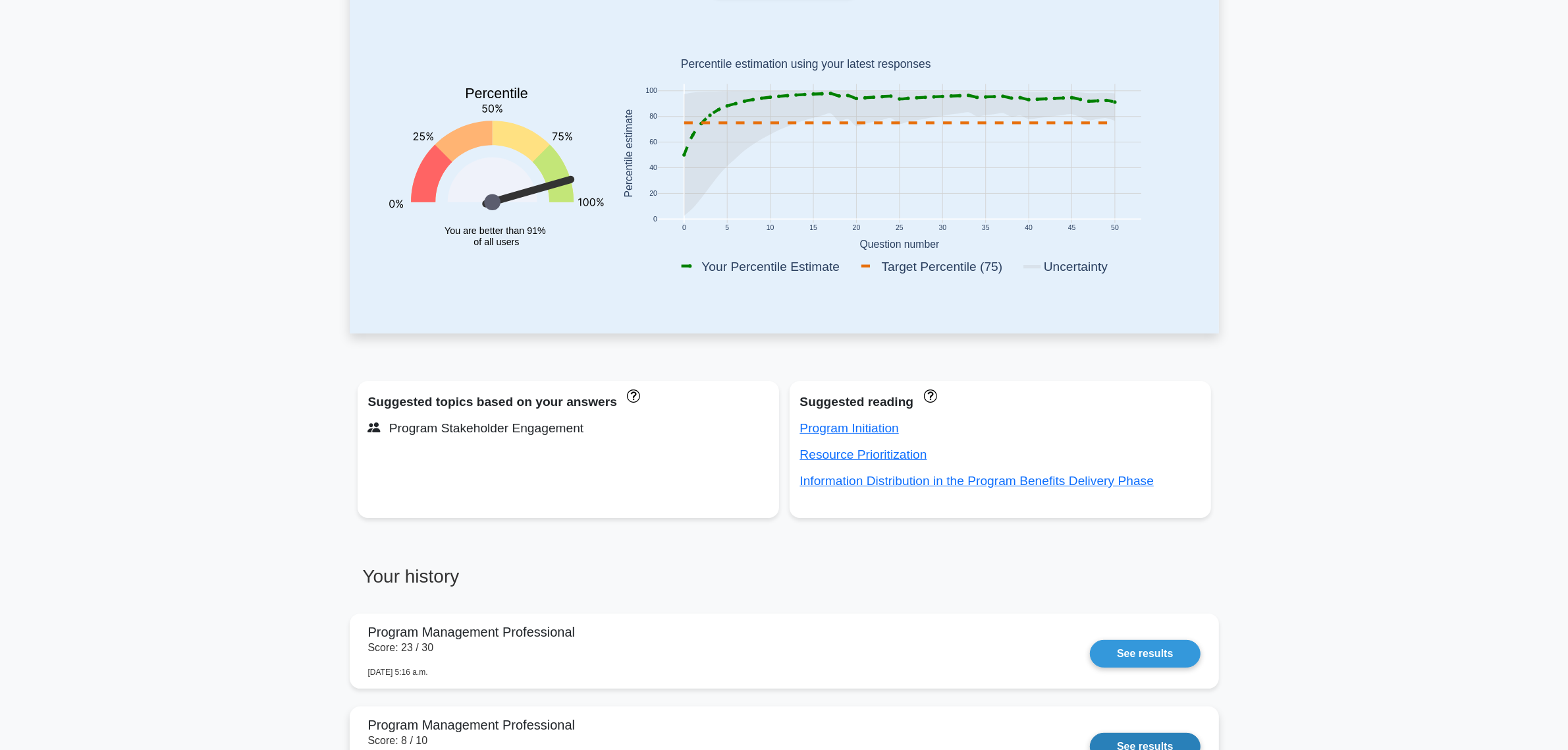
scroll to position [412, 0]
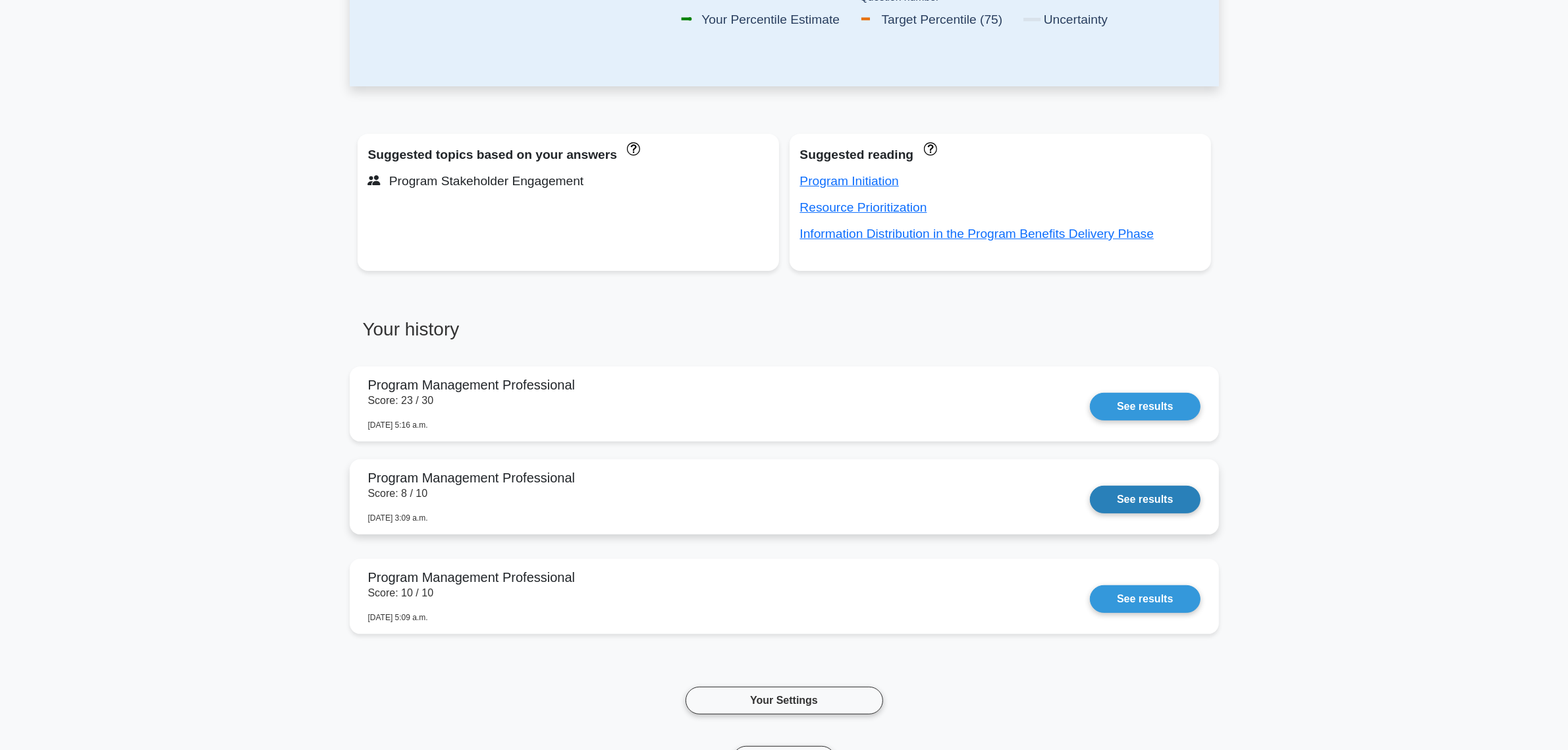
click at [1132, 495] on link "See results" at bounding box center [1145, 500] width 110 height 28
click at [1164, 400] on link "See results" at bounding box center [1145, 404] width 110 height 28
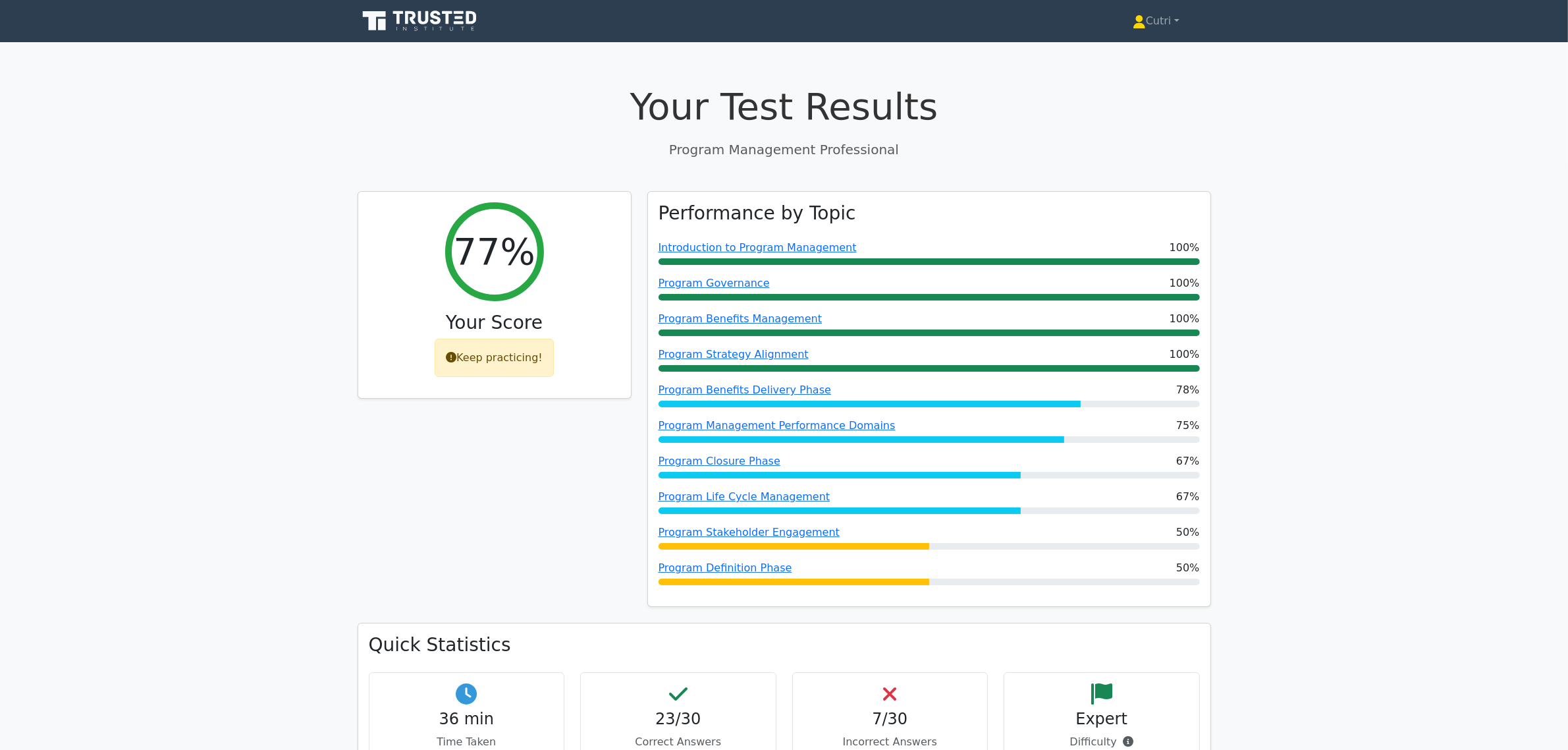
scroll to position [82, 0]
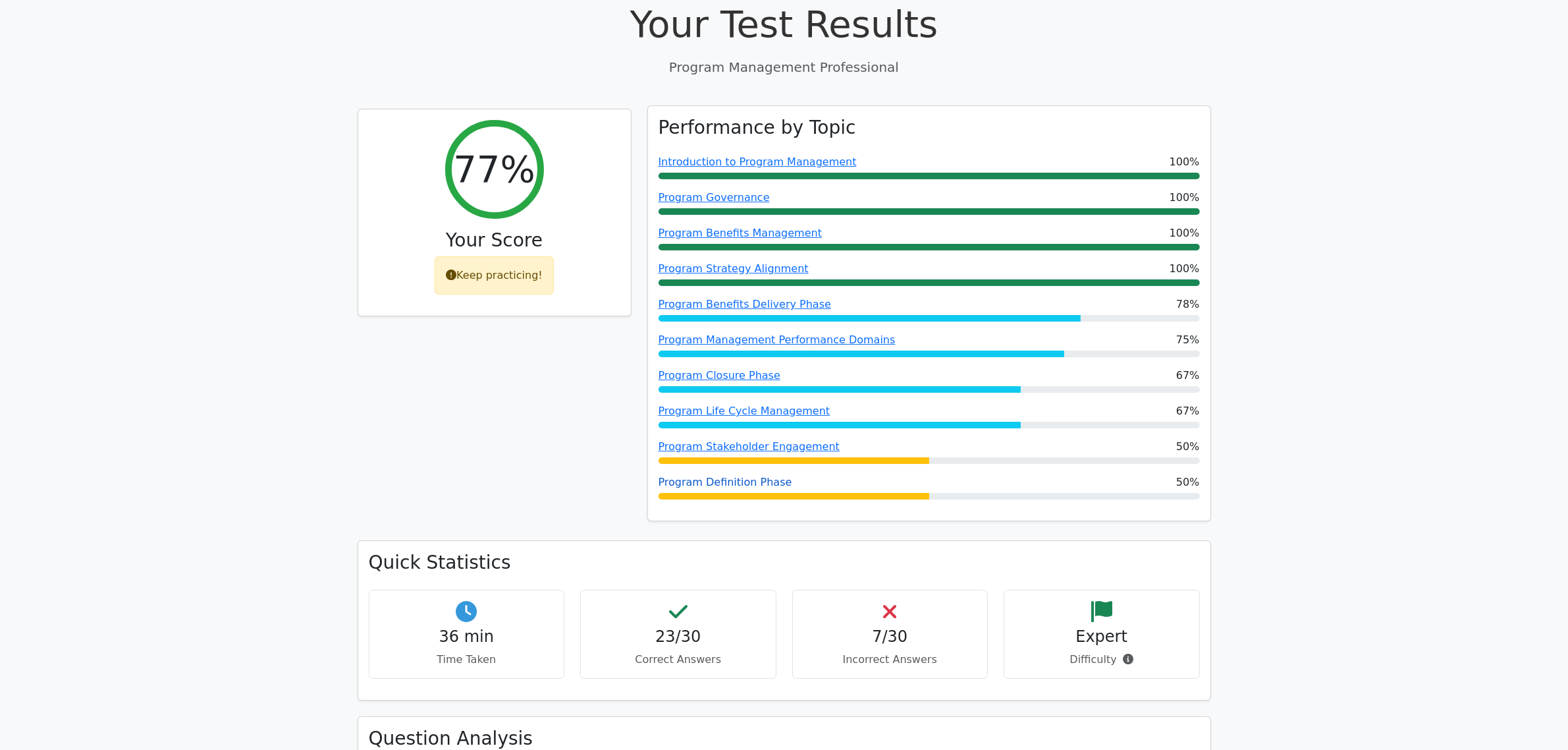
click at [752, 485] on link "Program Definition Phase" at bounding box center [725, 482] width 134 height 12
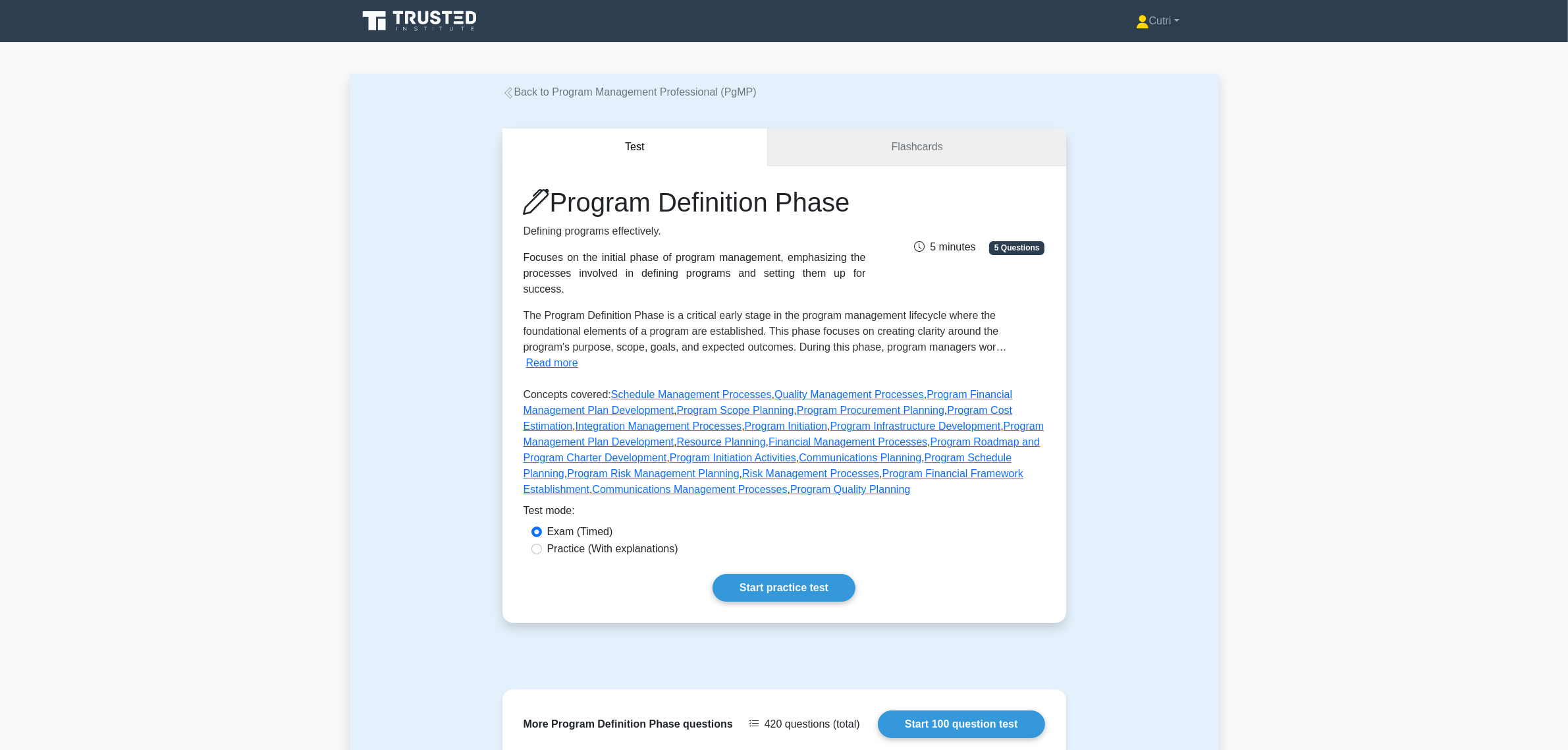
click at [929, 140] on link "Flashcards" at bounding box center [917, 148] width 298 height 38
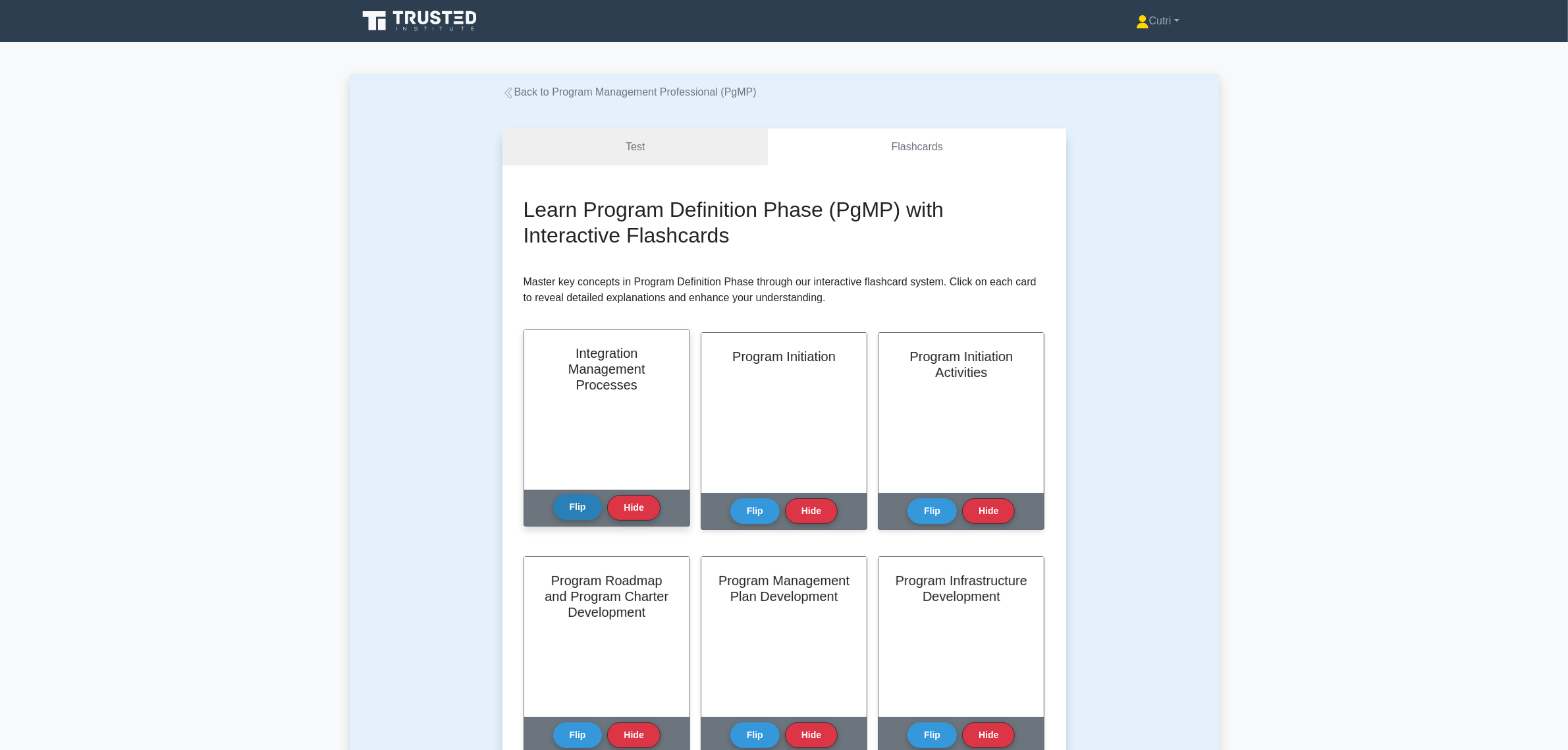
click at [567, 509] on button "Flip" at bounding box center [578, 506] width 49 height 25
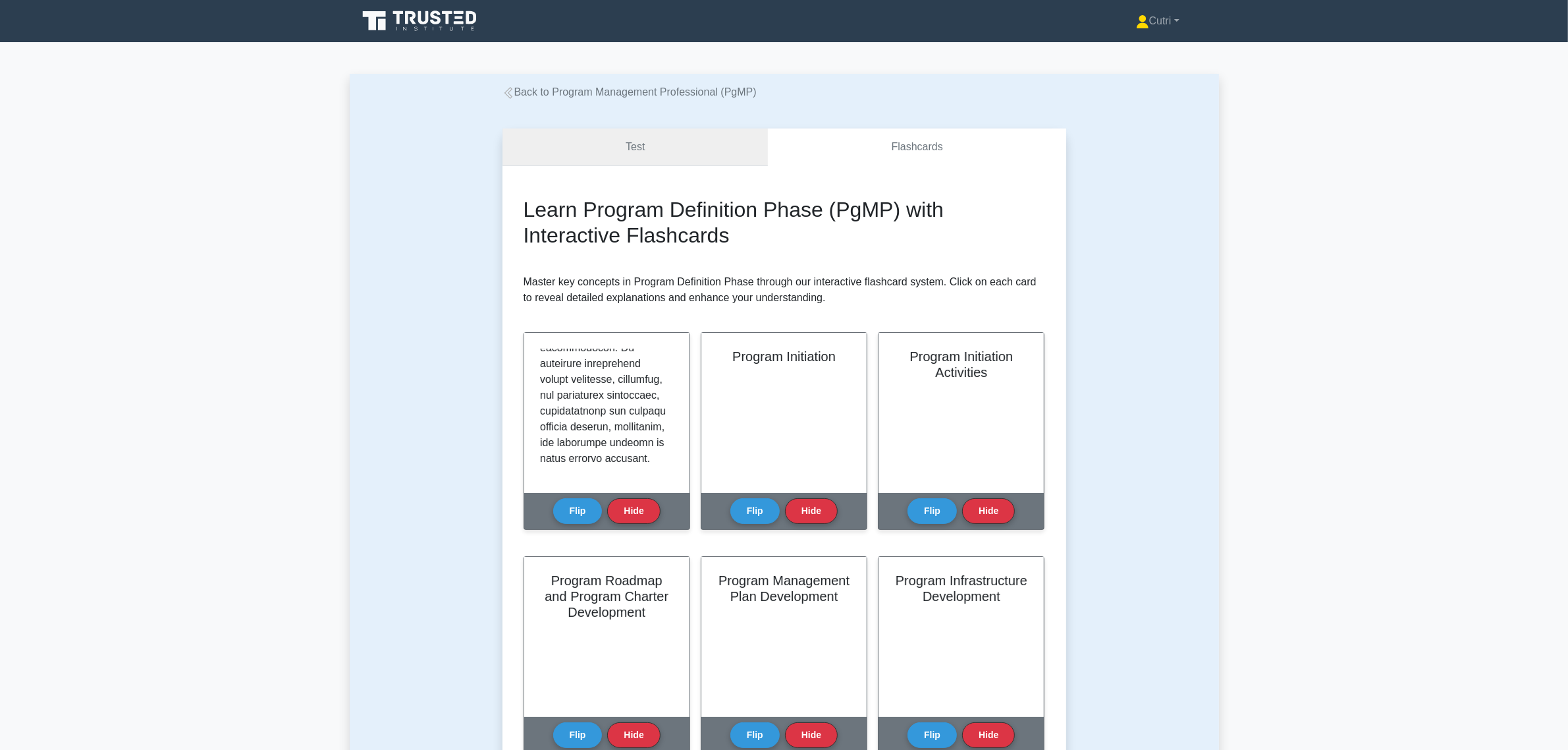
click at [642, 149] on link "Test" at bounding box center [636, 148] width 266 height 38
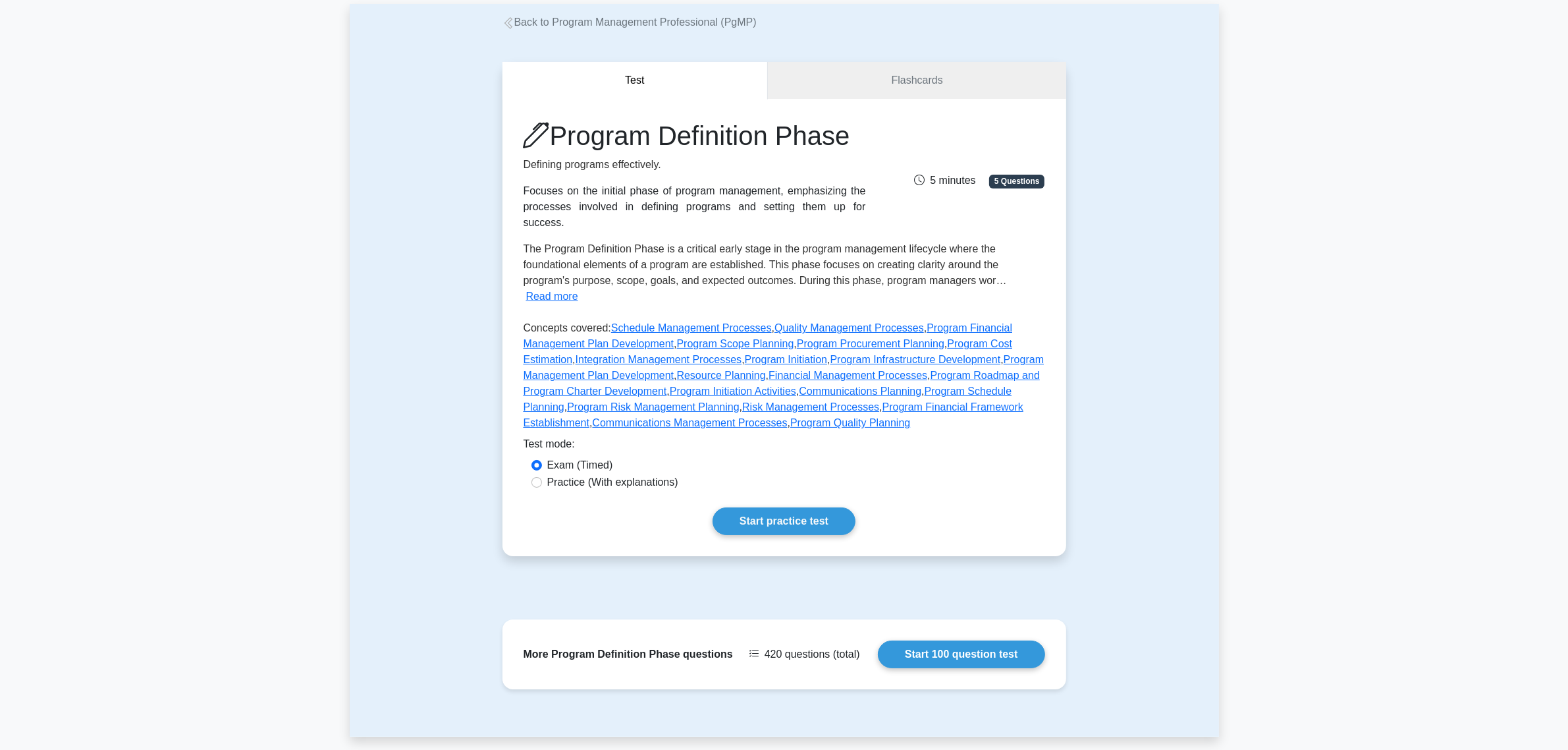
scroll to position [165, 0]
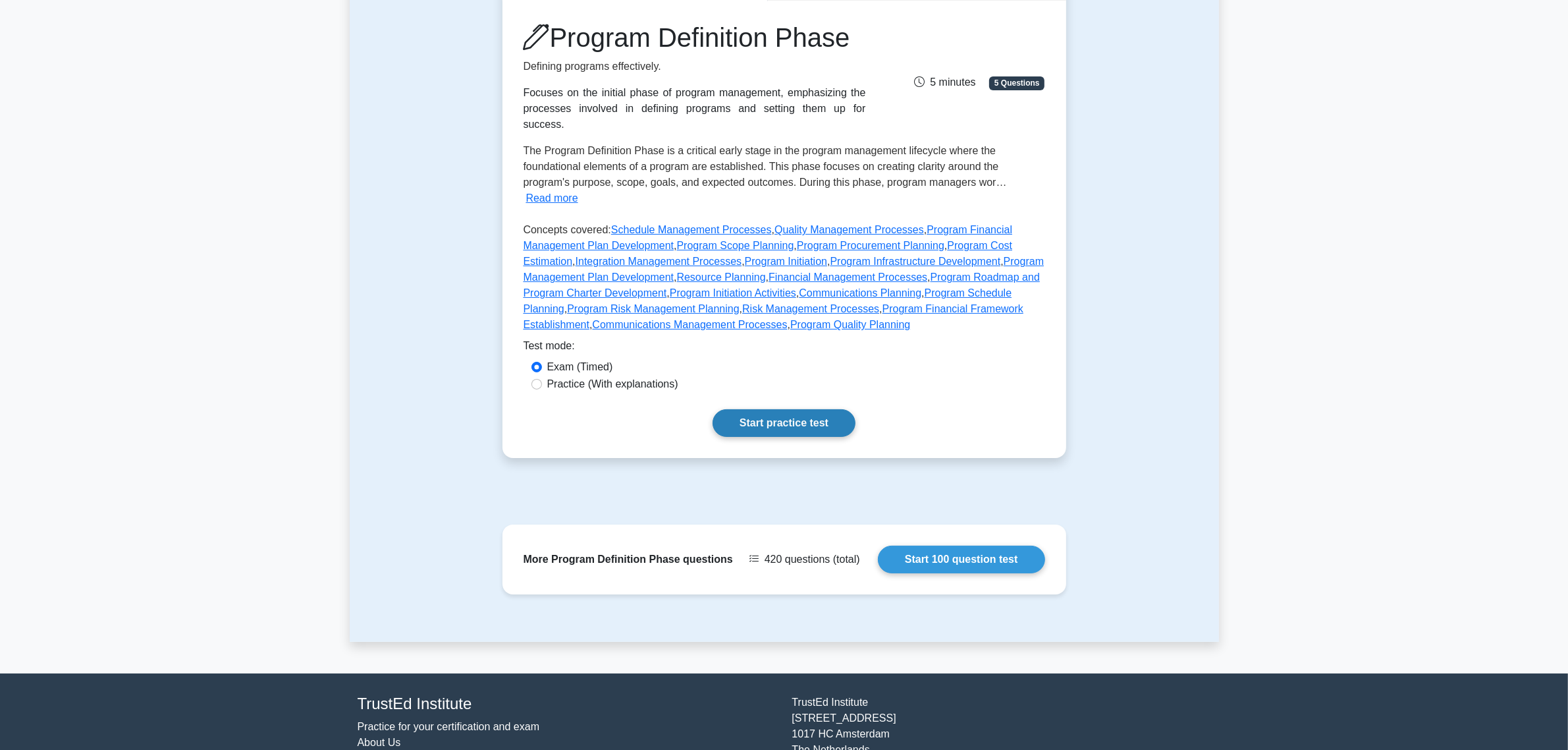
click at [759, 409] on link "Start practice test" at bounding box center [784, 423] width 143 height 28
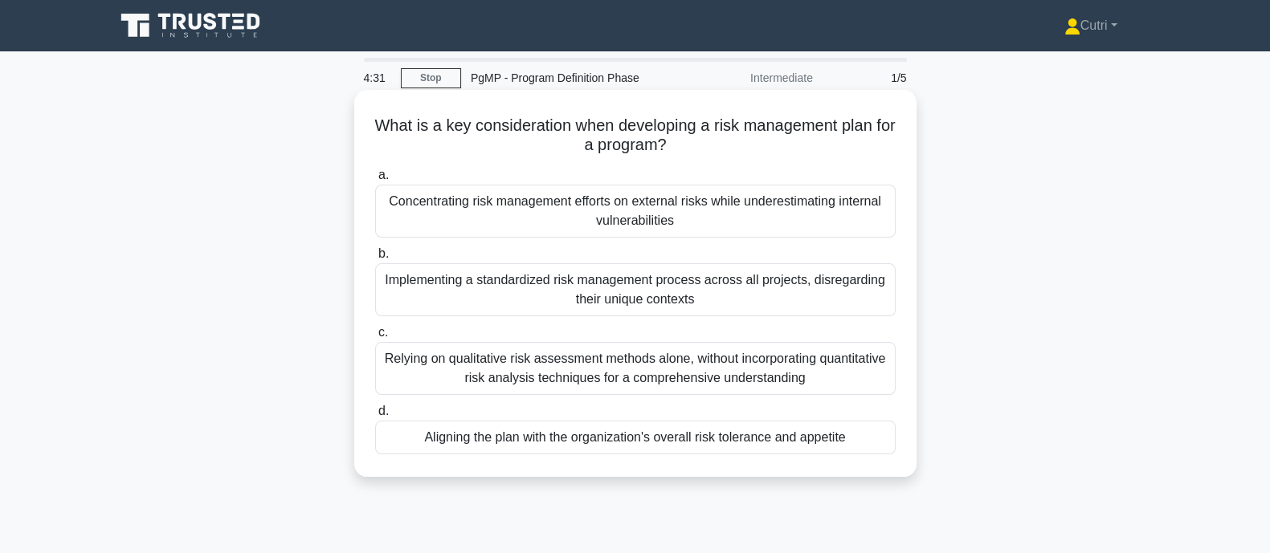
click at [574, 443] on div "Aligning the plan with the organization's overall risk tolerance and appetite" at bounding box center [635, 438] width 520 height 34
click at [375, 417] on input "d. Aligning the plan with the organization's overall risk tolerance and appetite" at bounding box center [375, 411] width 0 height 10
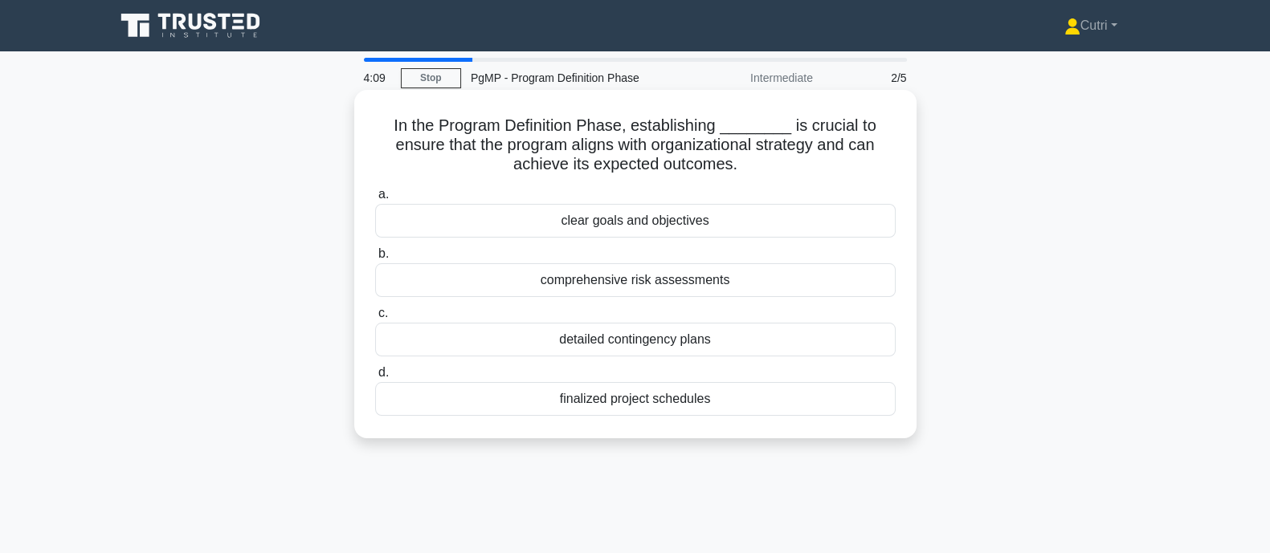
click at [687, 227] on div "clear goals and objectives" at bounding box center [635, 221] width 520 height 34
click at [375, 200] on input "a. clear goals and objectives" at bounding box center [375, 195] width 0 height 10
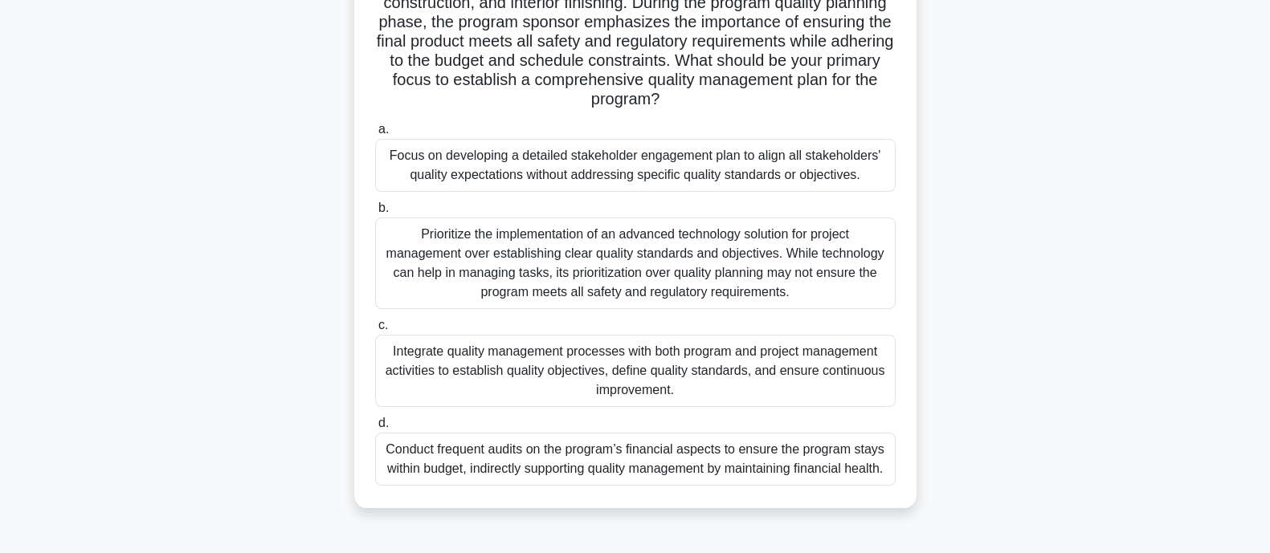
scroll to position [200, 0]
click at [665, 376] on div "Integrate quality management processes with both program and project management…" at bounding box center [635, 371] width 520 height 72
click at [375, 331] on input "c. Integrate quality management processes with both program and project managem…" at bounding box center [375, 325] width 0 height 10
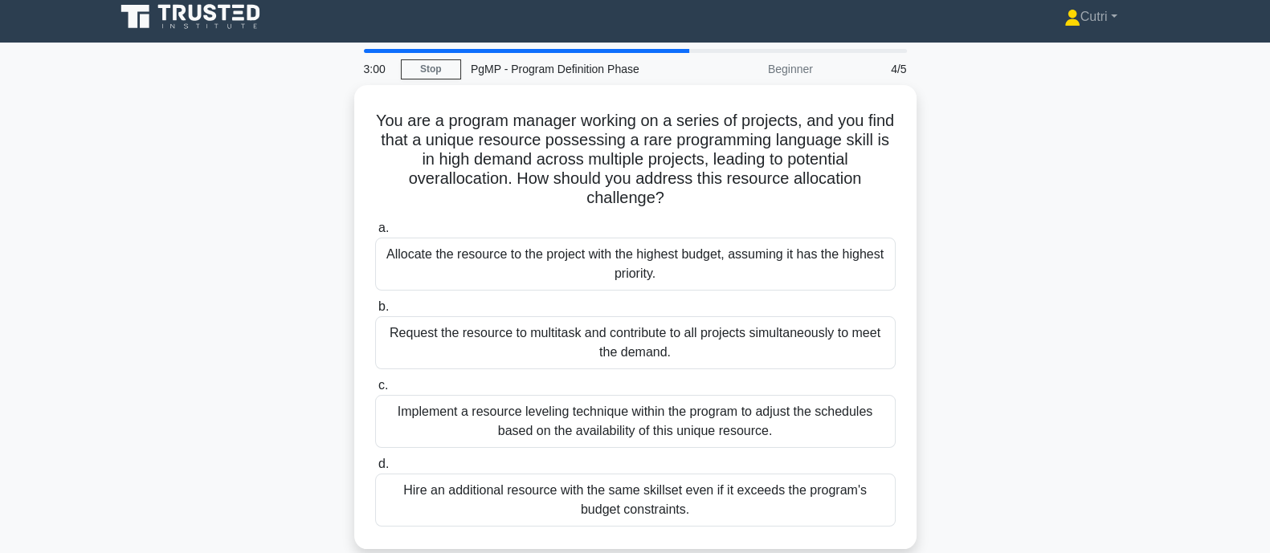
scroll to position [0, 0]
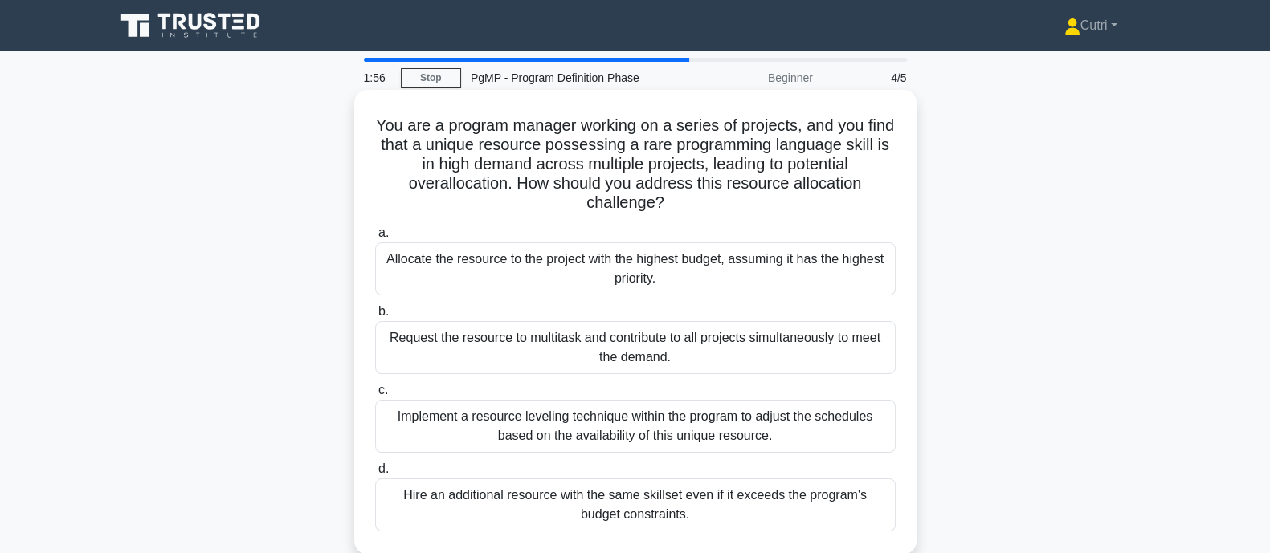
click at [683, 431] on div "Implement a resource leveling technique within the program to adjust the schedu…" at bounding box center [635, 426] width 520 height 53
click at [375, 396] on input "c. Implement a resource leveling technique within the program to adjust the sch…" at bounding box center [375, 391] width 0 height 10
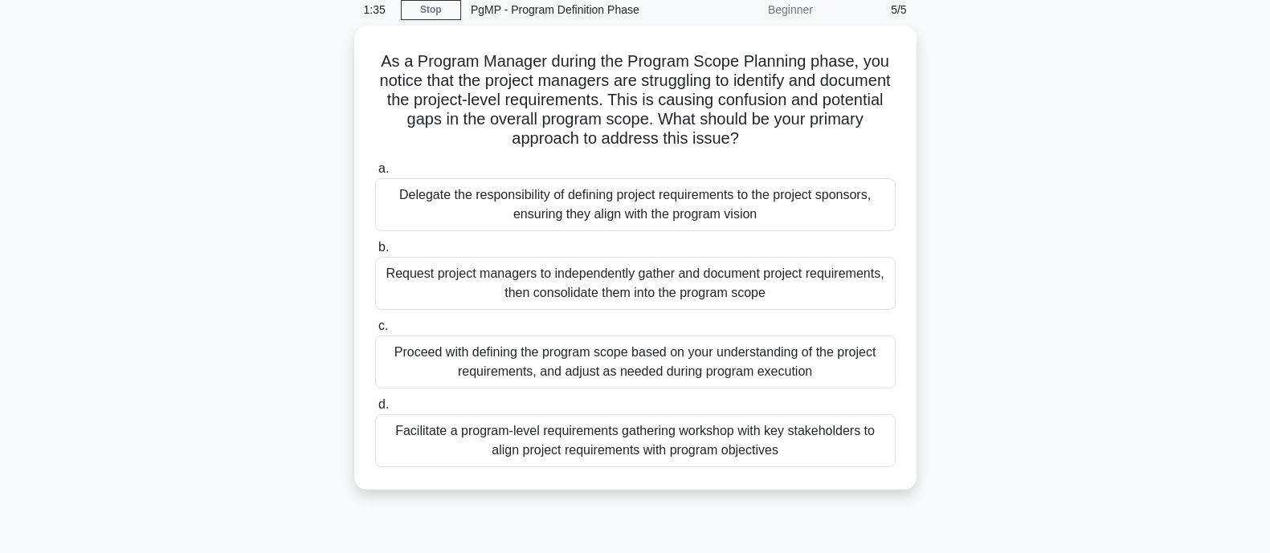
scroll to position [100, 0]
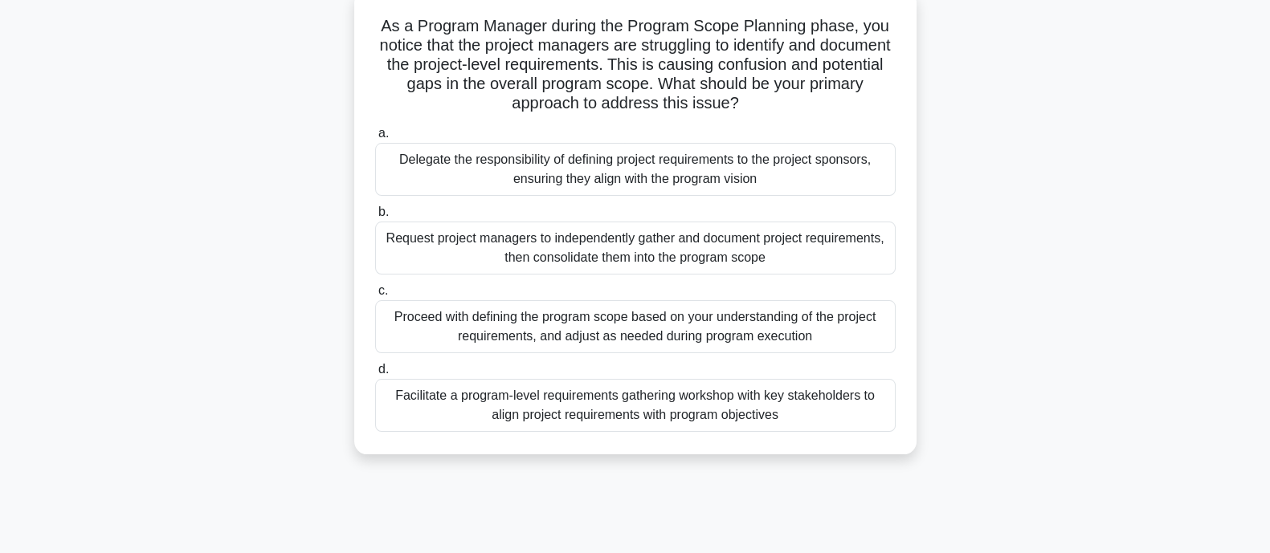
click at [636, 418] on div "Facilitate a program-level requirements gathering workshop with key stakeholder…" at bounding box center [635, 405] width 520 height 53
click at [375, 375] on input "d. Facilitate a program-level requirements gathering workshop with key stakehol…" at bounding box center [375, 370] width 0 height 10
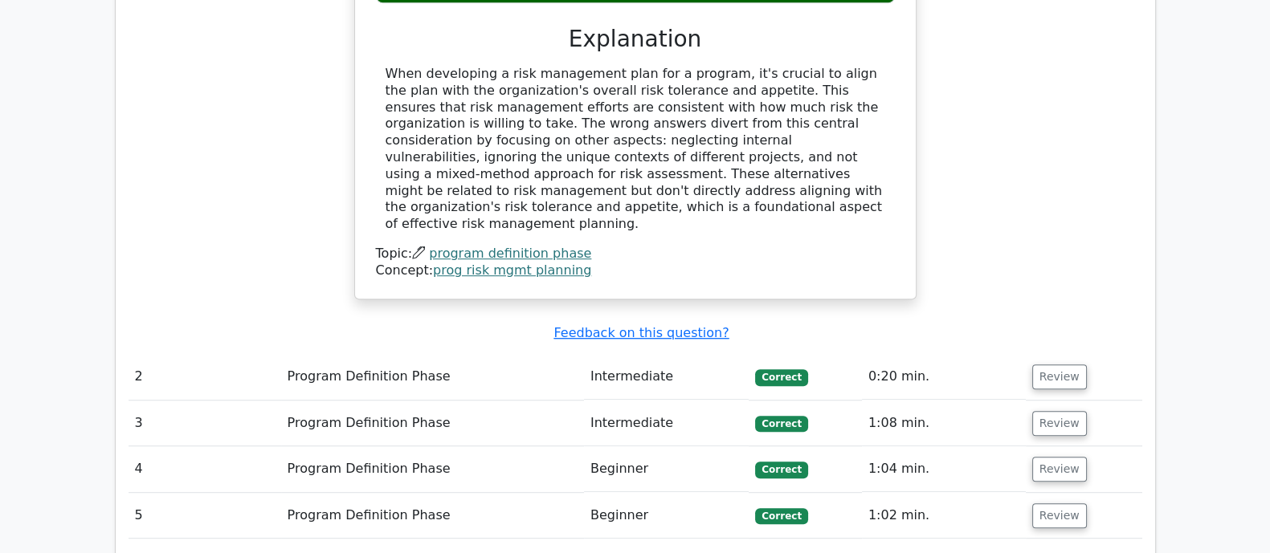
scroll to position [1205, 0]
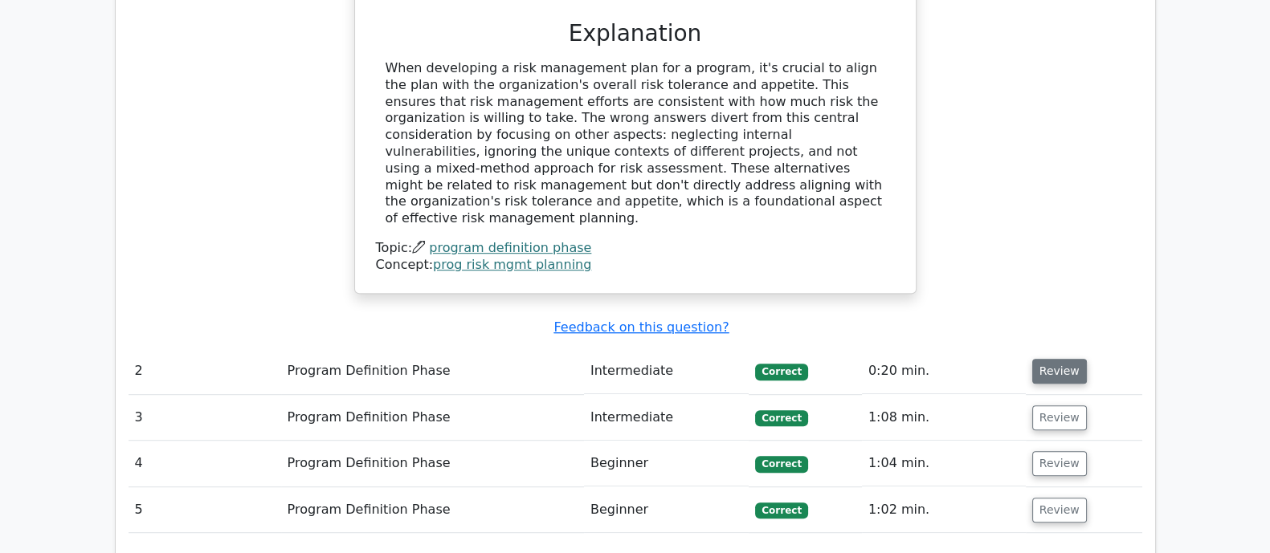
click at [1053, 359] on button "Review" at bounding box center [1059, 371] width 55 height 25
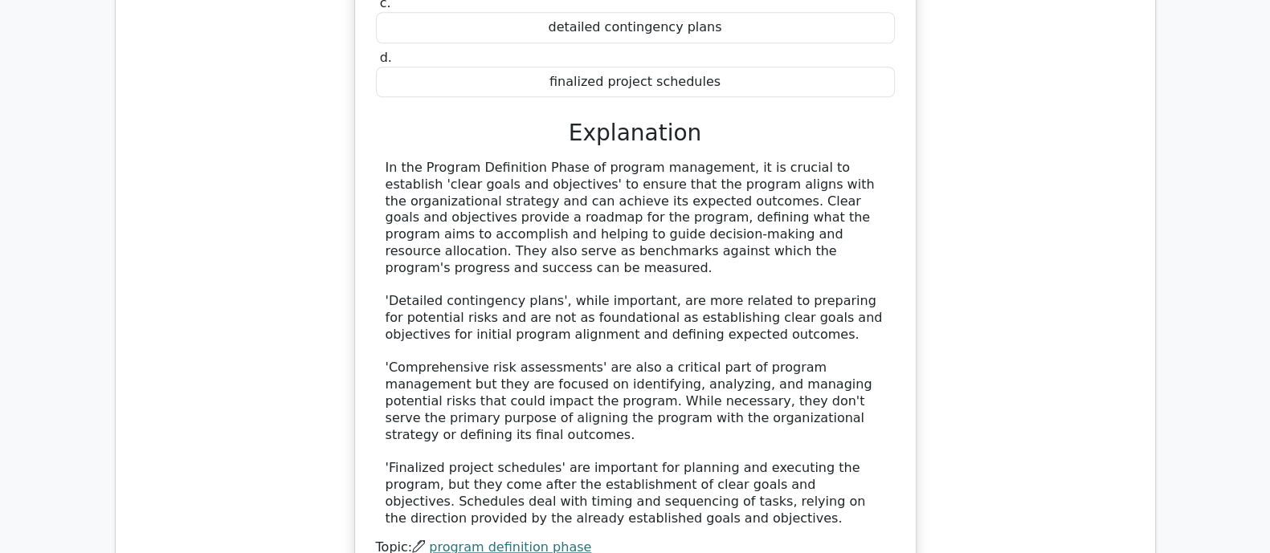
scroll to position [2108, 0]
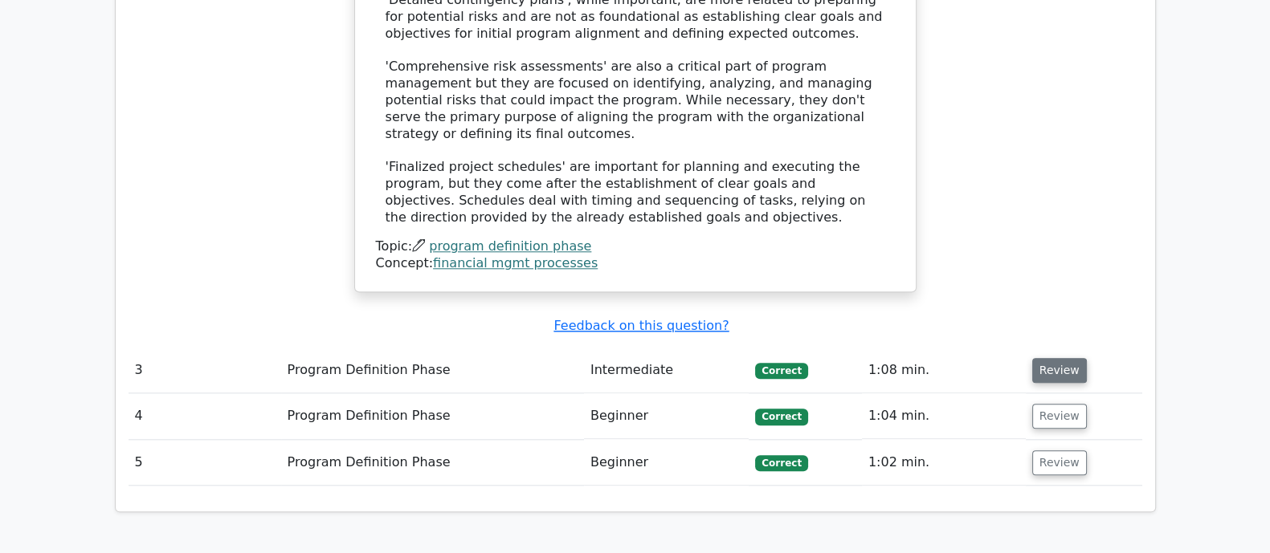
click at [1056, 358] on button "Review" at bounding box center [1059, 370] width 55 height 25
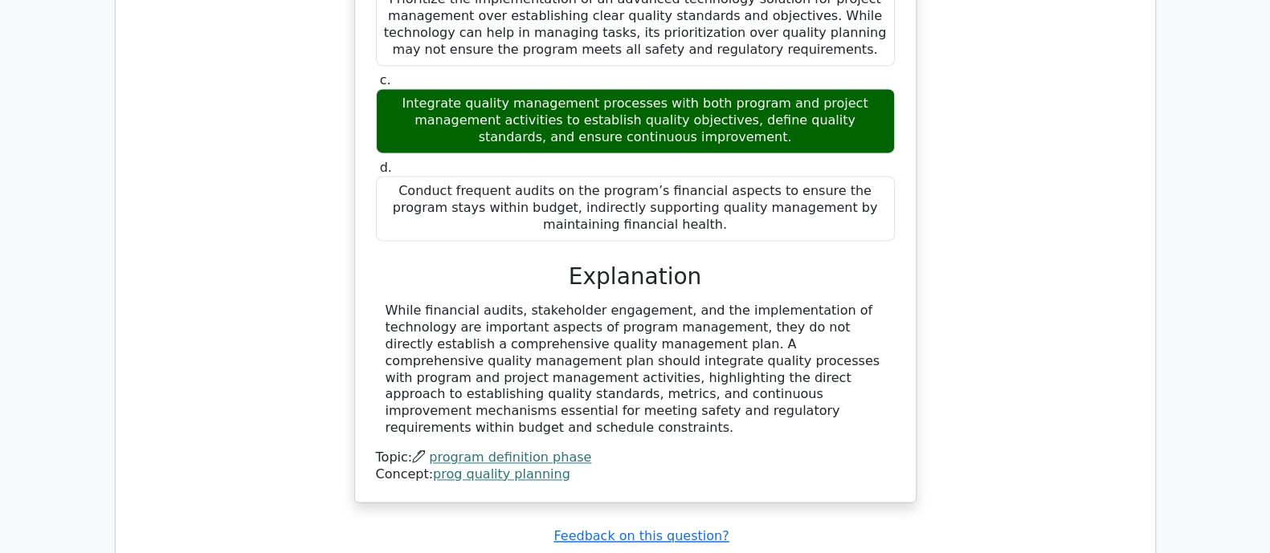
scroll to position [3011, 0]
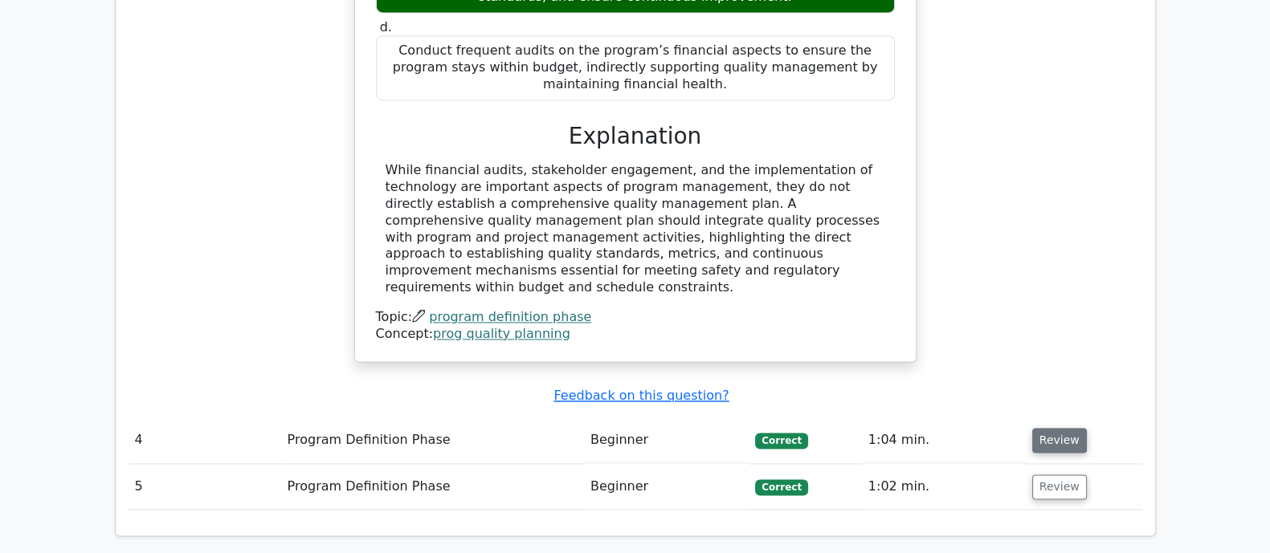
click at [1070, 428] on button "Review" at bounding box center [1059, 440] width 55 height 25
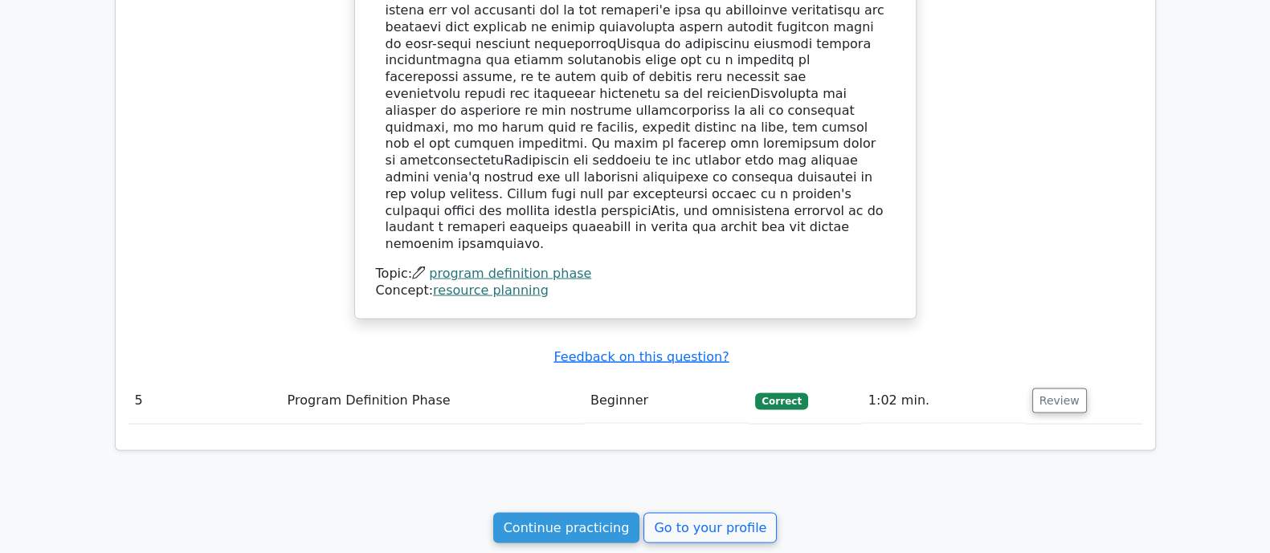
scroll to position [4016, 0]
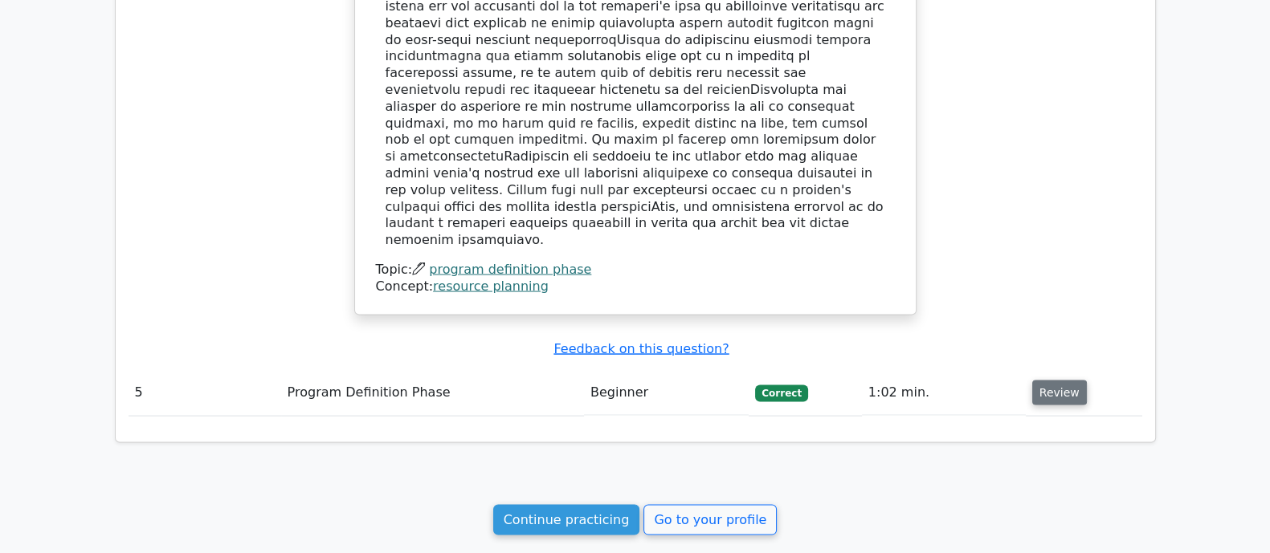
click at [1067, 381] on button "Review" at bounding box center [1059, 393] width 55 height 25
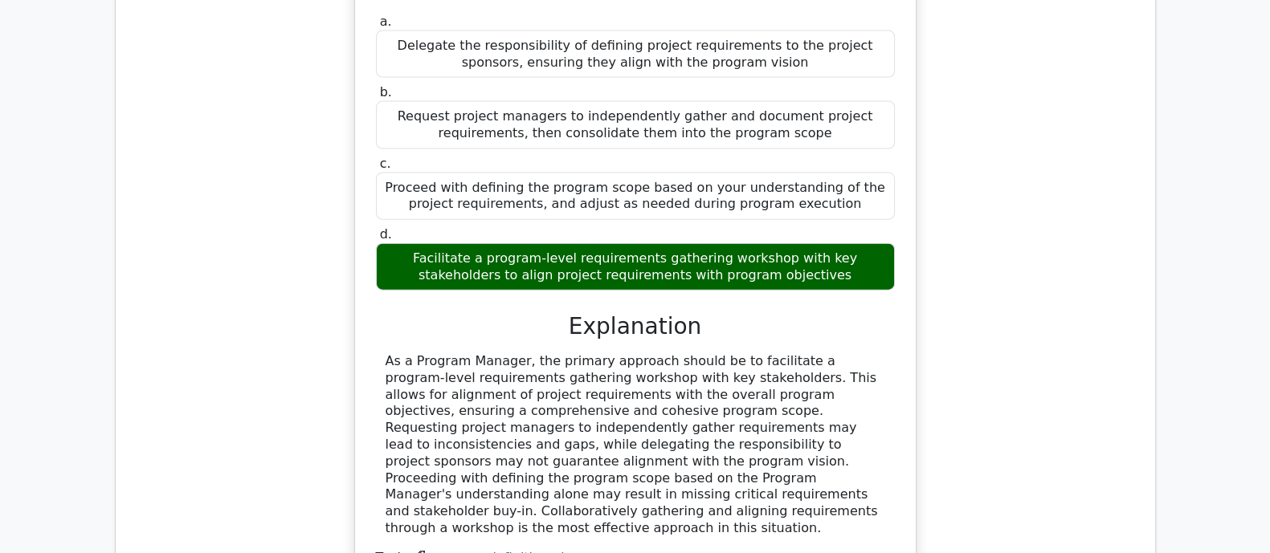
scroll to position [4719, 0]
